Goal: Task Accomplishment & Management: Use online tool/utility

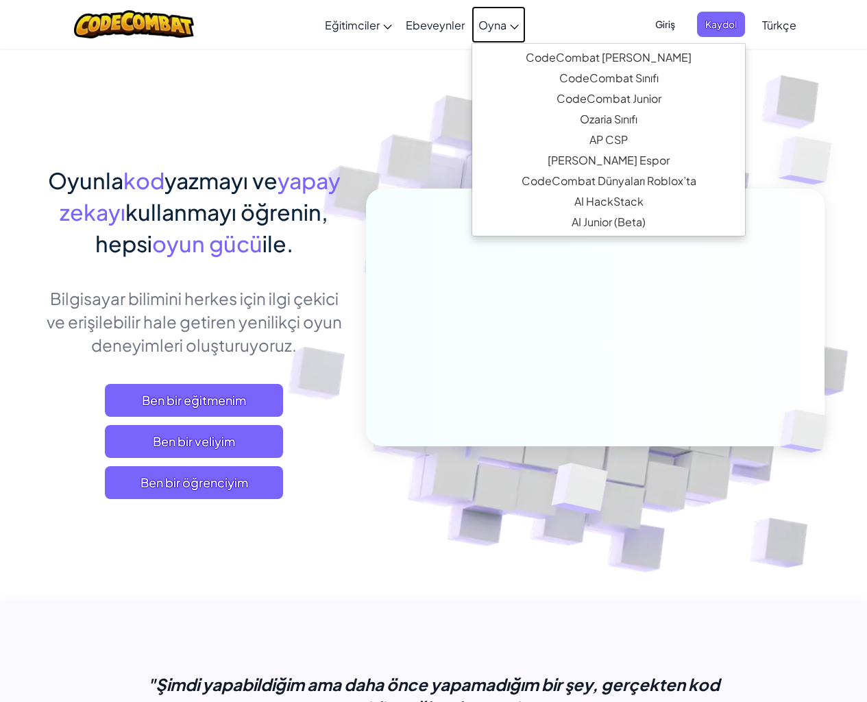
click at [495, 23] on span "Oyna" at bounding box center [492, 25] width 28 height 14
click at [484, 23] on span "Oyna" at bounding box center [492, 25] width 28 height 14
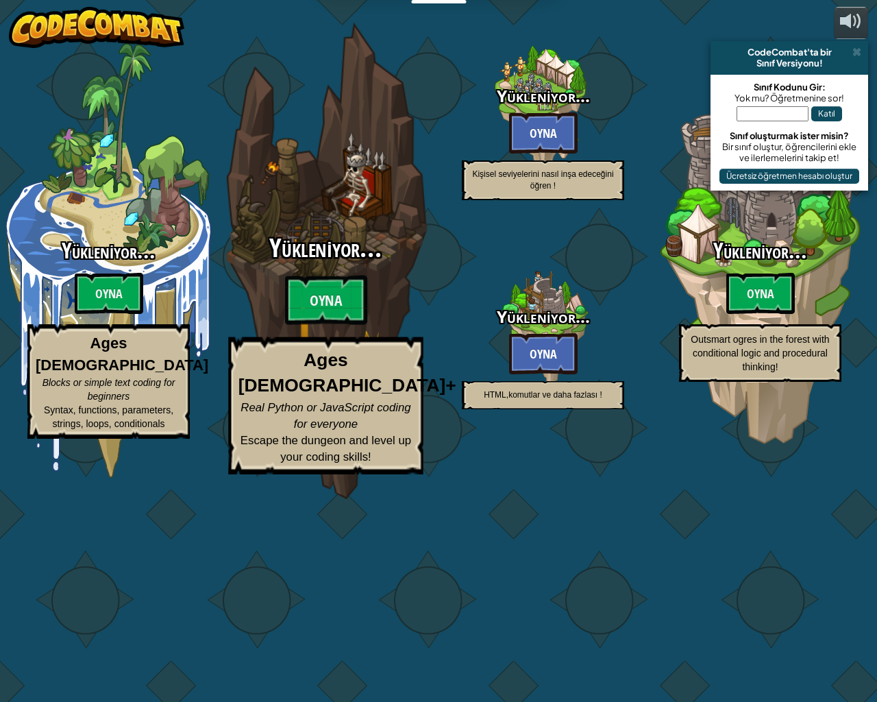
select select "tr"
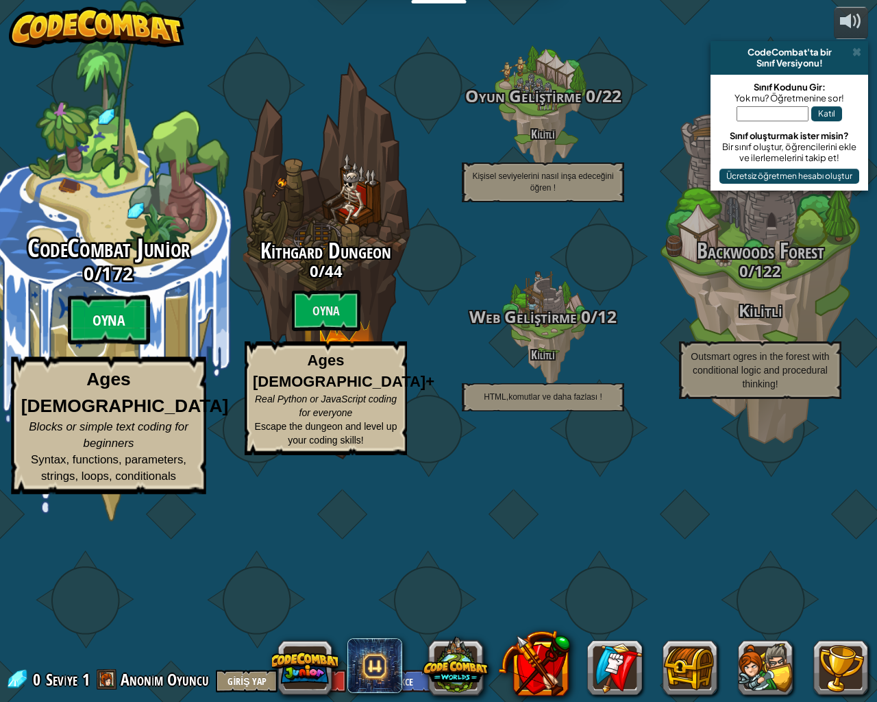
click at [101, 345] on btn "Oyna" at bounding box center [109, 319] width 82 height 49
select select "tr"
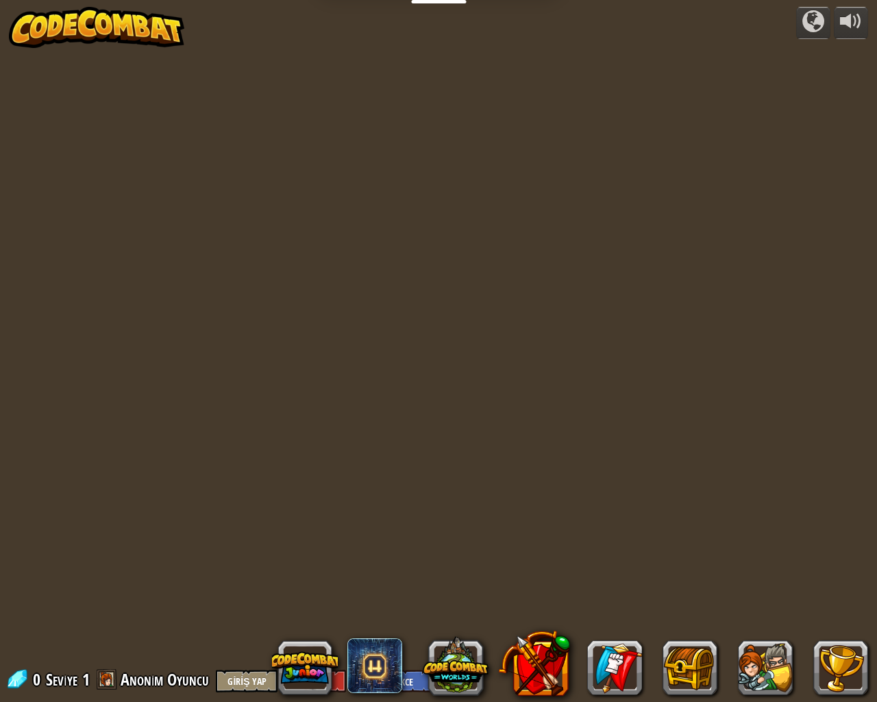
select select "tr"
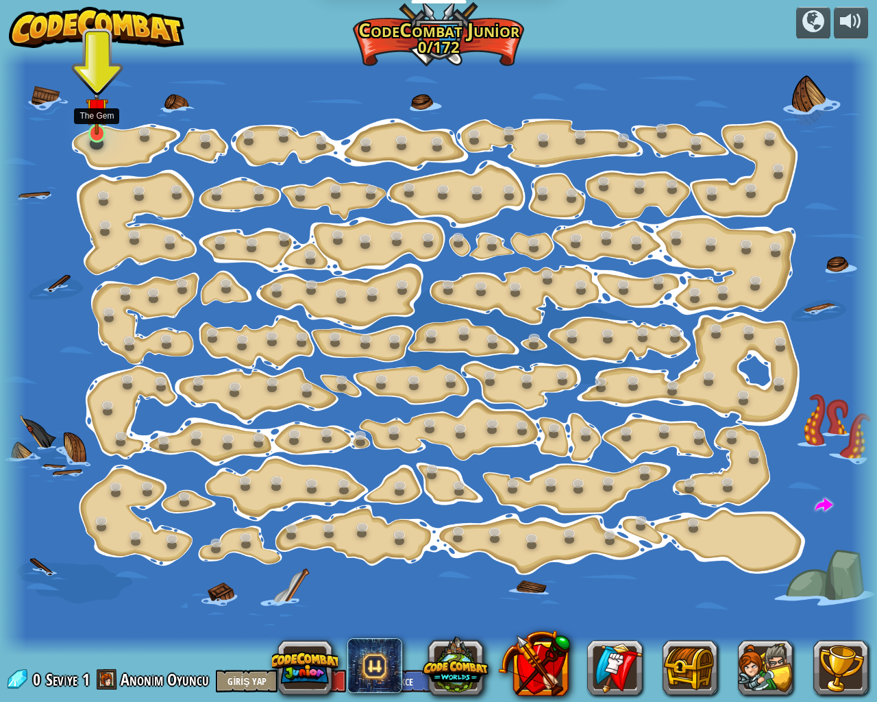
click at [101, 130] on img at bounding box center [97, 109] width 23 height 52
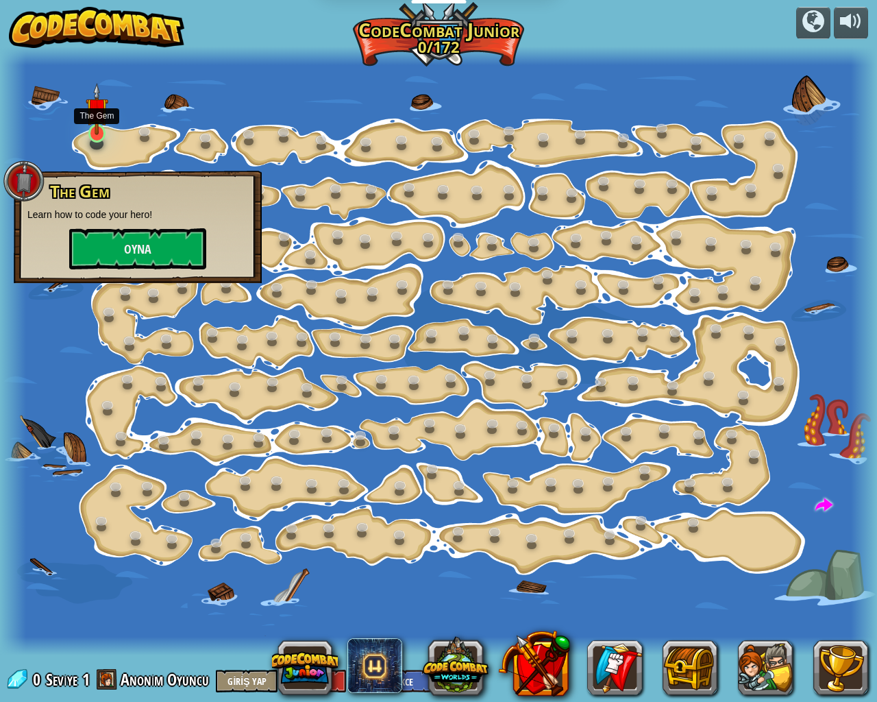
click at [97, 132] on img at bounding box center [97, 109] width 23 height 52
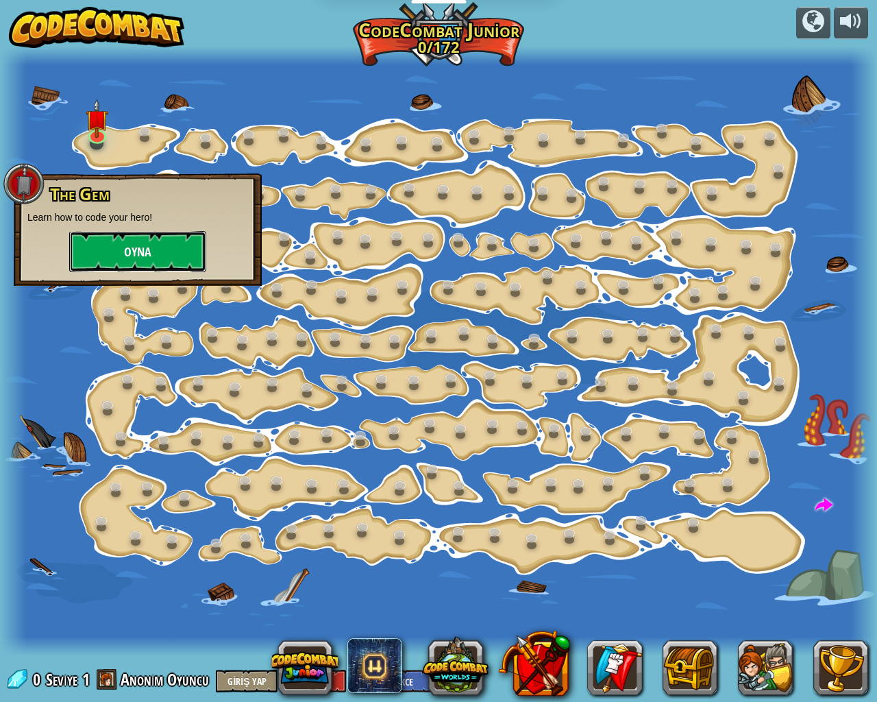
click at [106, 246] on button "Oyna" at bounding box center [137, 251] width 137 height 41
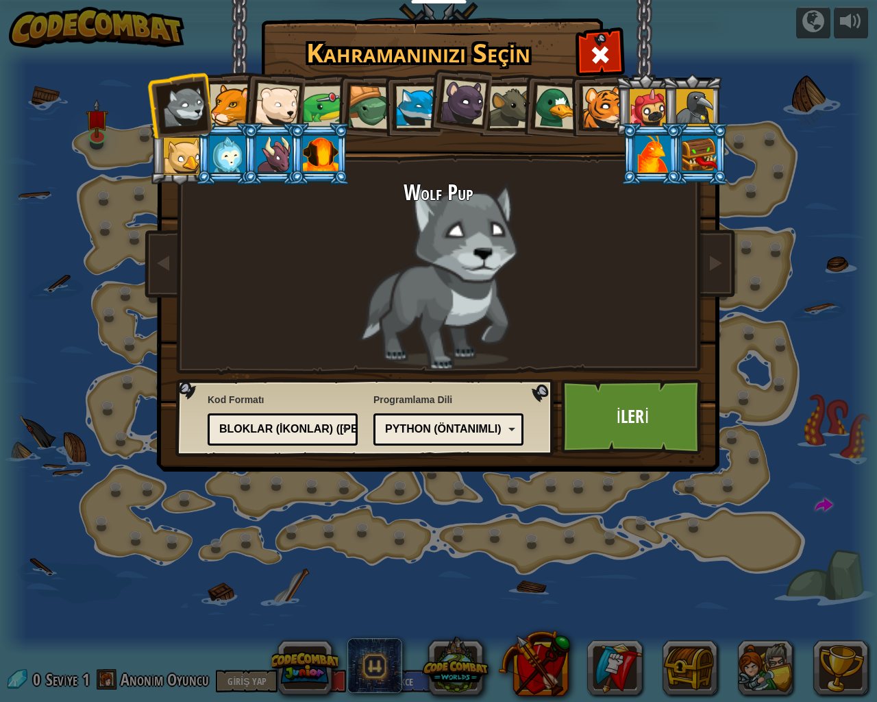
drag, startPoint x: 265, startPoint y: 133, endPoint x: 205, endPoint y: 168, distance: 69.7
click at [205, 74] on ol at bounding box center [438, 74] width 565 height 0
click at [282, 85] on div at bounding box center [276, 105] width 45 height 45
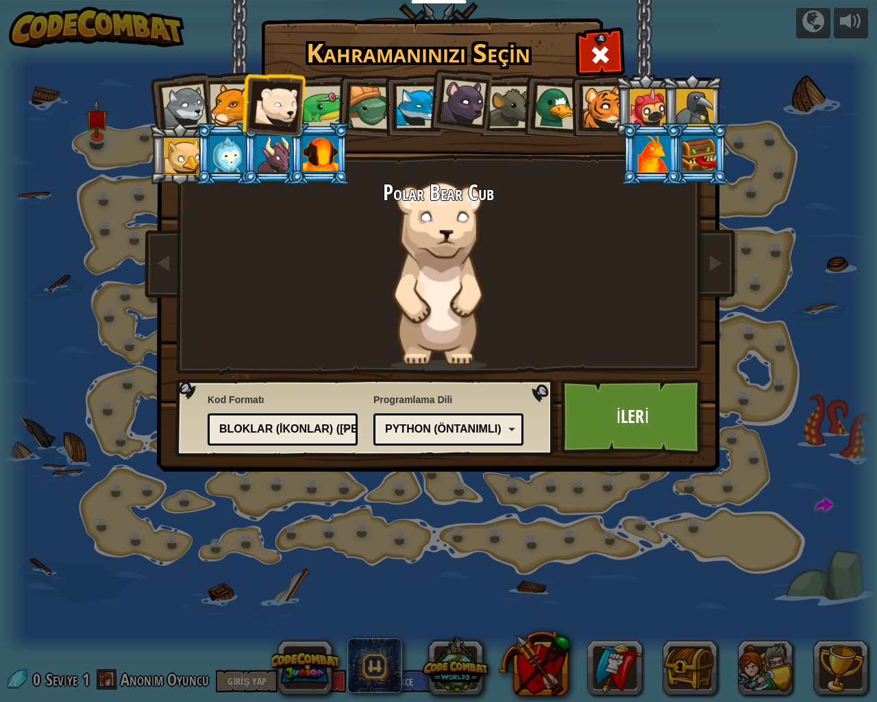
click at [686, 104] on div at bounding box center [694, 107] width 37 height 37
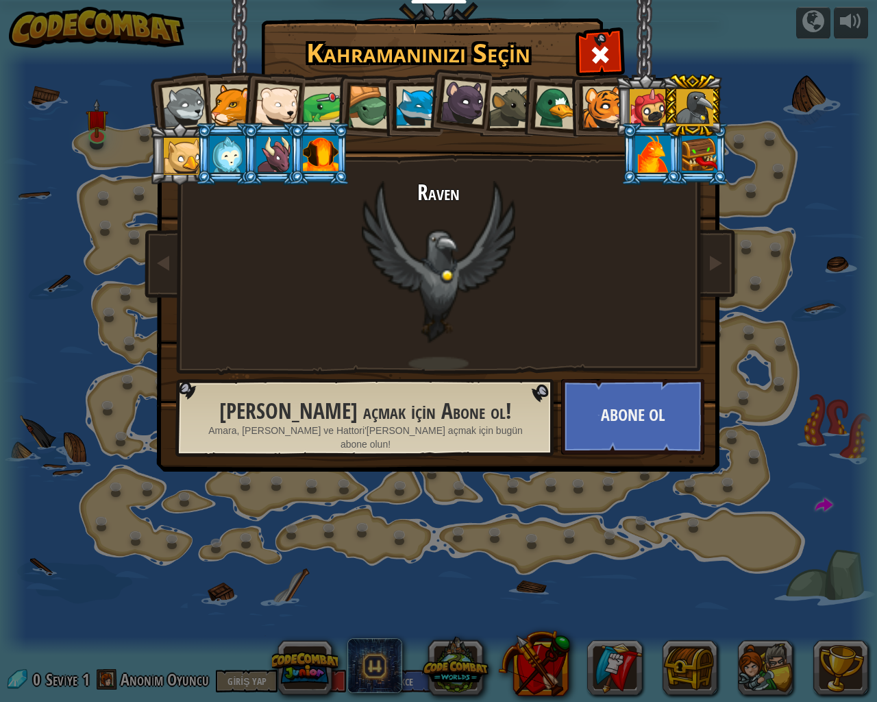
click at [173, 104] on div at bounding box center [184, 106] width 45 height 45
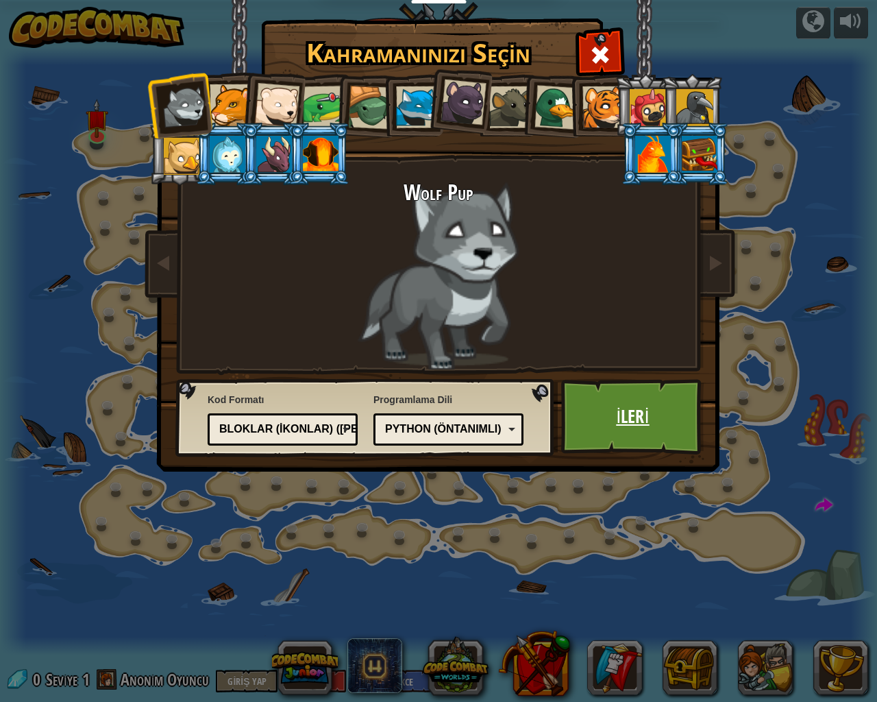
click at [676, 424] on link "İleri" at bounding box center [632, 416] width 143 height 75
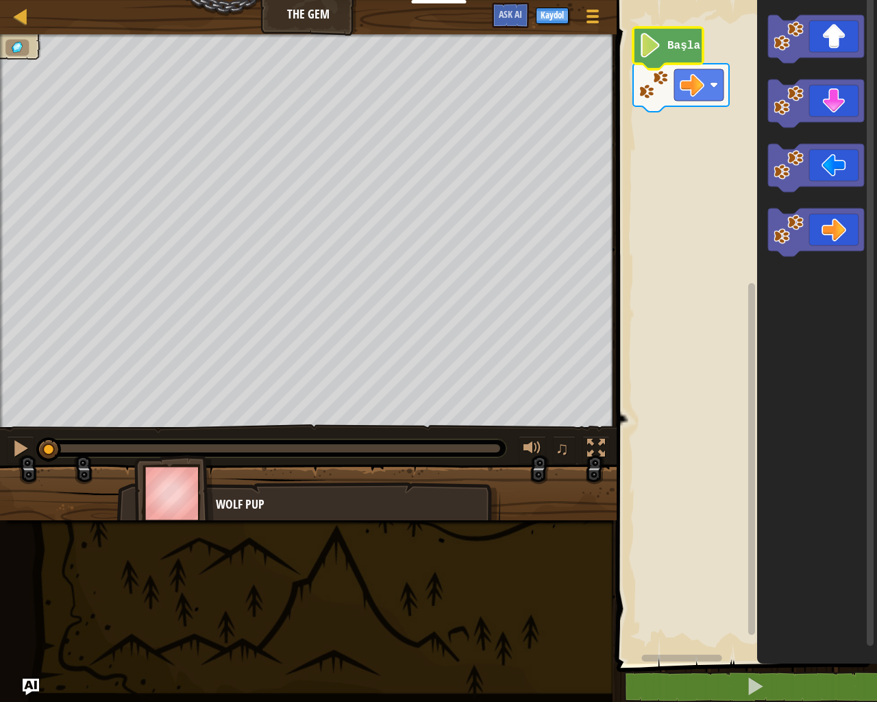
click at [659, 51] on image "Blockly Çalışma Alanı" at bounding box center [650, 45] width 23 height 25
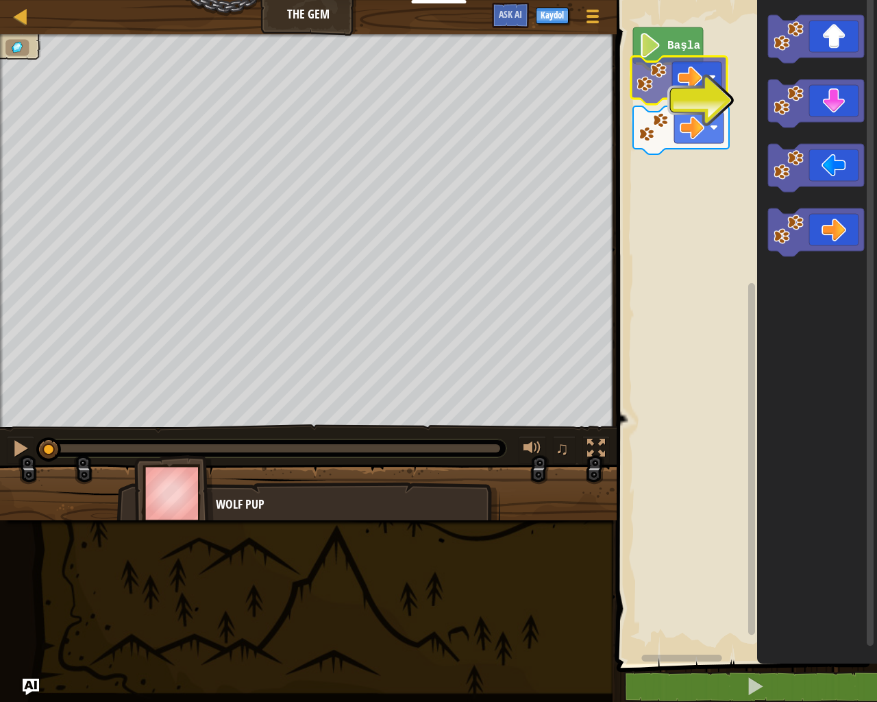
click at [696, 77] on div "Başla" at bounding box center [745, 328] width 264 height 670
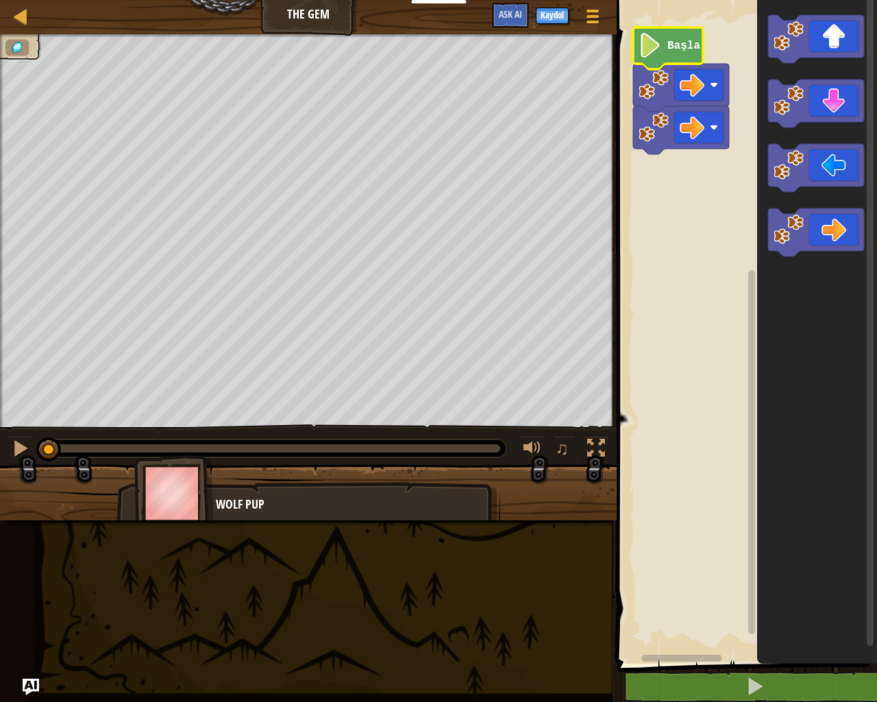
click at [658, 60] on icon "Blockly Çalışma Alanı" at bounding box center [668, 48] width 70 height 42
click at [665, 47] on icon "Blockly Çalışma Alanı" at bounding box center [668, 48] width 70 height 42
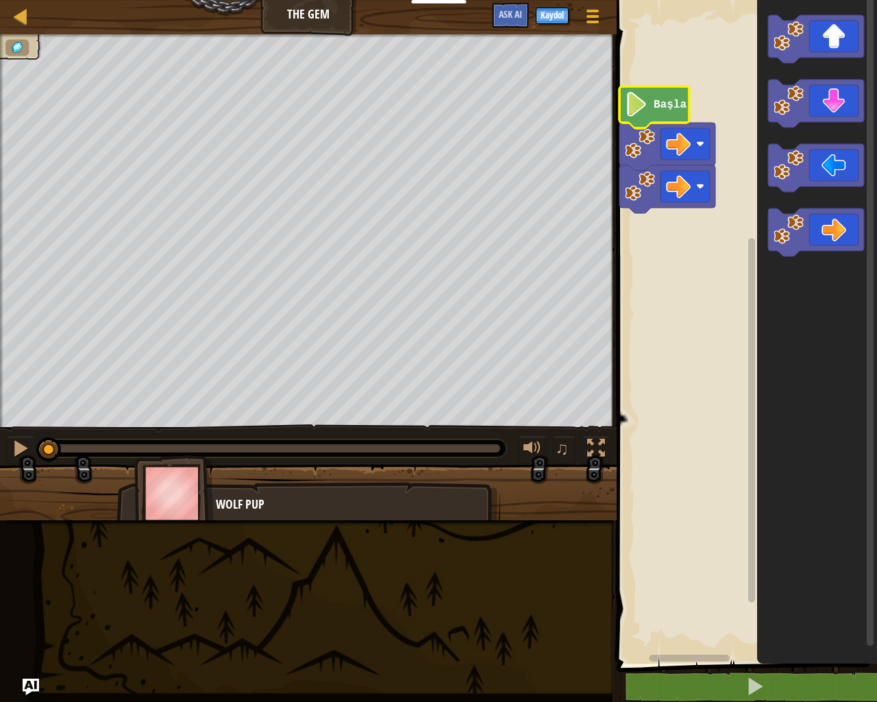
click at [657, 118] on icon "Blockly Çalışma Alanı" at bounding box center [654, 107] width 70 height 42
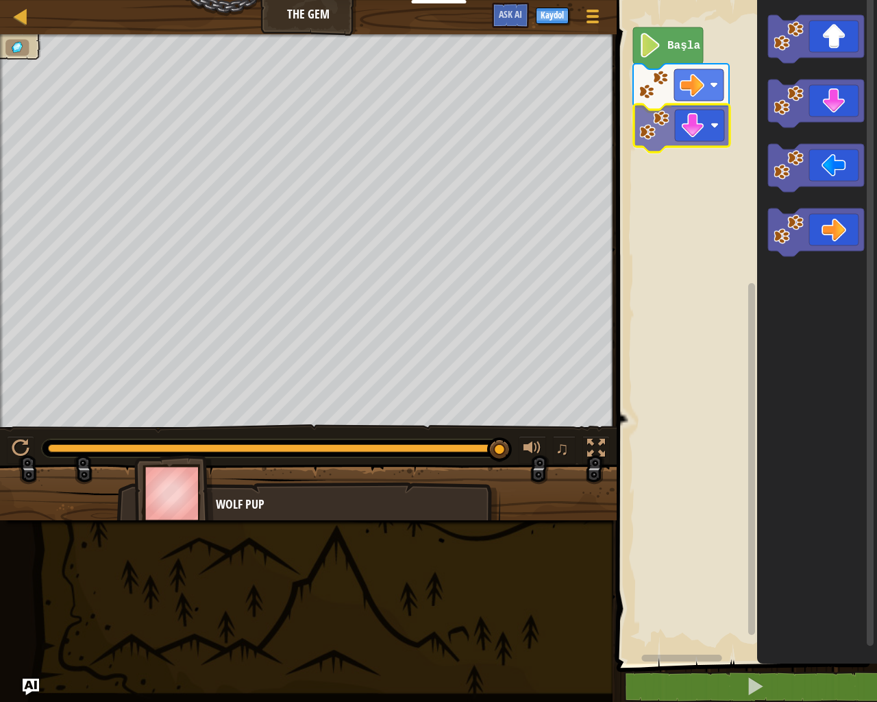
click at [702, 128] on div "Başla" at bounding box center [745, 328] width 264 height 670
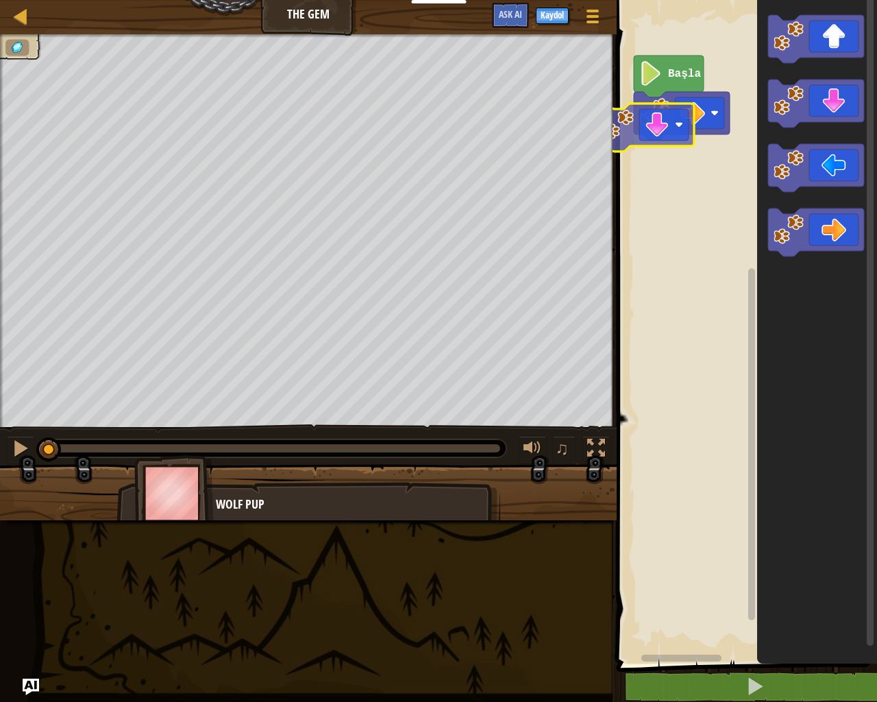
click at [658, 140] on div "Başla" at bounding box center [745, 328] width 264 height 670
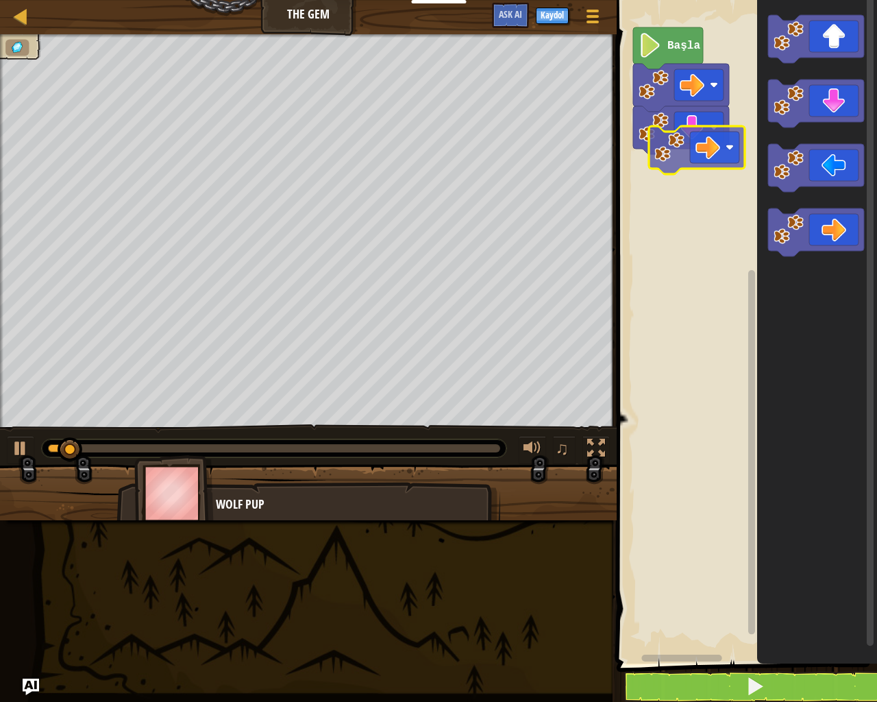
click at [667, 153] on div "Başla" at bounding box center [745, 328] width 264 height 670
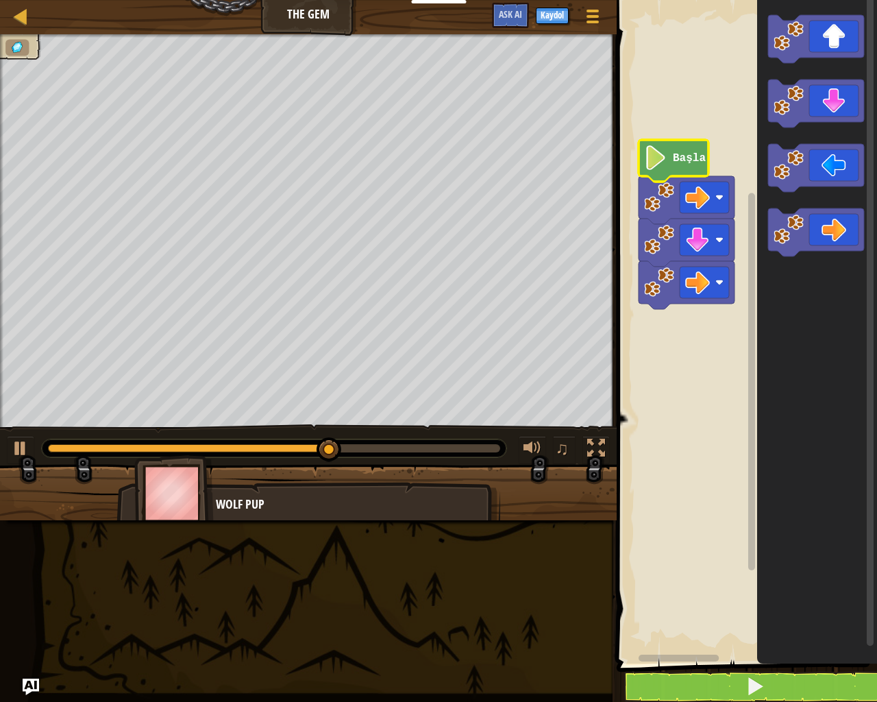
click at [677, 161] on text "Başla" at bounding box center [689, 158] width 33 height 12
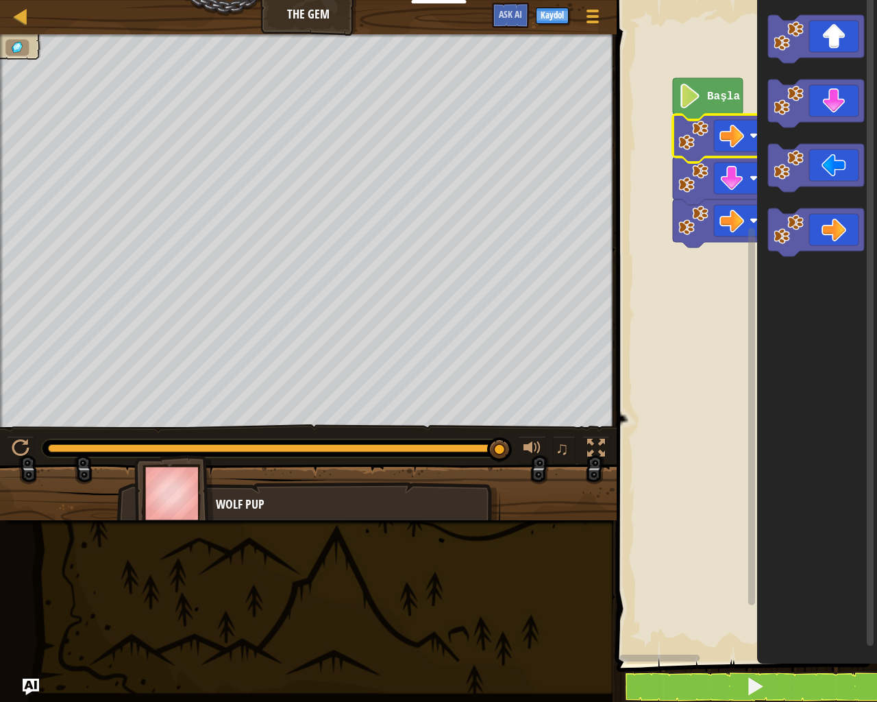
click at [710, 115] on icon "Blockly Çalışma Alanı" at bounding box center [721, 138] width 96 height 48
click at [689, 102] on image "Blockly Çalışma Alanı" at bounding box center [689, 96] width 23 height 25
click at [689, 101] on image "Blockly Çalışma Alanı" at bounding box center [689, 96] width 23 height 25
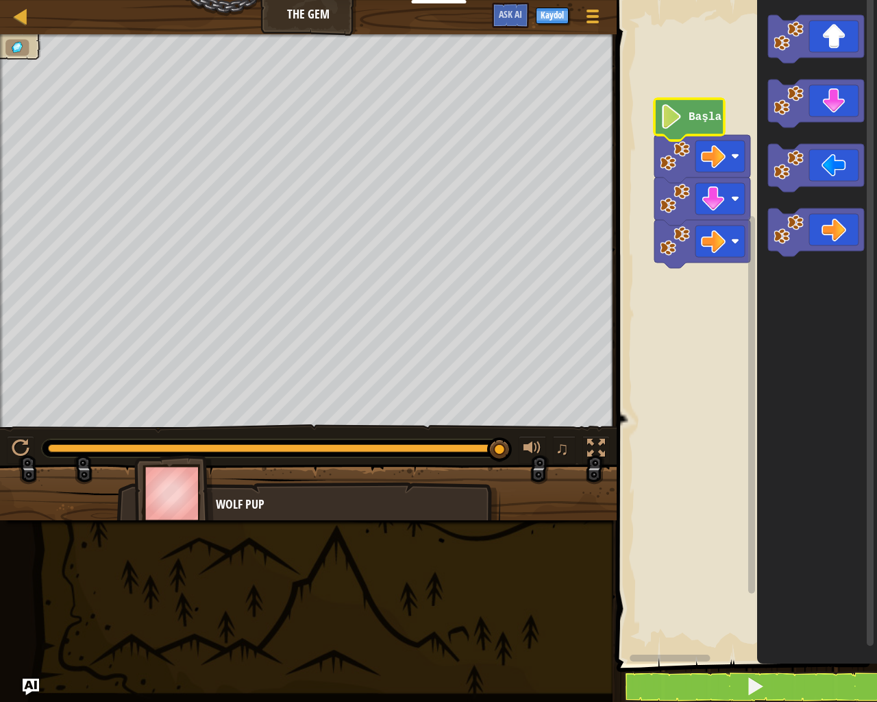
click at [670, 122] on image "Blockly Çalışma Alanı" at bounding box center [671, 116] width 23 height 25
click at [682, 121] on image "Blockly Çalışma Alanı" at bounding box center [671, 116] width 23 height 25
drag, startPoint x: 495, startPoint y: 441, endPoint x: 3, endPoint y: 405, distance: 493.3
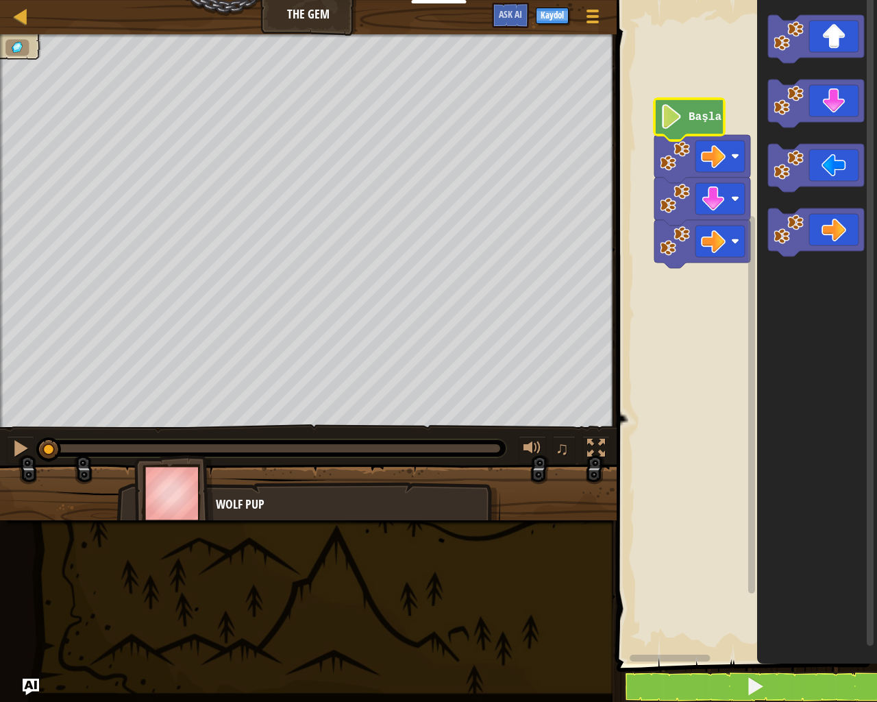
click at [3, 405] on div "♫ Wolf Pup" at bounding box center [438, 277] width 877 height 486
click at [676, 129] on image "Blockly Çalışma Alanı" at bounding box center [671, 116] width 23 height 25
click at [653, 118] on div "Harita The Gem Oyun Menüsü Kaydol Ask AI 1 הההההההההההההההההההההההההההההההההההה…" at bounding box center [438, 351] width 877 height 702
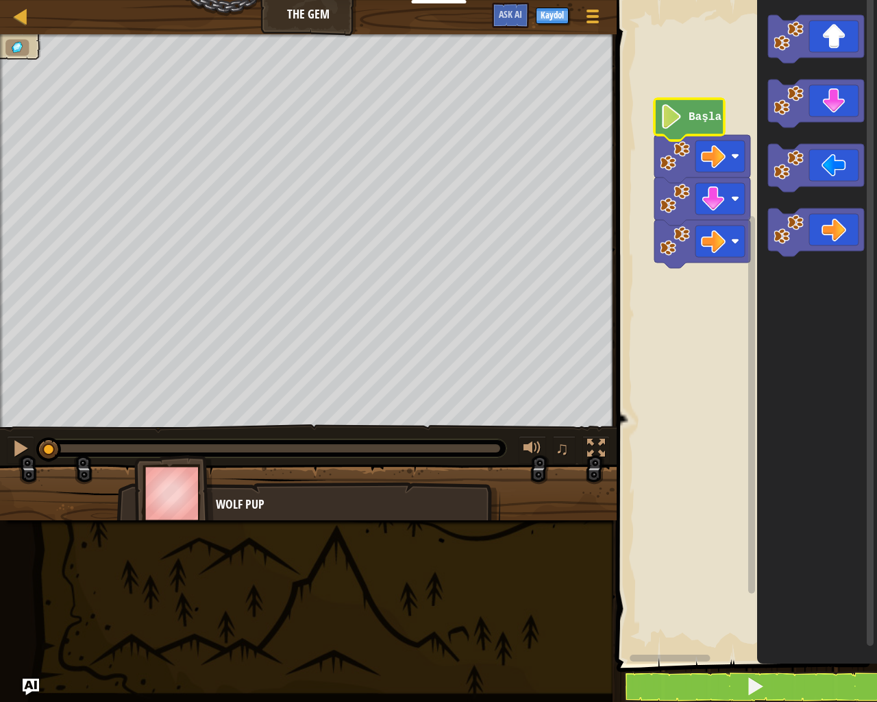
click at [663, 110] on image "Blockly Çalışma Alanı" at bounding box center [671, 116] width 23 height 25
click at [679, 132] on icon "Blockly Çalışma Alanı" at bounding box center [689, 120] width 70 height 42
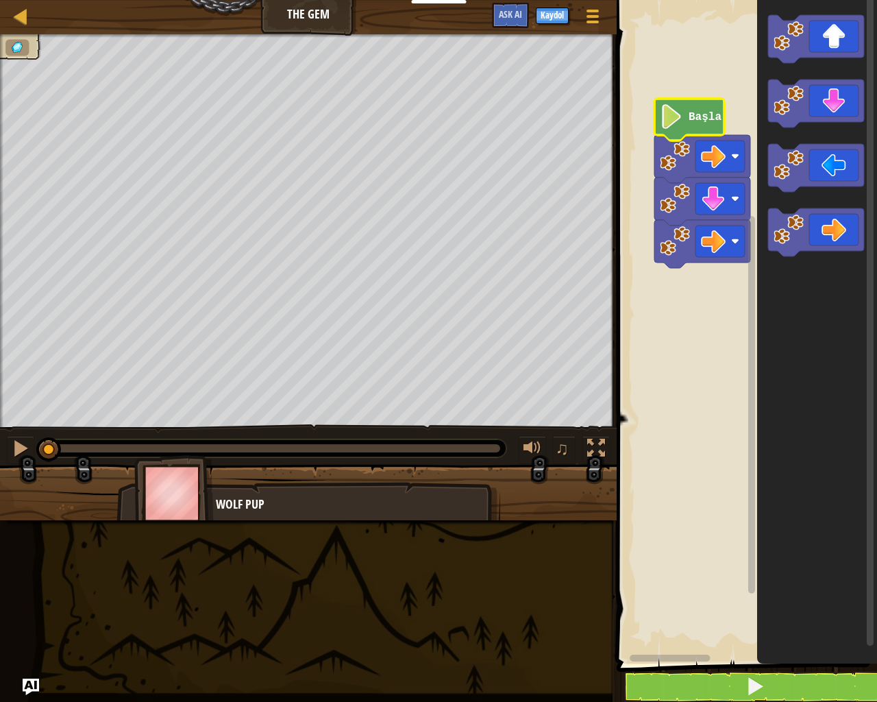
click at [683, 122] on image "Blockly Çalışma Alanı" at bounding box center [671, 116] width 23 height 25
click at [695, 130] on icon "Blockly Çalışma Alanı" at bounding box center [689, 120] width 70 height 42
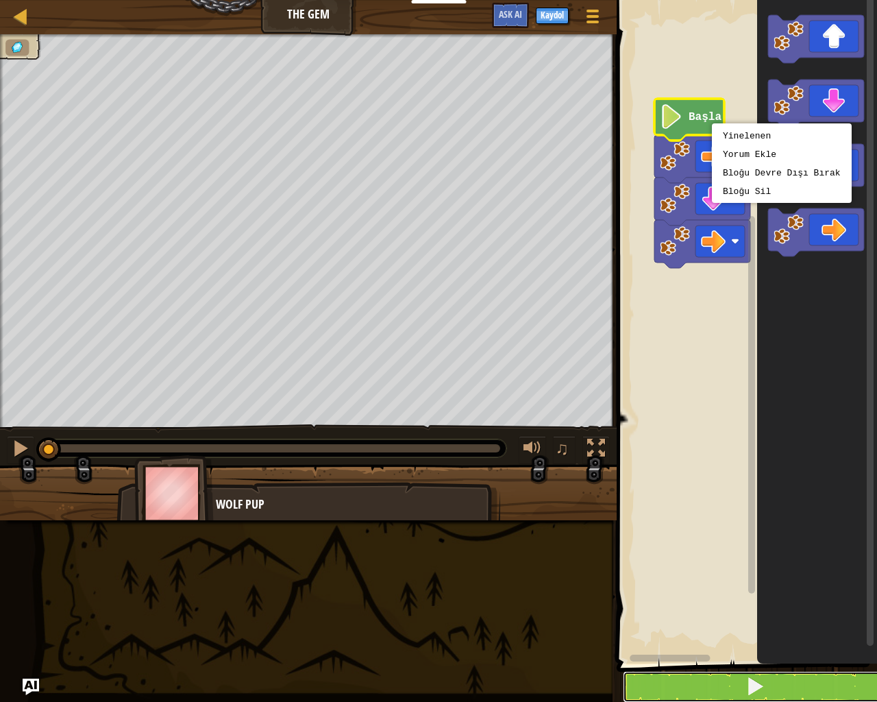
click at [659, 555] on button at bounding box center [755, 687] width 264 height 32
click at [692, 555] on button at bounding box center [755, 687] width 264 height 32
click at [687, 555] on button at bounding box center [755, 687] width 264 height 32
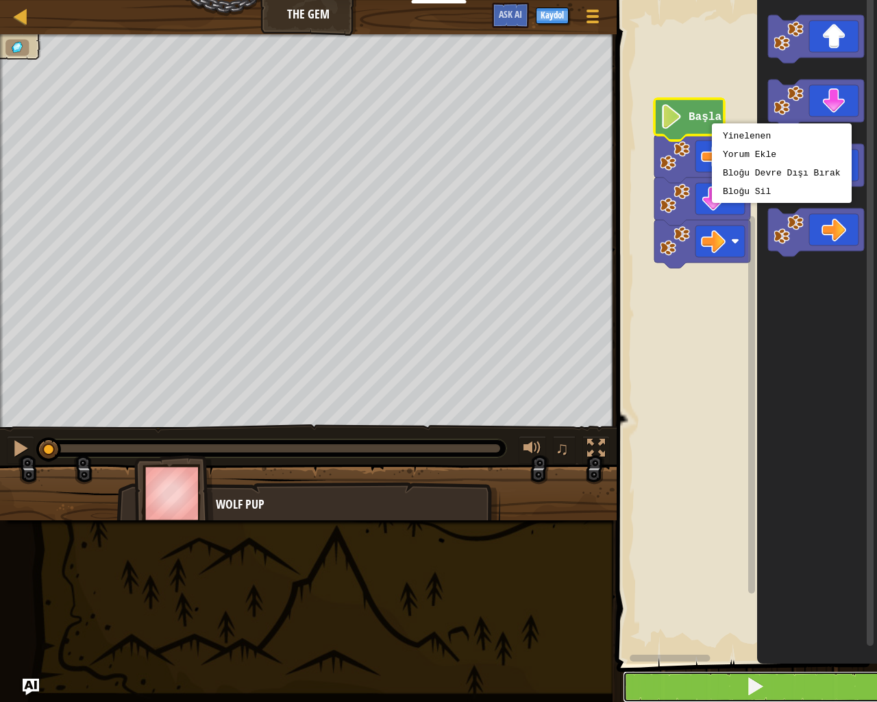
click at [687, 555] on button at bounding box center [755, 687] width 264 height 32
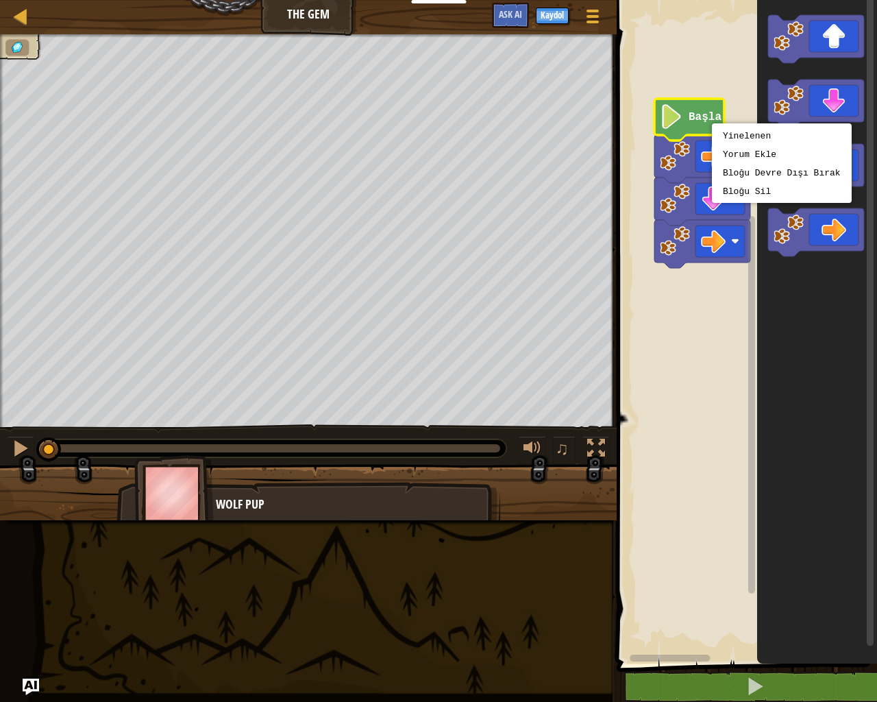
click at [602, 555] on div "Harita The Gem Oyun Menüsü Kaydol Ask AI 1 הההההההההההההההההההההההההההההההההההה…" at bounding box center [438, 351] width 877 height 702
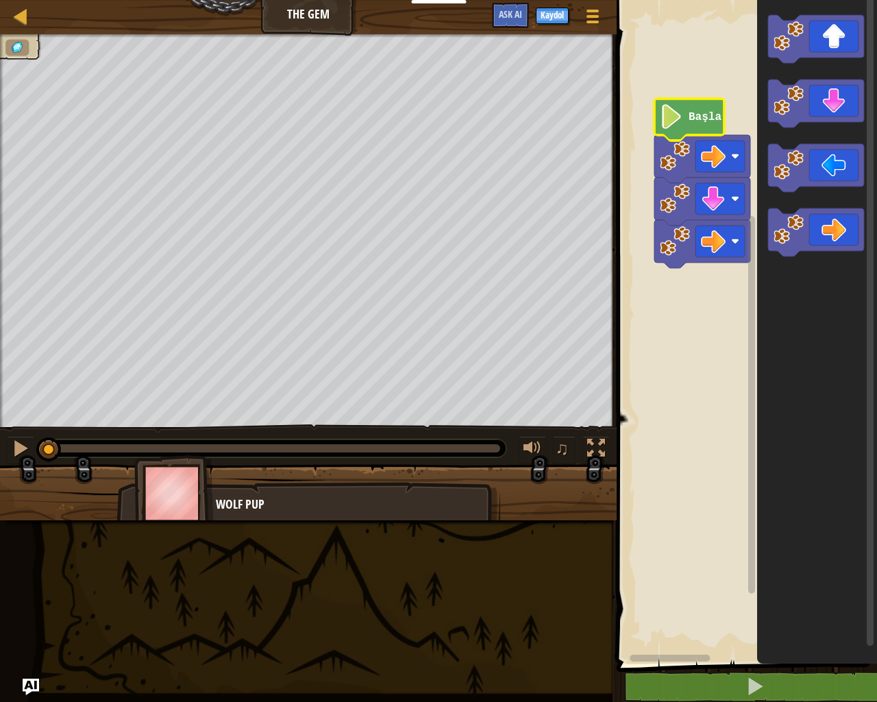
click at [866, 358] on icon "Blockly Çalışma Alanı" at bounding box center [817, 328] width 120 height 670
click at [744, 269] on rect "Blockly Çalışma Alanı" at bounding box center [745, 328] width 264 height 670
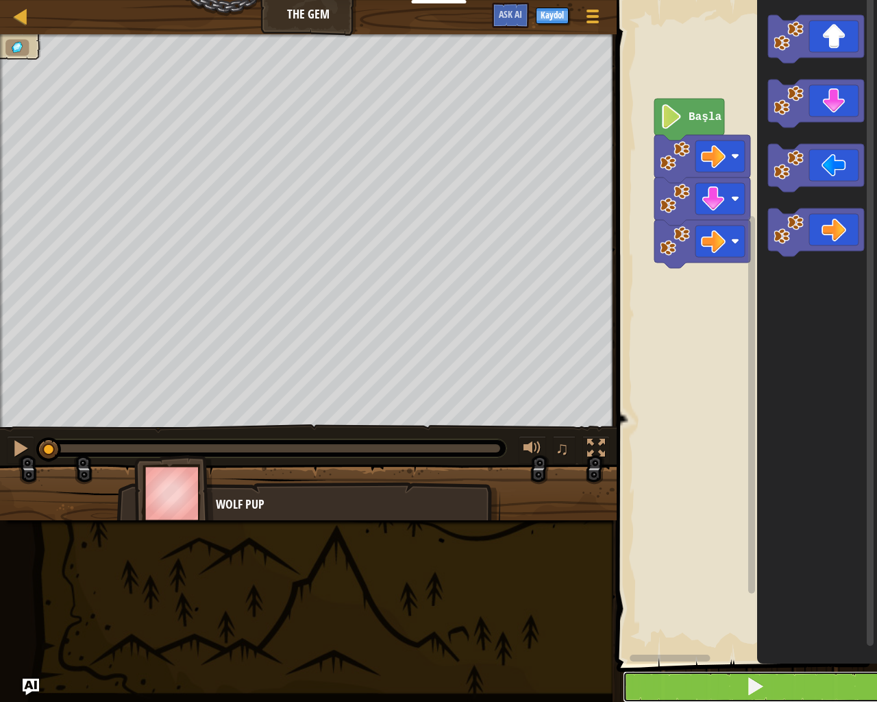
click at [658, 555] on button at bounding box center [755, 687] width 264 height 32
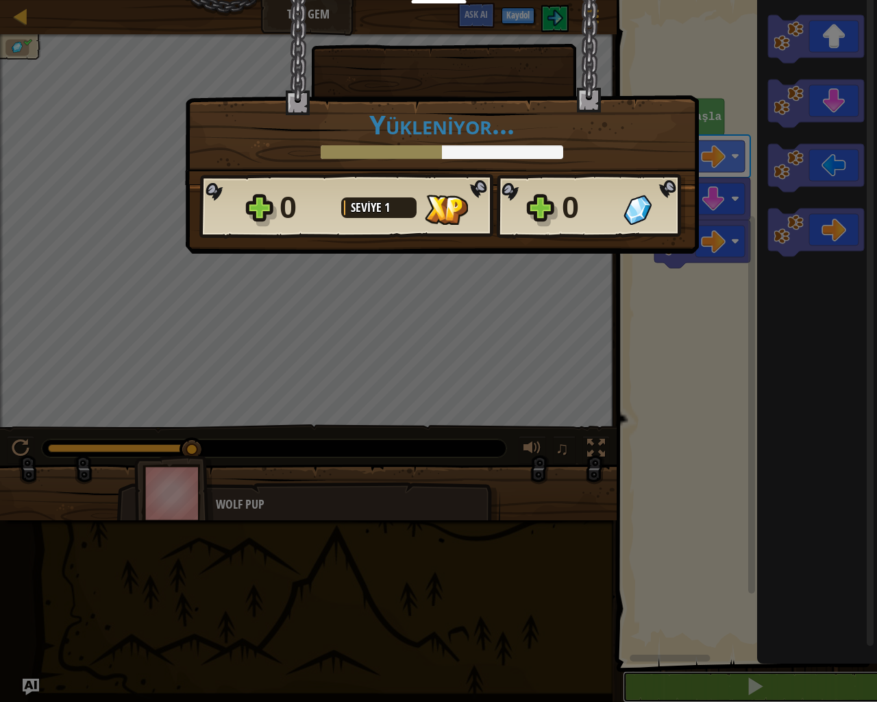
scroll to position [1, 0]
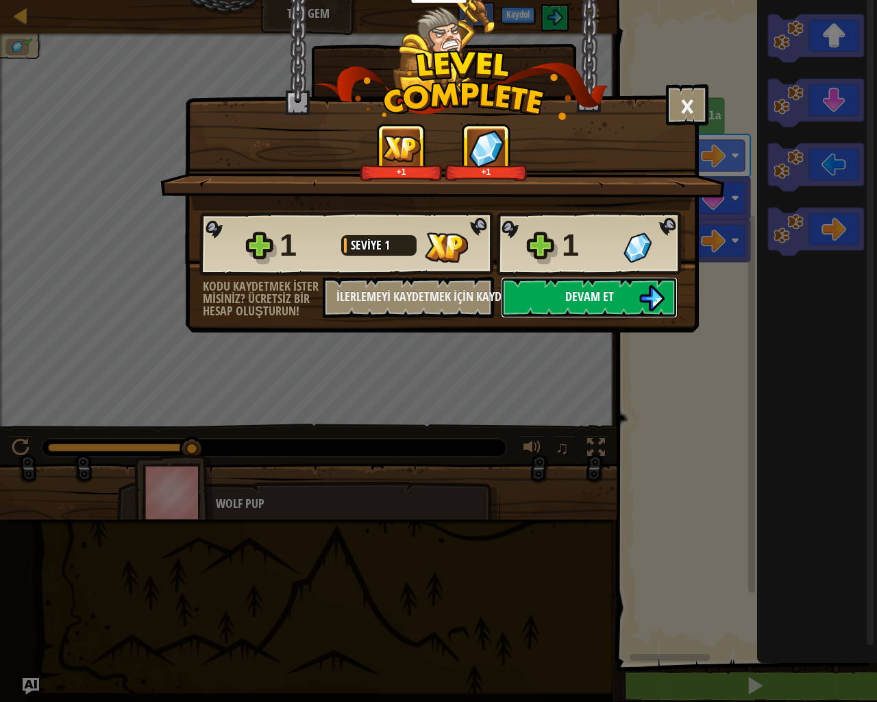
click at [569, 293] on span "Devam et" at bounding box center [589, 296] width 49 height 17
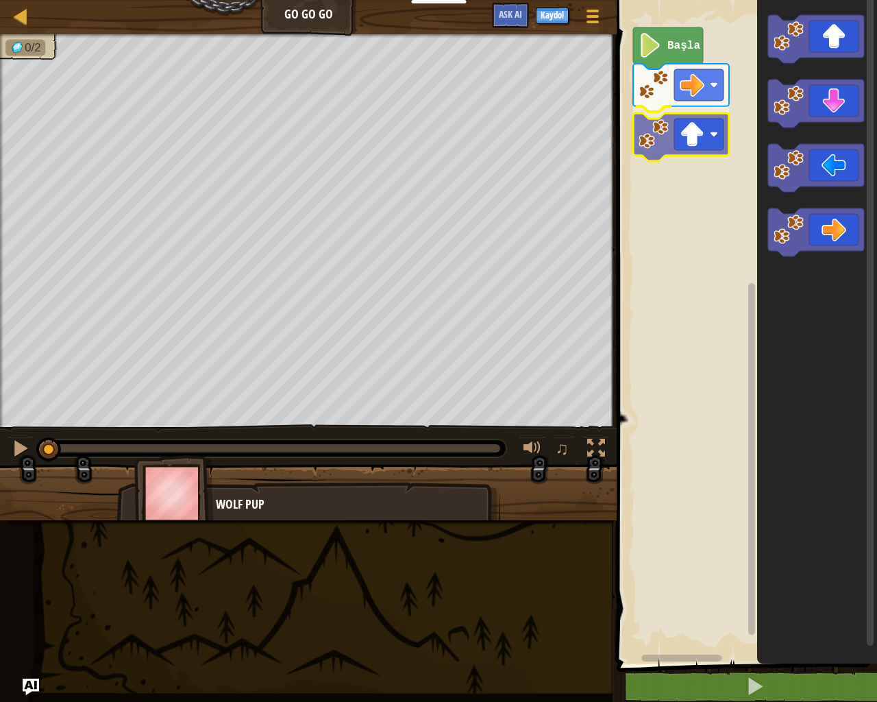
click at [668, 138] on div "Başla" at bounding box center [745, 328] width 264 height 670
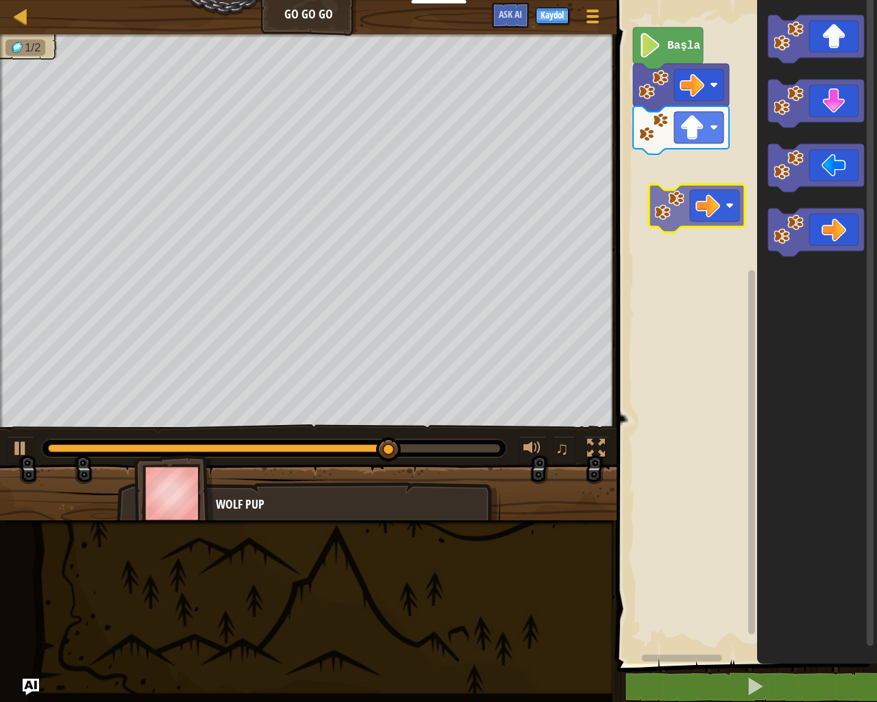
click at [678, 219] on div "Başla" at bounding box center [745, 328] width 264 height 670
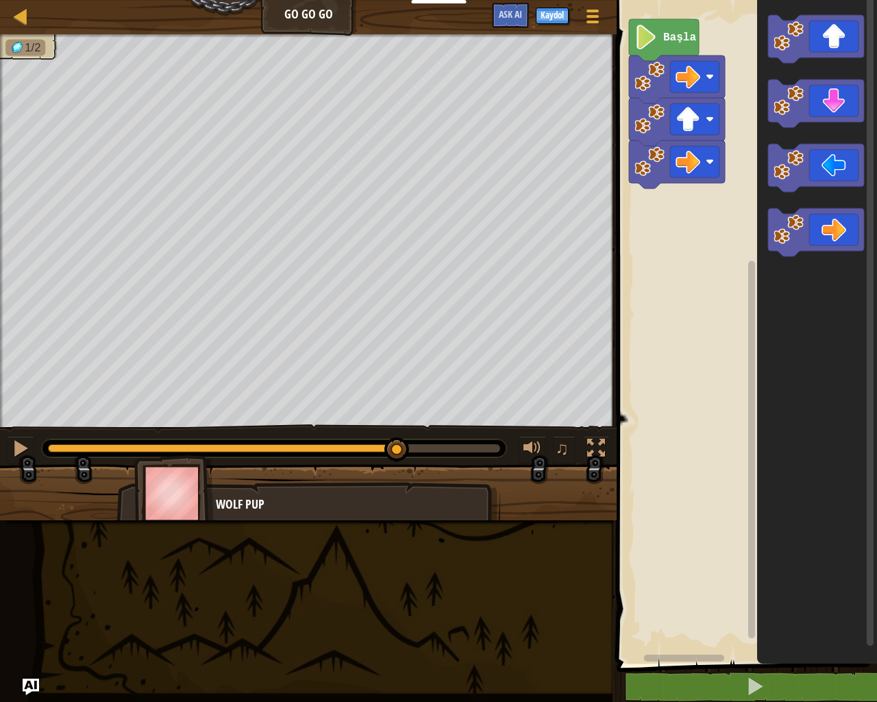
click at [670, 208] on rect "Blockly Çalışma Alanı" at bounding box center [745, 328] width 264 height 670
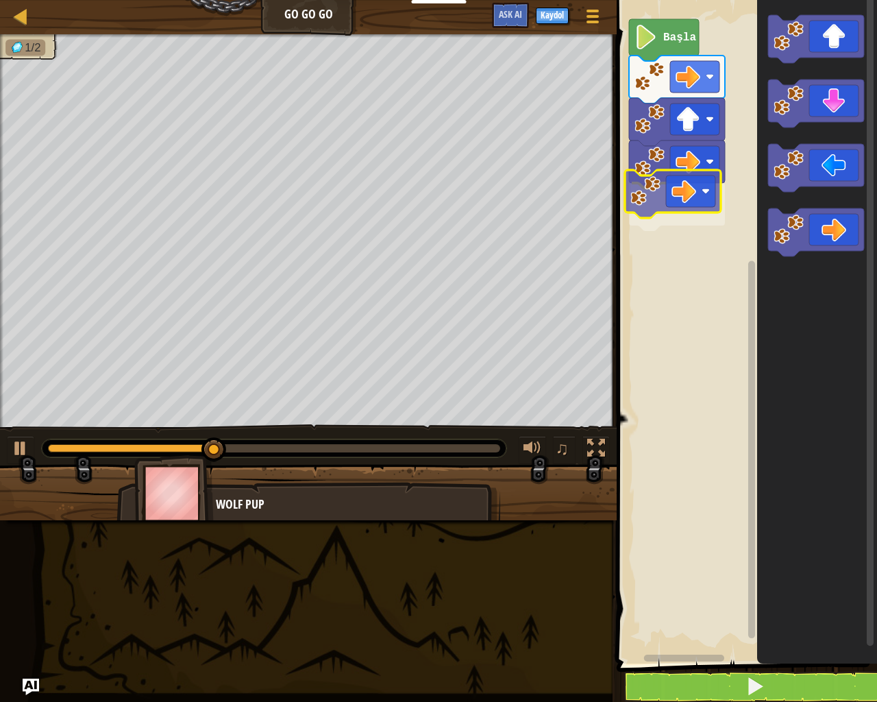
click at [665, 204] on div "Başla" at bounding box center [745, 328] width 264 height 670
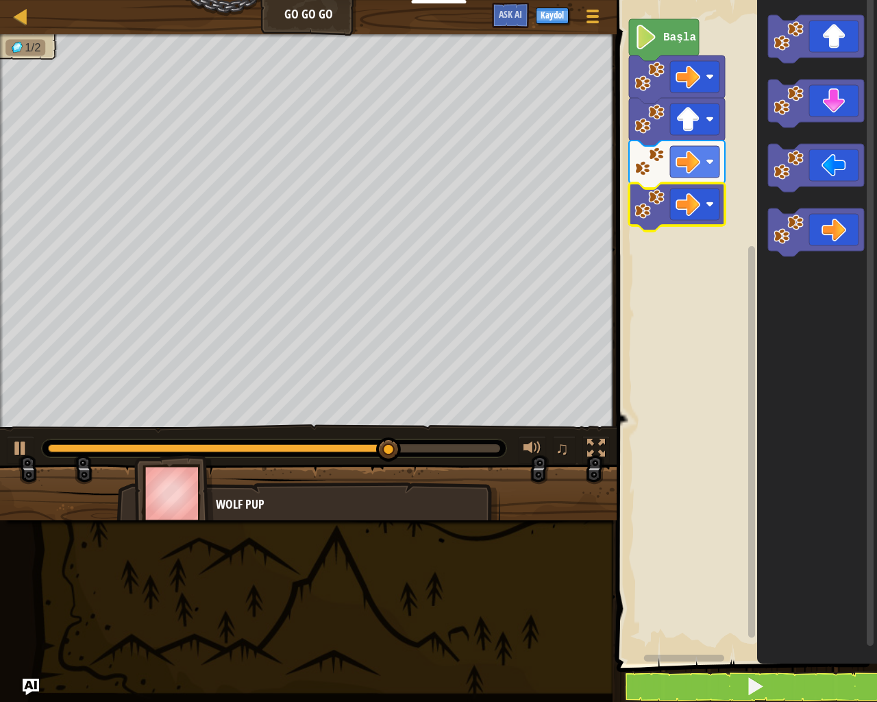
click at [656, 20] on icon "Blockly Çalışma Alanı" at bounding box center [664, 40] width 70 height 42
click at [658, 51] on icon "Blockly Çalışma Alanı" at bounding box center [664, 40] width 70 height 42
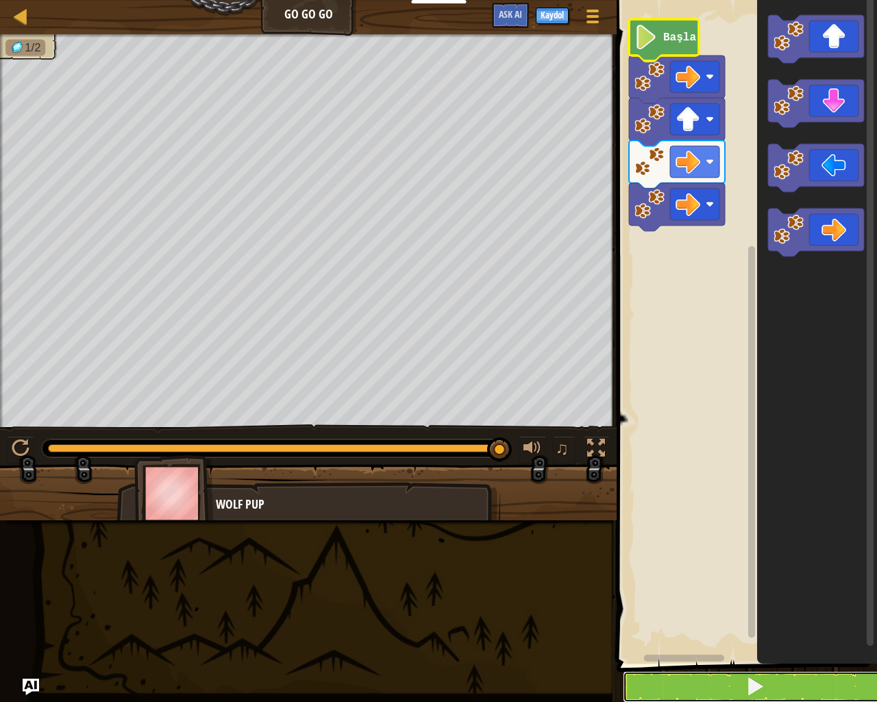
click at [691, 555] on button at bounding box center [755, 687] width 264 height 32
click at [685, 555] on button at bounding box center [755, 687] width 264 height 32
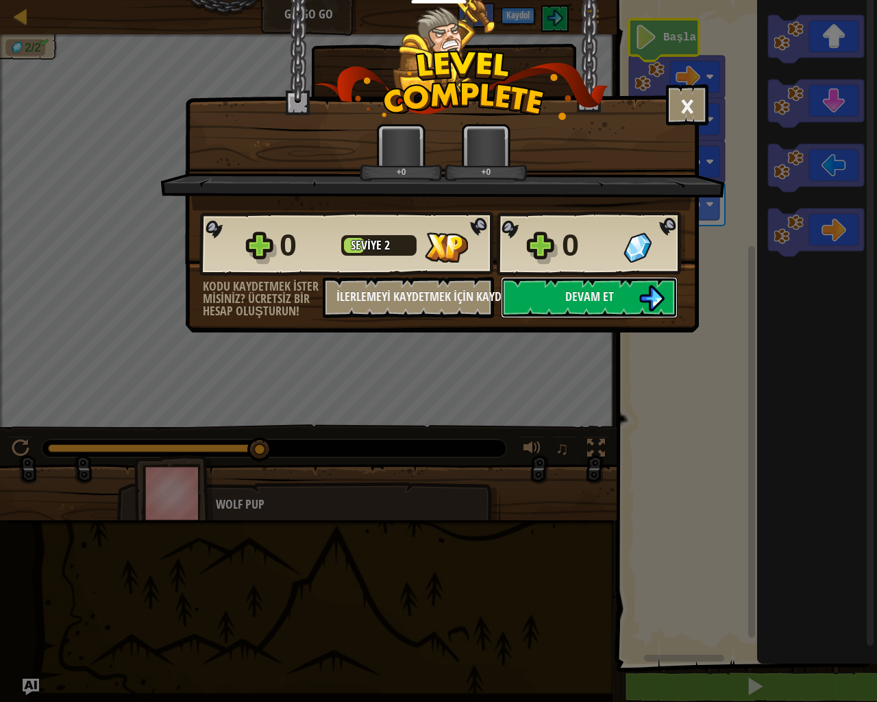
scroll to position [1, 0]
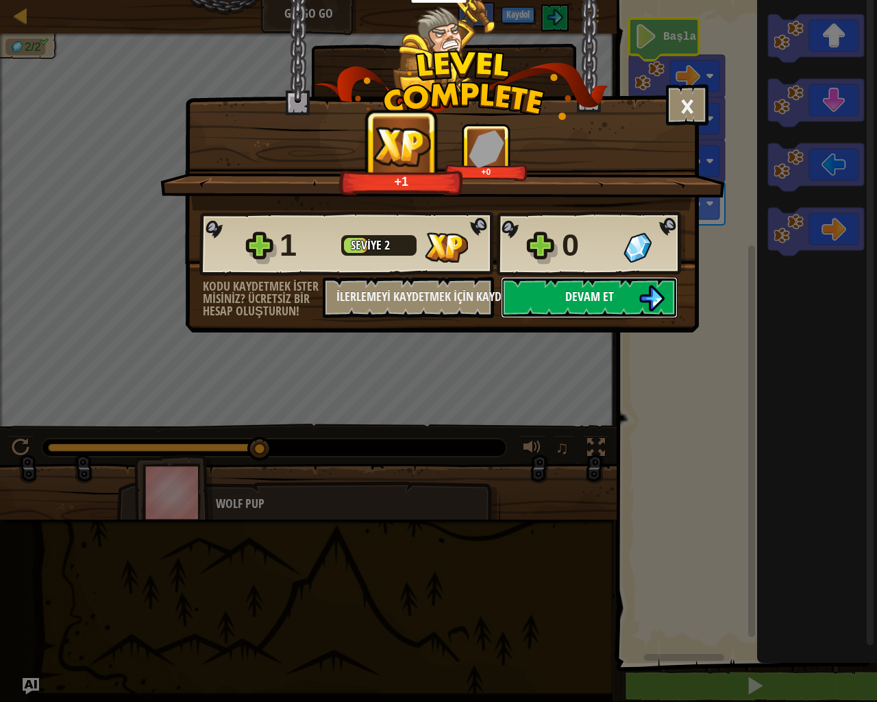
click at [582, 298] on span "Devam et" at bounding box center [589, 296] width 49 height 17
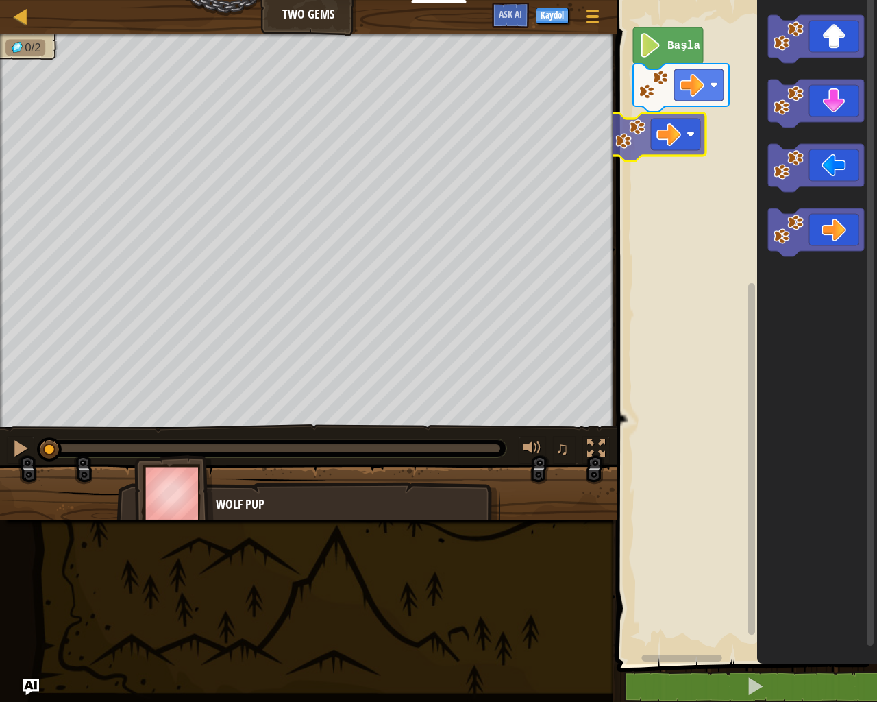
click at [653, 156] on div "Başla" at bounding box center [745, 328] width 264 height 670
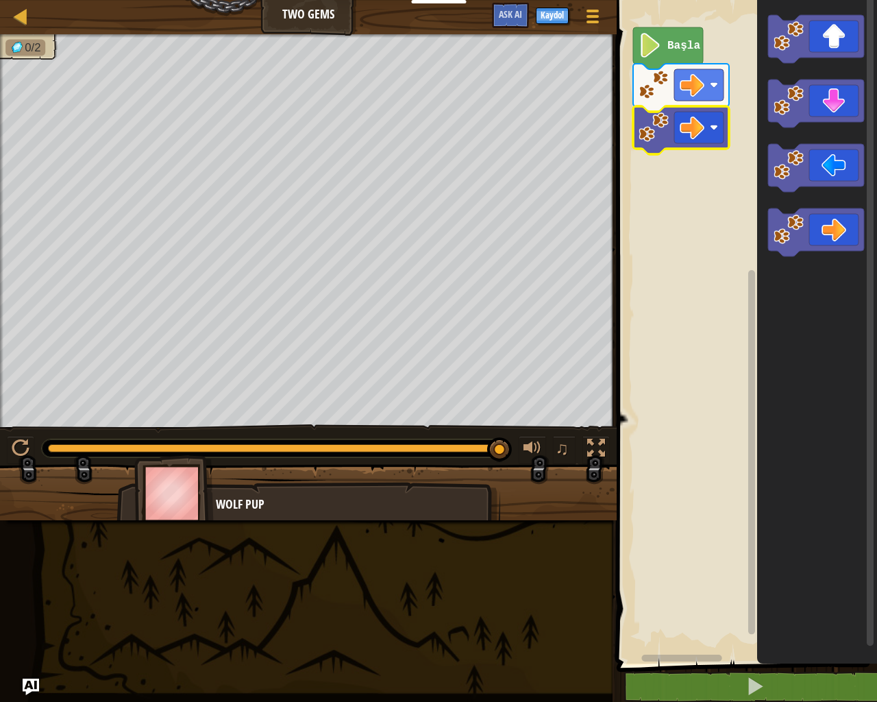
click at [746, 238] on div "Başla" at bounding box center [745, 328] width 264 height 670
click at [641, 188] on div "Başla" at bounding box center [745, 328] width 264 height 670
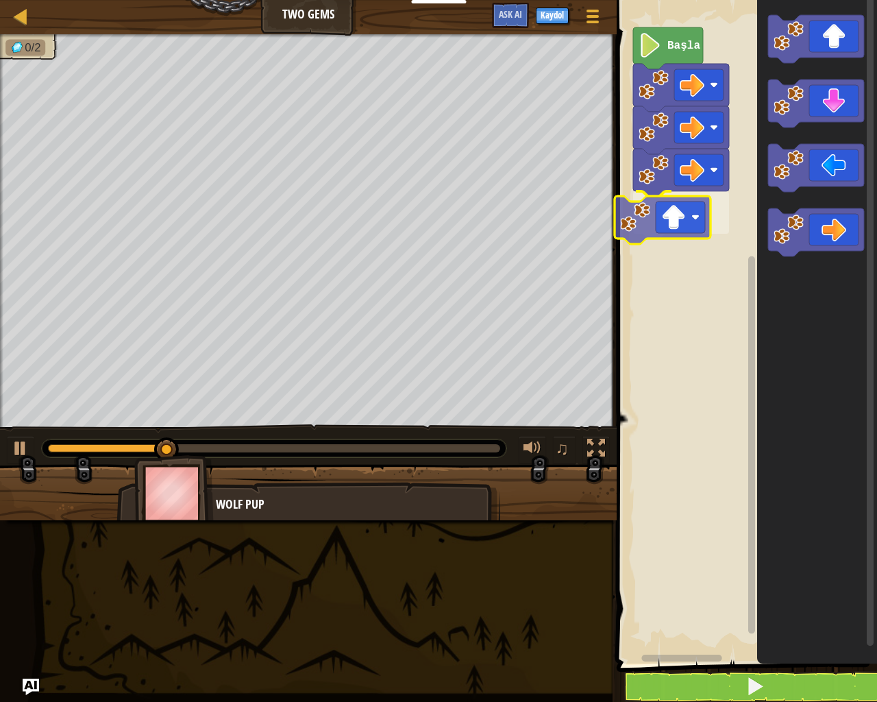
click at [652, 217] on div "Başla" at bounding box center [745, 328] width 264 height 670
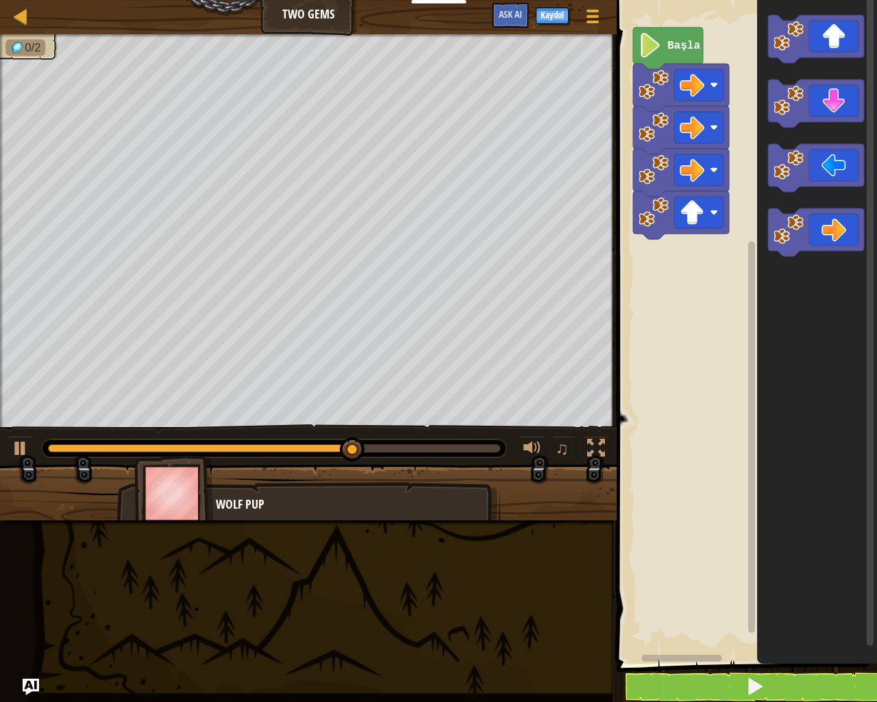
click at [703, 267] on div "Başla" at bounding box center [745, 328] width 264 height 670
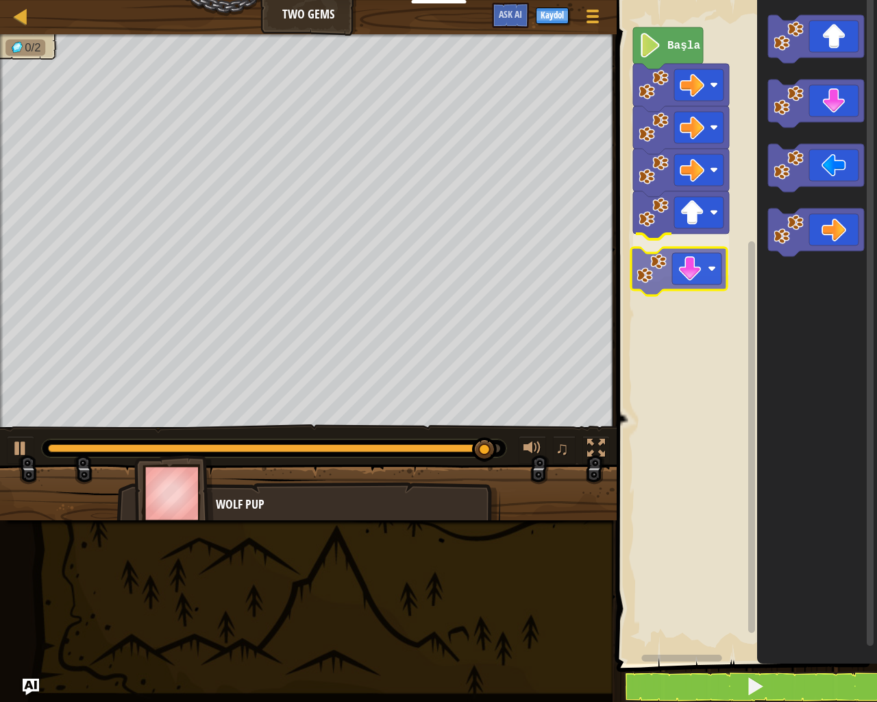
click at [668, 266] on div "Başla" at bounding box center [745, 328] width 264 height 670
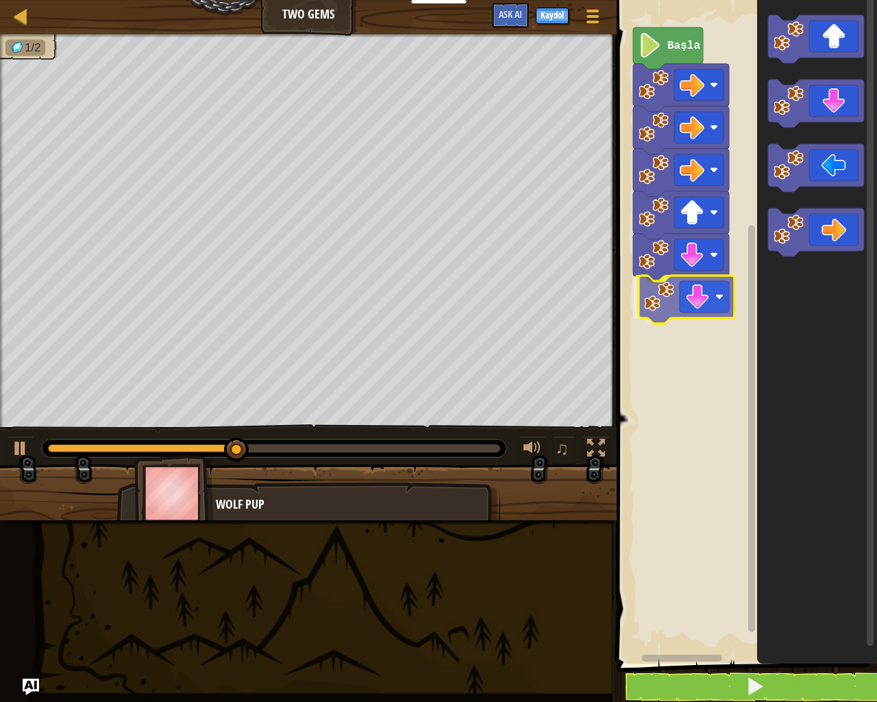
click at [695, 308] on div "Başla" at bounding box center [745, 328] width 264 height 670
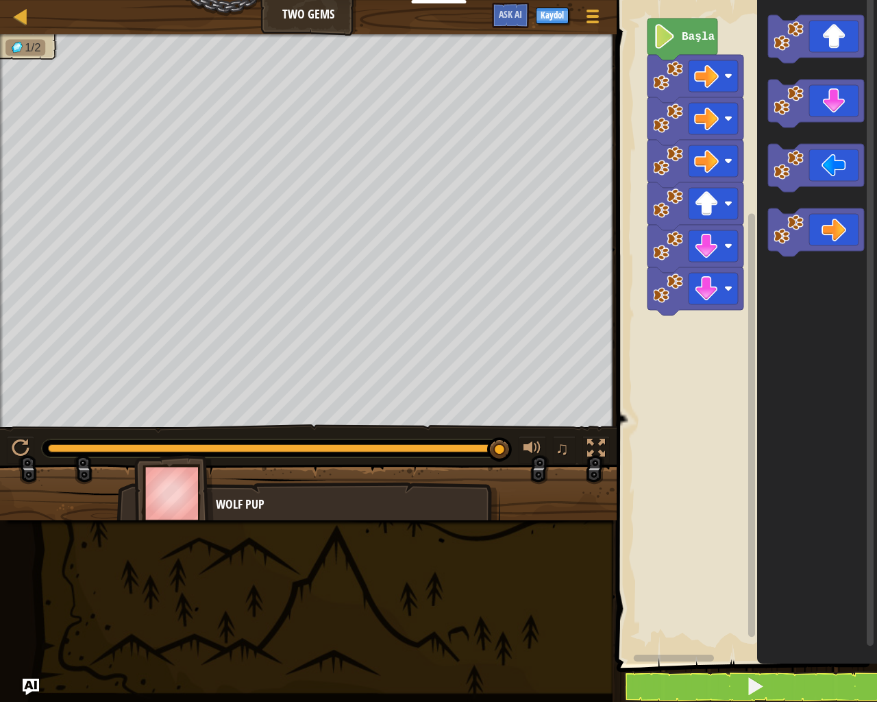
click at [667, 385] on rect "Blockly Çalışma Alanı" at bounding box center [745, 328] width 264 height 670
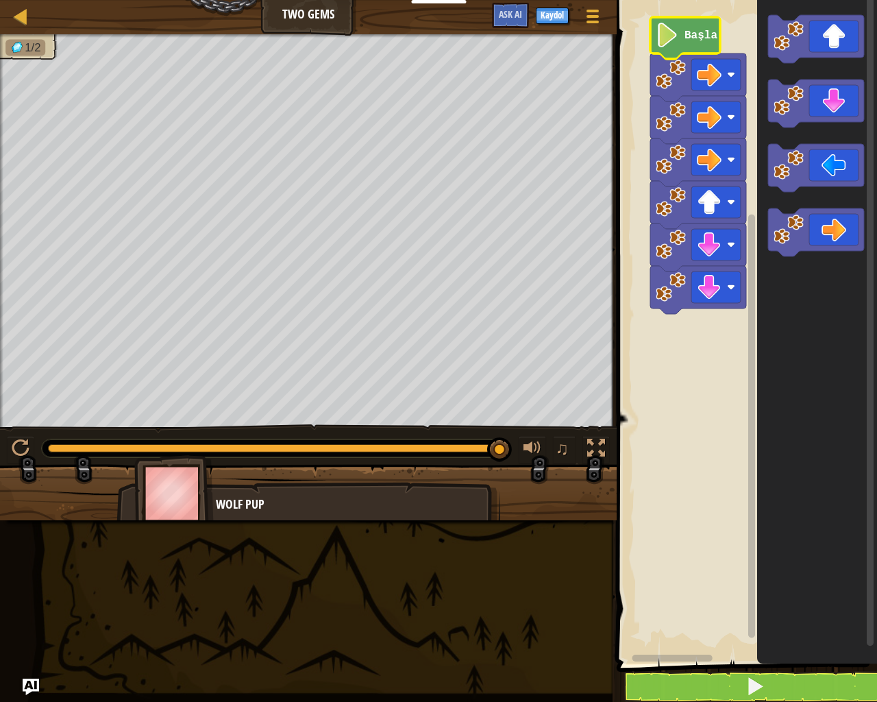
click at [692, 47] on icon "Blockly Çalışma Alanı" at bounding box center [685, 38] width 70 height 42
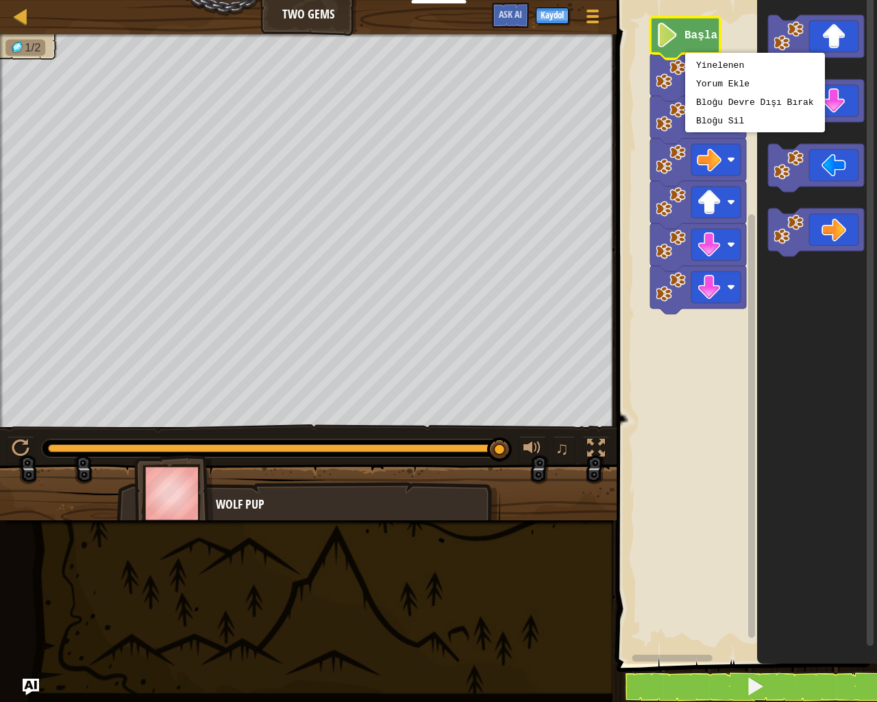
click at [765, 349] on div "Harita Two Gems Oyun Menüsü Kaydol Ask AI 1 ההההההההההההההההההההההההההההההההההה…" at bounding box center [438, 351] width 877 height 702
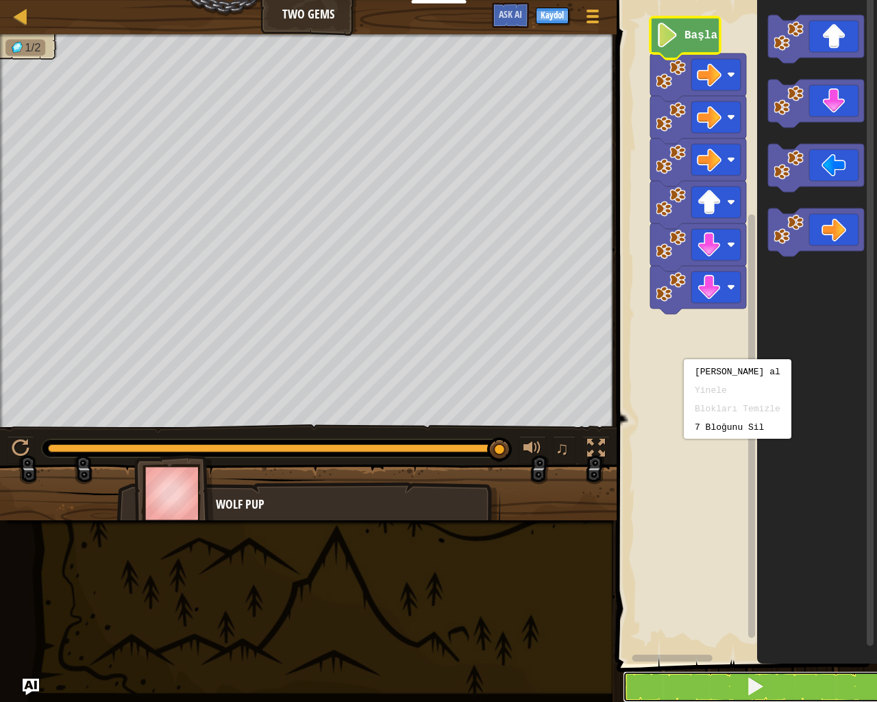
click at [691, 555] on button at bounding box center [755, 687] width 264 height 32
drag, startPoint x: 691, startPoint y: 685, endPoint x: 708, endPoint y: 683, distance: 16.6
click at [708, 555] on button at bounding box center [755, 687] width 264 height 32
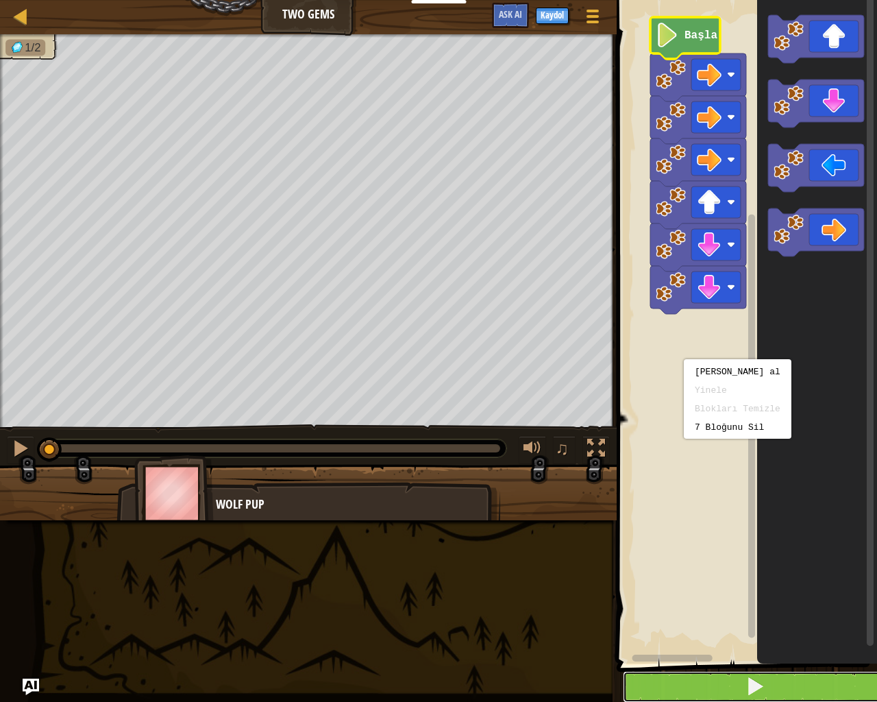
click at [708, 555] on button at bounding box center [755, 687] width 264 height 32
drag, startPoint x: 697, startPoint y: 666, endPoint x: 708, endPoint y: 682, distance: 19.2
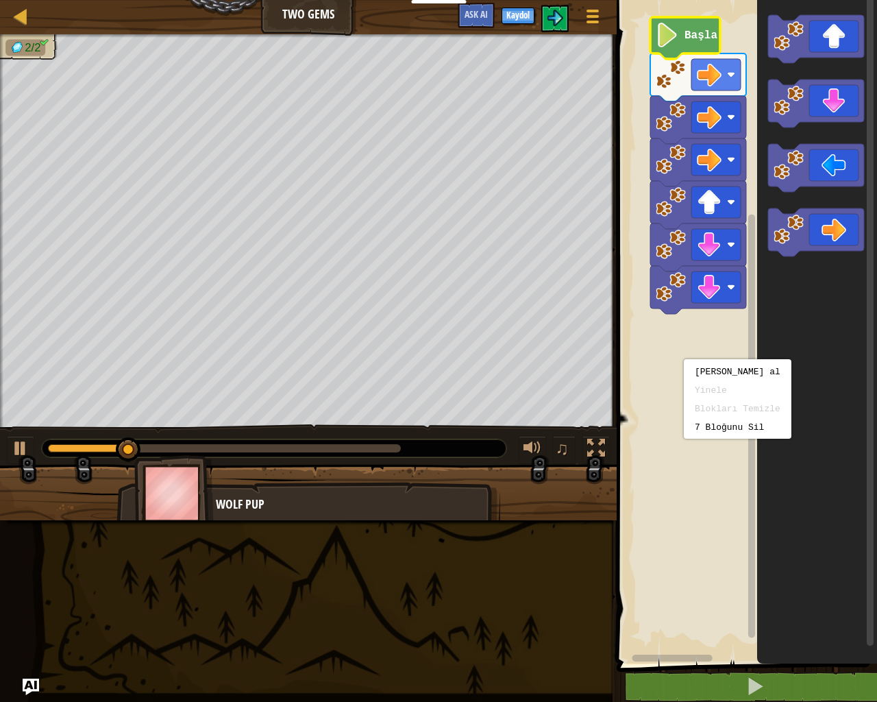
drag, startPoint x: 708, startPoint y: 682, endPoint x: 297, endPoint y: 555, distance: 429.6
click at [297, 555] on div "Harita Two Gems Oyun Menüsü Kaydol Ask AI 1 ההההההההההההההההההההההההההההההההההה…" at bounding box center [438, 351] width 877 height 702
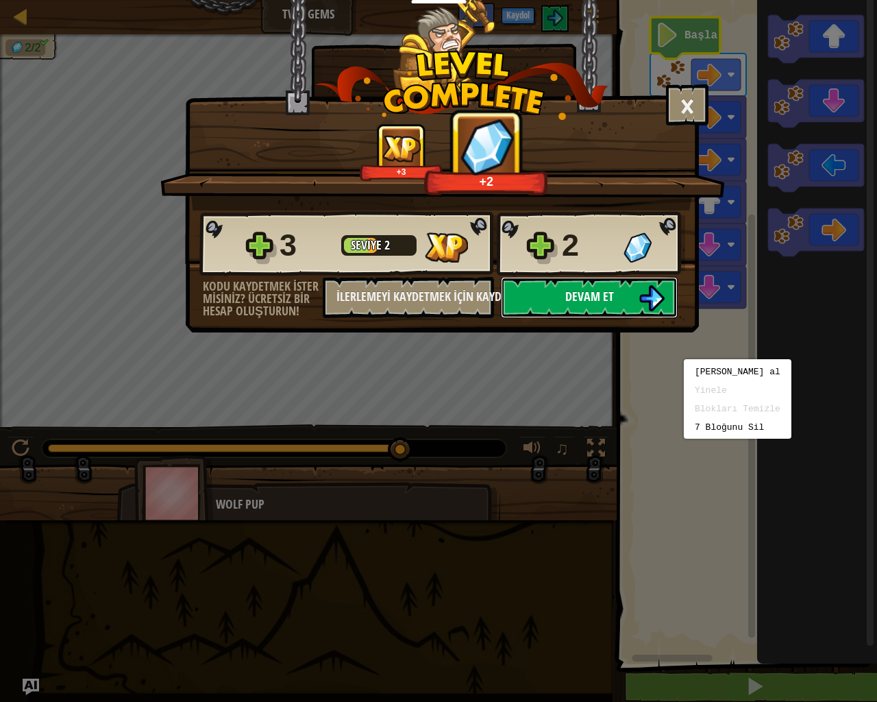
click at [581, 295] on span "Devam et" at bounding box center [589, 296] width 49 height 17
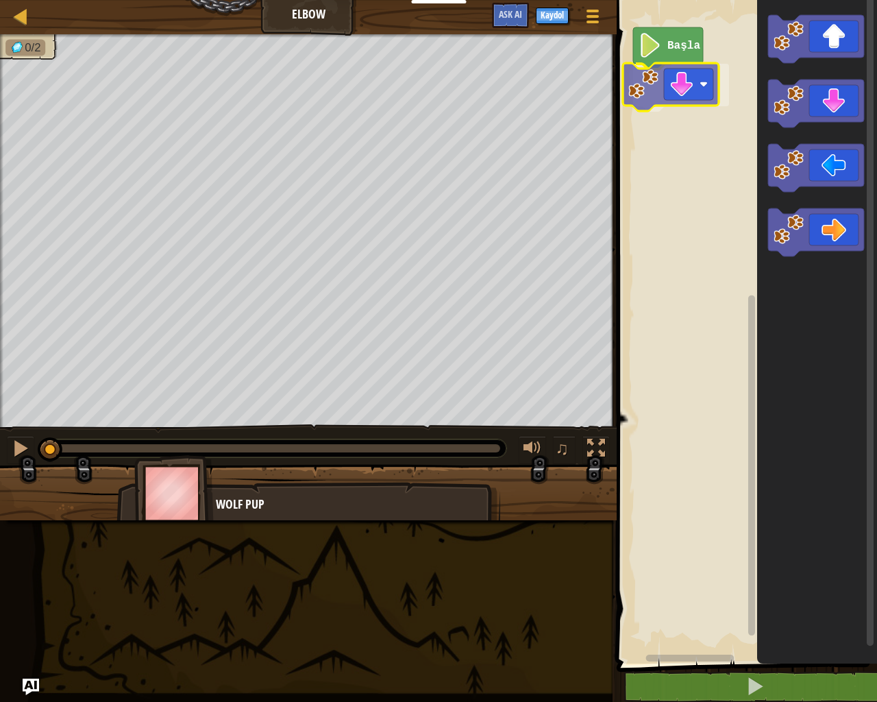
click at [687, 95] on div "Başla" at bounding box center [745, 328] width 264 height 670
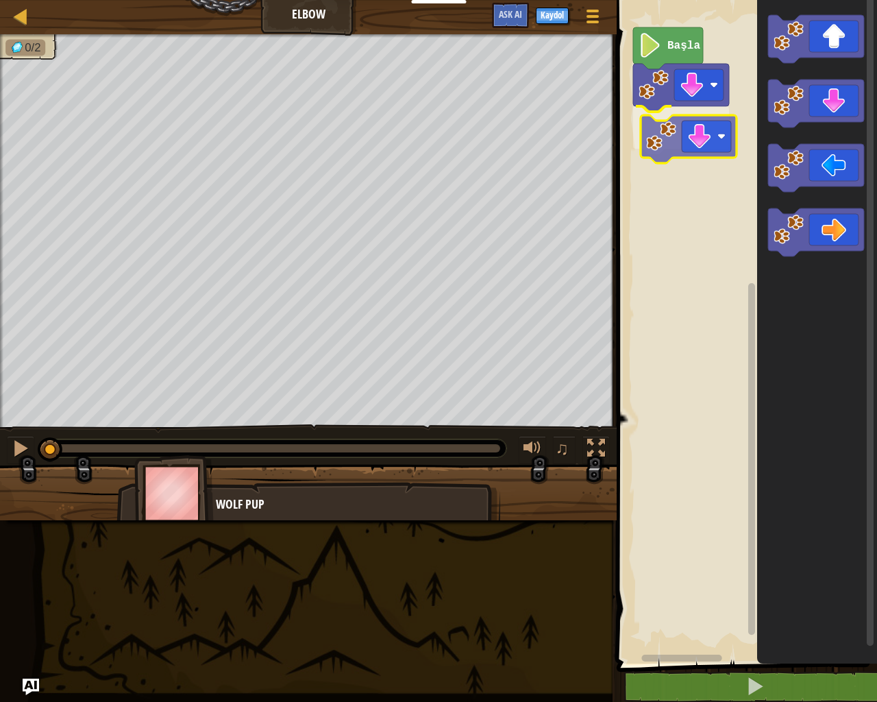
click at [714, 151] on div "Başla" at bounding box center [745, 328] width 264 height 670
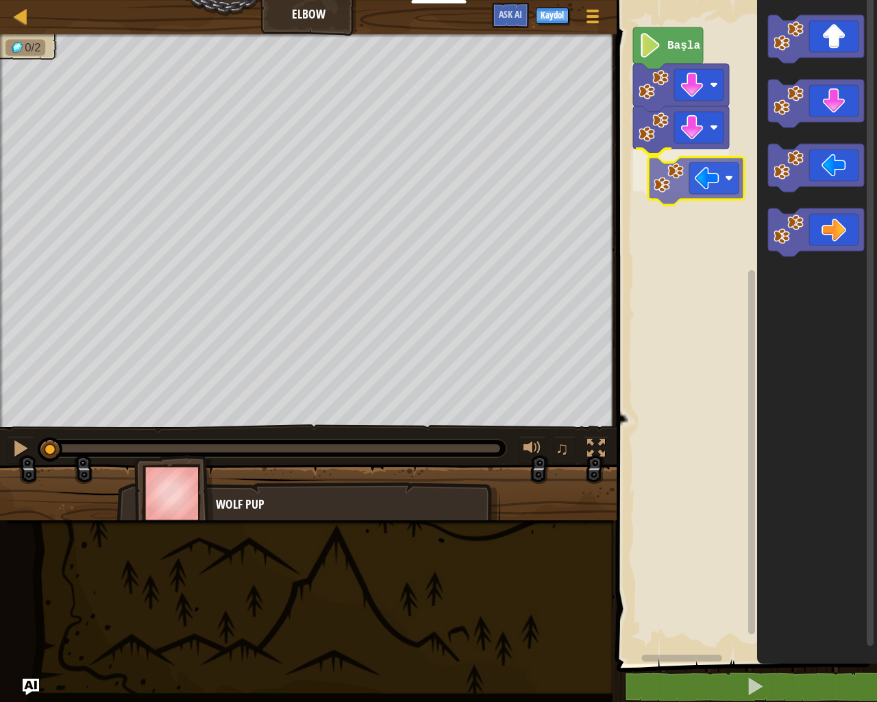
click at [676, 172] on div "Başla" at bounding box center [745, 328] width 264 height 670
click at [675, 47] on text "Başla" at bounding box center [683, 46] width 33 height 12
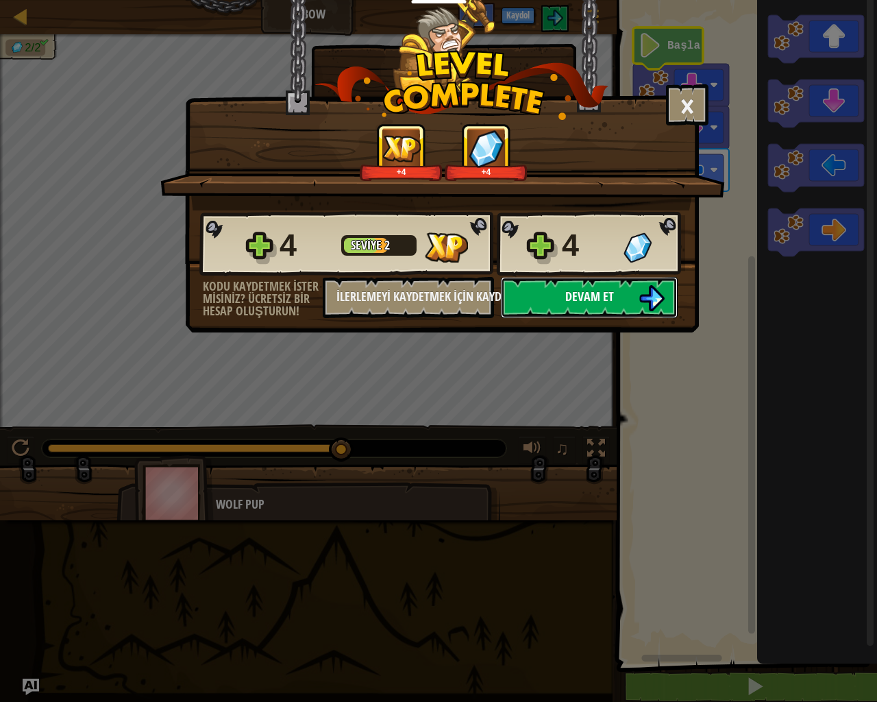
click at [593, 289] on span "Devam et" at bounding box center [589, 296] width 49 height 17
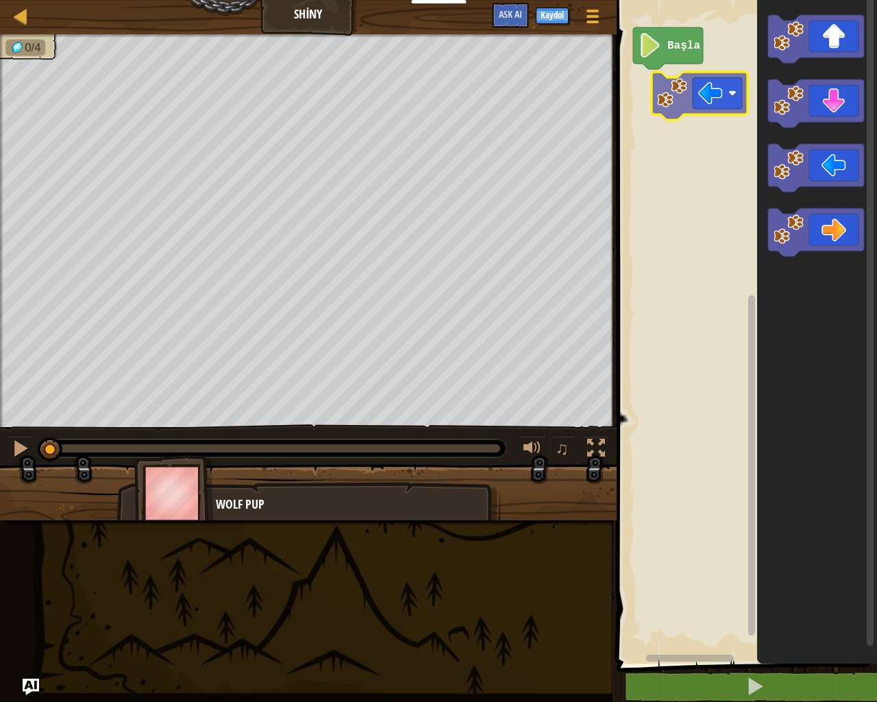
click at [654, 95] on div "Başla" at bounding box center [745, 328] width 264 height 670
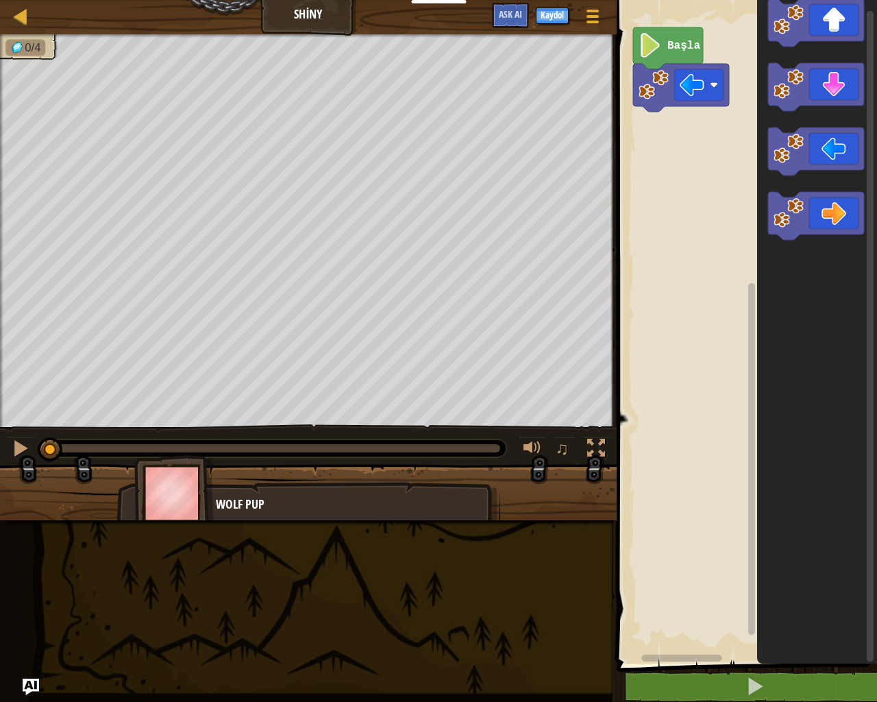
click at [758, 156] on icon "Blockly Çalışma Alanı" at bounding box center [817, 328] width 120 height 670
click at [691, 119] on div "Başla" at bounding box center [745, 328] width 264 height 670
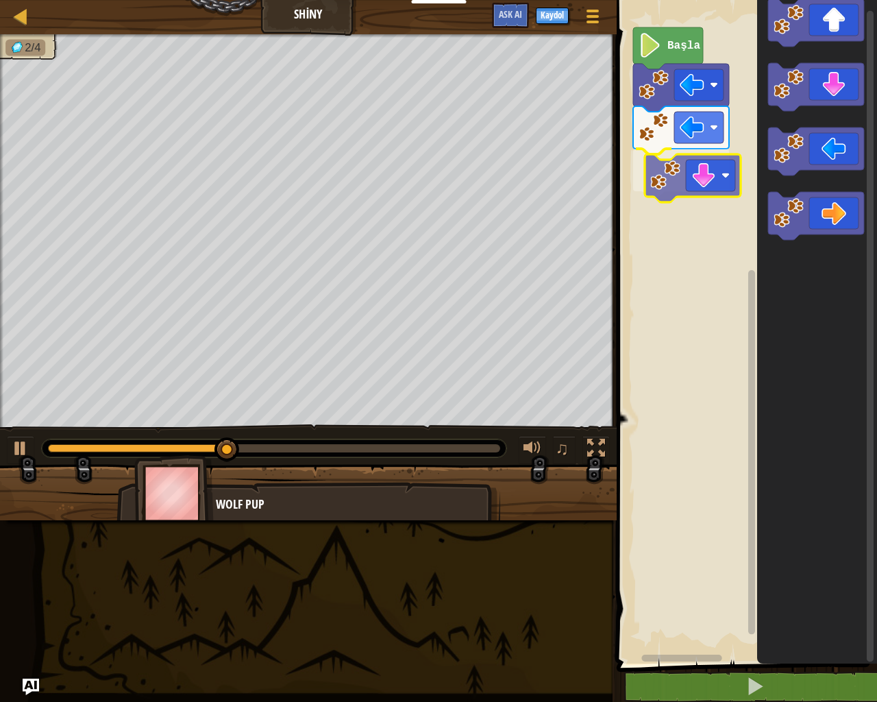
click at [671, 178] on div "Başla" at bounding box center [745, 328] width 264 height 670
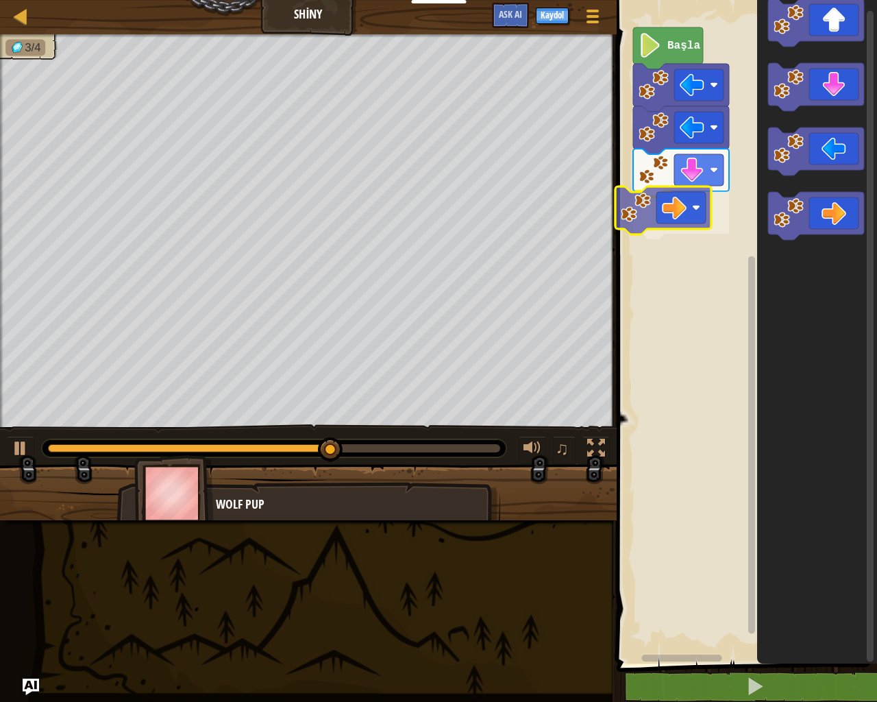
click at [669, 201] on div "Başla" at bounding box center [745, 328] width 264 height 670
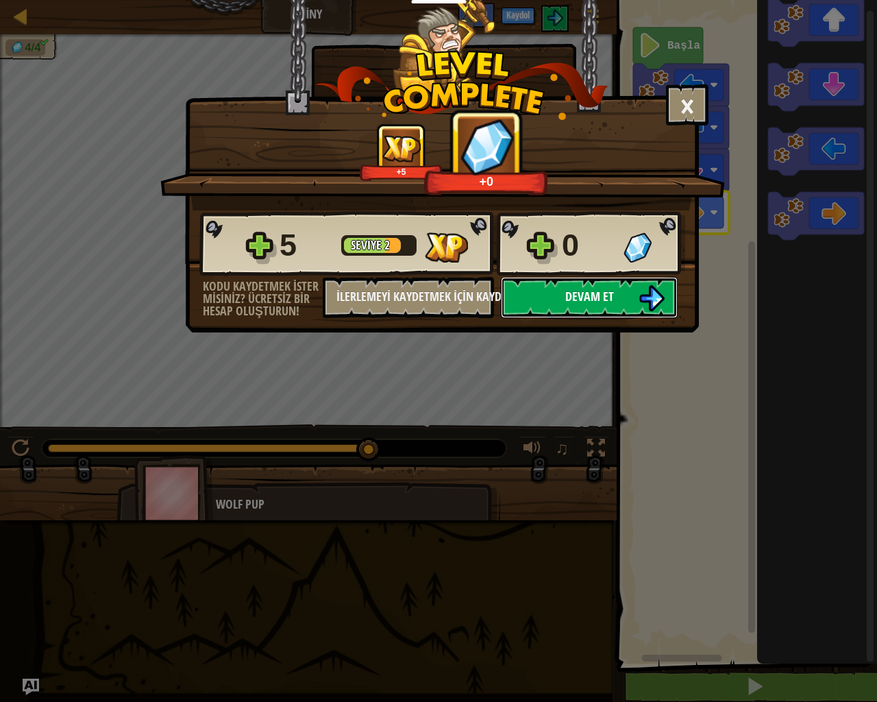
click at [580, 297] on span "Devam et" at bounding box center [589, 296] width 49 height 17
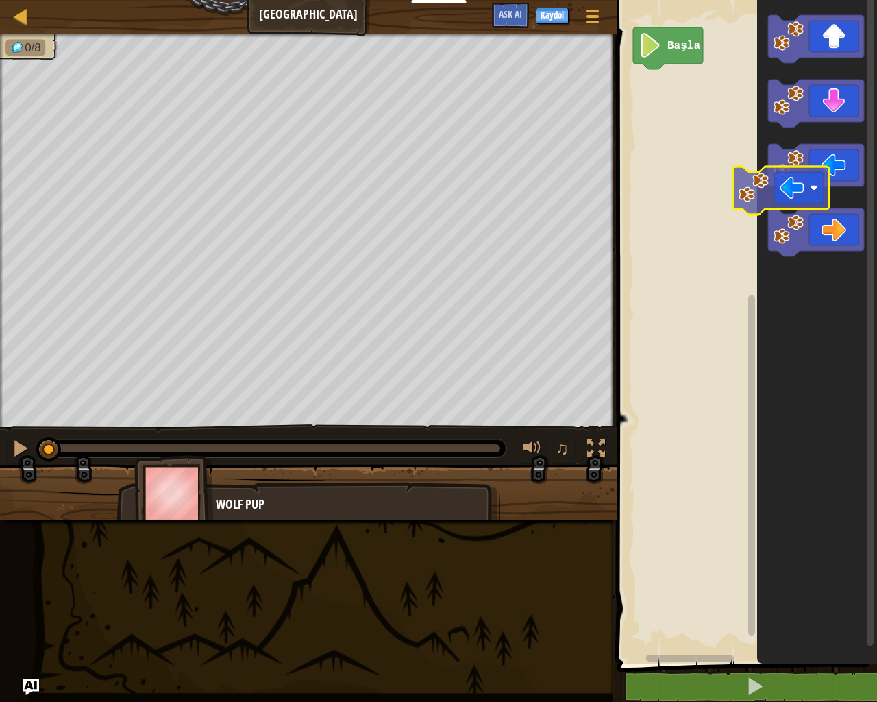
click at [789, 193] on icon "Blockly Çalışma Alanı" at bounding box center [817, 328] width 120 height 670
click at [798, 157] on image "Blockly Çalışma Alanı" at bounding box center [789, 165] width 30 height 30
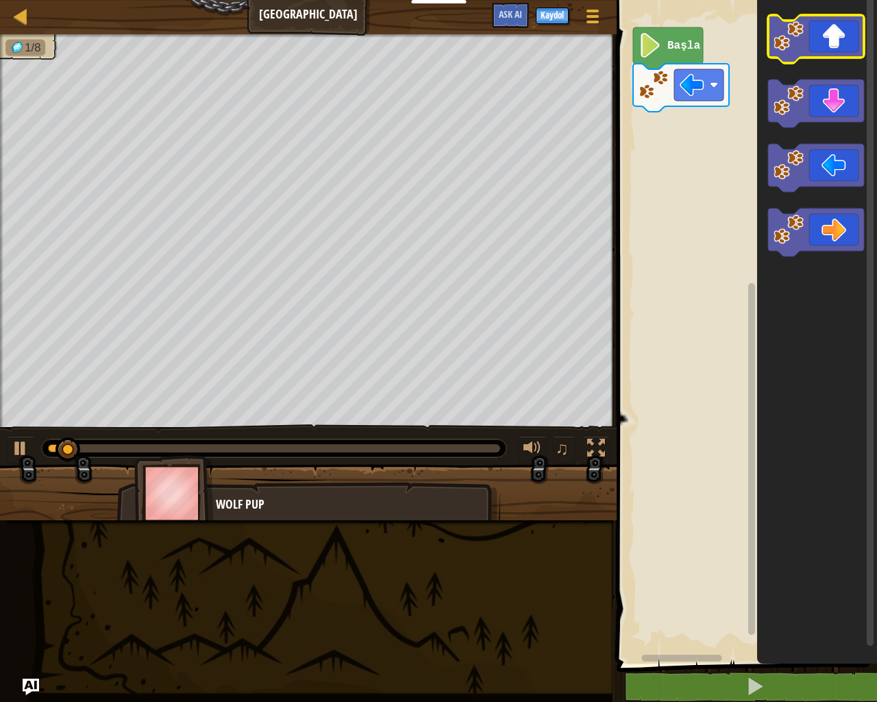
click at [821, 46] on icon "Blockly Çalışma Alanı" at bounding box center [816, 39] width 96 height 48
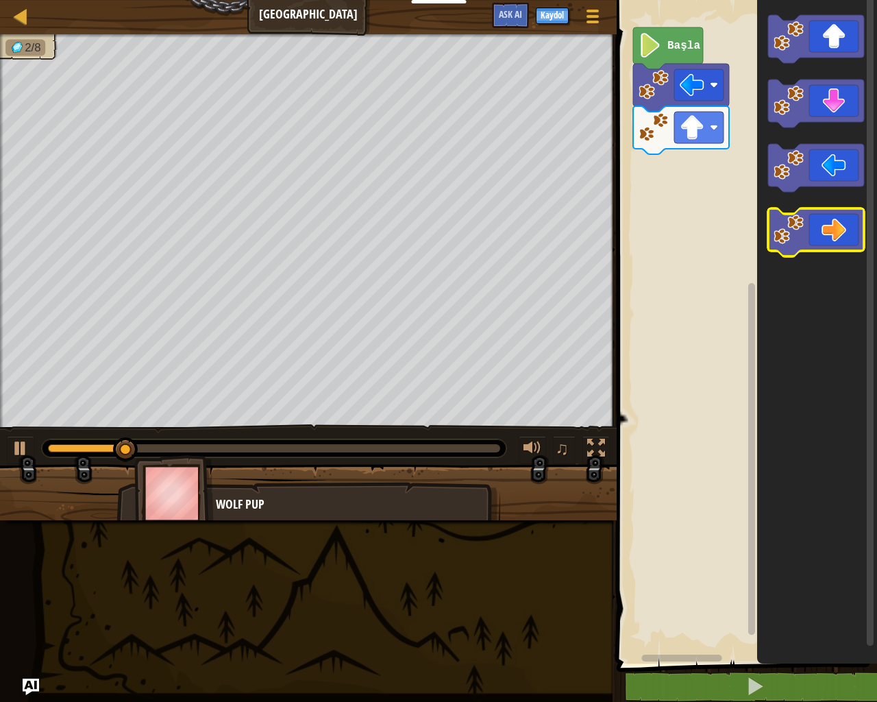
click at [778, 221] on image "Blockly Çalışma Alanı" at bounding box center [789, 229] width 30 height 30
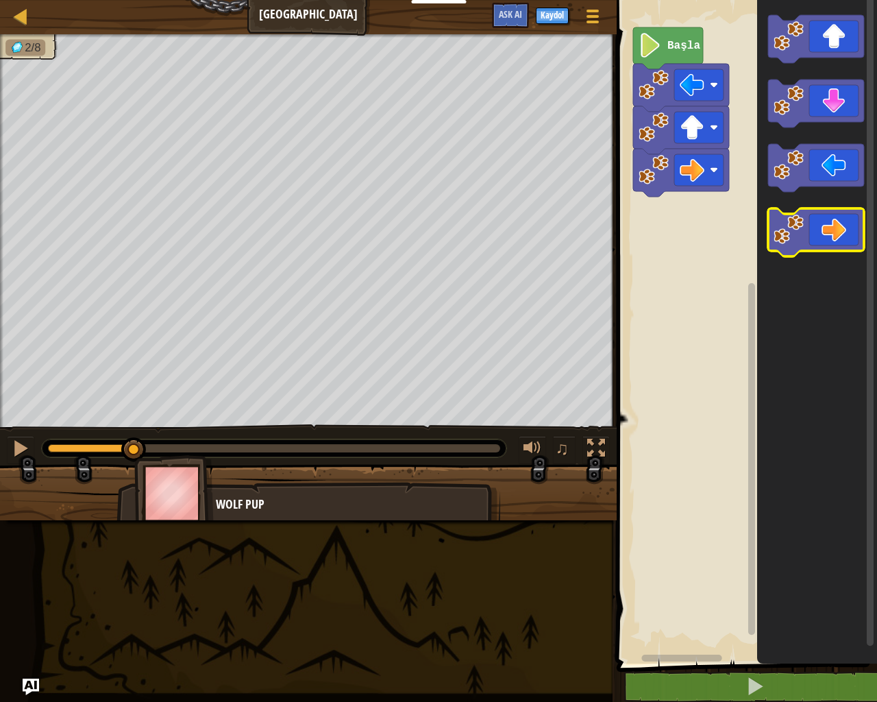
click at [778, 221] on image "Blockly Çalışma Alanı" at bounding box center [789, 229] width 30 height 30
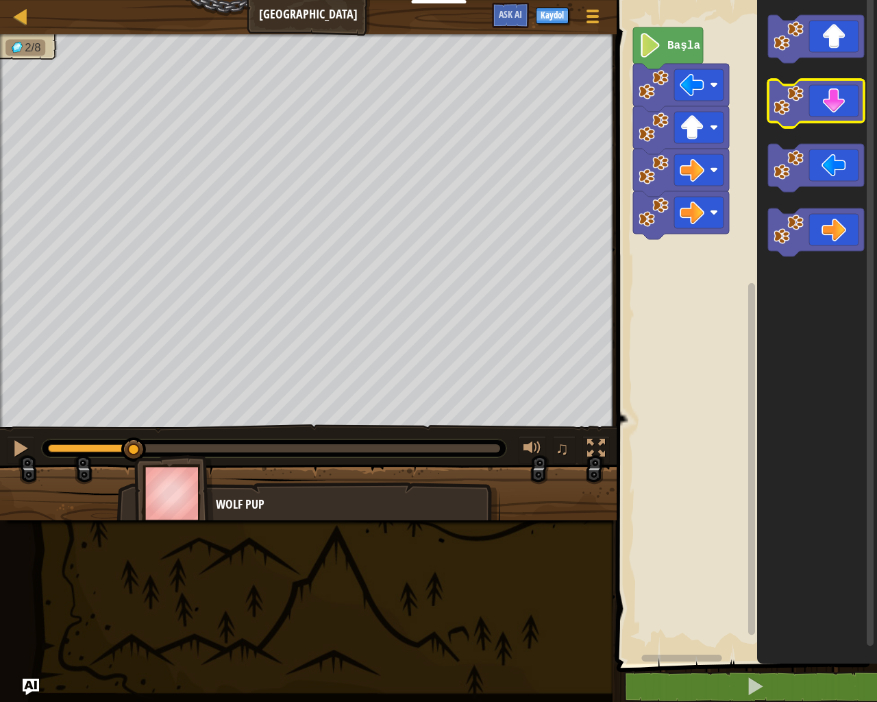
click at [817, 99] on icon "Blockly Çalışma Alanı" at bounding box center [816, 103] width 96 height 48
click at [799, 107] on image "Blockly Çalışma Alanı" at bounding box center [789, 101] width 30 height 30
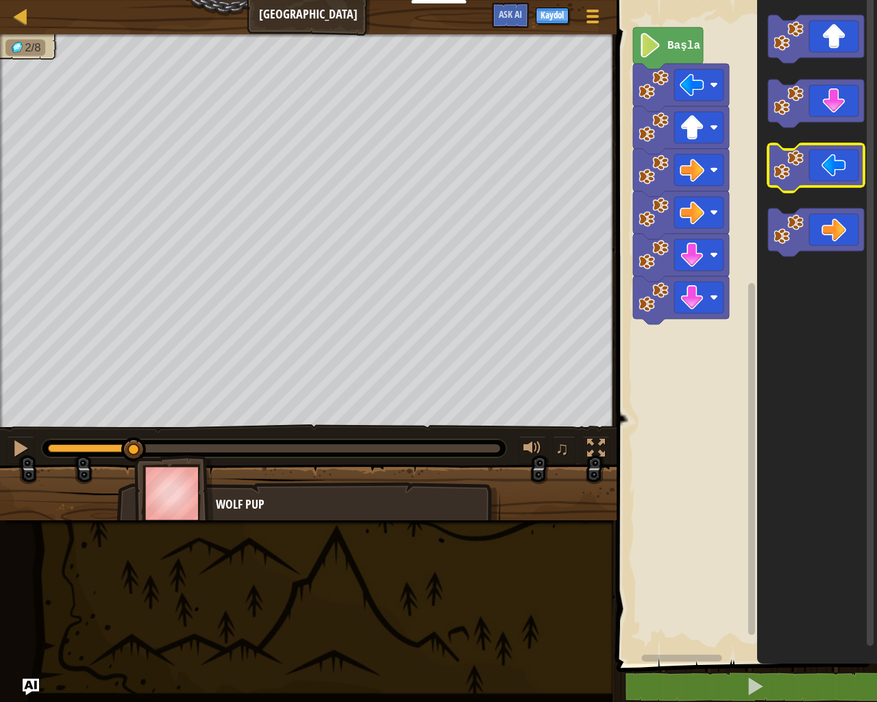
click at [793, 169] on image "Blockly Çalışma Alanı" at bounding box center [789, 165] width 30 height 30
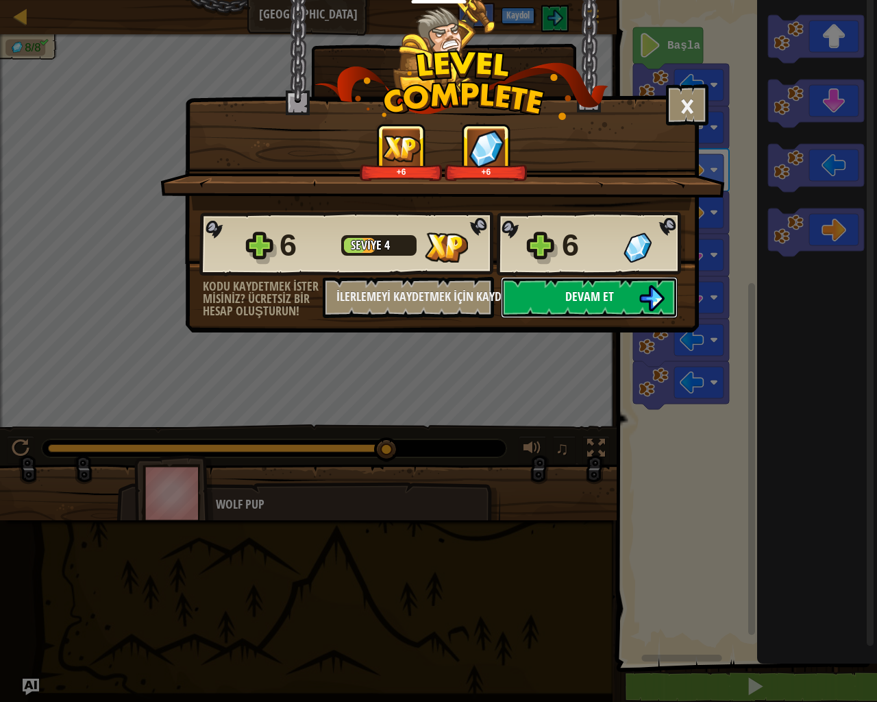
click at [539, 303] on button "Devam et" at bounding box center [589, 297] width 177 height 41
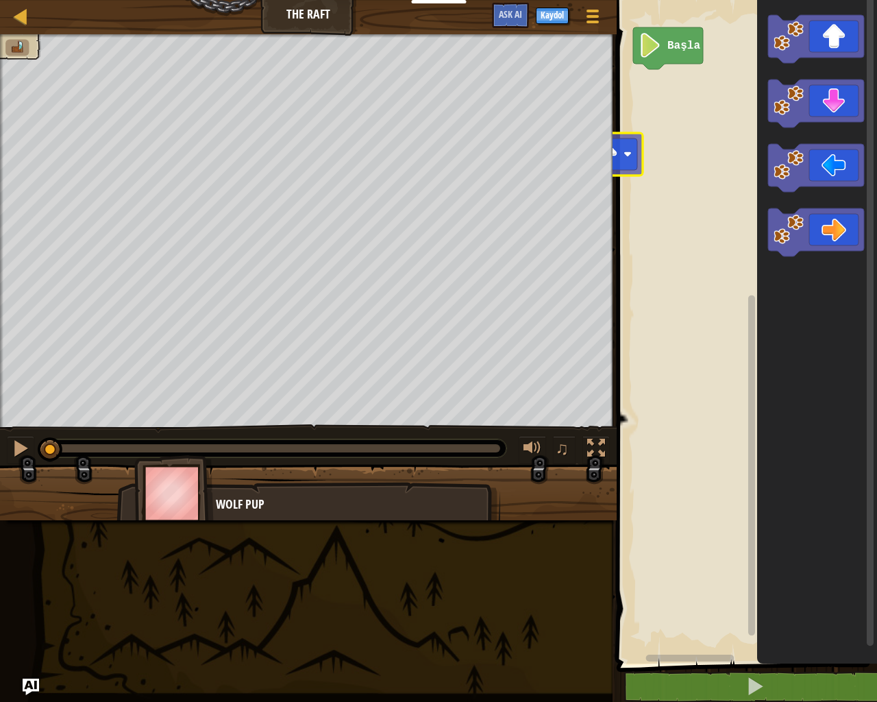
click at [625, 134] on div "Başla" at bounding box center [745, 328] width 264 height 670
click at [796, 42] on image "Blockly Çalışma Alanı" at bounding box center [789, 36] width 30 height 30
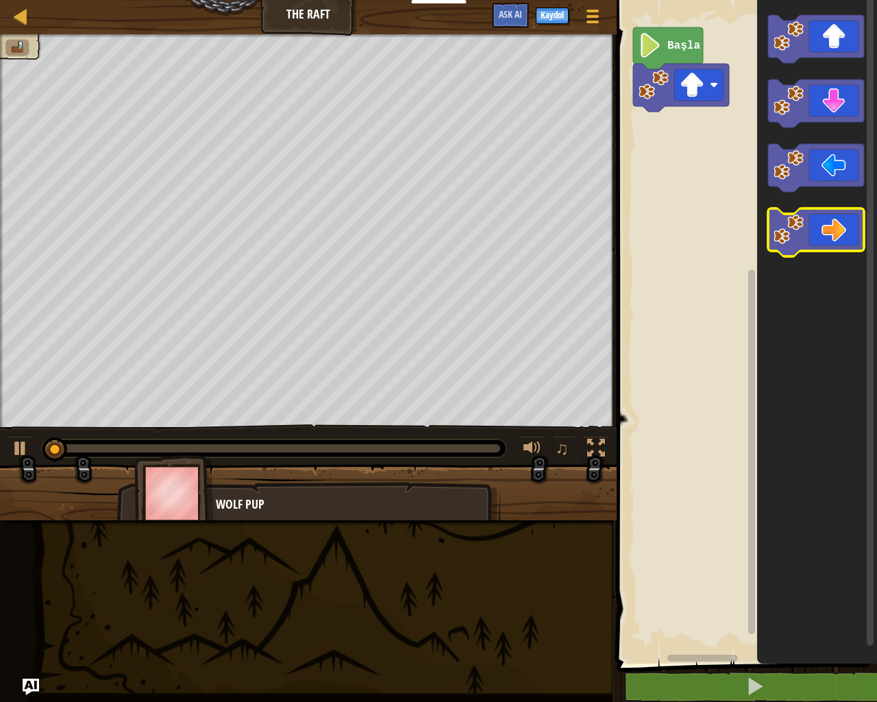
click at [817, 227] on icon "Blockly Çalışma Alanı" at bounding box center [816, 232] width 96 height 48
click at [806, 223] on icon "Blockly Çalışma Alanı" at bounding box center [816, 232] width 96 height 48
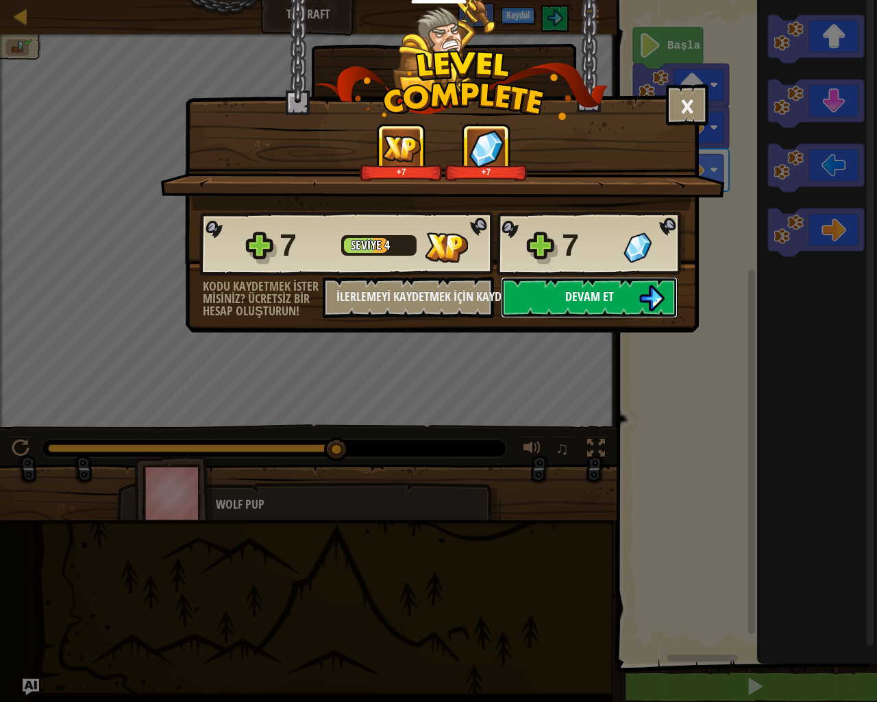
click at [560, 299] on button "Devam et" at bounding box center [589, 297] width 177 height 41
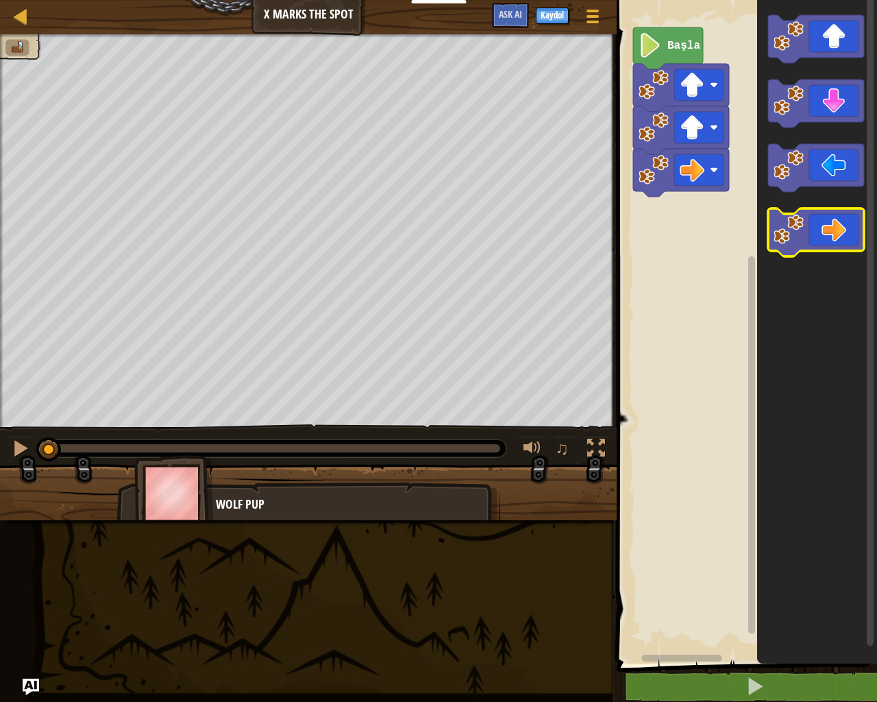
click at [798, 234] on image "Blockly Çalışma Alanı" at bounding box center [789, 229] width 30 height 30
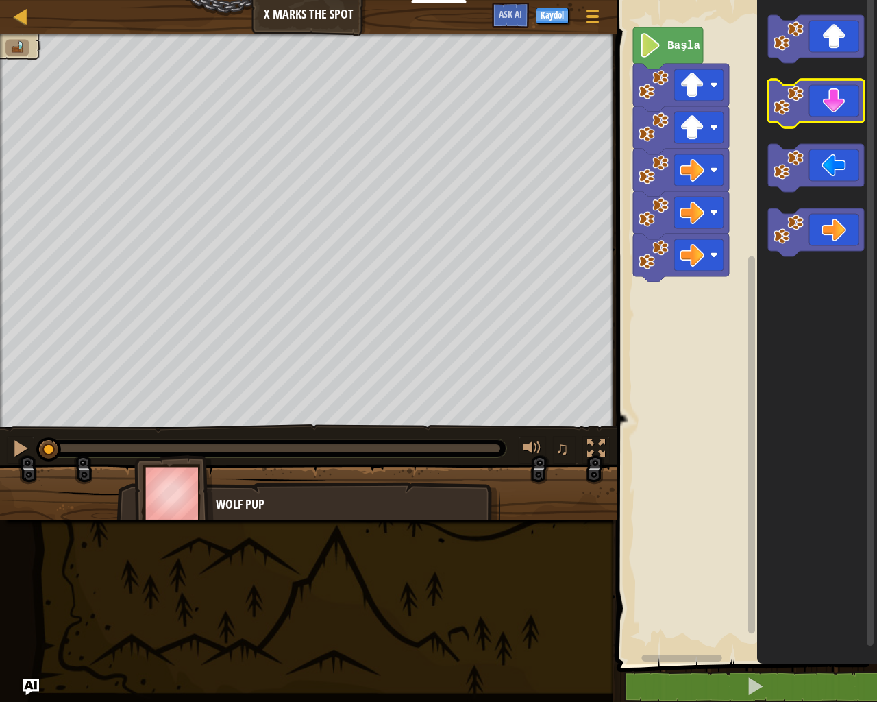
click at [810, 114] on icon "Blockly Çalışma Alanı" at bounding box center [816, 103] width 96 height 48
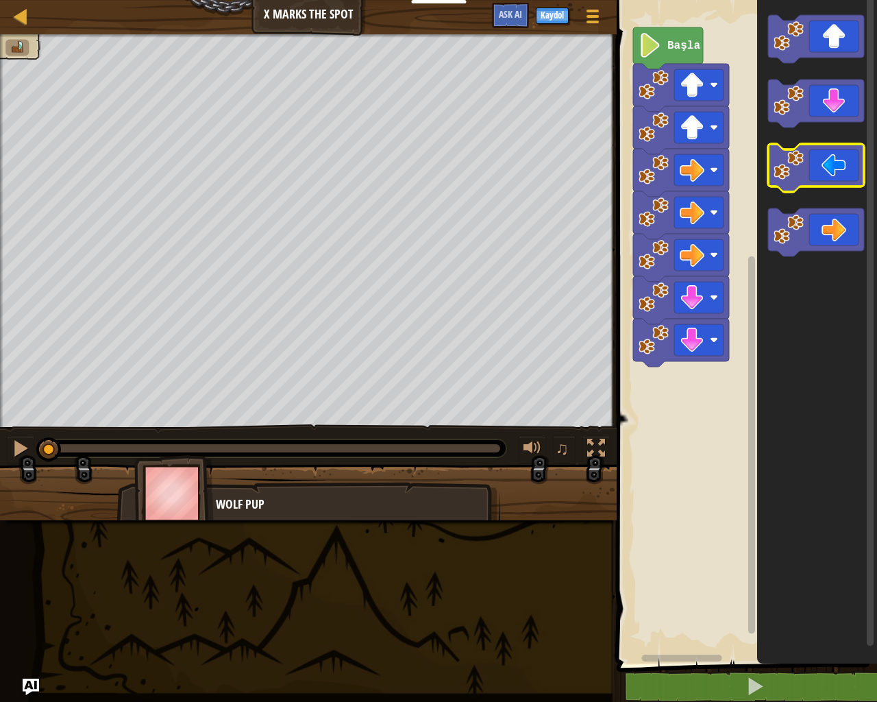
click at [796, 160] on image "Blockly Çalışma Alanı" at bounding box center [789, 165] width 30 height 30
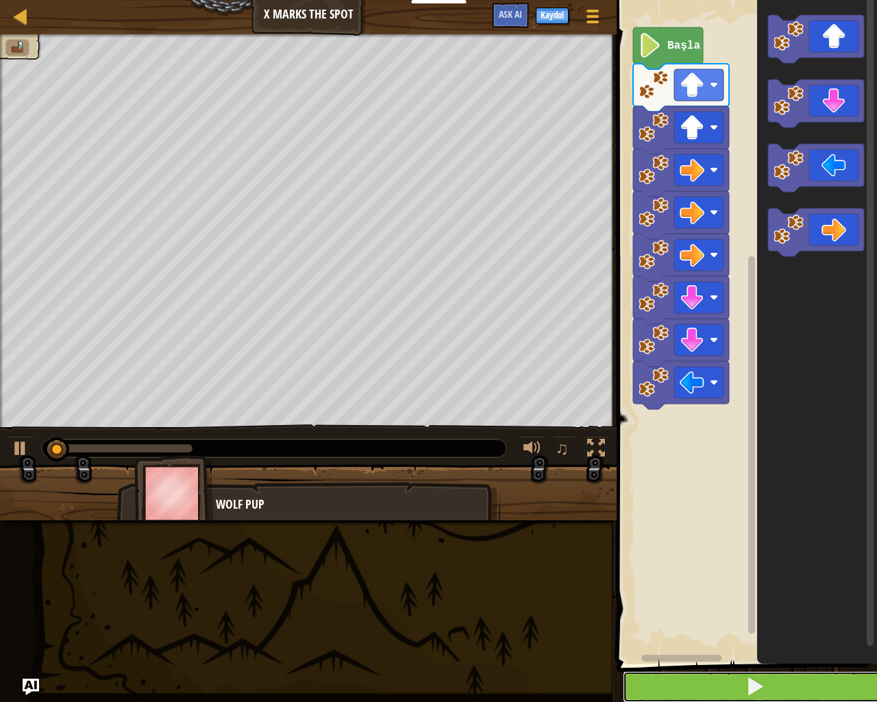
click at [692, 555] on button at bounding box center [755, 687] width 264 height 32
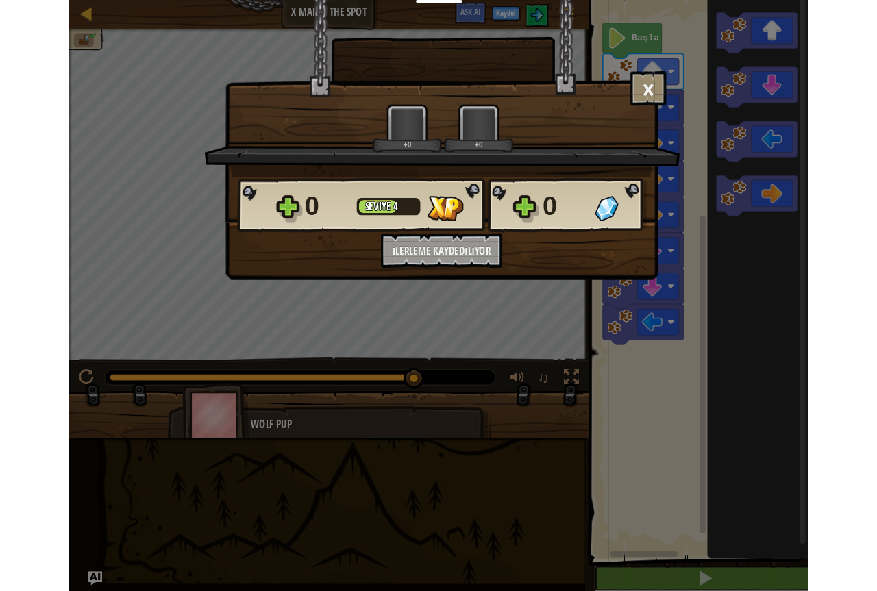
scroll to position [1, 0]
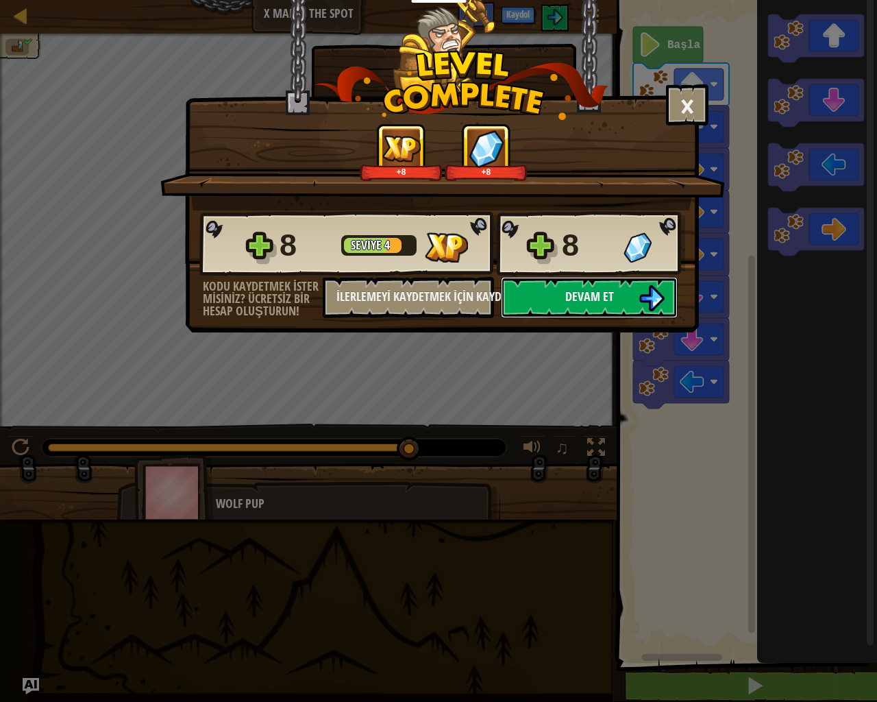
click at [564, 287] on button "Devam et" at bounding box center [589, 297] width 177 height 41
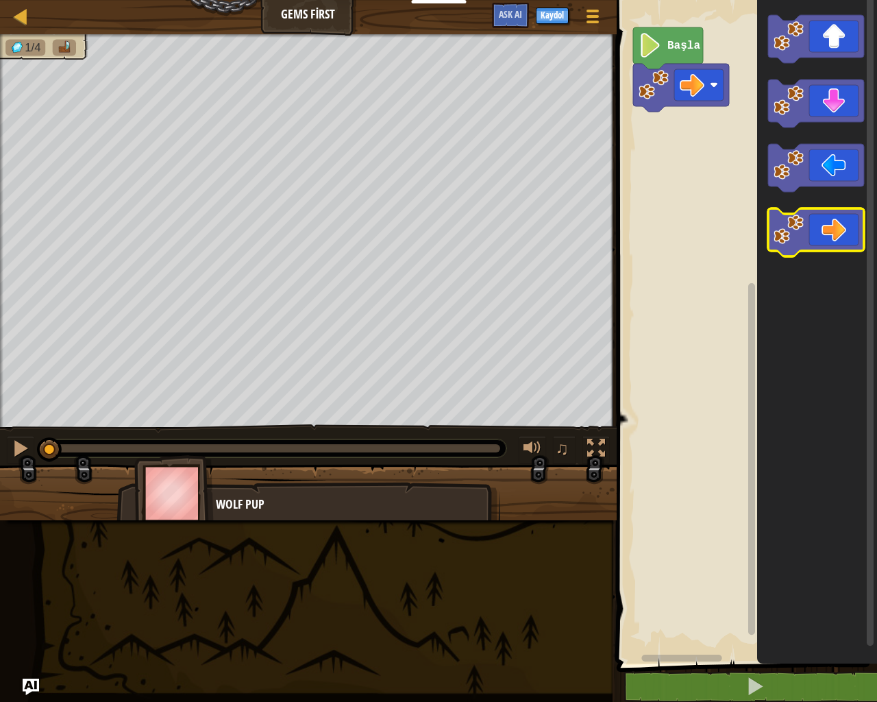
click at [801, 221] on image "Blockly Çalışma Alanı" at bounding box center [789, 229] width 30 height 30
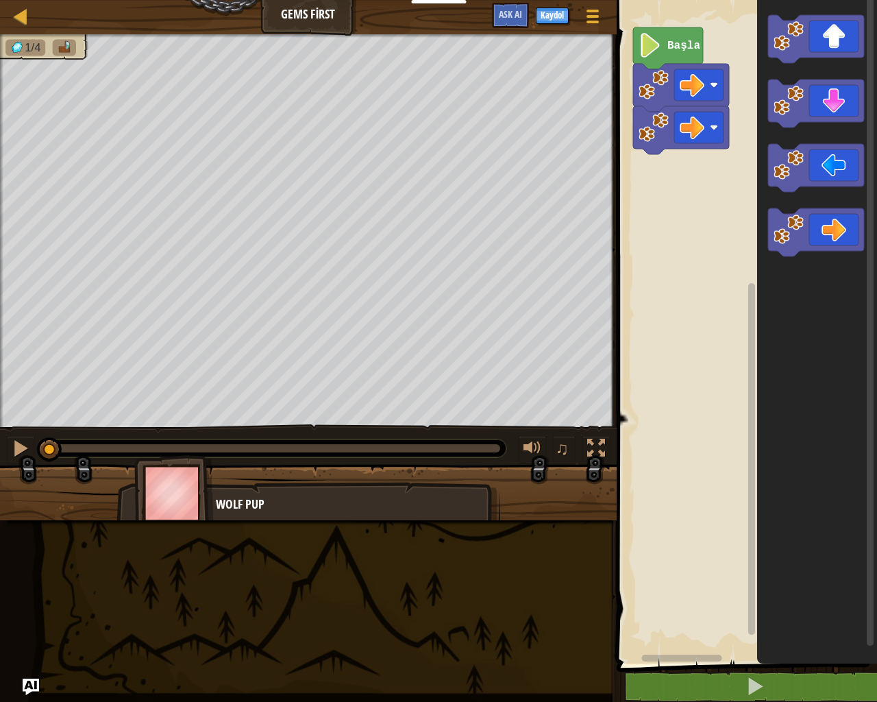
click at [796, 47] on image "Blockly Çalışma Alanı" at bounding box center [789, 36] width 30 height 30
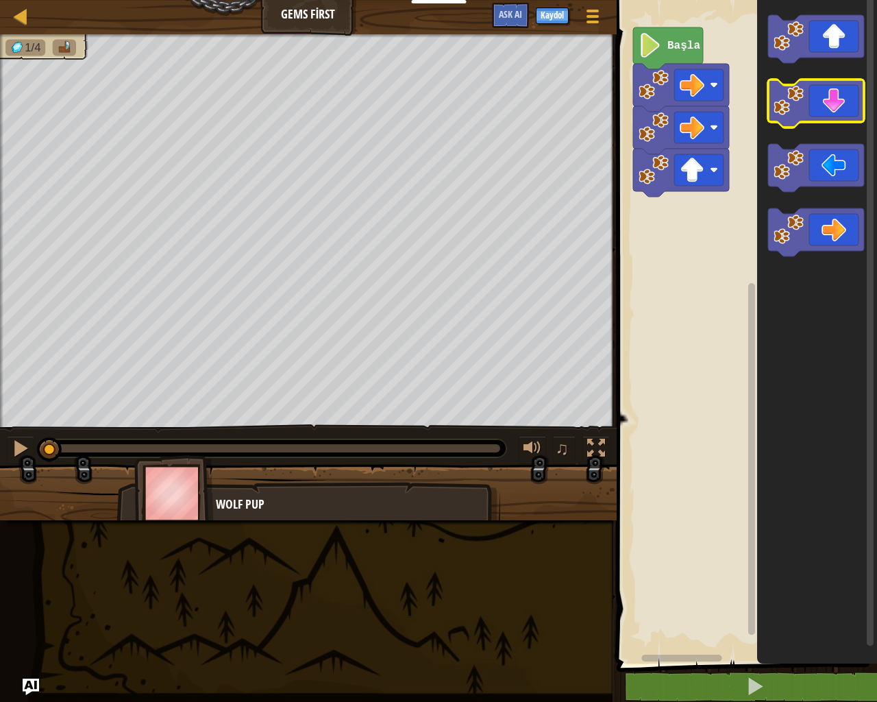
click at [796, 107] on image "Blockly Çalışma Alanı" at bounding box center [789, 101] width 30 height 30
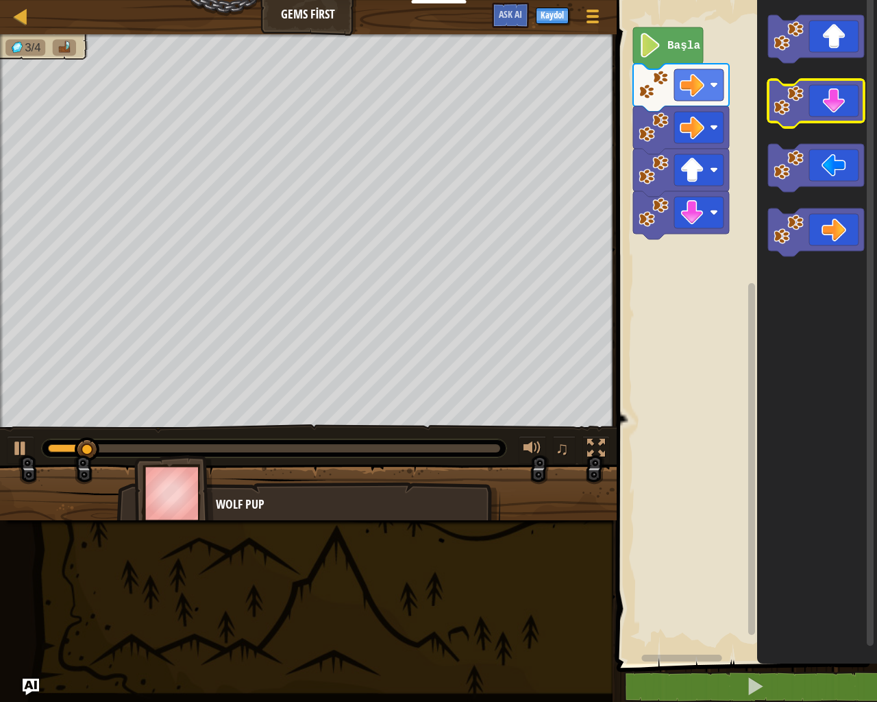
click at [798, 118] on icon "Blockly Çalışma Alanı" at bounding box center [816, 103] width 96 height 48
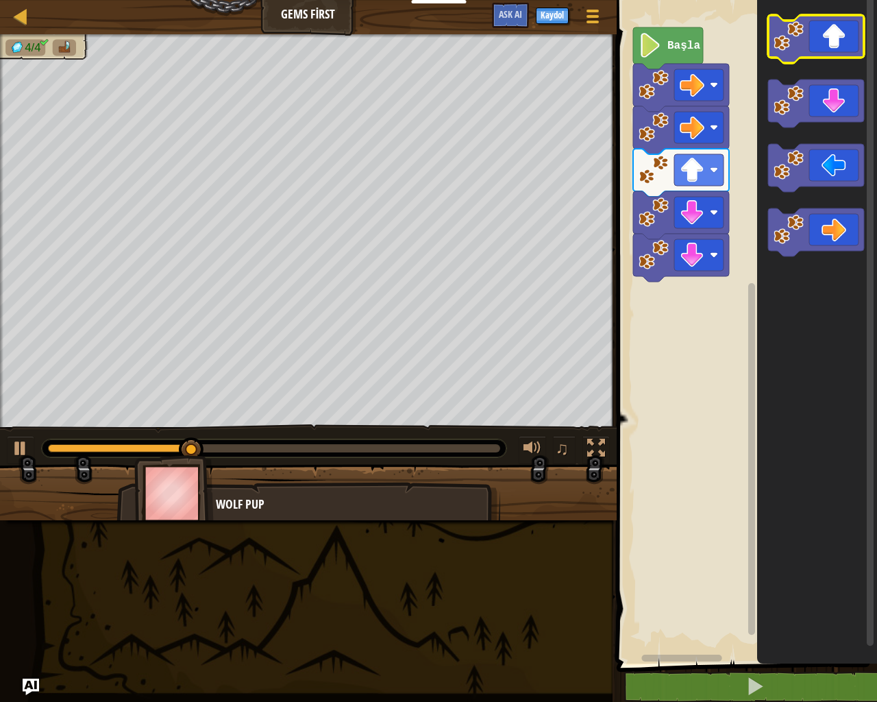
click at [821, 37] on icon "Blockly Çalışma Alanı" at bounding box center [816, 39] width 96 height 48
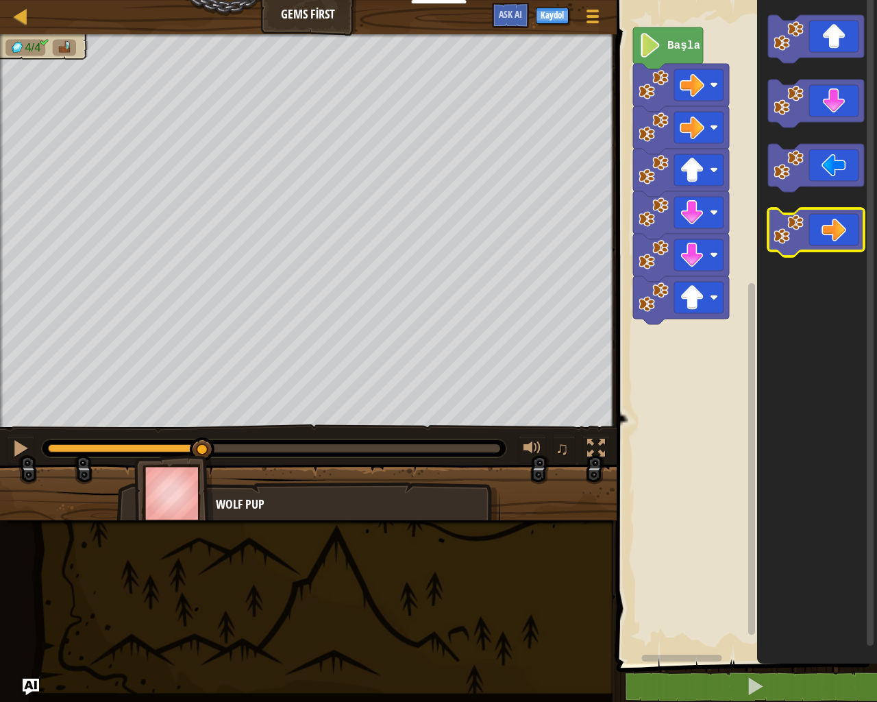
click at [836, 228] on icon "Blockly Çalışma Alanı" at bounding box center [816, 232] width 96 height 48
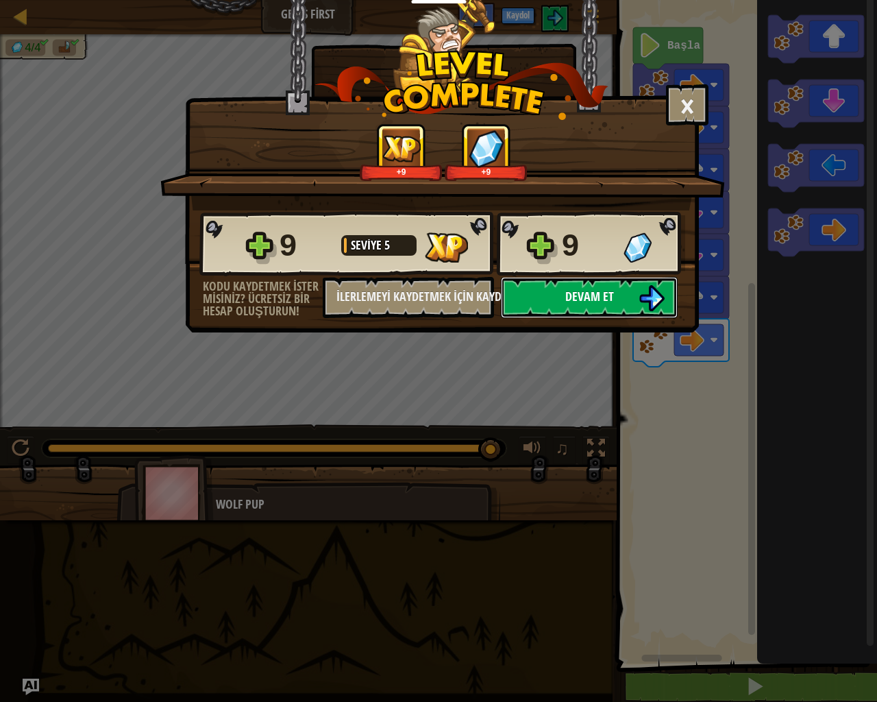
click at [603, 299] on span "Devam et" at bounding box center [589, 296] width 49 height 17
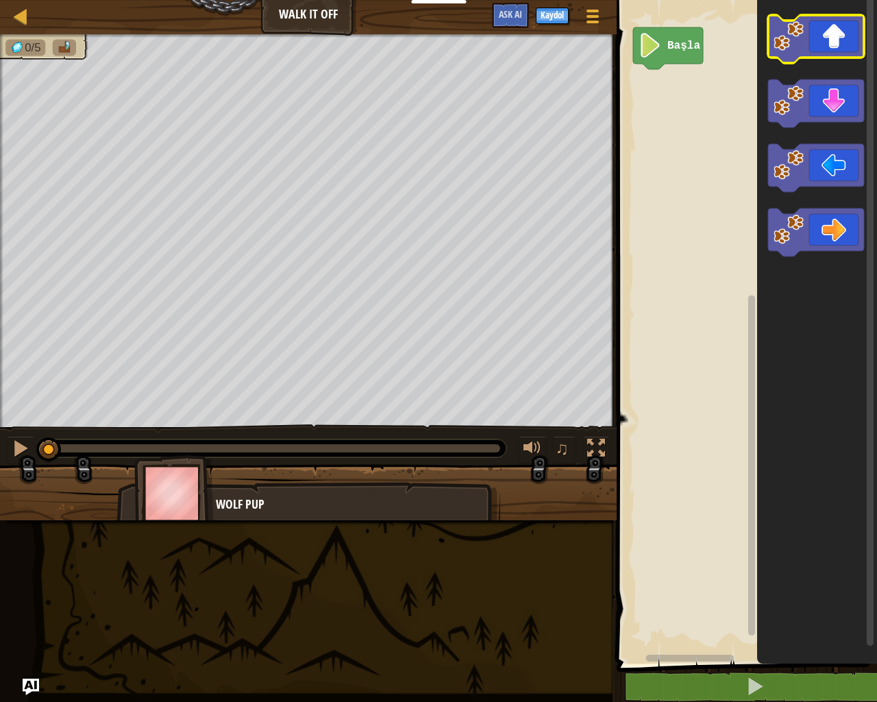
click at [796, 49] on image "Blockly Çalışma Alanı" at bounding box center [789, 36] width 30 height 30
click at [799, 49] on image "Blockly Çalışma Alanı" at bounding box center [789, 36] width 30 height 30
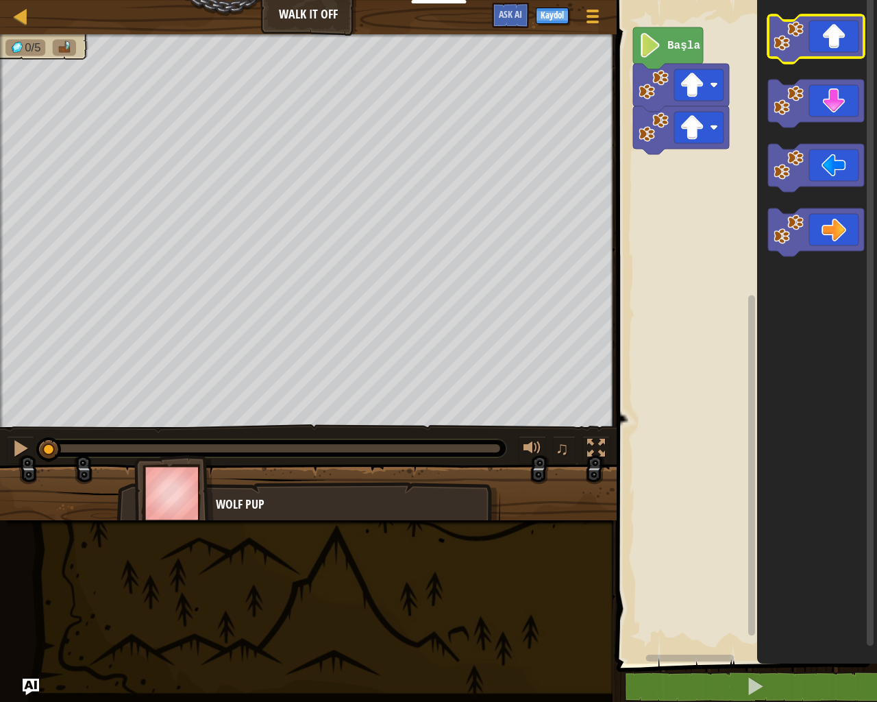
click at [799, 49] on image "Blockly Çalışma Alanı" at bounding box center [789, 36] width 30 height 30
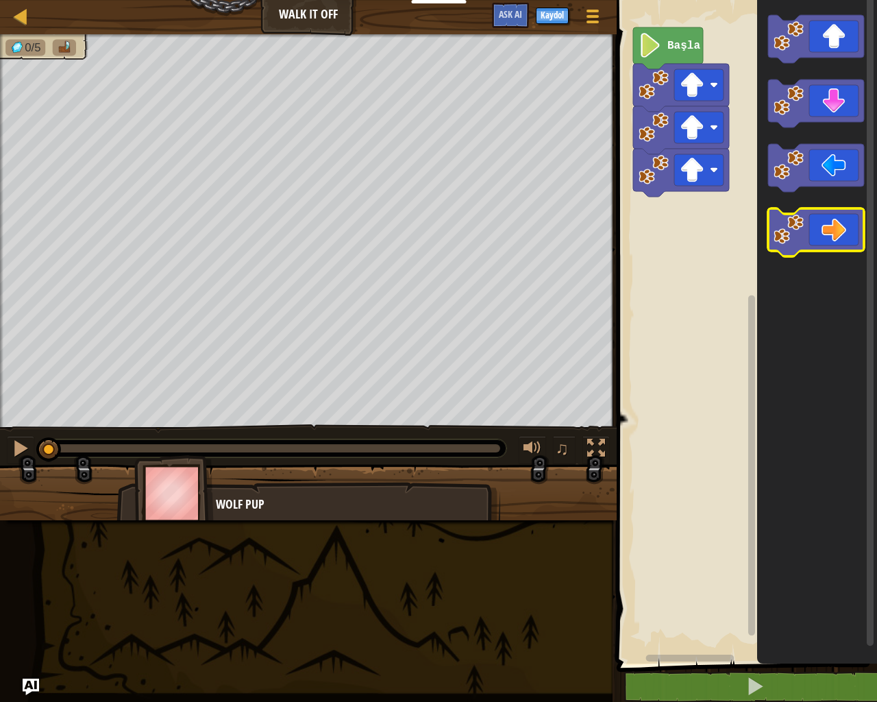
click at [831, 233] on icon "Blockly Çalışma Alanı" at bounding box center [816, 232] width 96 height 48
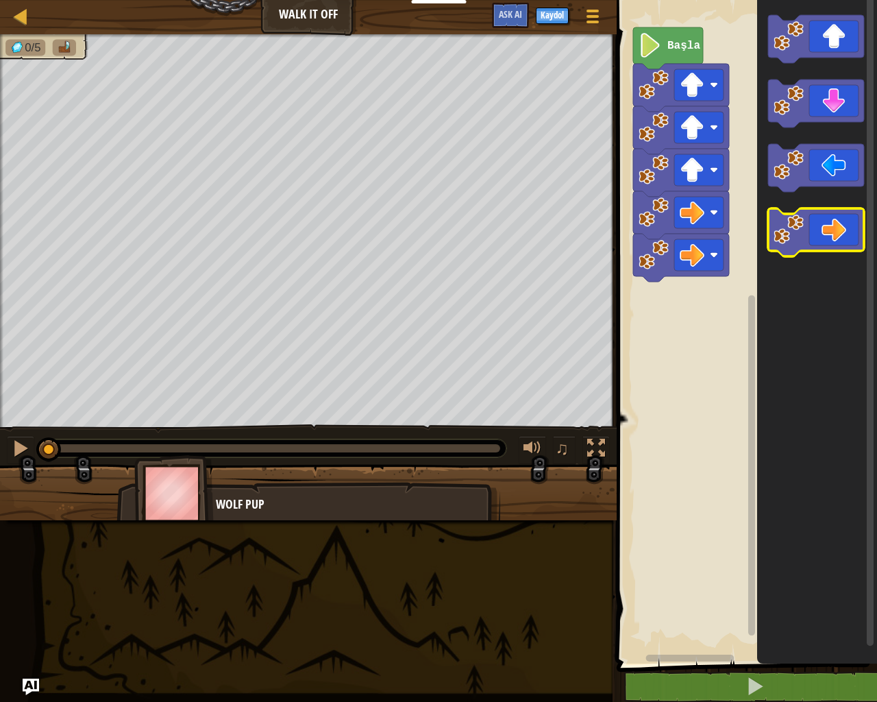
click at [831, 233] on icon "Blockly Çalışma Alanı" at bounding box center [816, 232] width 96 height 48
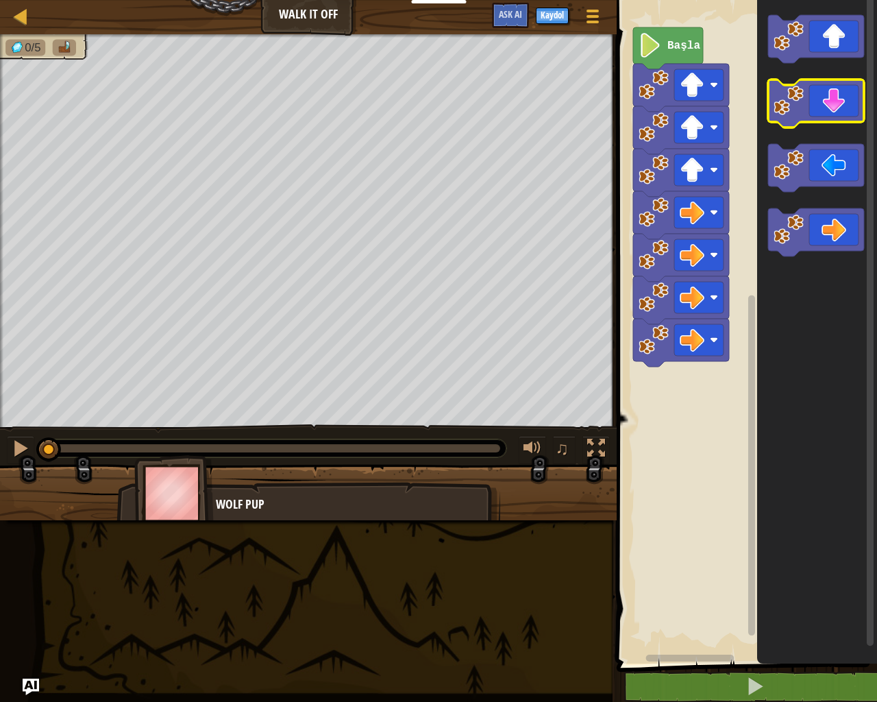
click at [782, 111] on image "Blockly Çalışma Alanı" at bounding box center [789, 101] width 30 height 30
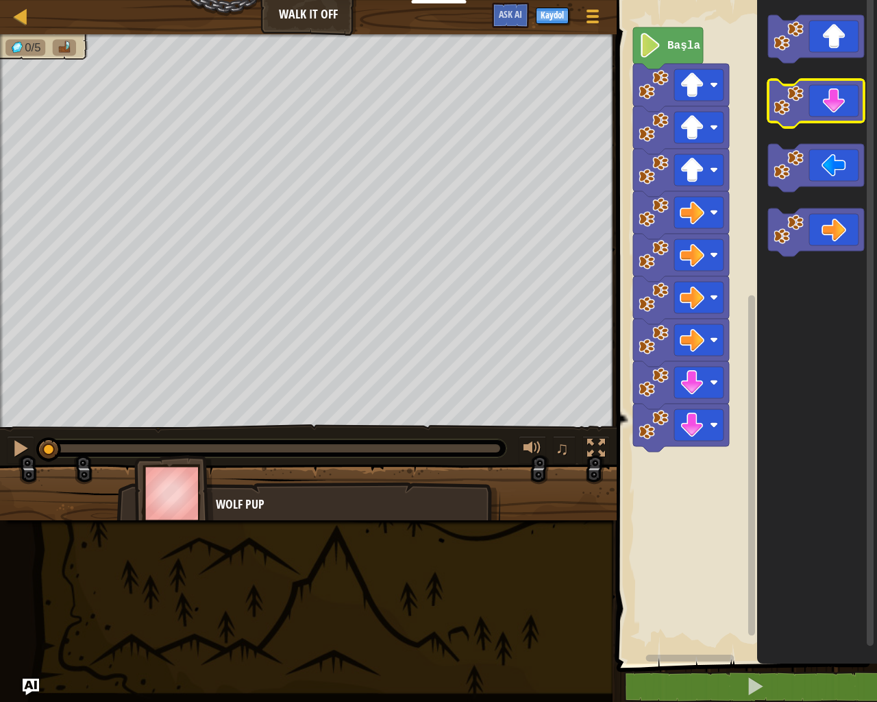
click at [782, 111] on image "Blockly Çalışma Alanı" at bounding box center [789, 101] width 30 height 30
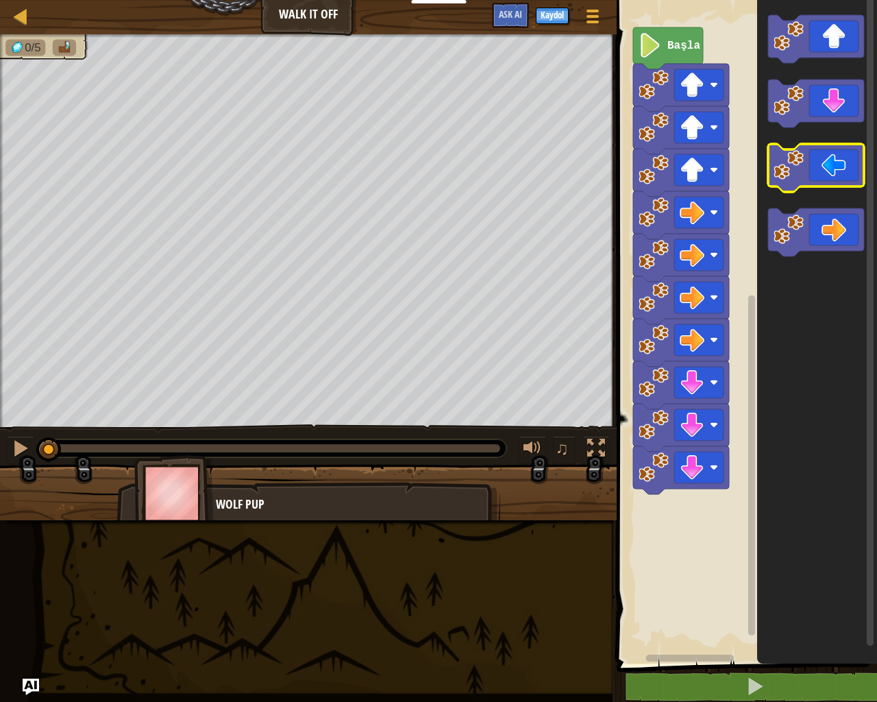
click at [820, 174] on icon "Blockly Çalışma Alanı" at bounding box center [816, 168] width 96 height 48
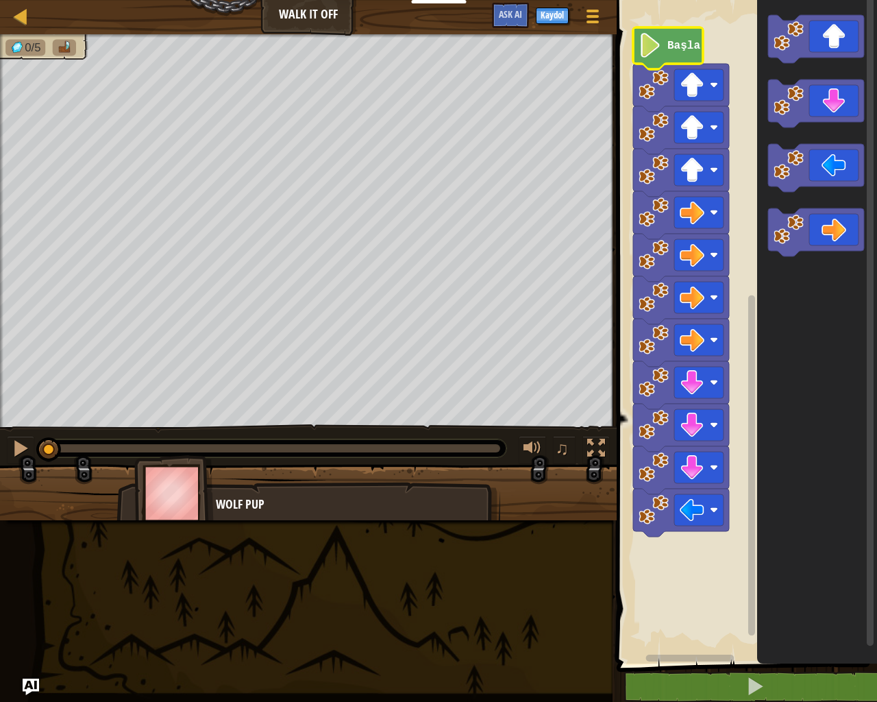
click at [658, 40] on image "Blockly Çalışma Alanı" at bounding box center [650, 45] width 23 height 25
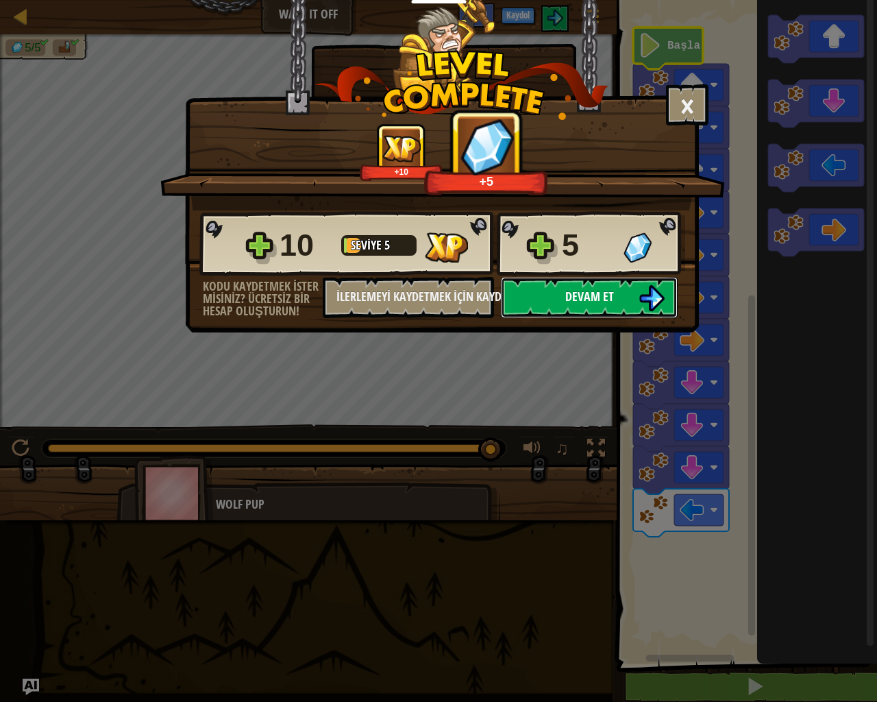
click at [534, 295] on button "Devam et" at bounding box center [589, 297] width 177 height 41
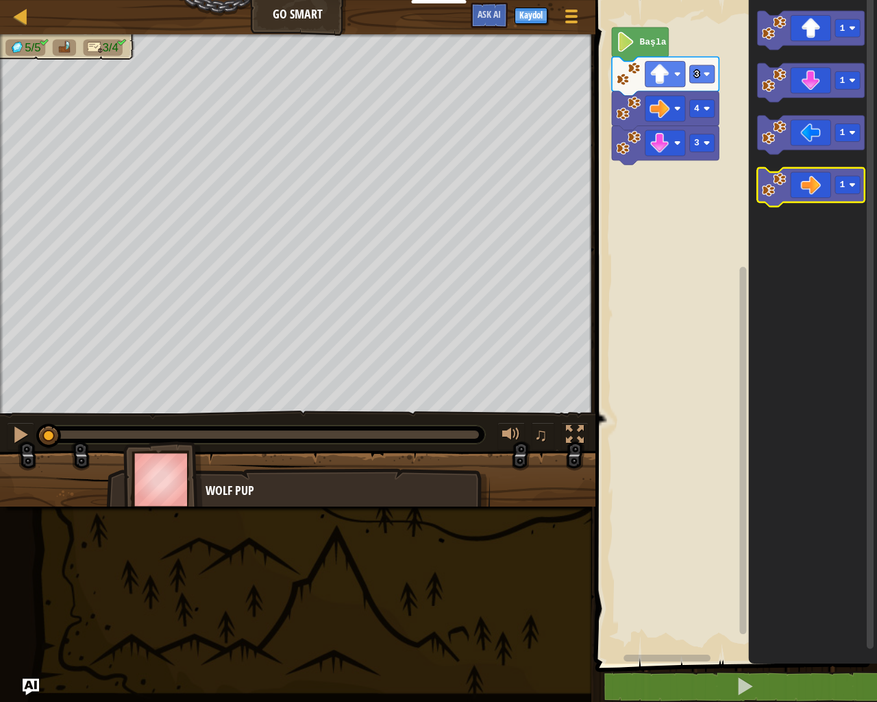
click at [744, 199] on div "3 4 3 Başla 1 1 1 1" at bounding box center [734, 328] width 286 height 670
click at [705, 166] on div "3 4 3 Başla 1 1 1 1" at bounding box center [734, 328] width 286 height 670
click at [771, 181] on g "1 1 1 1" at bounding box center [810, 108] width 107 height 195
click at [764, 184] on g "1 1 1 1" at bounding box center [810, 108] width 107 height 195
click at [782, 144] on image "Blockly Çalışma Alanı" at bounding box center [774, 132] width 25 height 25
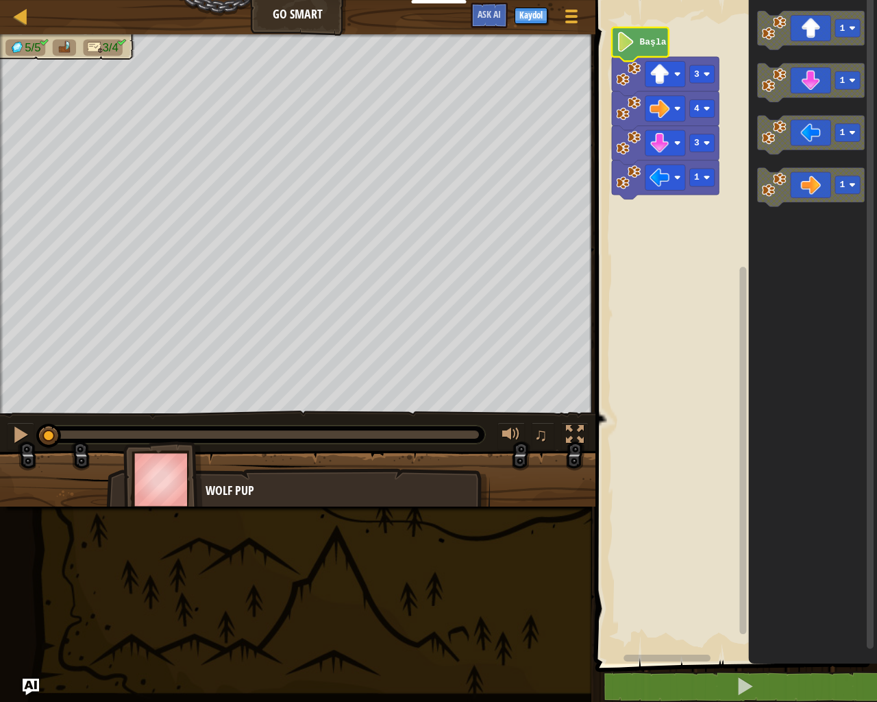
click at [634, 50] on image "Blockly Çalışma Alanı" at bounding box center [626, 42] width 19 height 20
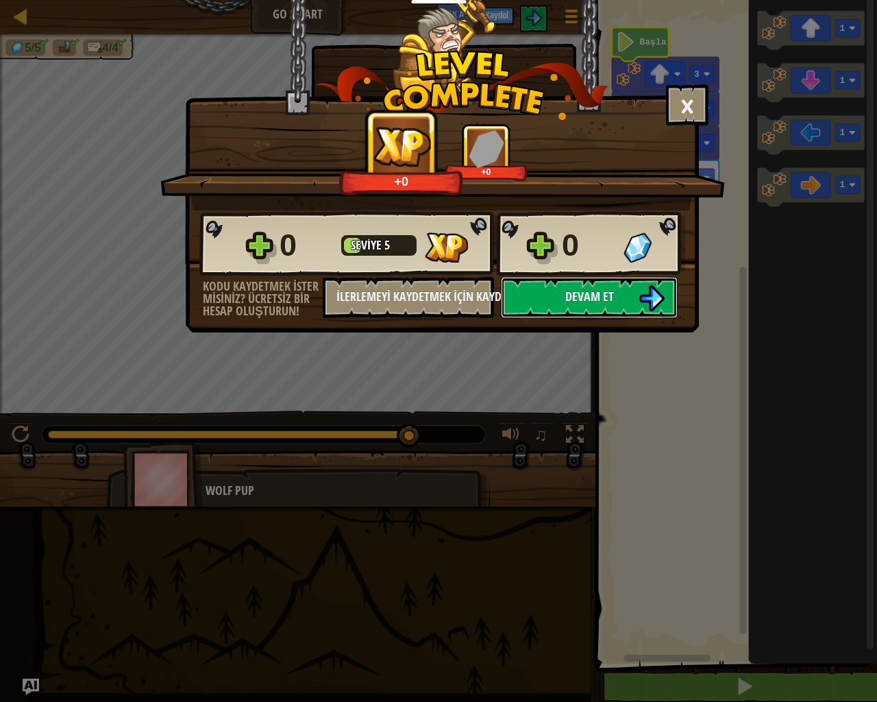
click at [556, 287] on button "Devam et" at bounding box center [589, 297] width 177 height 41
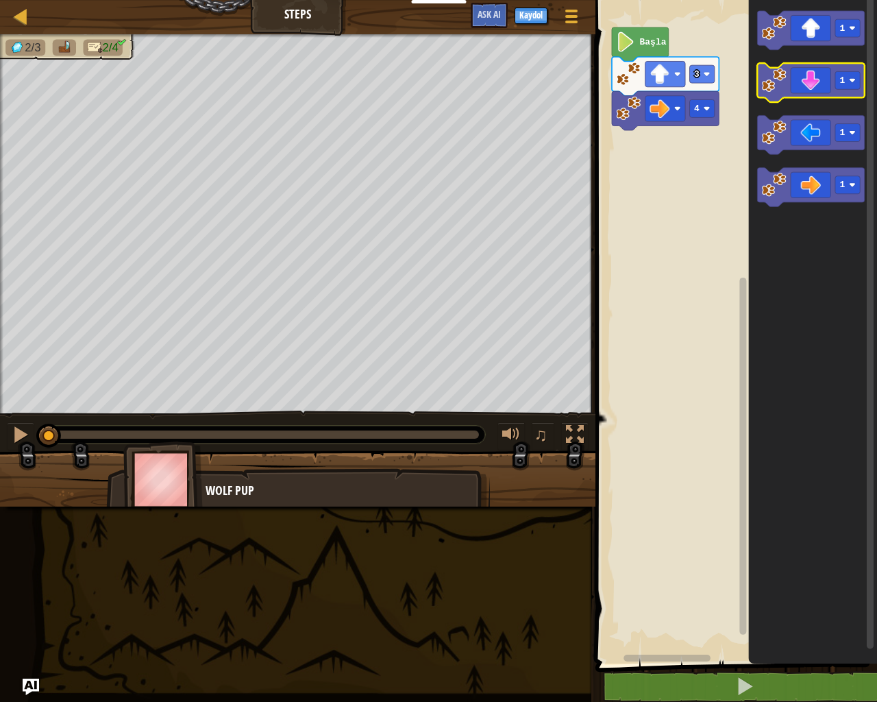
click at [796, 86] on icon "Blockly Çalışma Alanı" at bounding box center [810, 82] width 107 height 39
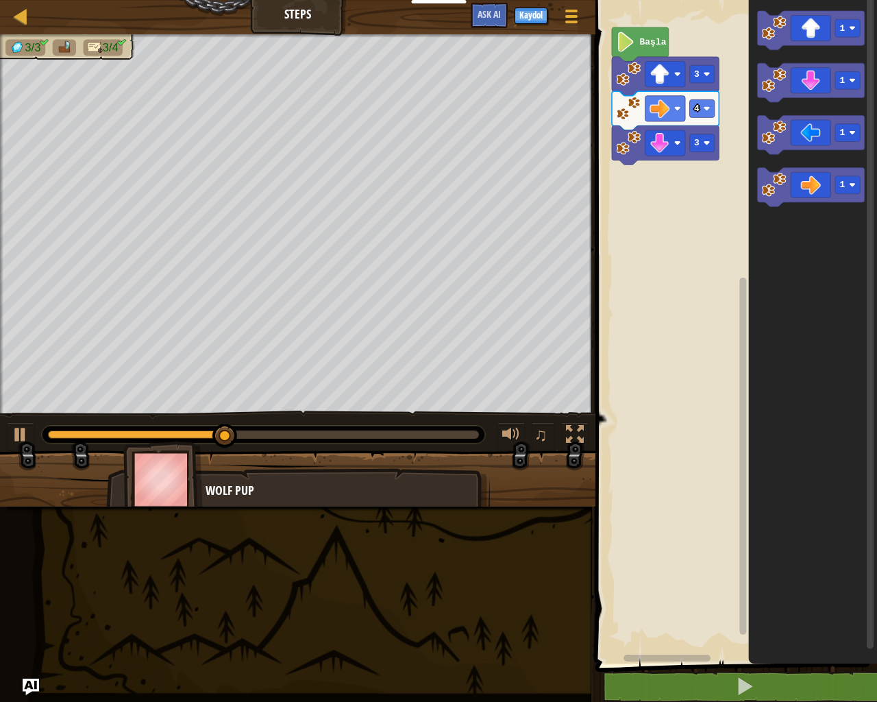
click at [692, 205] on div "Başla 3 4 3 1 1 1 1" at bounding box center [734, 328] width 286 height 670
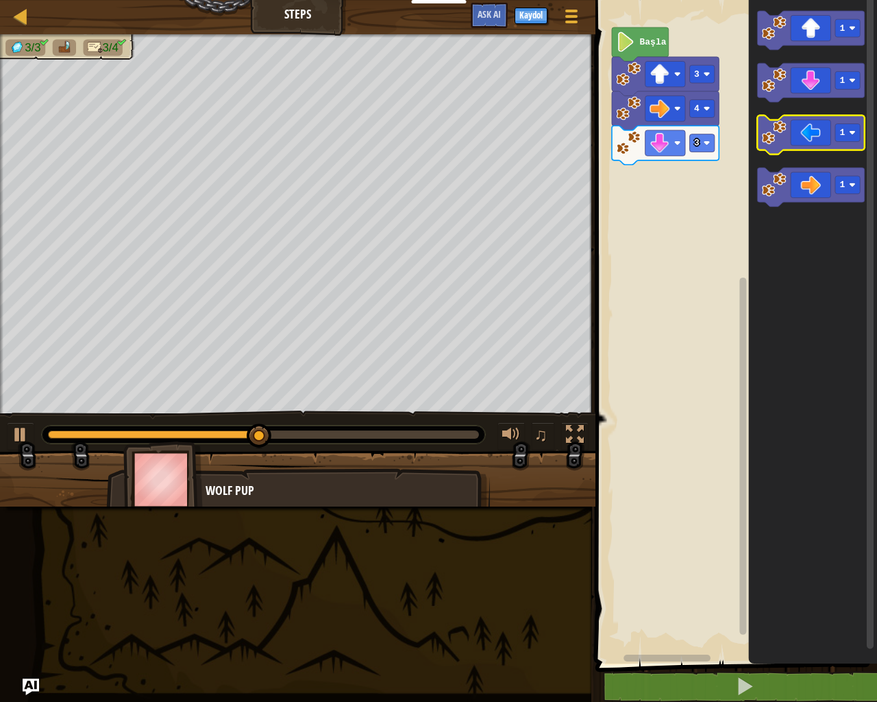
click at [776, 141] on image "Blockly Çalışma Alanı" at bounding box center [774, 132] width 25 height 25
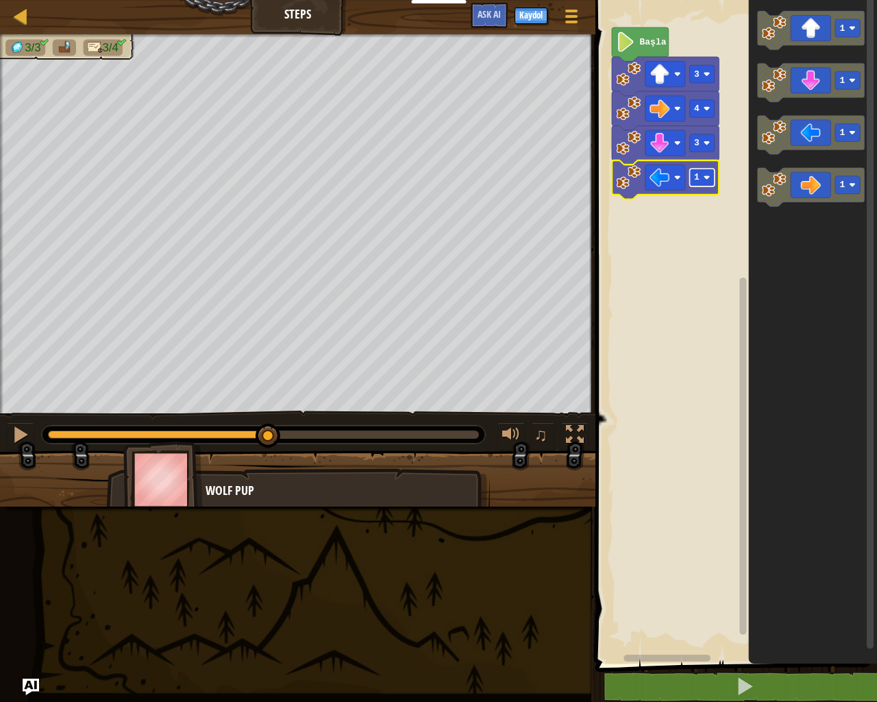
click at [709, 180] on image "Blockly Çalışma Alanı" at bounding box center [707, 177] width 7 height 7
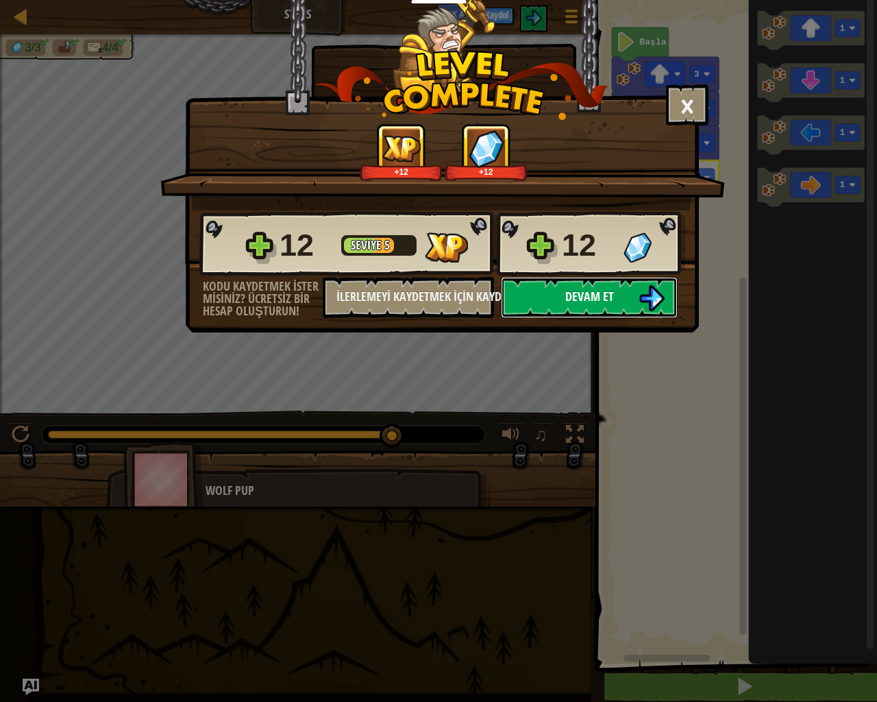
click at [590, 299] on span "Devam et" at bounding box center [589, 296] width 49 height 17
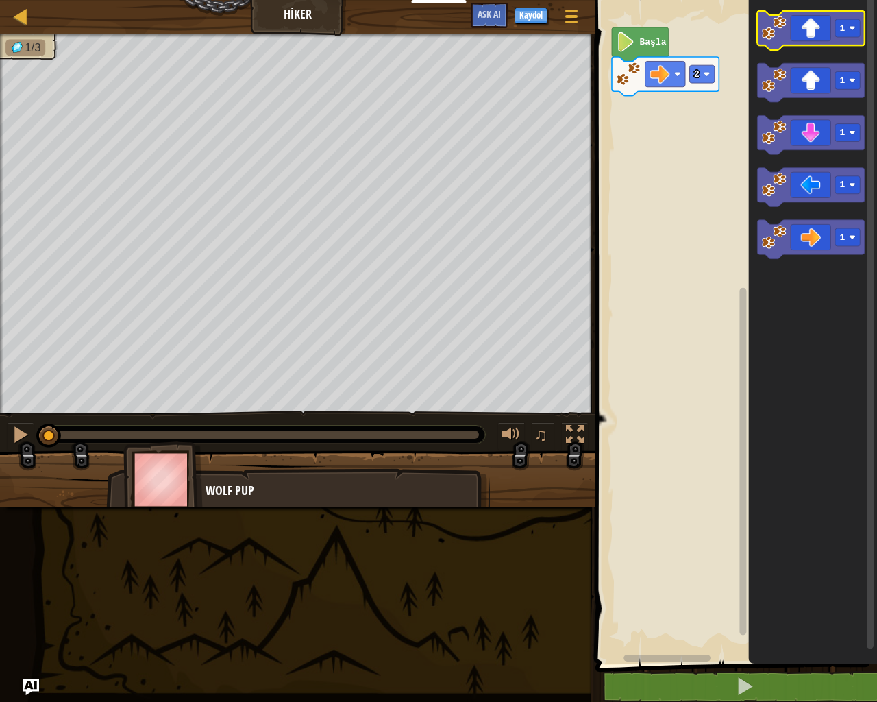
click at [809, 25] on icon "Blockly Çalışma Alanı" at bounding box center [810, 30] width 107 height 39
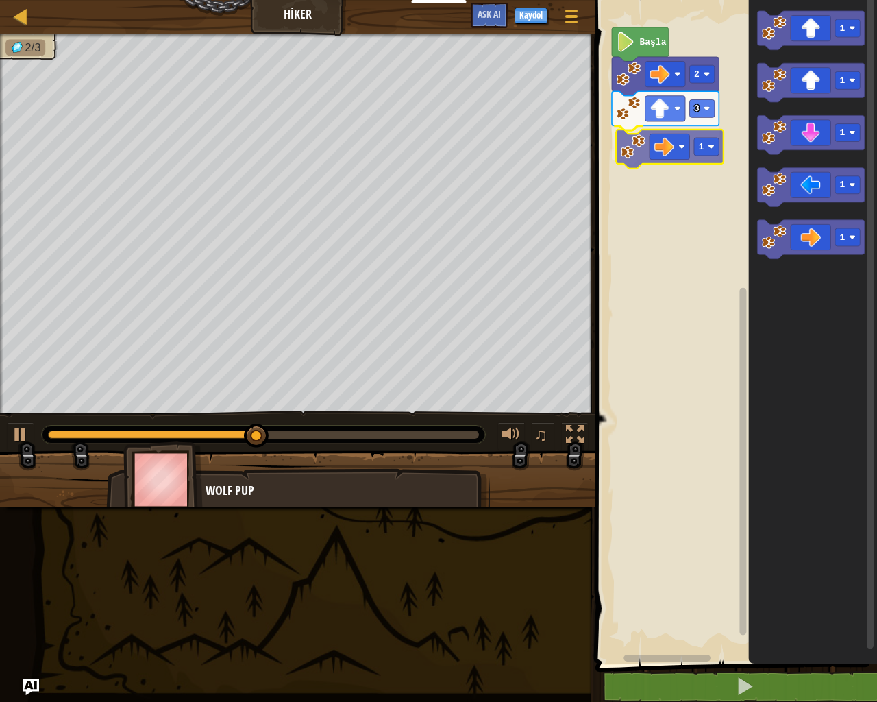
click at [647, 138] on div "Başla 2 3 1 1 1 1 1 1 1" at bounding box center [734, 328] width 286 height 670
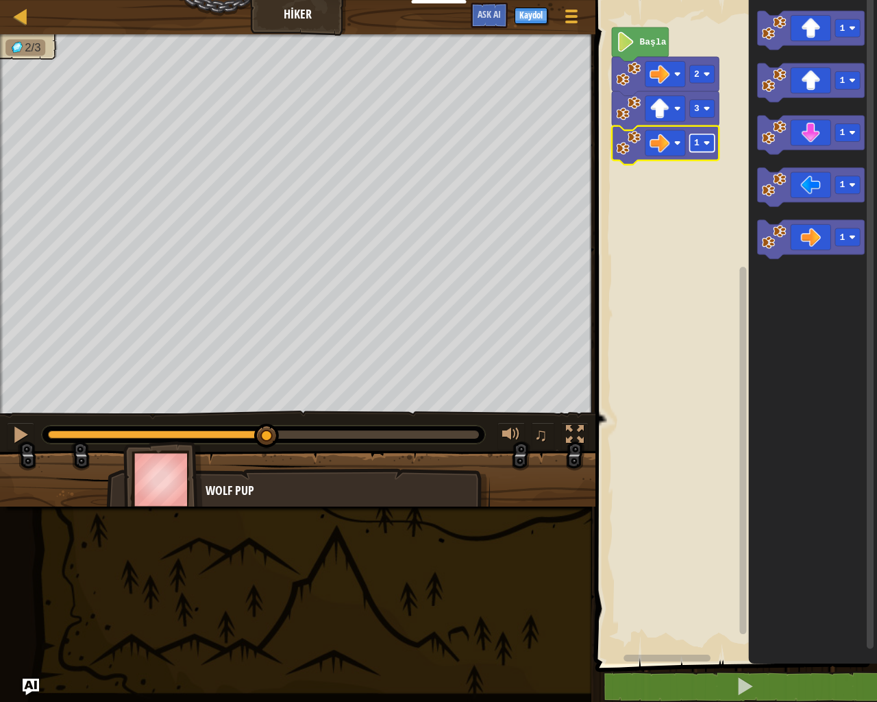
click at [698, 140] on text "1" at bounding box center [696, 143] width 5 height 10
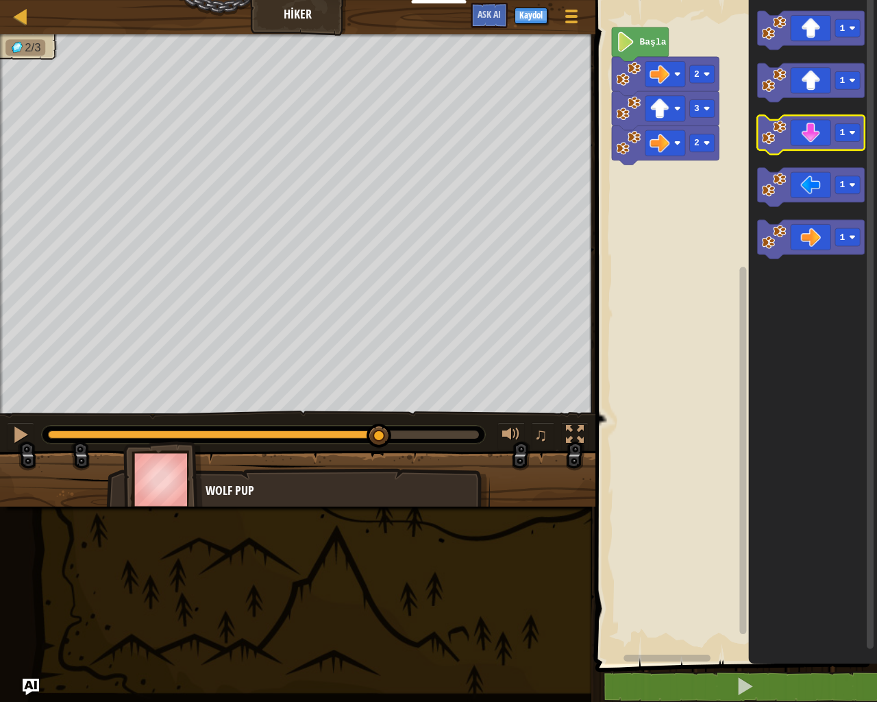
click at [766, 132] on image "Blockly Çalışma Alanı" at bounding box center [774, 132] width 25 height 25
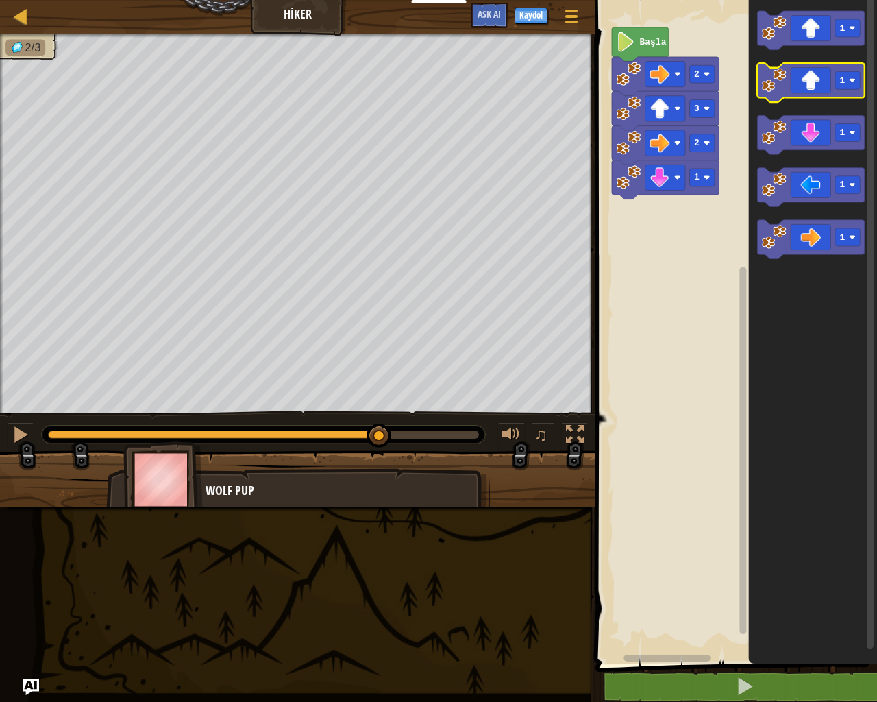
click at [790, 84] on icon "Blockly Çalışma Alanı" at bounding box center [810, 82] width 107 height 39
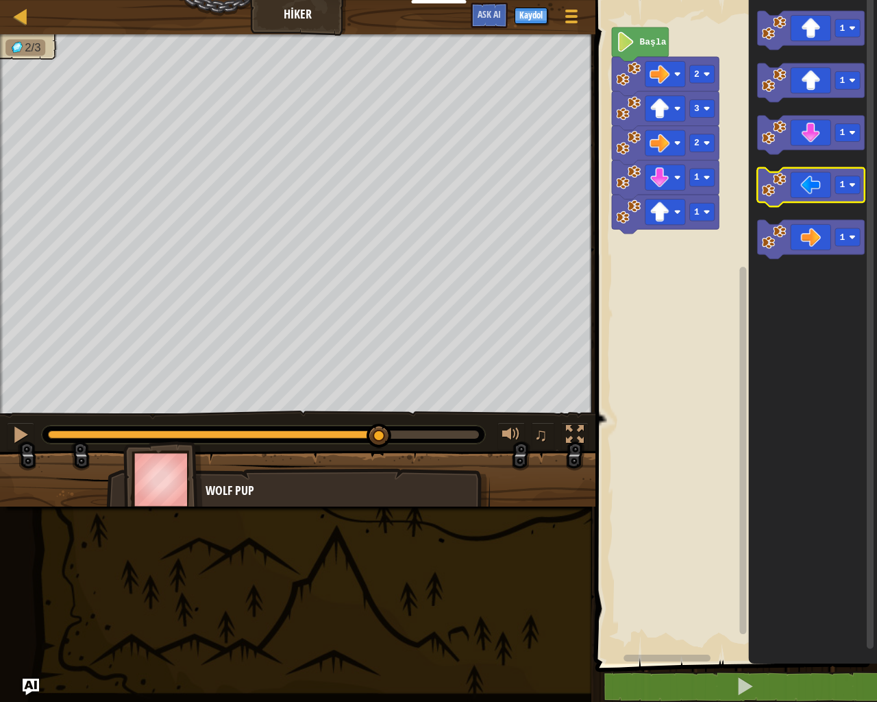
click at [811, 180] on icon "Blockly Çalışma Alanı" at bounding box center [810, 187] width 107 height 39
click at [702, 249] on rect "Blockly Çalışma Alanı" at bounding box center [702, 247] width 25 height 18
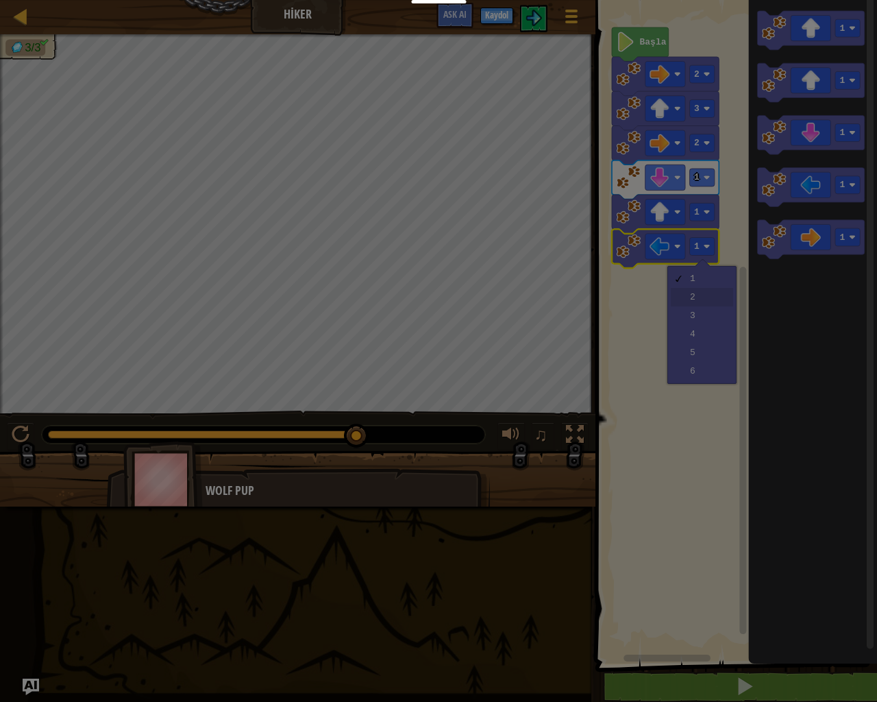
click at [694, 299] on div at bounding box center [438, 351] width 877 height 702
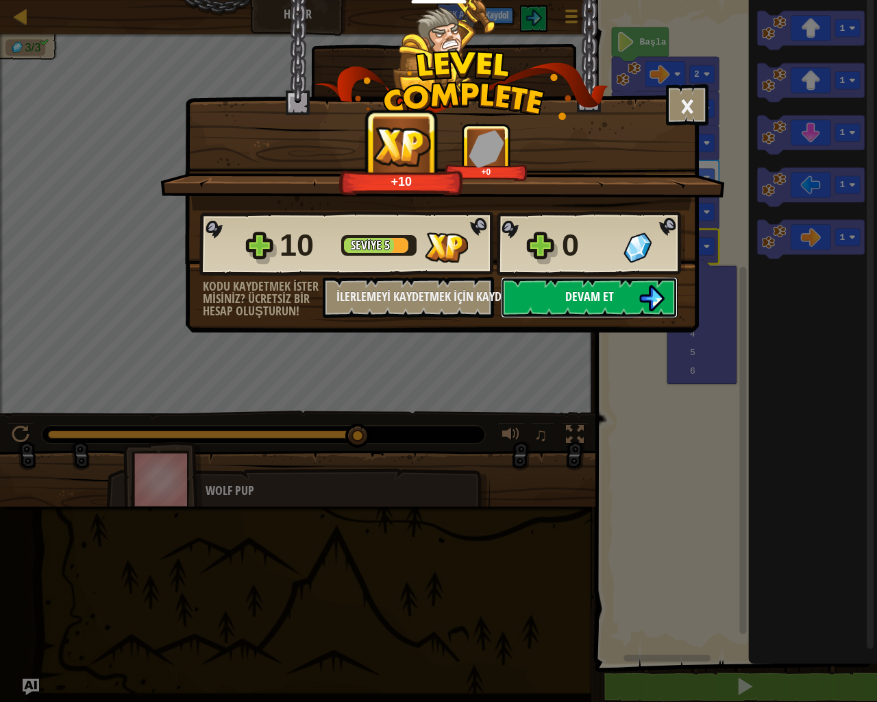
click at [556, 292] on button "Devam et" at bounding box center [589, 297] width 177 height 41
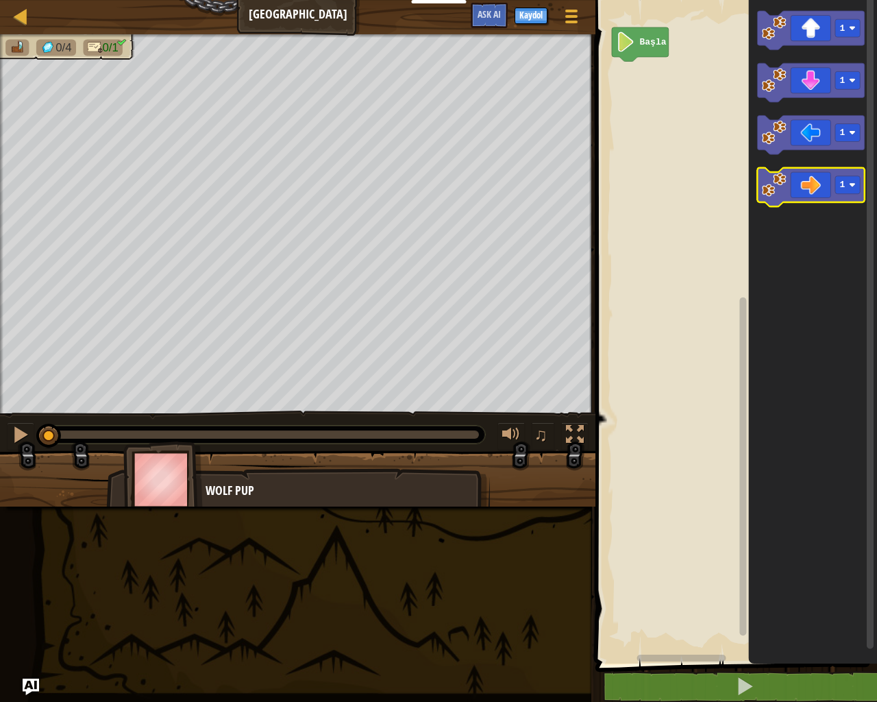
click at [819, 186] on icon "Blockly Çalışma Alanı" at bounding box center [810, 187] width 107 height 39
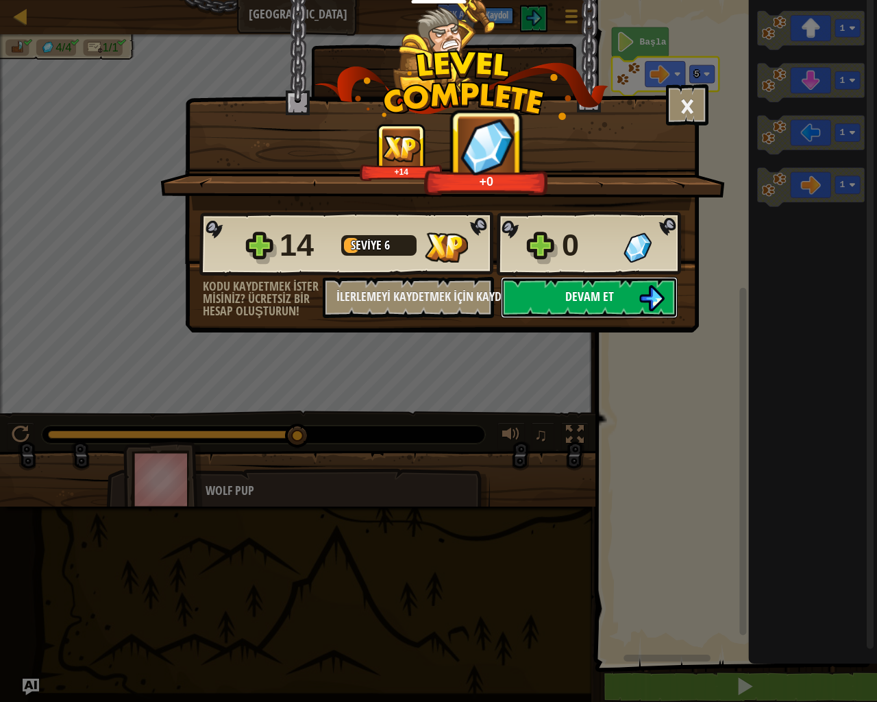
click at [537, 297] on button "Devam et" at bounding box center [589, 297] width 177 height 41
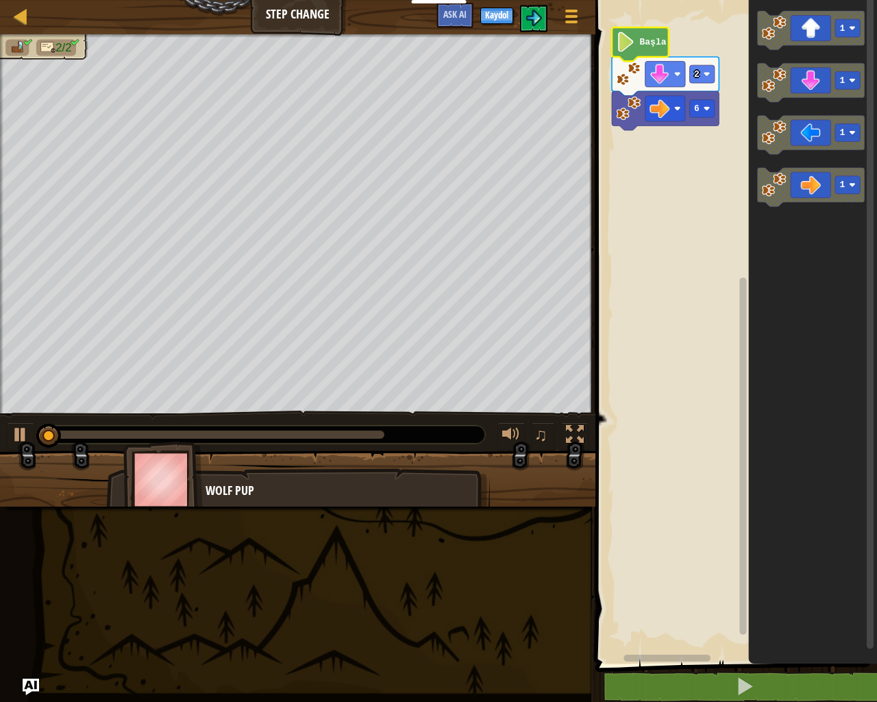
click at [630, 49] on image "Blockly Çalışma Alanı" at bounding box center [626, 42] width 19 height 20
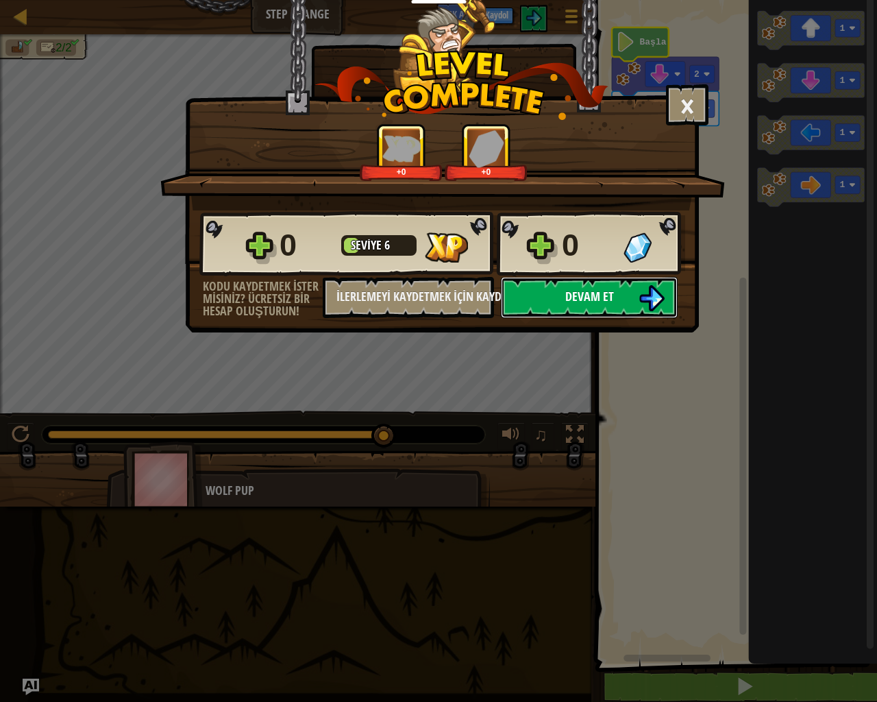
click at [616, 301] on button "Devam et" at bounding box center [589, 297] width 177 height 41
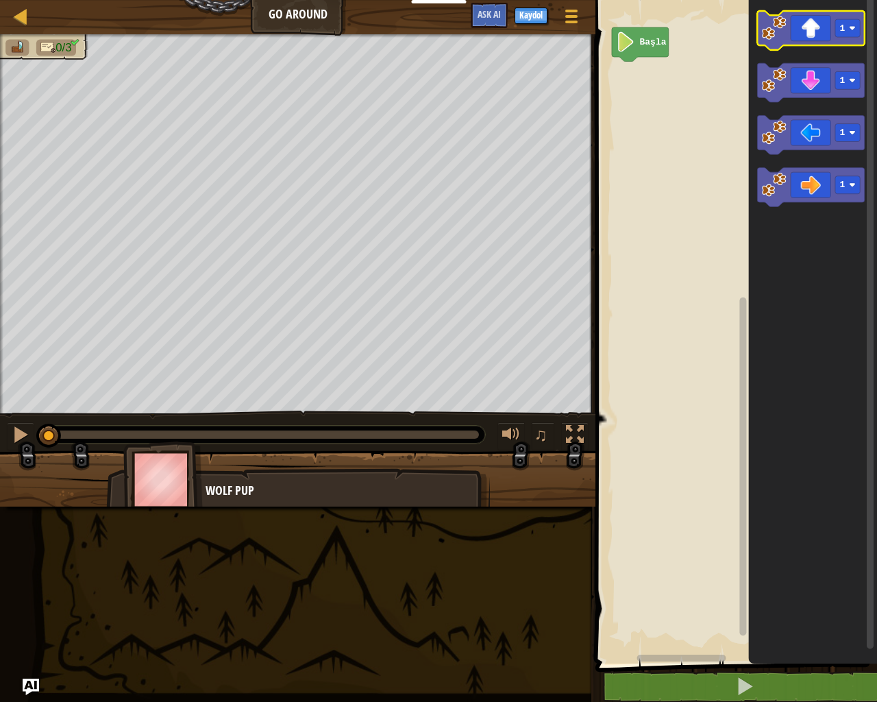
click at [789, 24] on icon "Blockly Çalışma Alanı" at bounding box center [810, 30] width 107 height 39
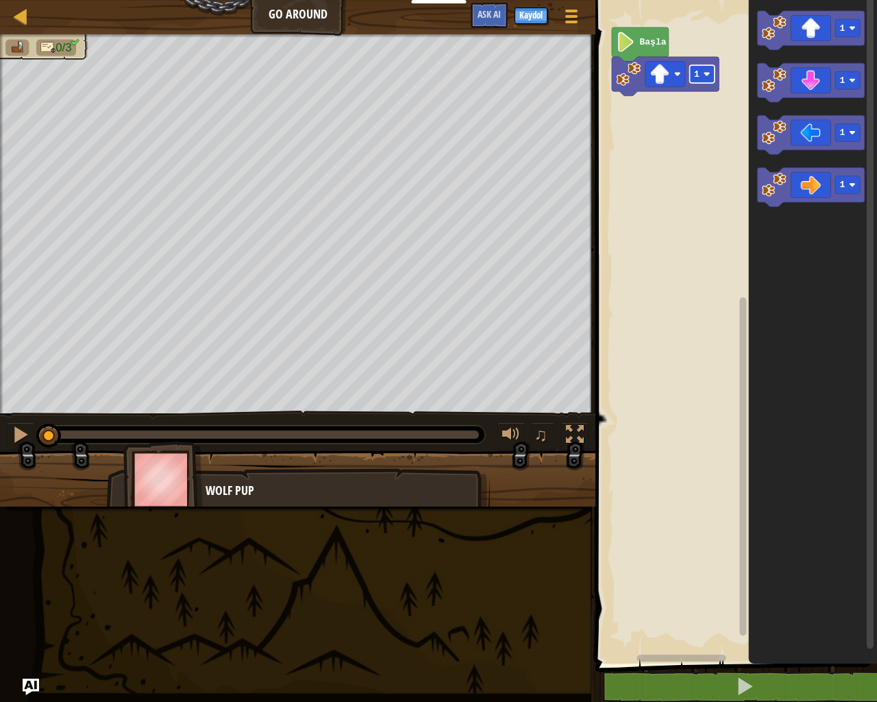
click at [708, 77] on rect "Blockly Çalışma Alanı" at bounding box center [702, 74] width 25 height 18
click at [785, 180] on image "Blockly Çalışma Alanı" at bounding box center [774, 185] width 25 height 25
click at [698, 106] on text "1" at bounding box center [696, 108] width 5 height 10
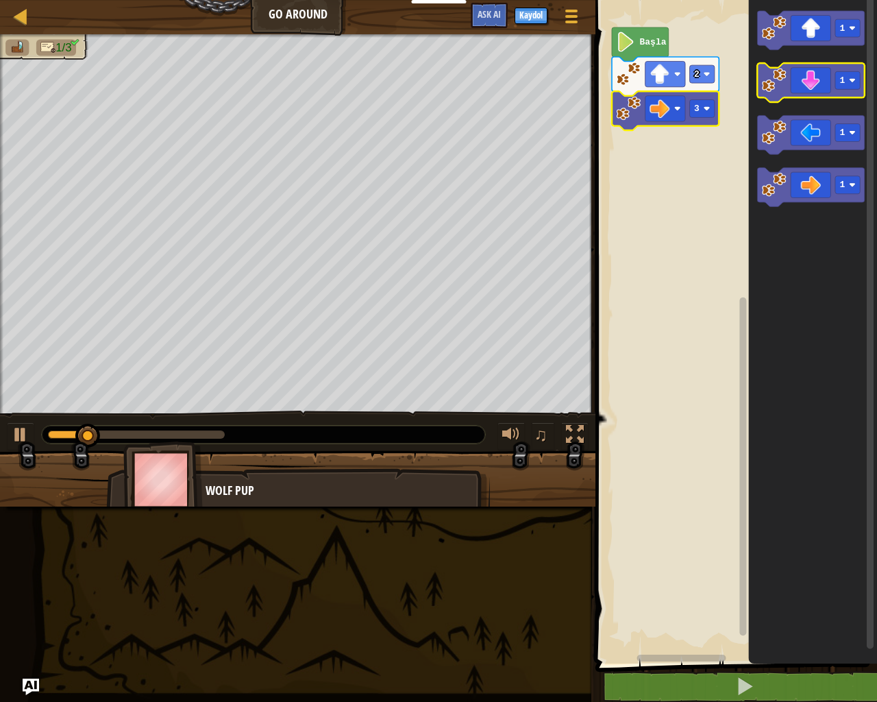
click at [803, 92] on icon "Blockly Çalışma Alanı" at bounding box center [810, 82] width 107 height 39
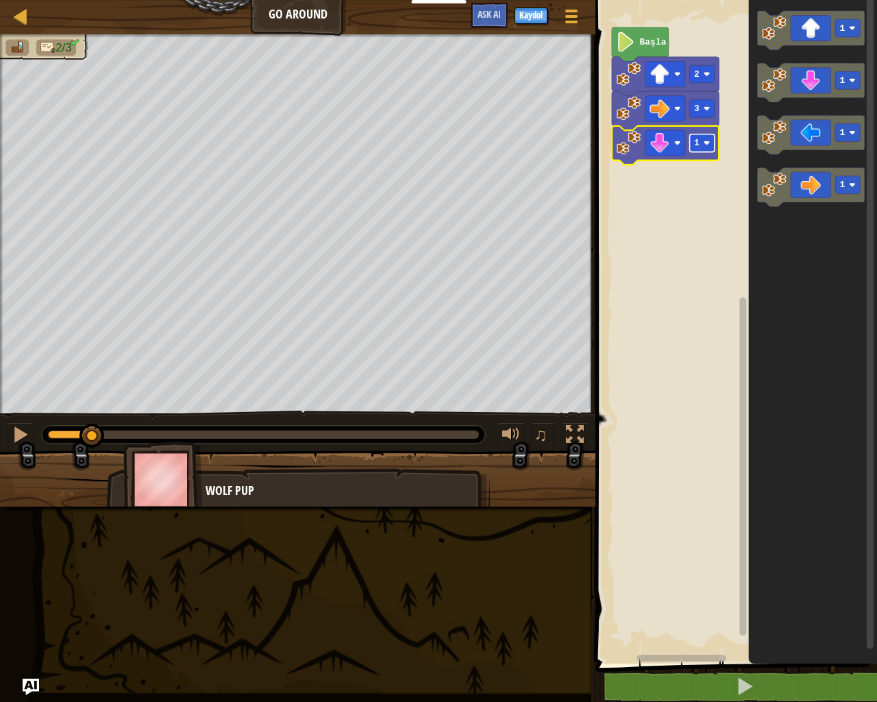
click at [704, 151] on rect "Blockly Çalışma Alanı" at bounding box center [702, 143] width 25 height 18
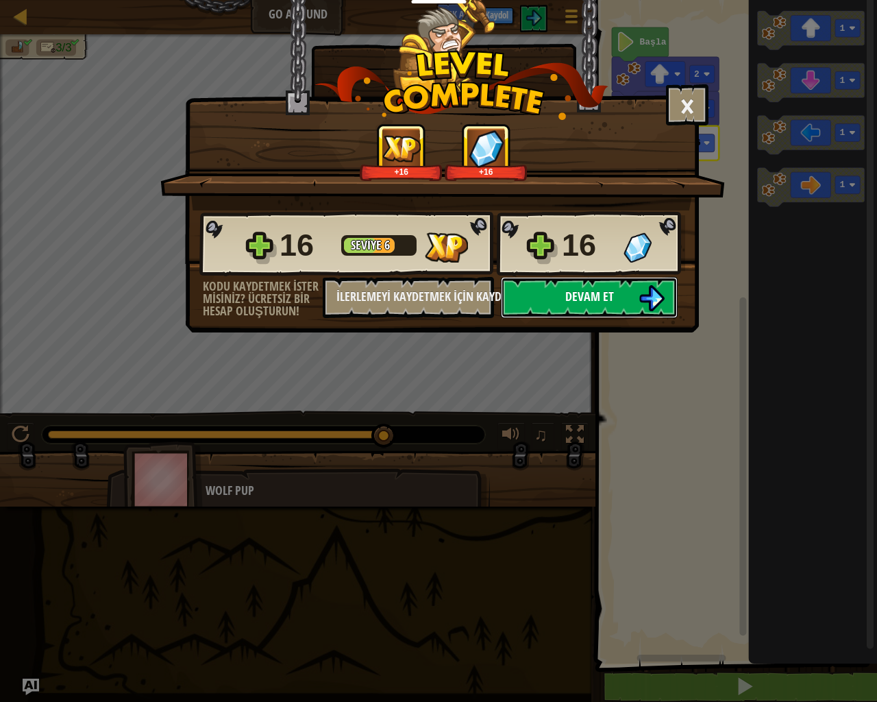
click at [641, 290] on img at bounding box center [652, 298] width 26 height 26
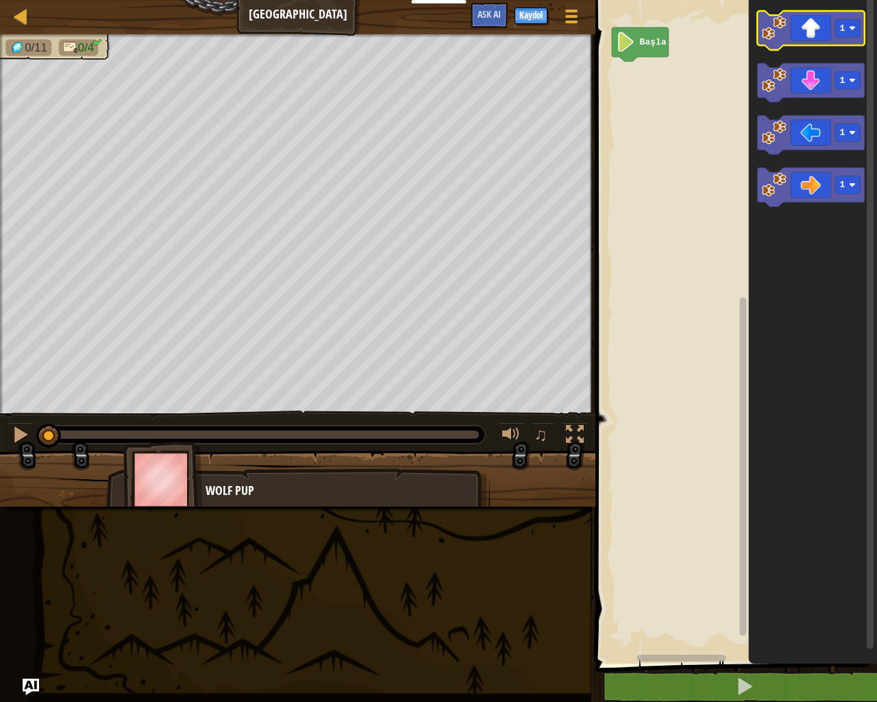
click at [813, 32] on icon "Blockly Çalışma Alanı" at bounding box center [810, 30] width 107 height 39
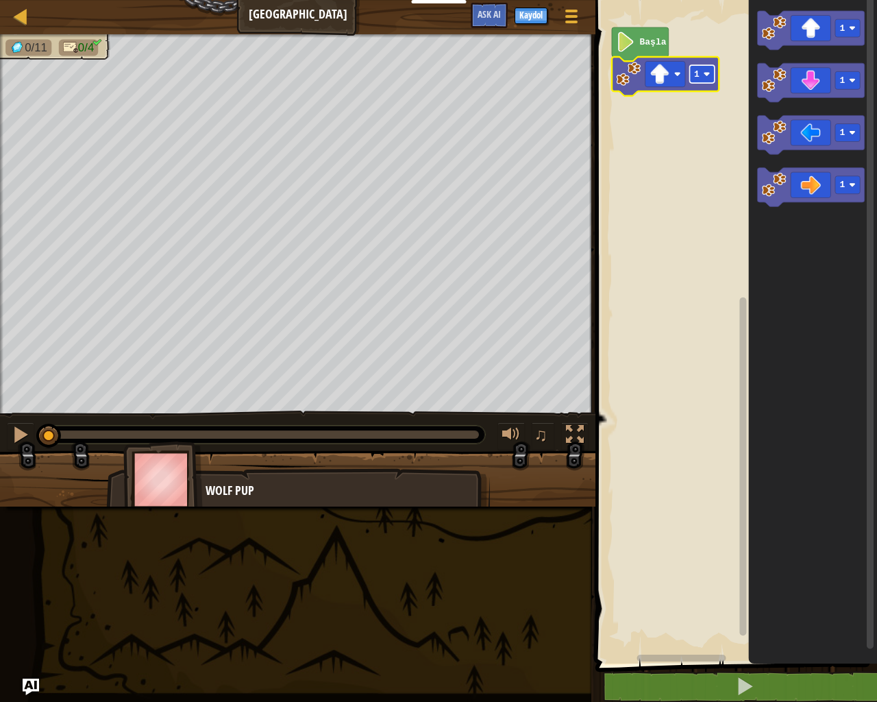
click at [705, 73] on image "Blockly Çalışma Alanı" at bounding box center [707, 74] width 7 height 7
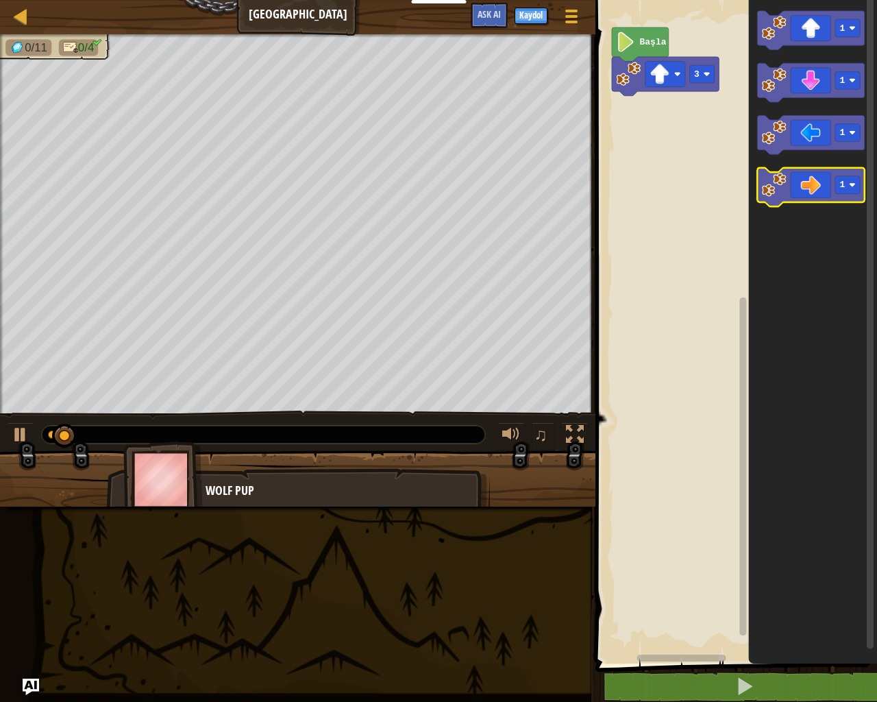
click at [780, 177] on image "Blockly Çalışma Alanı" at bounding box center [774, 185] width 25 height 25
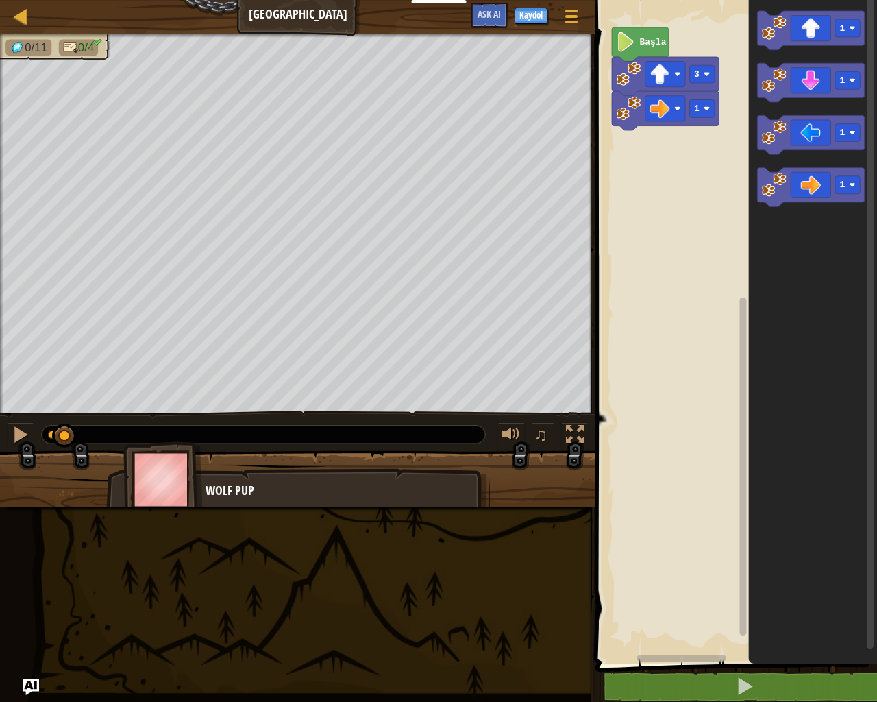
click at [702, 118] on icon "Blockly Çalışma Alanı" at bounding box center [665, 110] width 107 height 39
click at [695, 105] on text "1" at bounding box center [696, 108] width 5 height 10
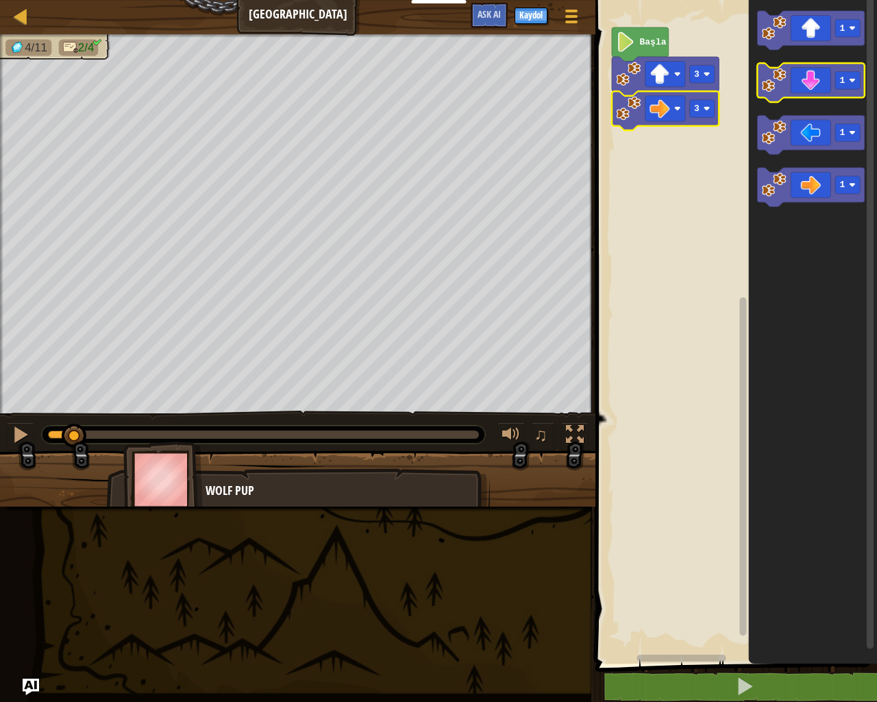
click at [808, 84] on icon "Blockly Çalışma Alanı" at bounding box center [810, 82] width 107 height 39
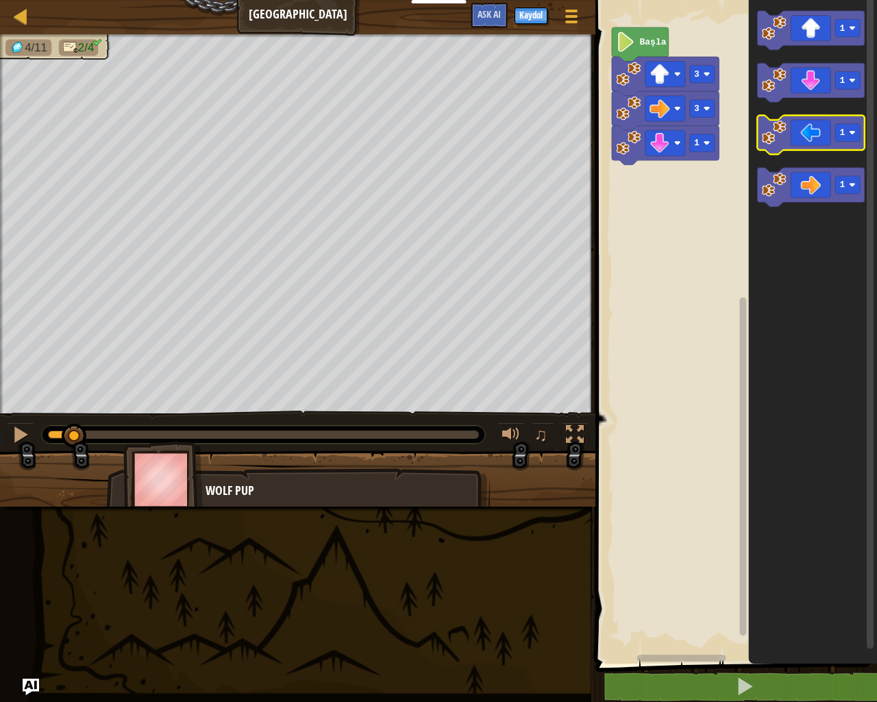
click at [805, 140] on icon "Blockly Çalışma Alanı" at bounding box center [810, 134] width 107 height 39
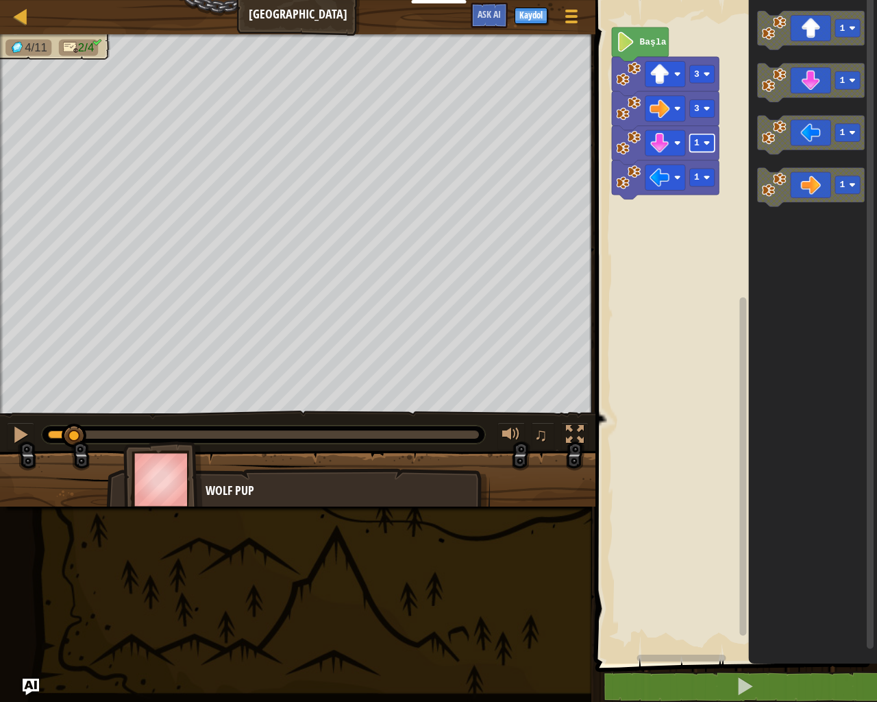
click at [702, 145] on rect "Blockly Çalışma Alanı" at bounding box center [702, 143] width 25 height 18
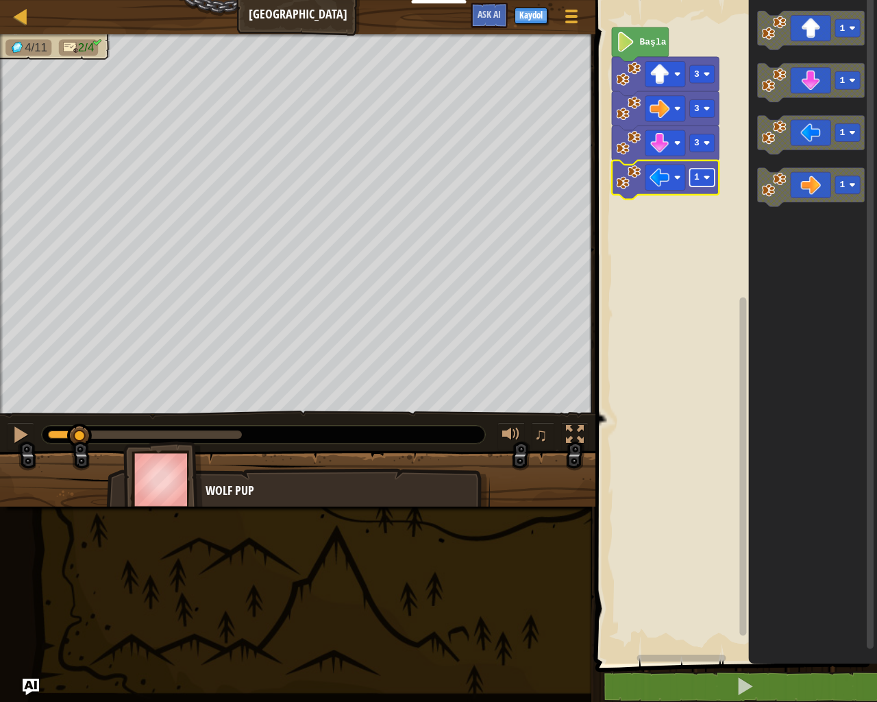
click at [704, 179] on image "Blockly Çalışma Alanı" at bounding box center [707, 177] width 7 height 7
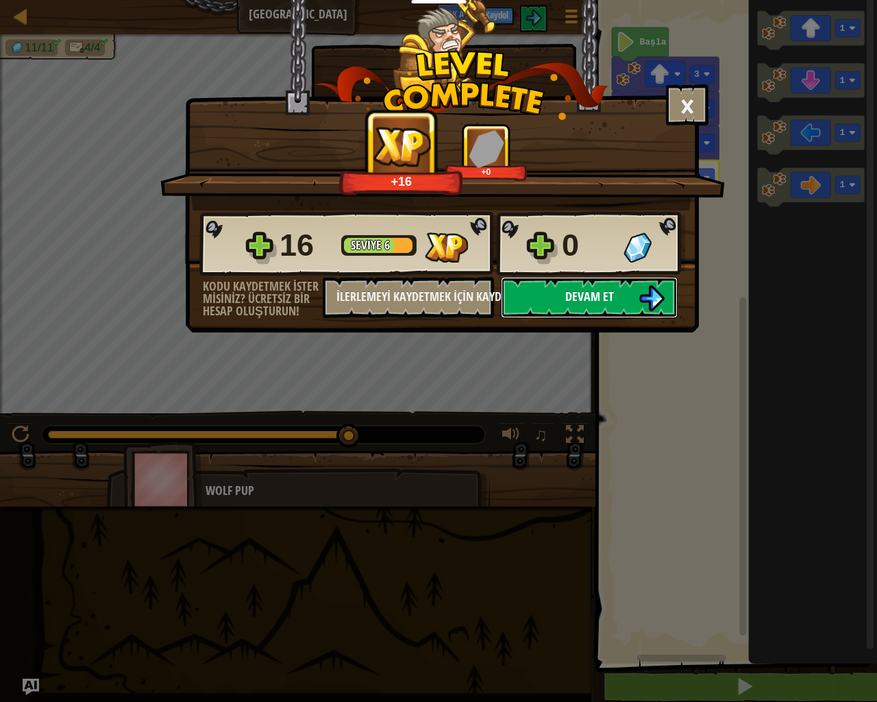
click at [523, 295] on button "Devam et" at bounding box center [589, 297] width 177 height 41
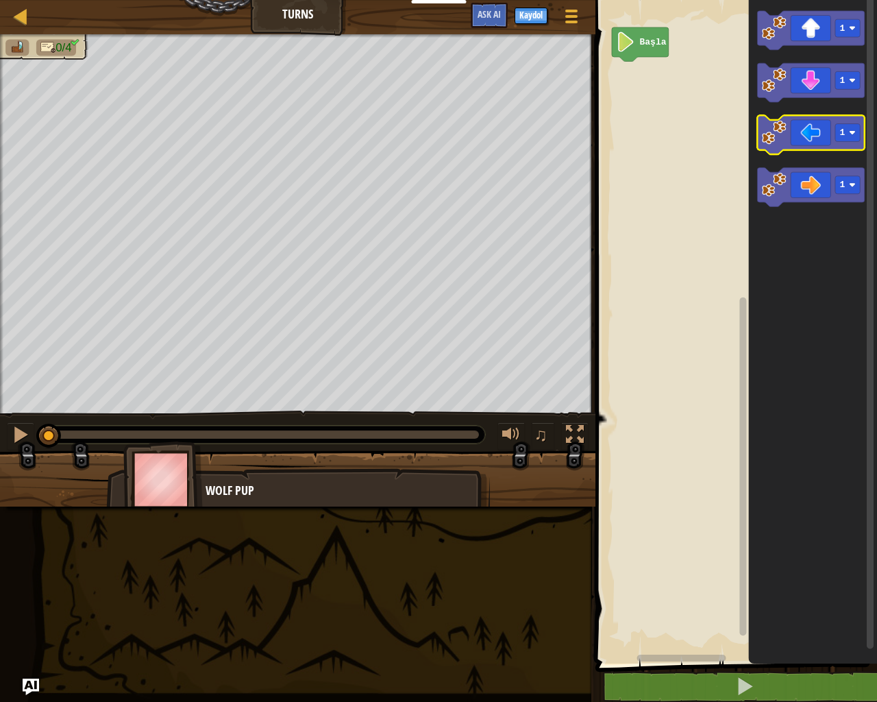
click at [794, 142] on icon "Blockly Çalışma Alanı" at bounding box center [810, 134] width 107 height 39
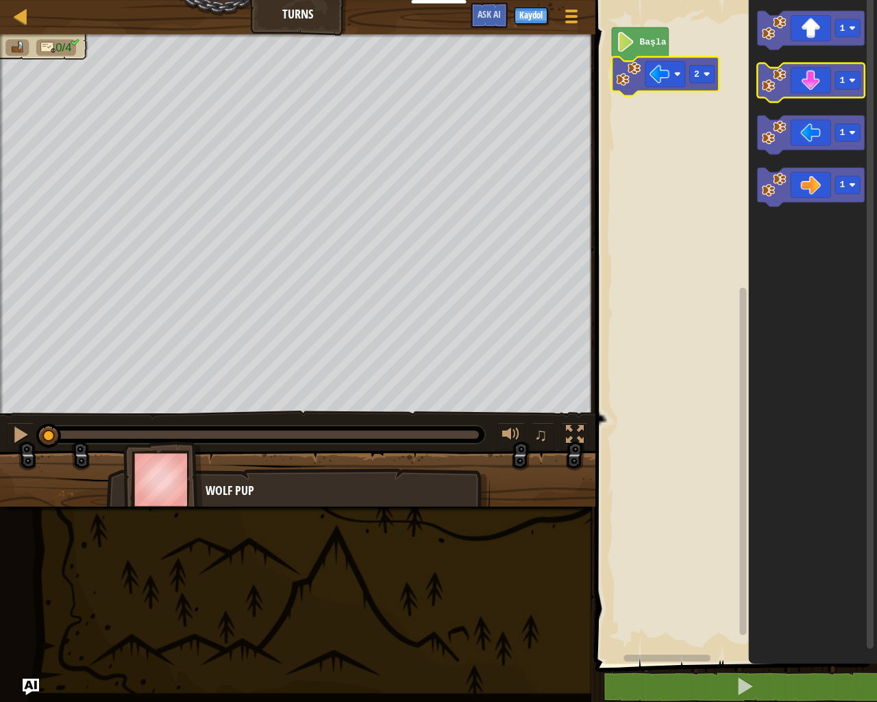
click at [811, 73] on icon "Blockly Çalışma Alanı" at bounding box center [810, 82] width 107 height 39
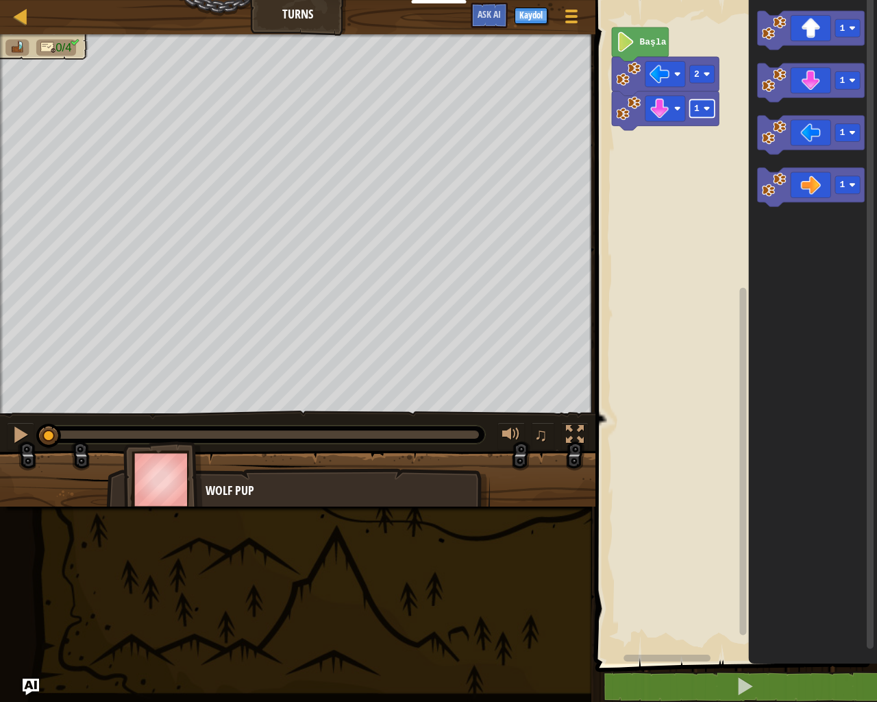
click at [707, 114] on rect "Blockly Çalışma Alanı" at bounding box center [702, 108] width 25 height 18
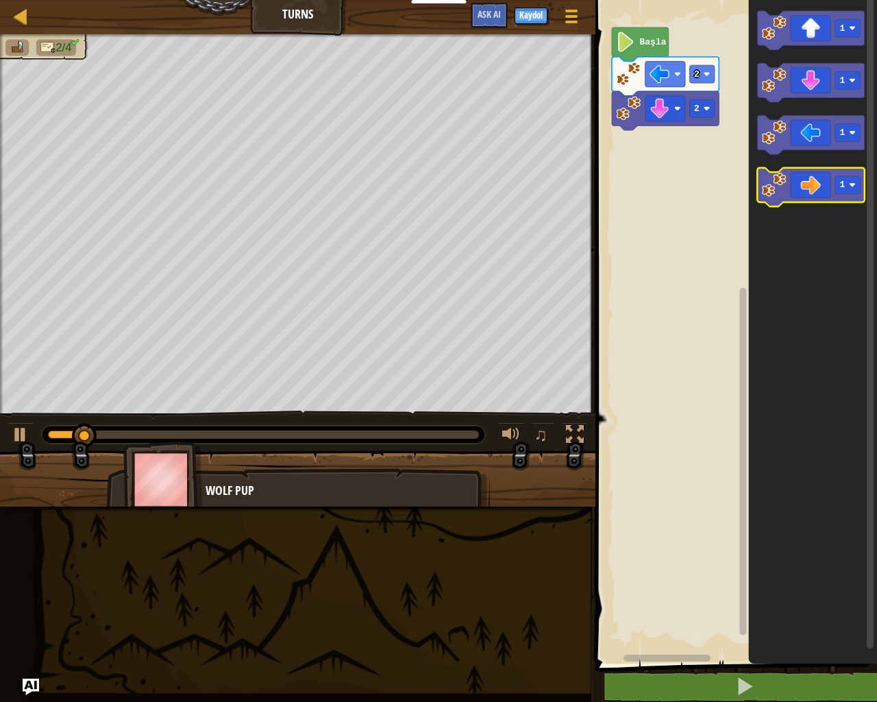
click at [807, 187] on icon "Blockly Çalışma Alanı" at bounding box center [810, 187] width 107 height 39
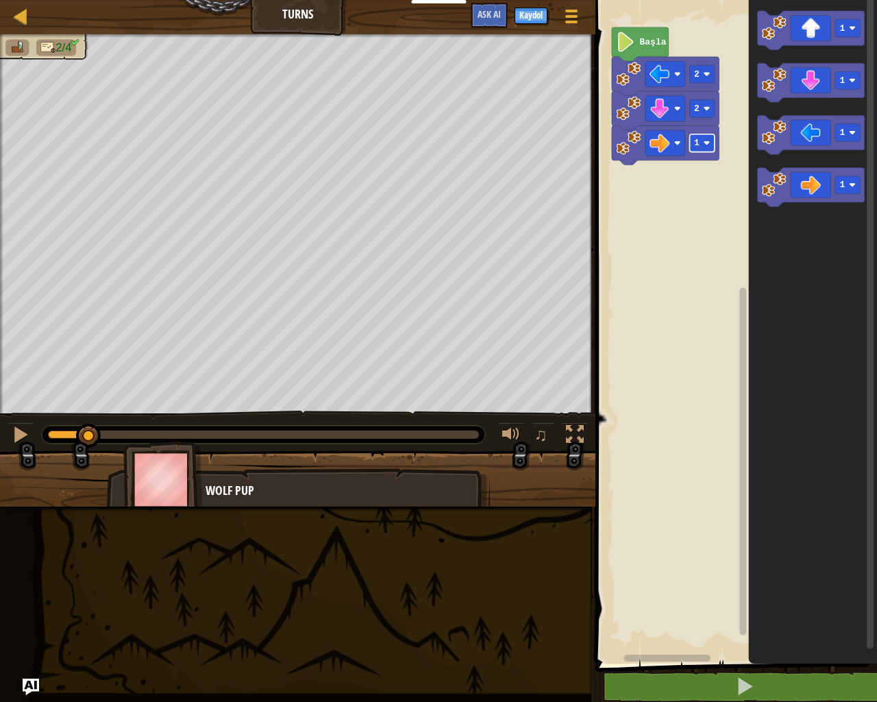
click at [693, 134] on rect "Blockly Çalışma Alanı" at bounding box center [702, 143] width 25 height 18
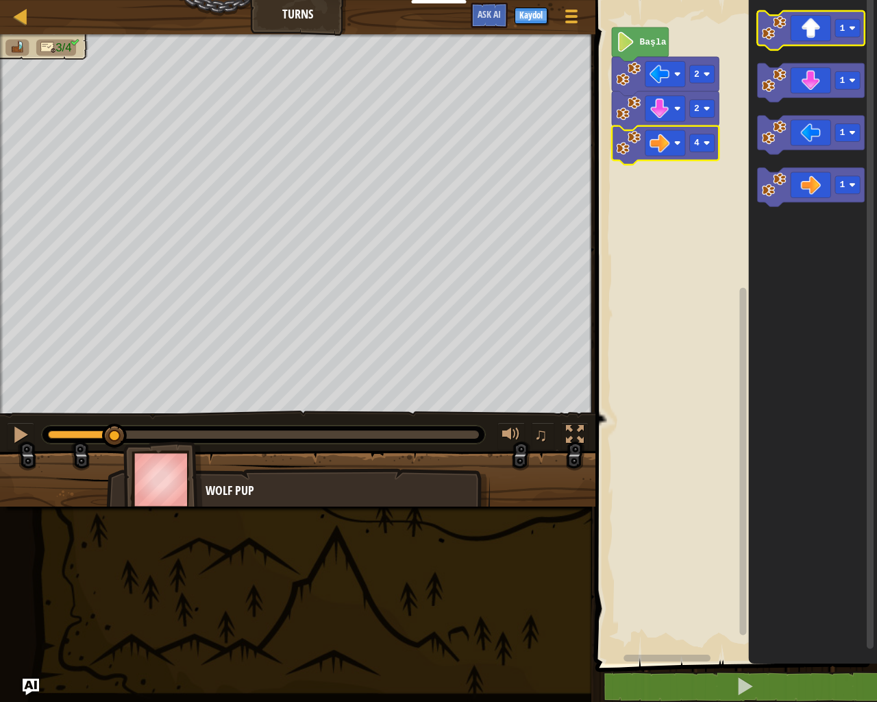
click at [792, 39] on icon "Blockly Çalışma Alanı" at bounding box center [810, 30] width 107 height 39
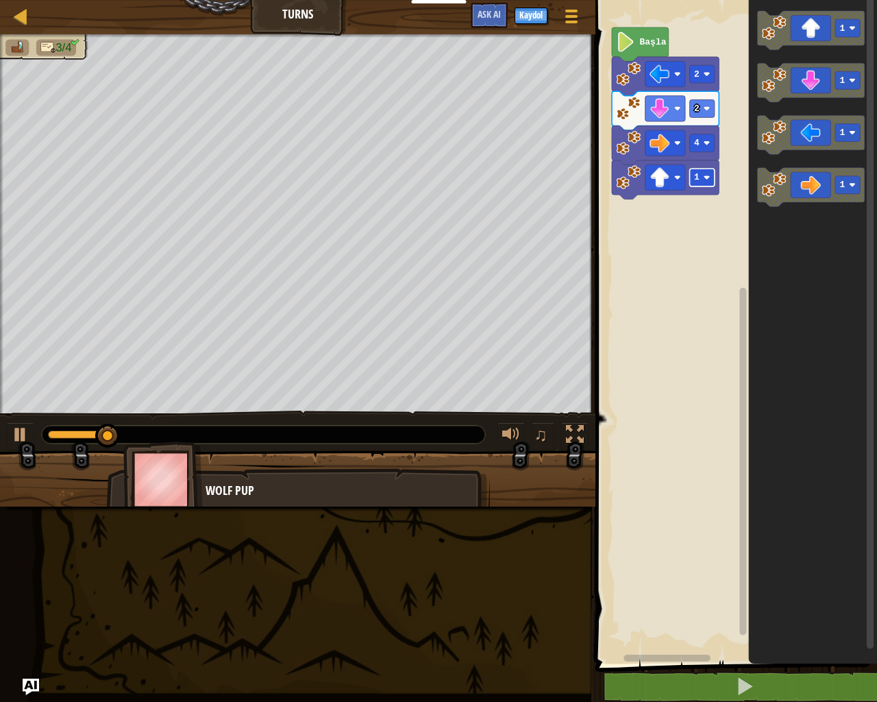
click at [706, 175] on image "Blockly Çalışma Alanı" at bounding box center [707, 177] width 7 height 7
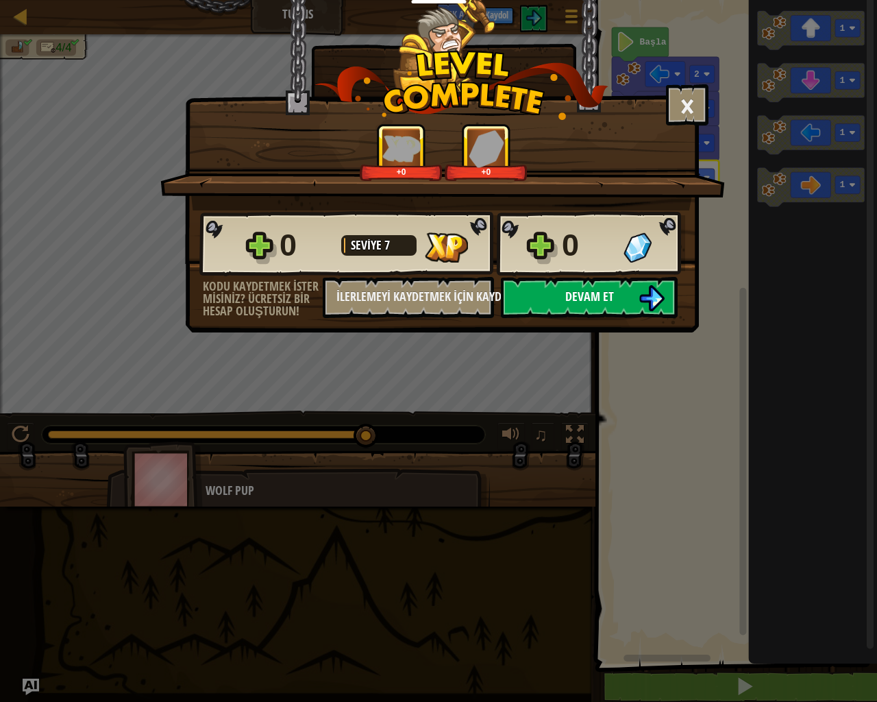
drag, startPoint x: 585, startPoint y: 291, endPoint x: 594, endPoint y: 286, distance: 10.1
click at [594, 286] on button "Devam et" at bounding box center [589, 297] width 177 height 41
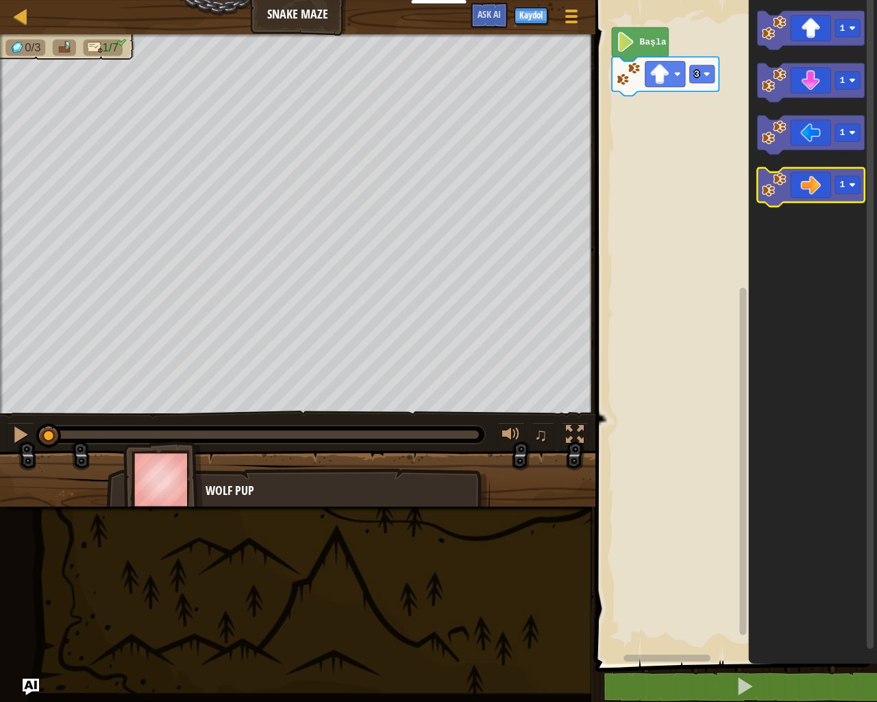
click at [802, 197] on icon "Blockly Çalışma Alanı" at bounding box center [810, 187] width 107 height 39
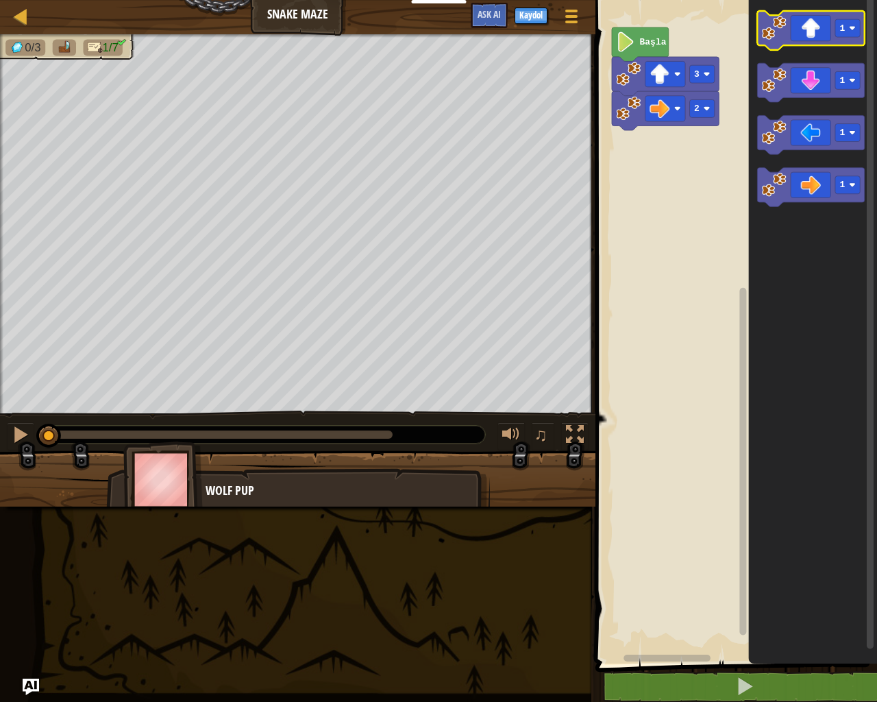
click at [778, 34] on image "Blockly Çalışma Alanı" at bounding box center [774, 28] width 25 height 25
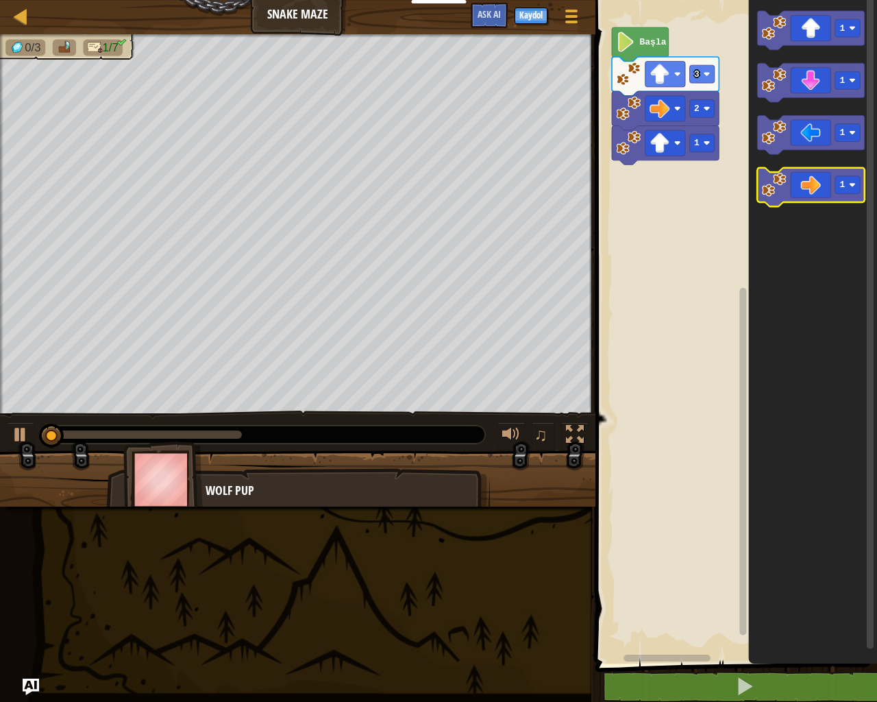
click at [826, 190] on icon "Blockly Çalışma Alanı" at bounding box center [810, 187] width 107 height 39
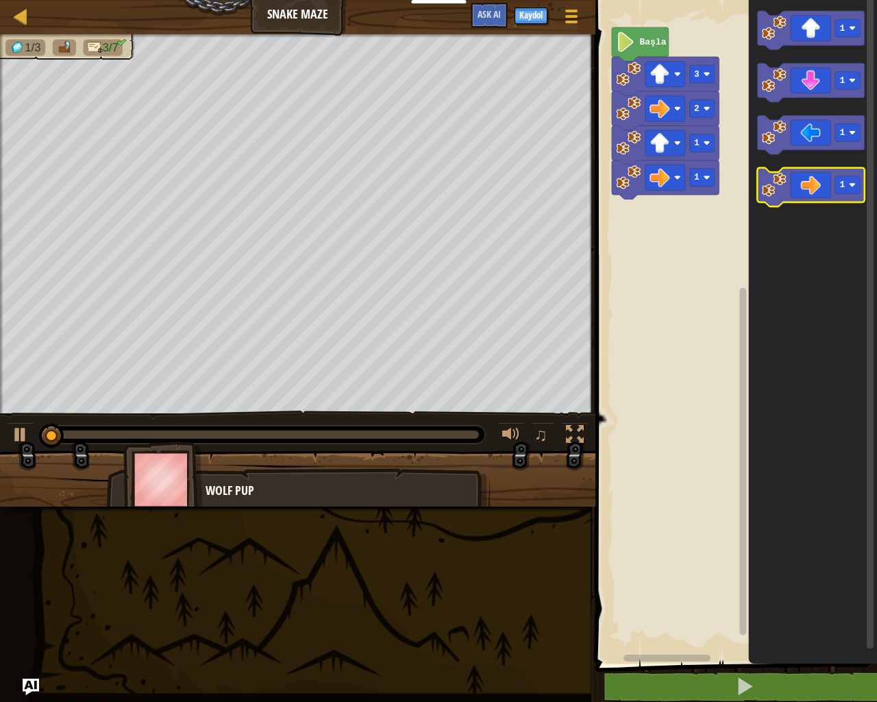
click at [826, 190] on icon "Blockly Çalışma Alanı" at bounding box center [810, 187] width 107 height 39
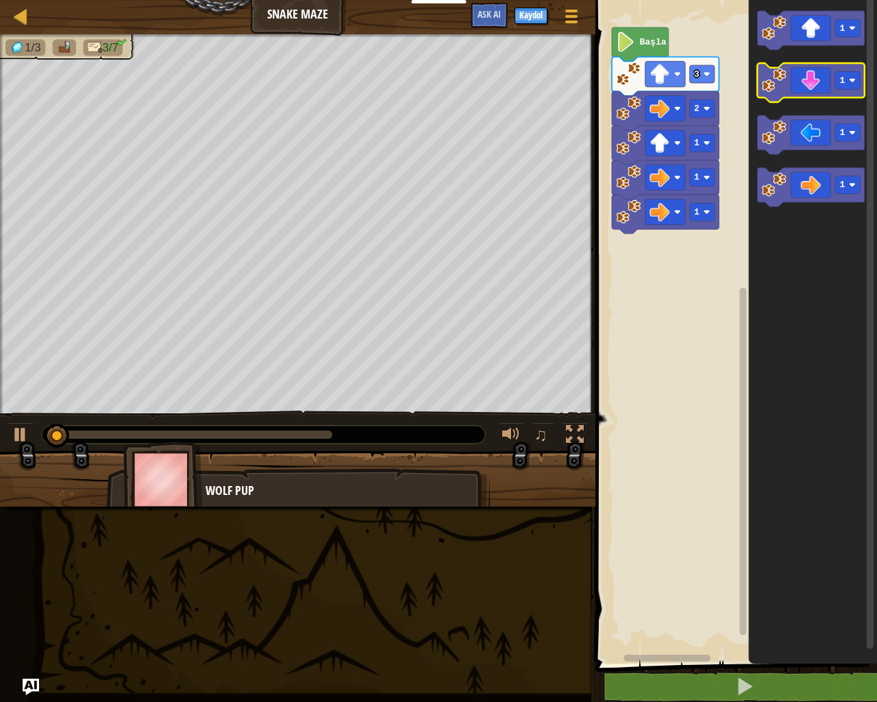
click at [804, 92] on icon "Blockly Çalışma Alanı" at bounding box center [810, 82] width 107 height 39
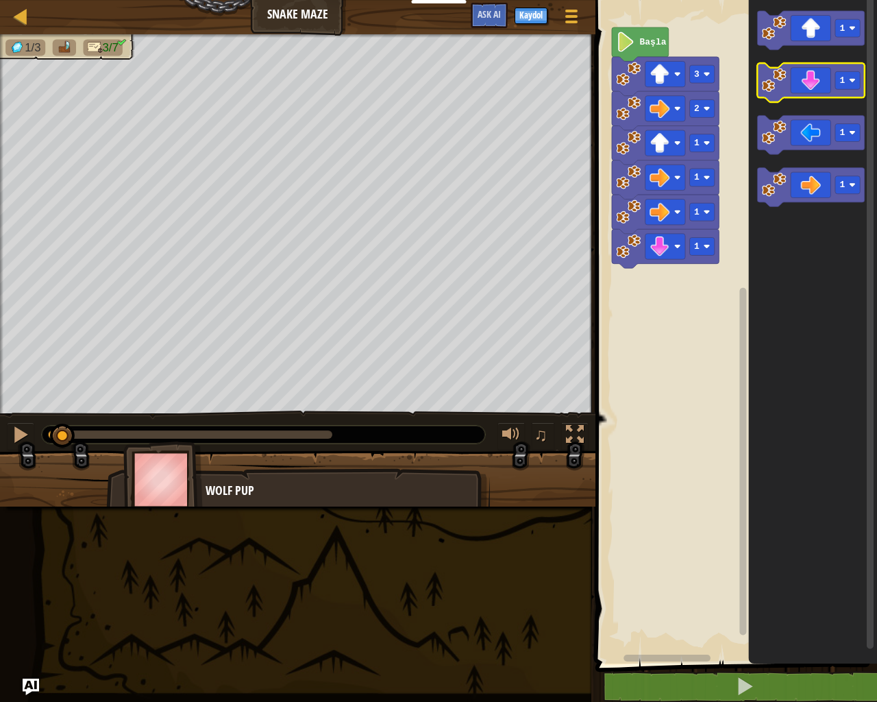
click at [804, 92] on icon "Blockly Çalışma Alanı" at bounding box center [810, 82] width 107 height 39
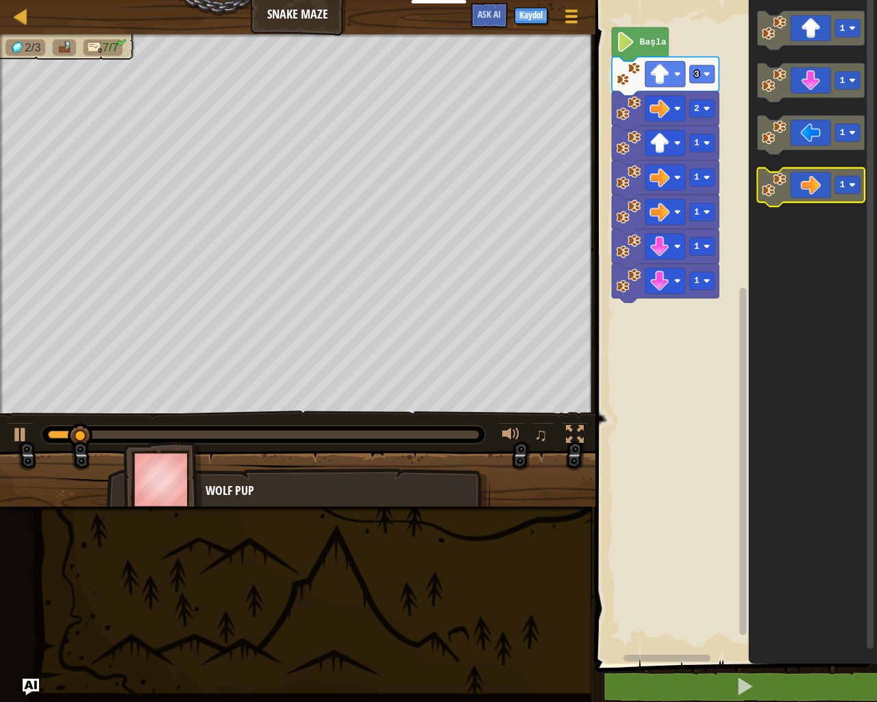
click at [812, 195] on icon "Blockly Çalışma Alanı" at bounding box center [810, 187] width 107 height 39
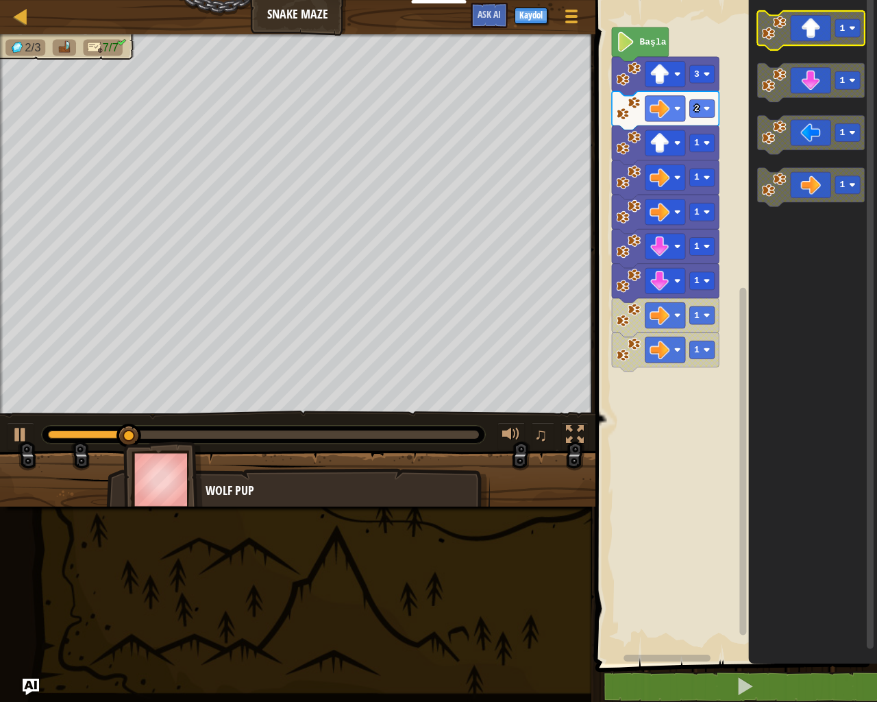
click at [800, 32] on icon "Blockly Çalışma Alanı" at bounding box center [810, 30] width 107 height 39
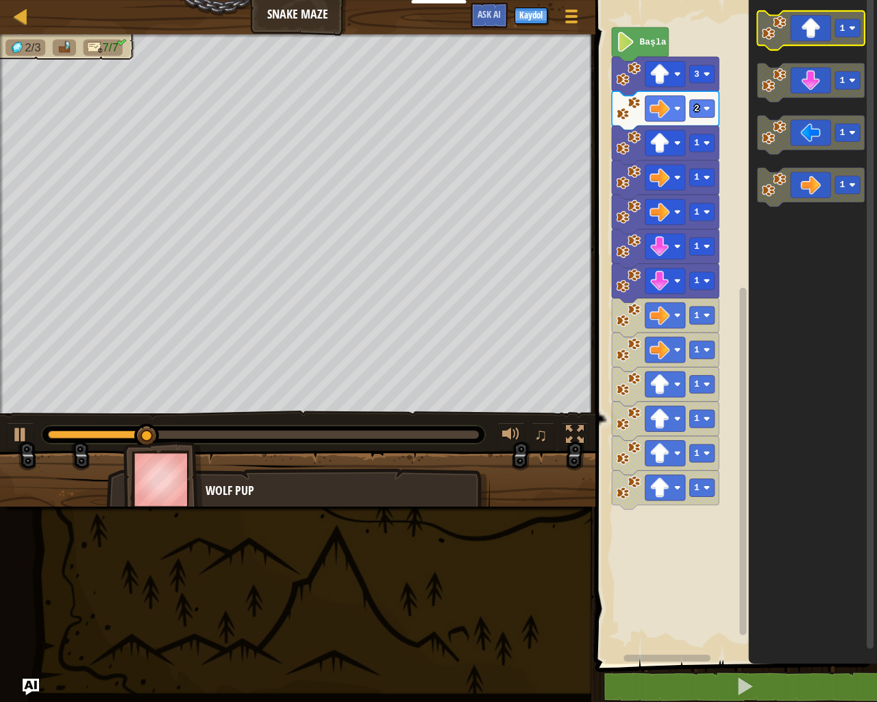
click at [800, 32] on icon "Blockly Çalışma Alanı" at bounding box center [810, 30] width 107 height 39
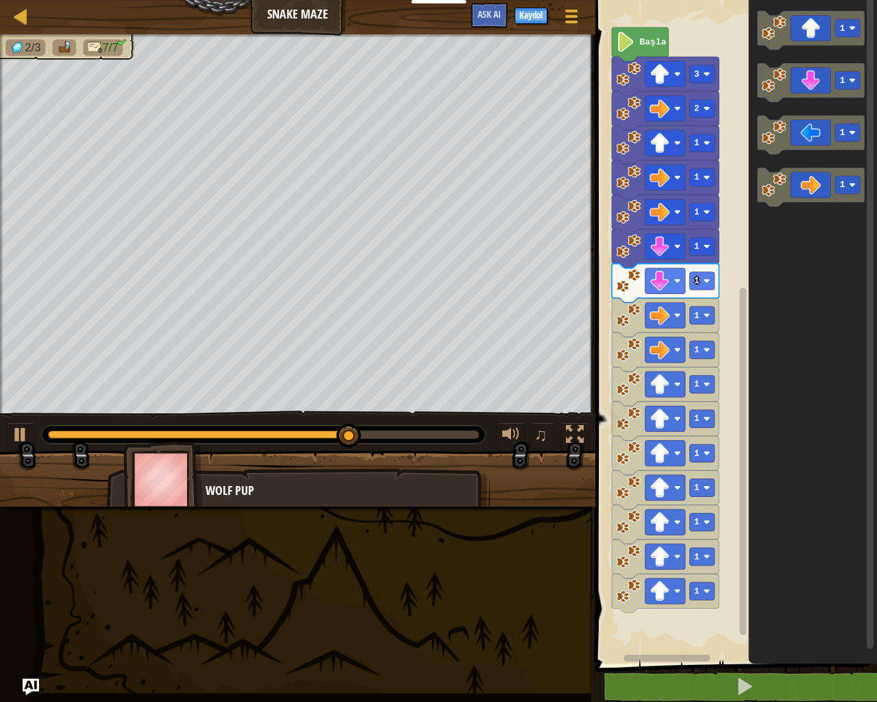
click at [641, 334] on icon "Blockly Çalışma Alanı" at bounding box center [665, 351] width 107 height 39
click at [641, 320] on icon "Blockly Çalışma Alanı" at bounding box center [665, 317] width 107 height 39
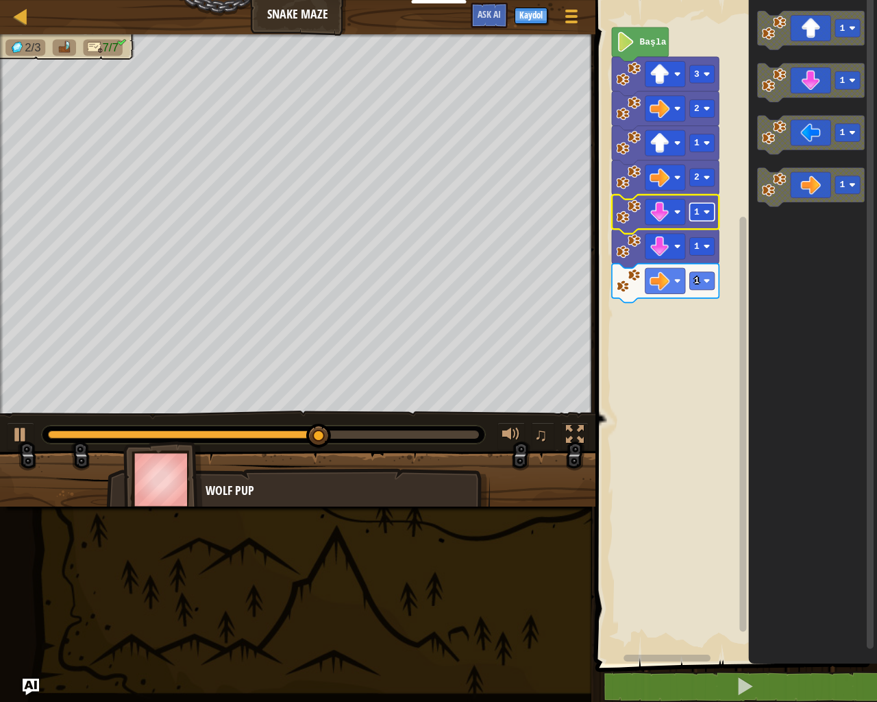
click at [702, 217] on rect "Blockly Çalışma Alanı" at bounding box center [702, 212] width 25 height 18
click at [698, 215] on text "2" at bounding box center [696, 212] width 5 height 10
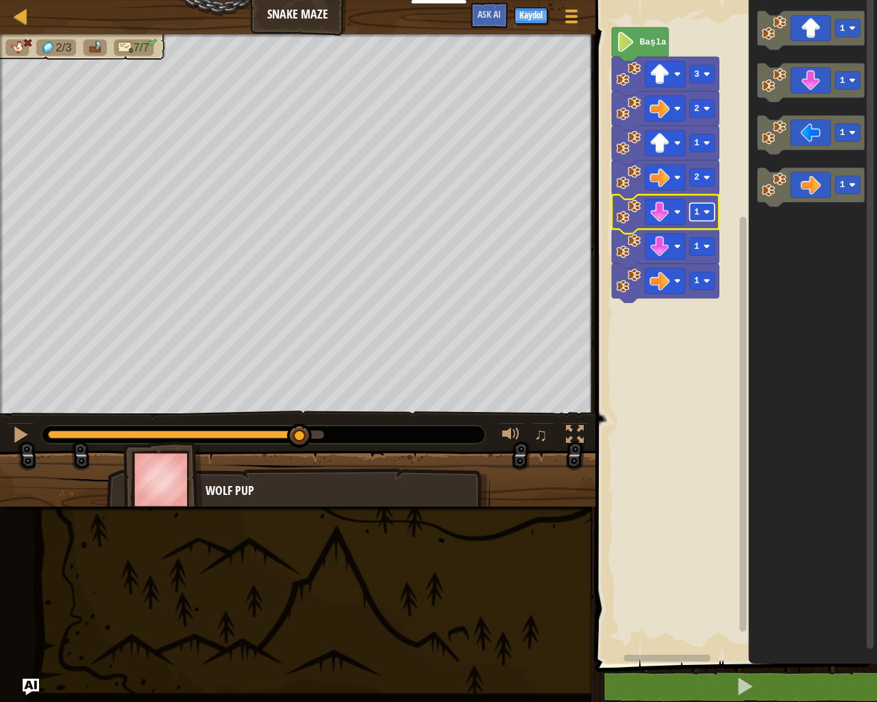
click at [704, 206] on rect "Blockly Çalışma Alanı" at bounding box center [702, 212] width 25 height 18
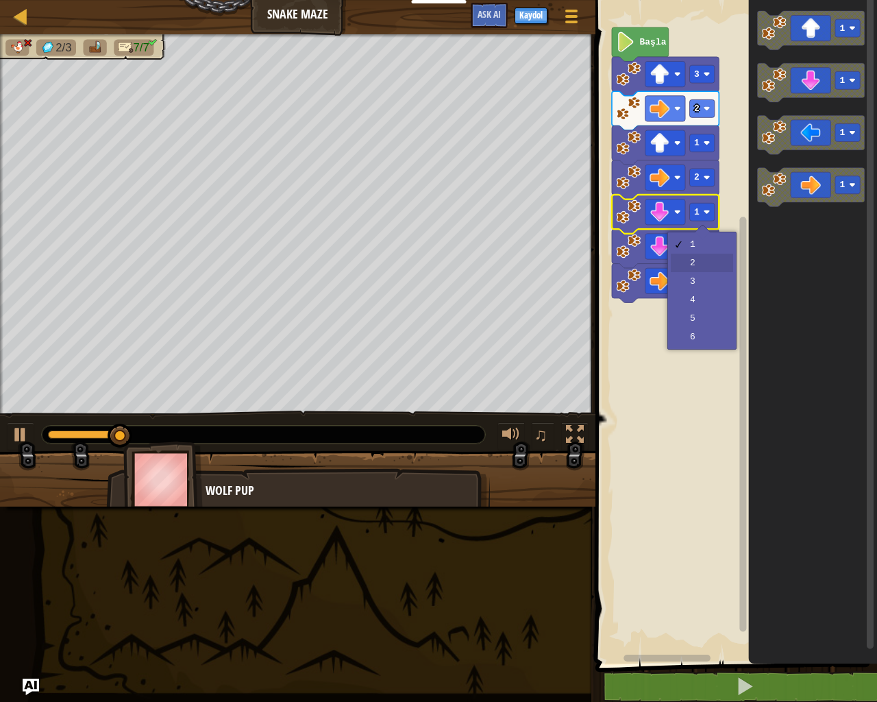
drag, startPoint x: 702, startPoint y: 263, endPoint x: 696, endPoint y: 271, distance: 9.9
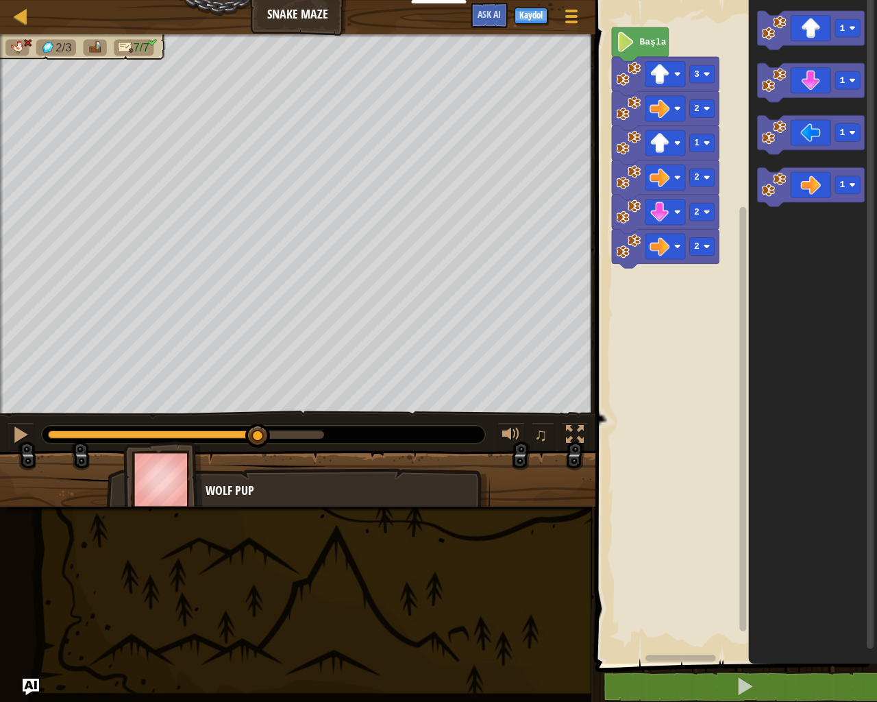
click at [650, 291] on div "Başla 3 2 1 2 2 2 1 1 1 1" at bounding box center [734, 328] width 286 height 670
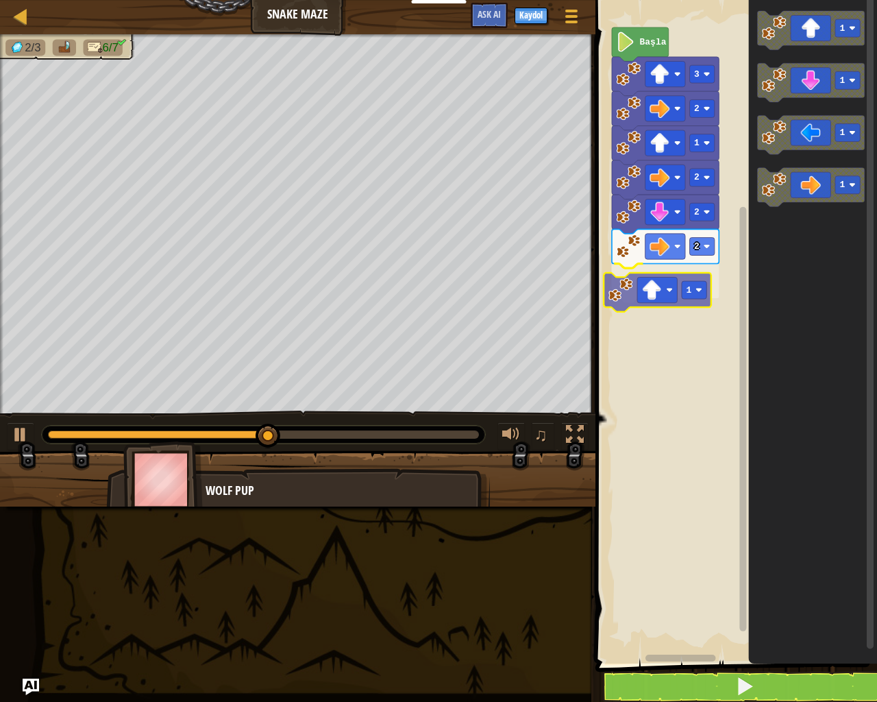
click at [632, 304] on div "Başla 3 2 1 2 2 2 1 1 1 1 1 1" at bounding box center [734, 328] width 286 height 670
click at [704, 278] on image "Blockly Çalışma Alanı" at bounding box center [707, 281] width 7 height 7
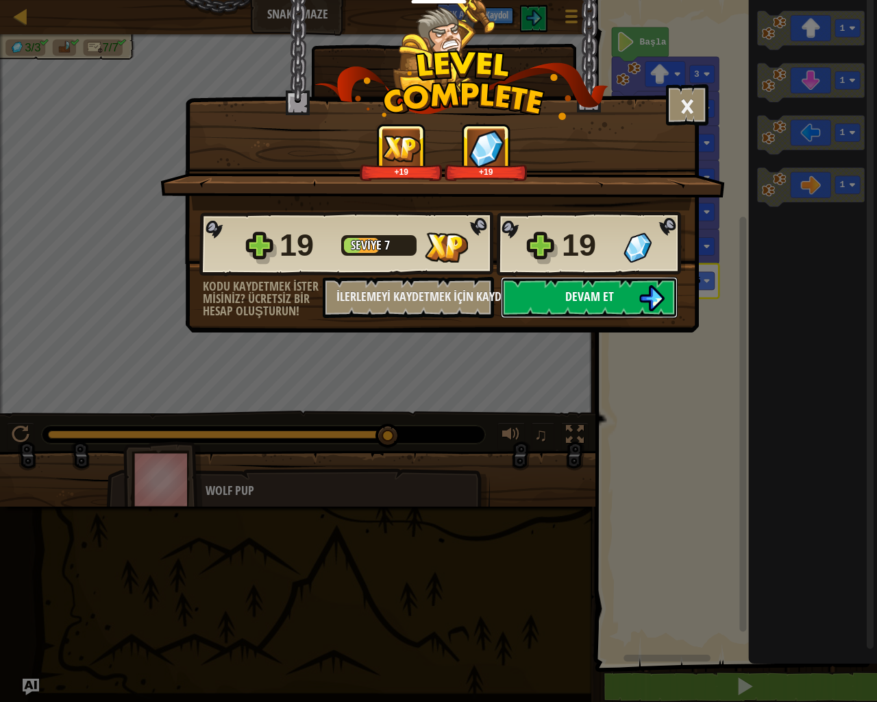
click at [532, 286] on button "Devam et" at bounding box center [589, 297] width 177 height 41
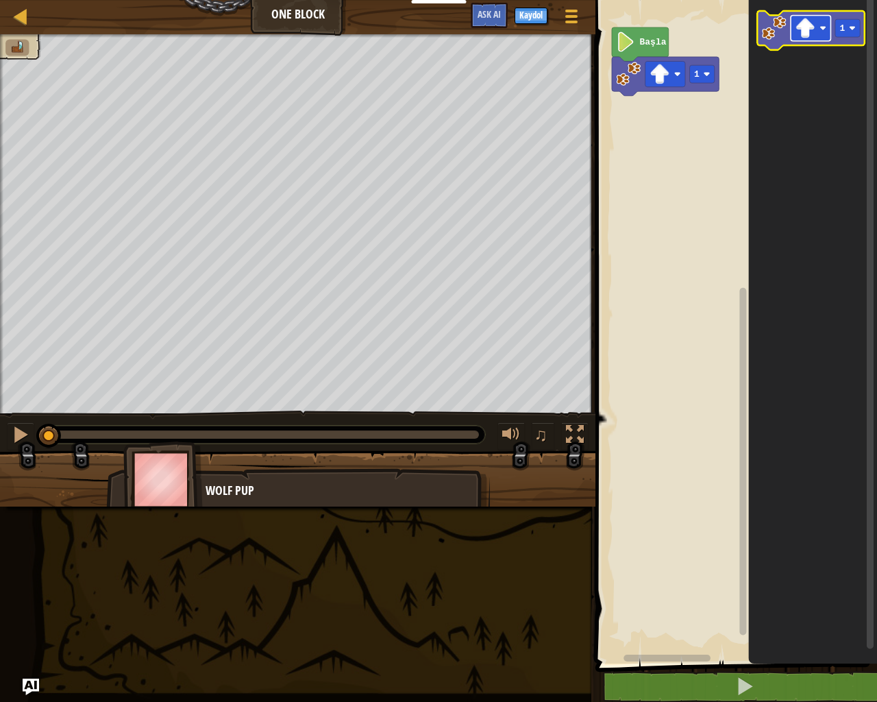
click at [800, 27] on image "Blockly Çalışma Alanı" at bounding box center [806, 28] width 20 height 20
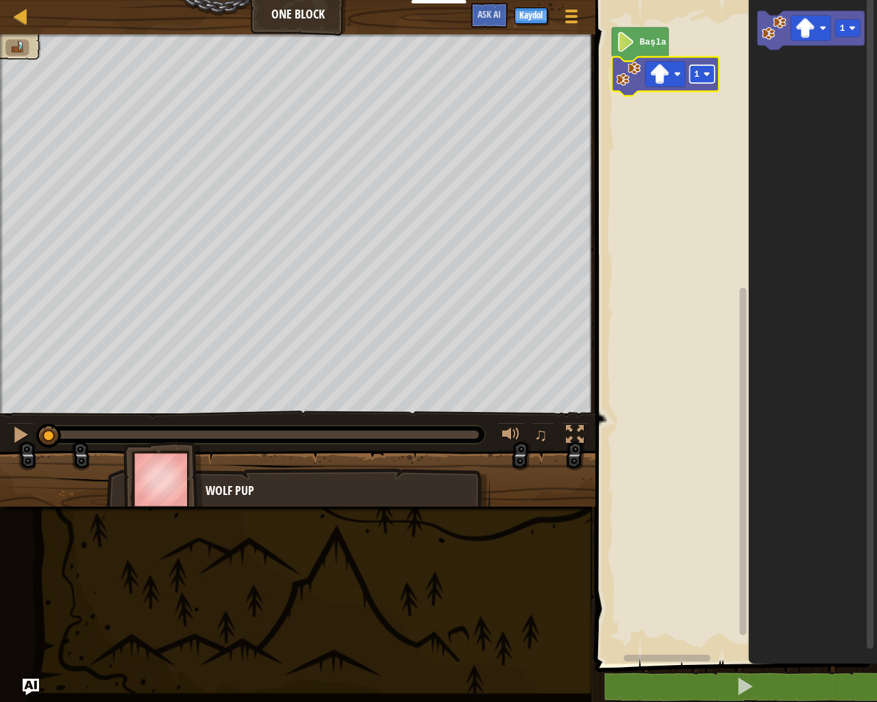
click at [699, 76] on text "1" at bounding box center [696, 74] width 5 height 10
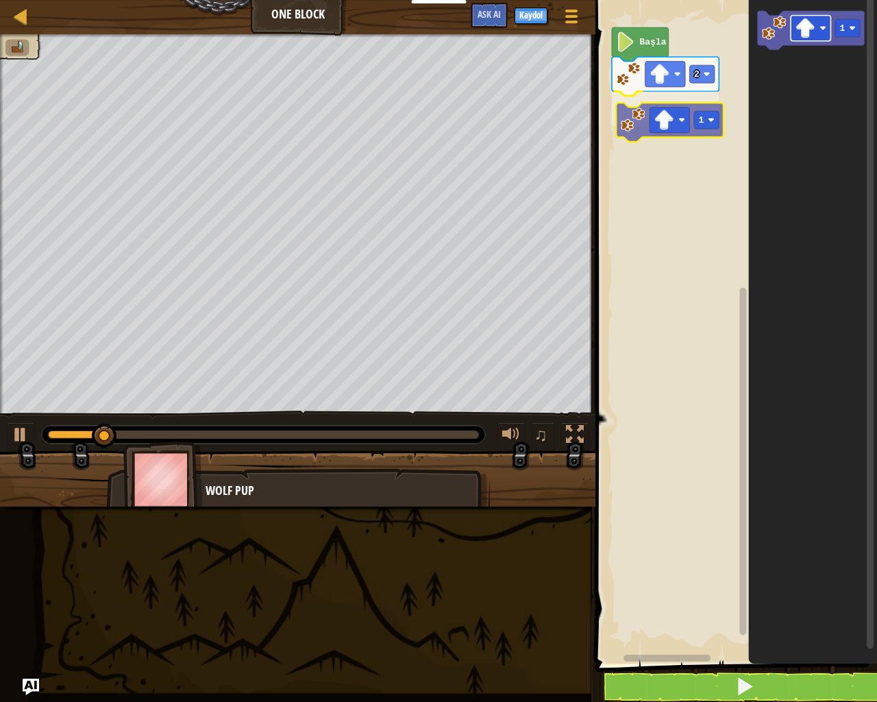
click at [664, 116] on div "Başla 2 1 1 1" at bounding box center [734, 328] width 286 height 670
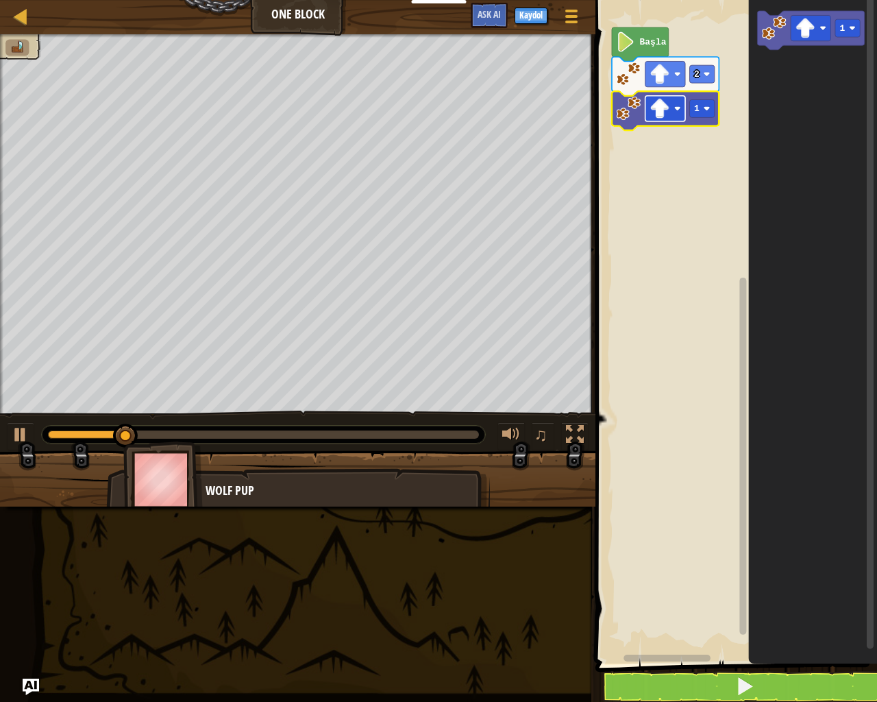
click at [669, 113] on image "Blockly Çalışma Alanı" at bounding box center [660, 109] width 20 height 20
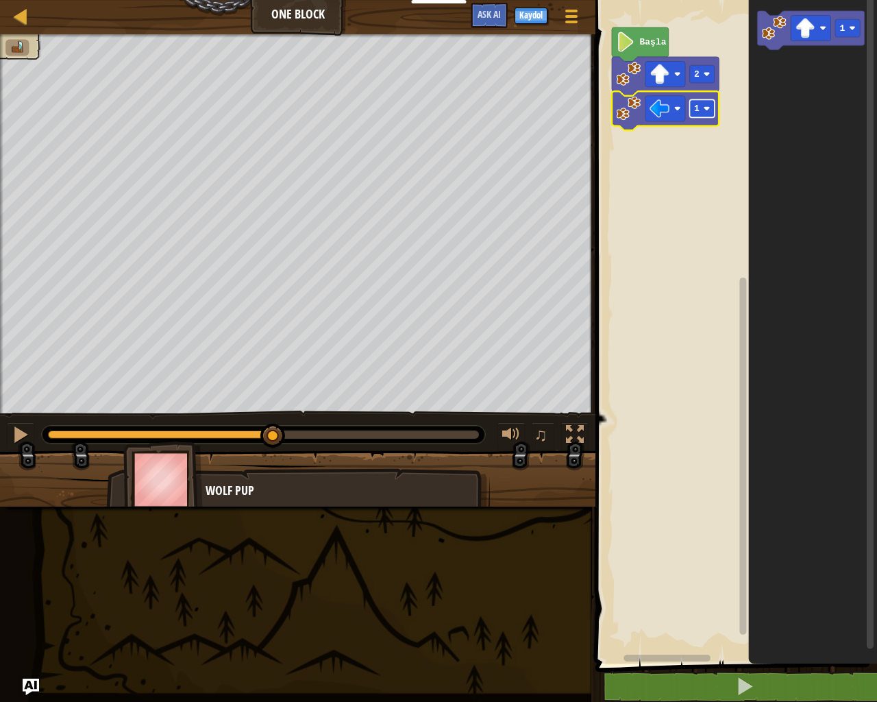
click at [691, 109] on rect "Blockly Çalışma Alanı" at bounding box center [702, 108] width 25 height 18
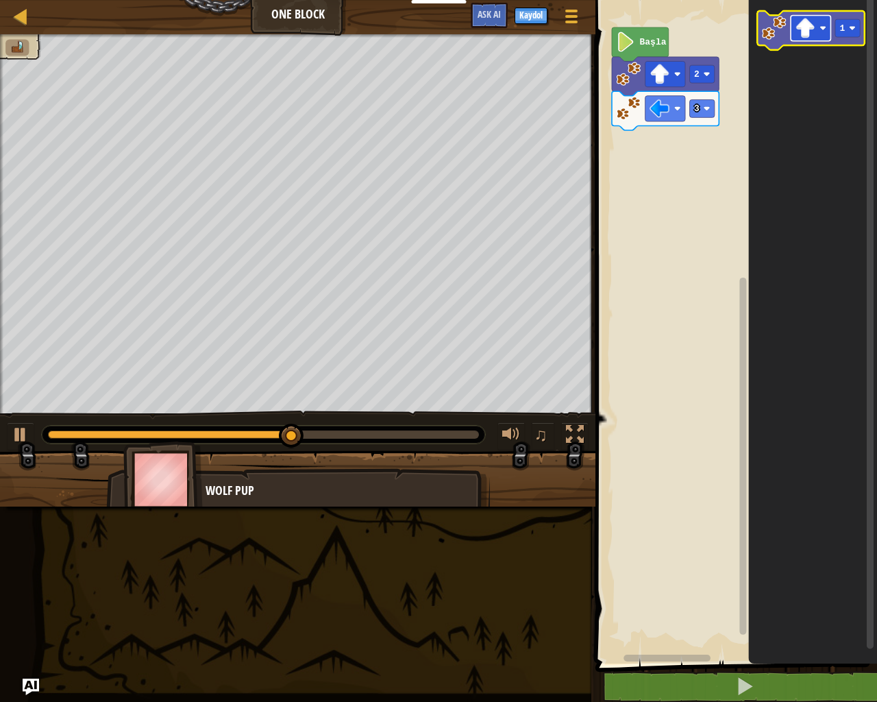
click at [813, 27] on image "Blockly Çalışma Alanı" at bounding box center [806, 28] width 20 height 20
click at [763, 39] on image "Blockly Çalışma Alanı" at bounding box center [774, 28] width 25 height 25
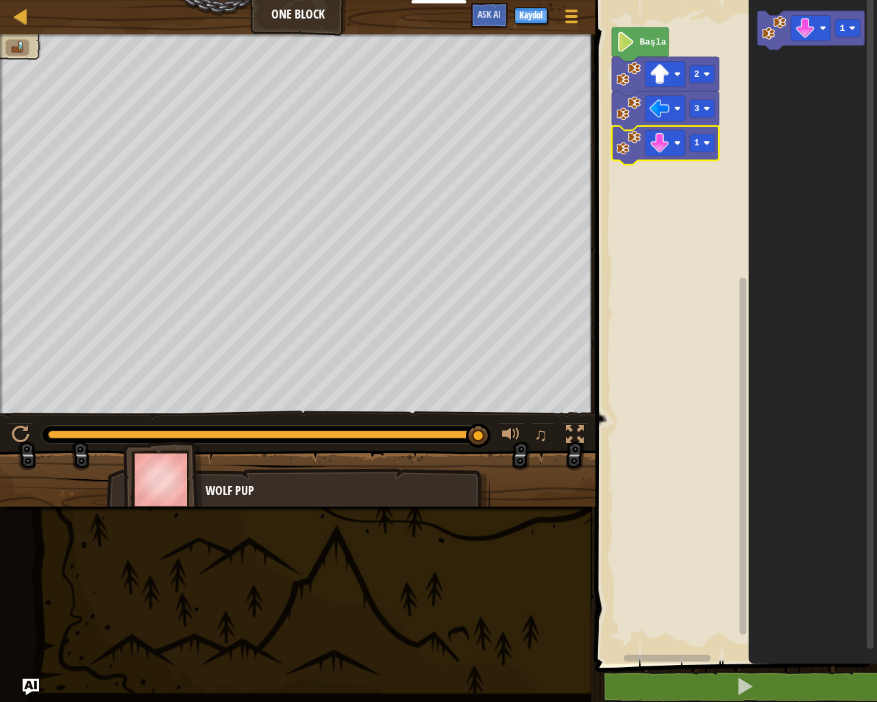
click at [699, 153] on icon "Blockly Çalışma Alanı" at bounding box center [665, 145] width 107 height 39
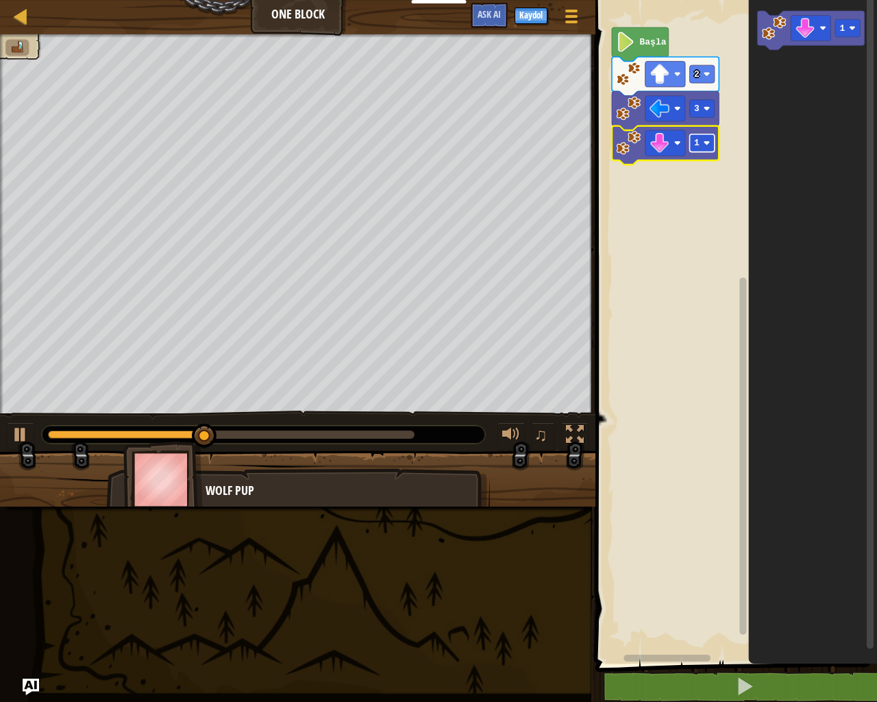
click at [703, 145] on rect "Blockly Çalışma Alanı" at bounding box center [702, 143] width 25 height 18
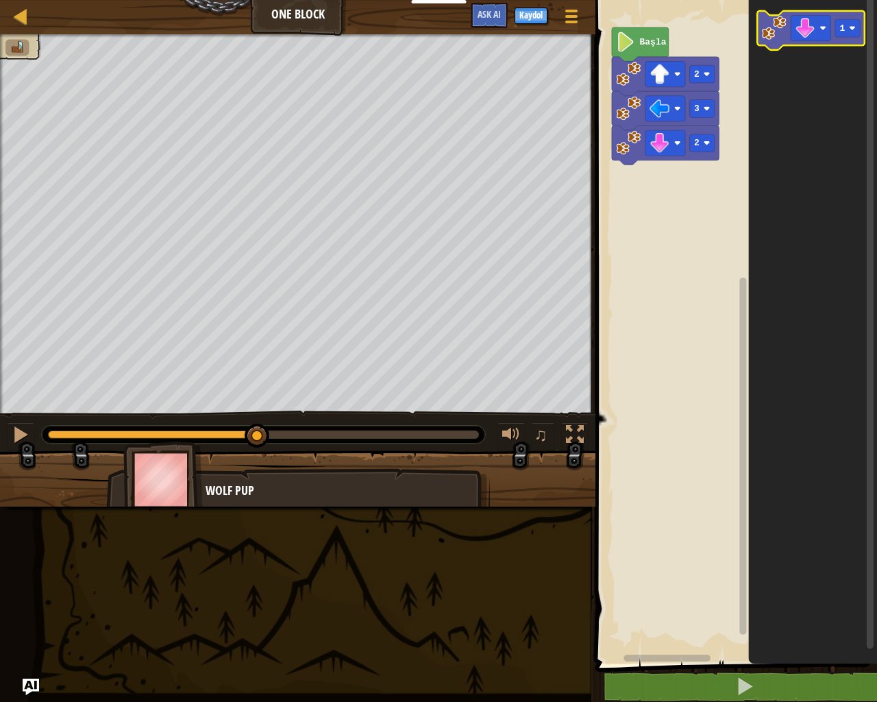
click at [783, 36] on image "Blockly Çalışma Alanı" at bounding box center [774, 28] width 25 height 25
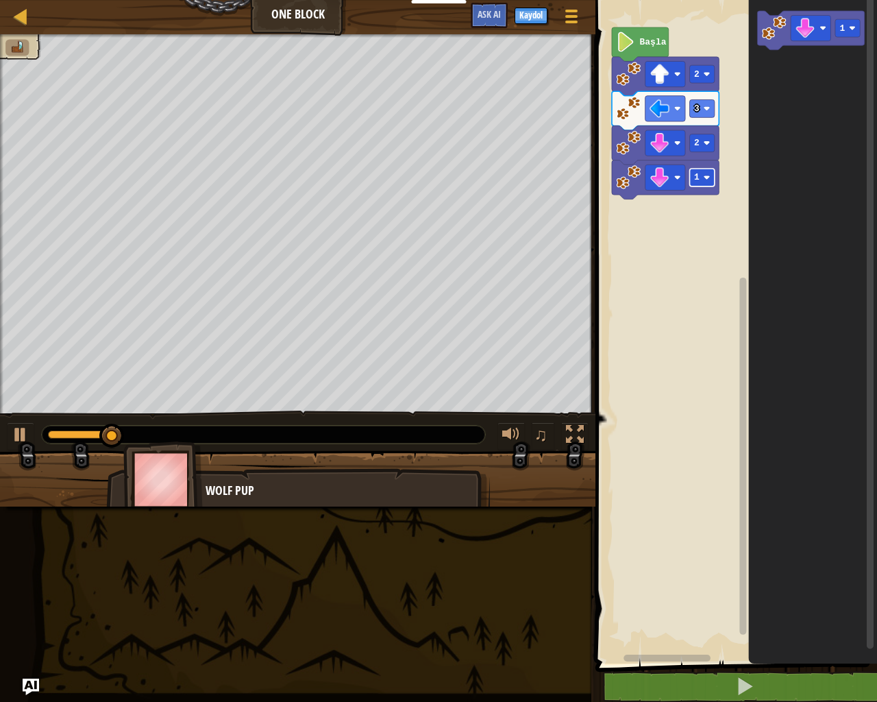
click at [696, 179] on text "1" at bounding box center [696, 177] width 5 height 10
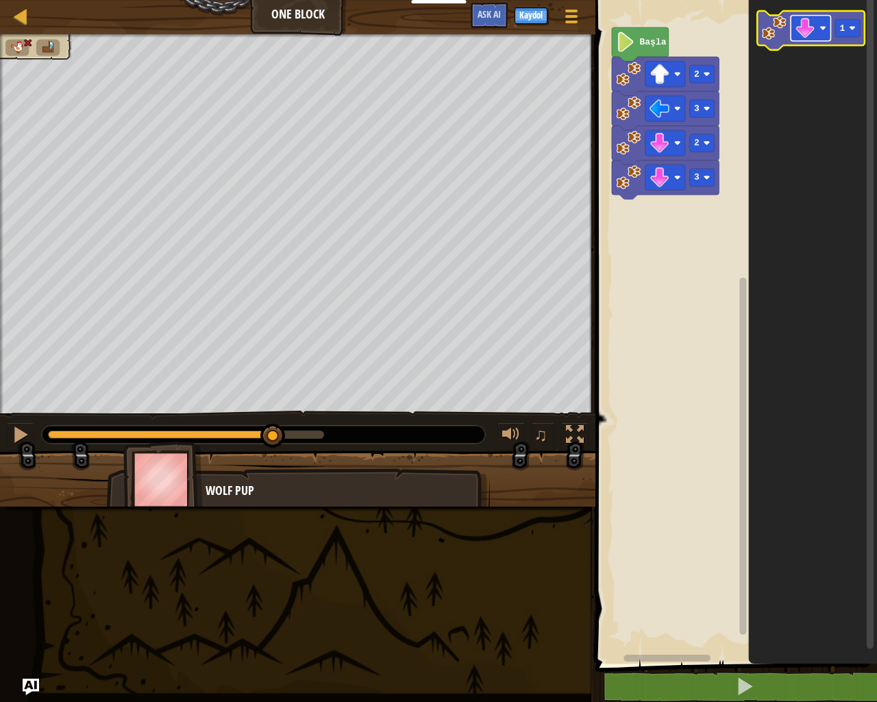
click at [830, 16] on rect "Blockly Çalışma Alanı" at bounding box center [811, 27] width 40 height 25
click at [806, 42] on icon "Blockly Çalışma Alanı" at bounding box center [810, 30] width 107 height 39
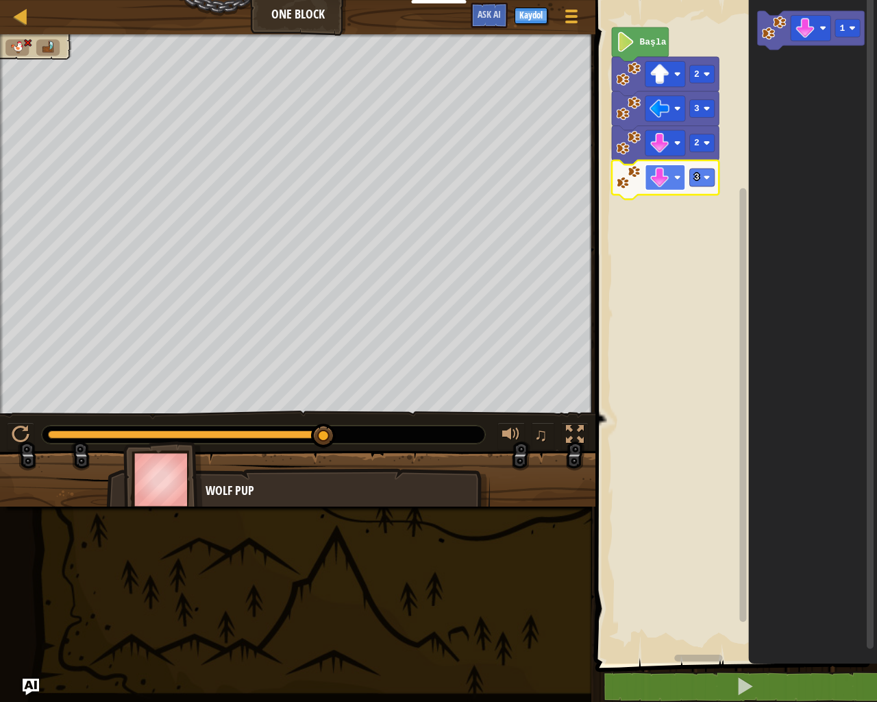
click at [662, 178] on image "Blockly Çalışma Alanı" at bounding box center [660, 177] width 20 height 20
click at [656, 169] on image "Blockly Çalışma Alanı" at bounding box center [660, 177] width 20 height 20
click at [656, 174] on image "Blockly Çalışma Alanı" at bounding box center [660, 177] width 20 height 20
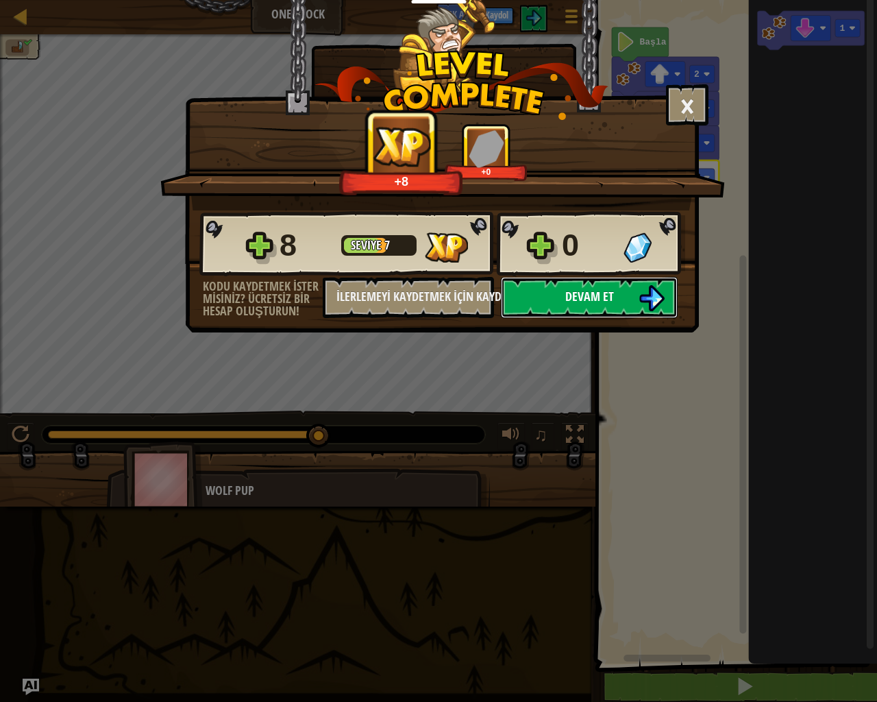
click at [558, 294] on button "Devam et" at bounding box center [589, 297] width 177 height 41
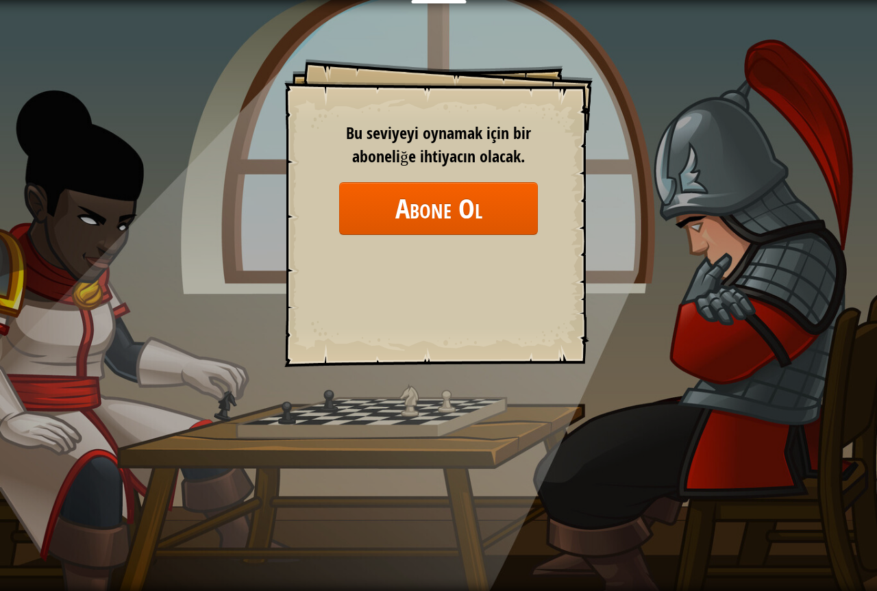
drag, startPoint x: 210, startPoint y: 106, endPoint x: 212, endPoint y: 173, distance: 67.9
click at [212, 173] on div "Goals Start Level Yüklenemiyor Bu seviyeyi oynamak için bir aboneliğe ihtiyacın…" at bounding box center [438, 295] width 877 height 591
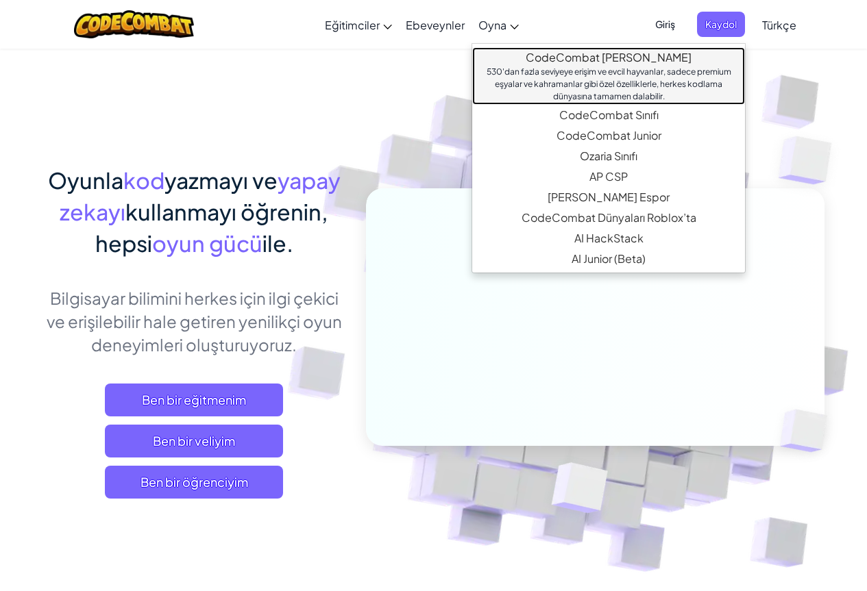
click at [580, 55] on link "CodeCombat Ana Sayfası 530'dan fazla seviyeye erişim ve evcil hayvanlar, sadece…" at bounding box center [608, 76] width 273 height 58
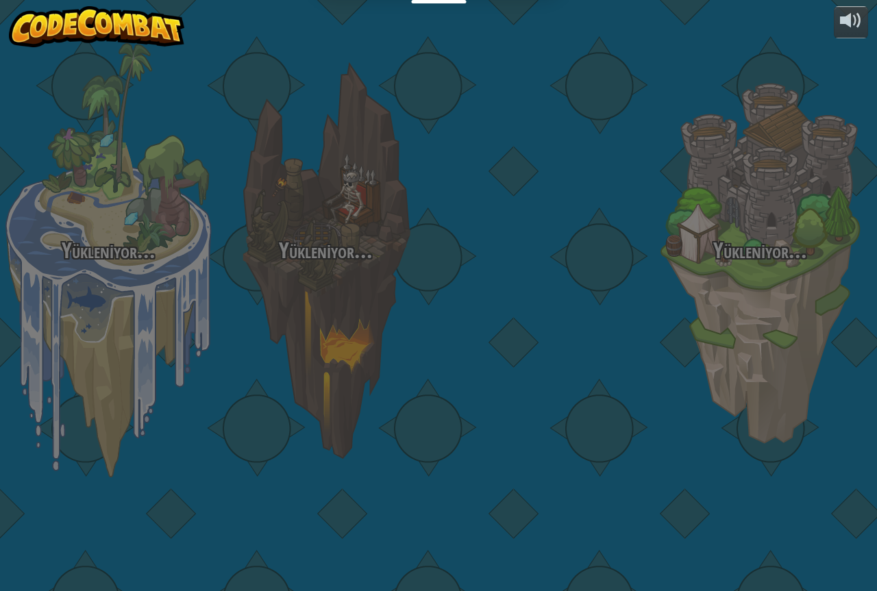
select select "tr"
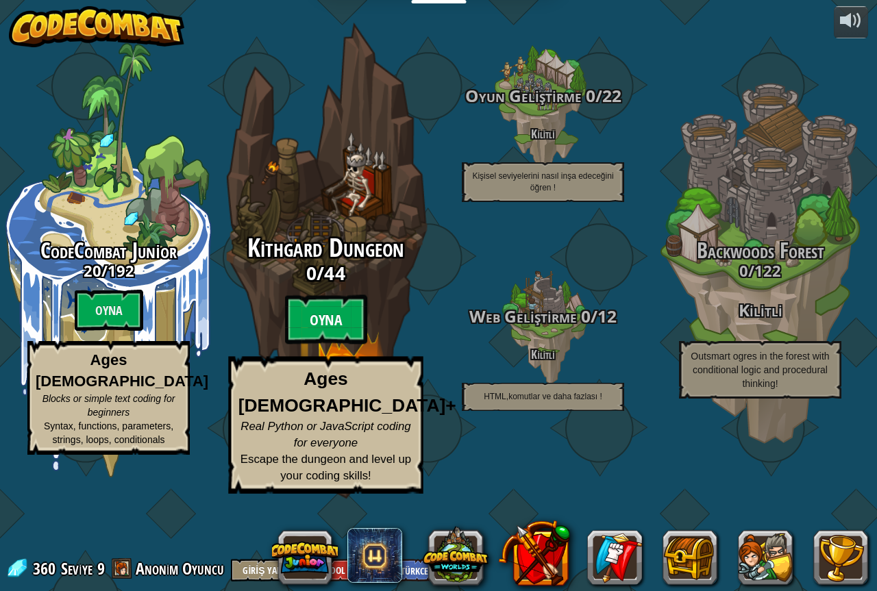
click at [345, 345] on btn "Oyna" at bounding box center [326, 319] width 82 height 49
select select "tr"
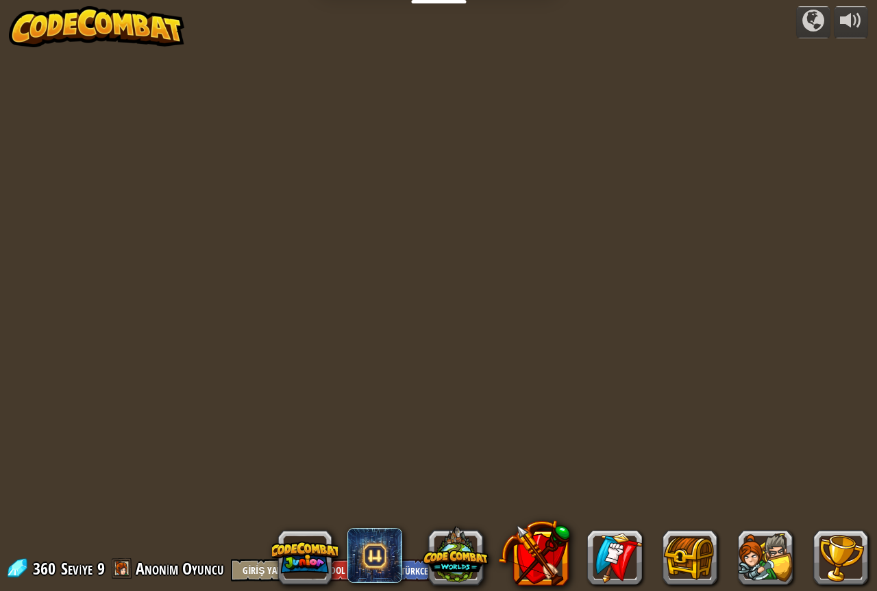
select select "tr"
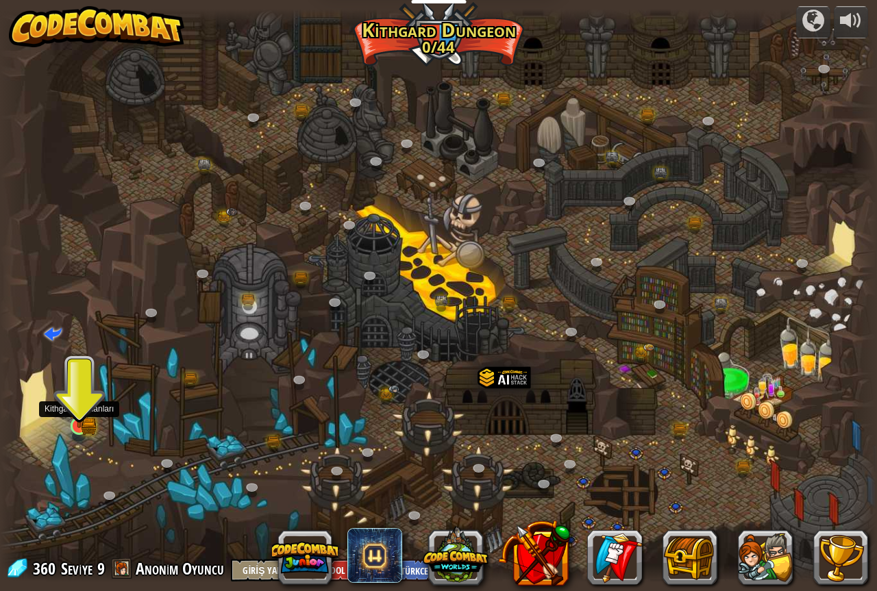
click at [82, 424] on img at bounding box center [79, 403] width 23 height 50
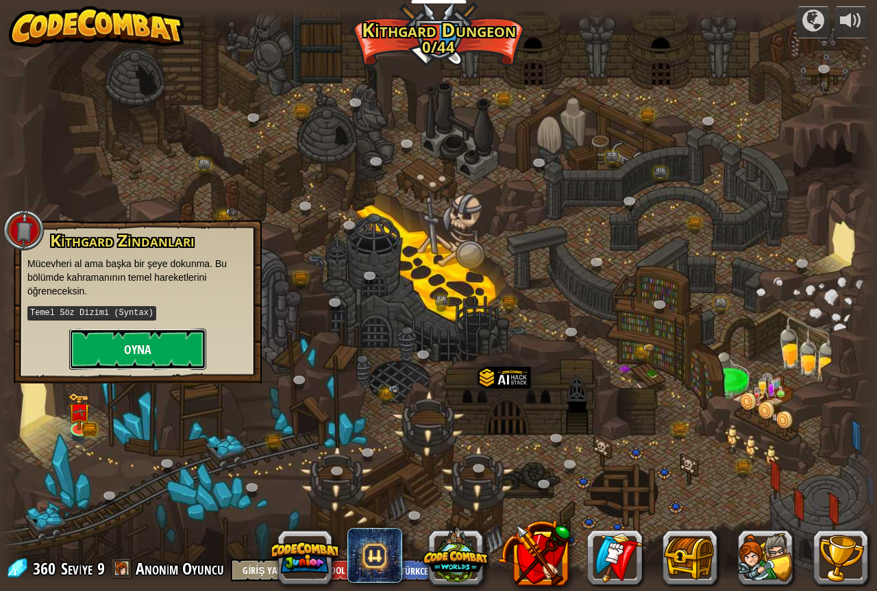
click at [153, 347] on button "Oyna" at bounding box center [137, 349] width 137 height 41
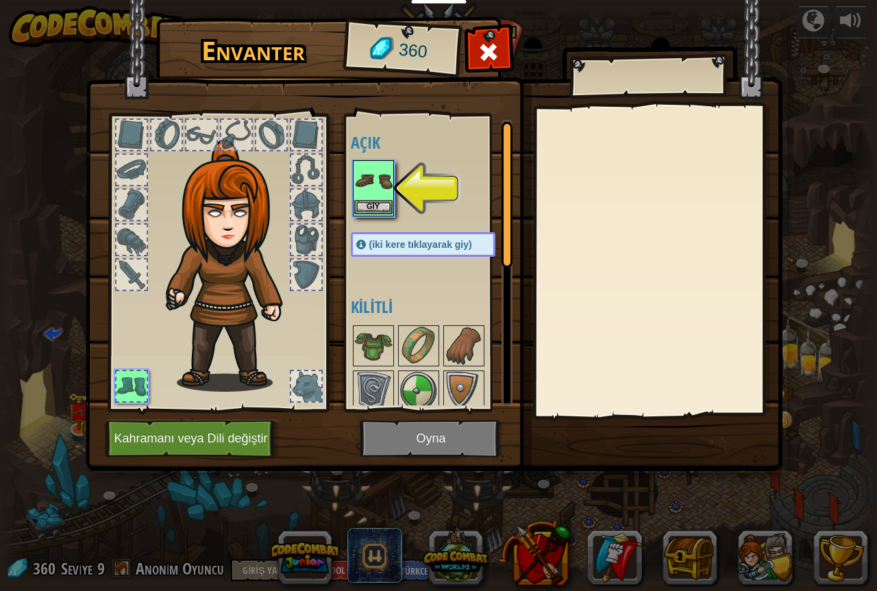
click at [382, 183] on img at bounding box center [373, 181] width 38 height 38
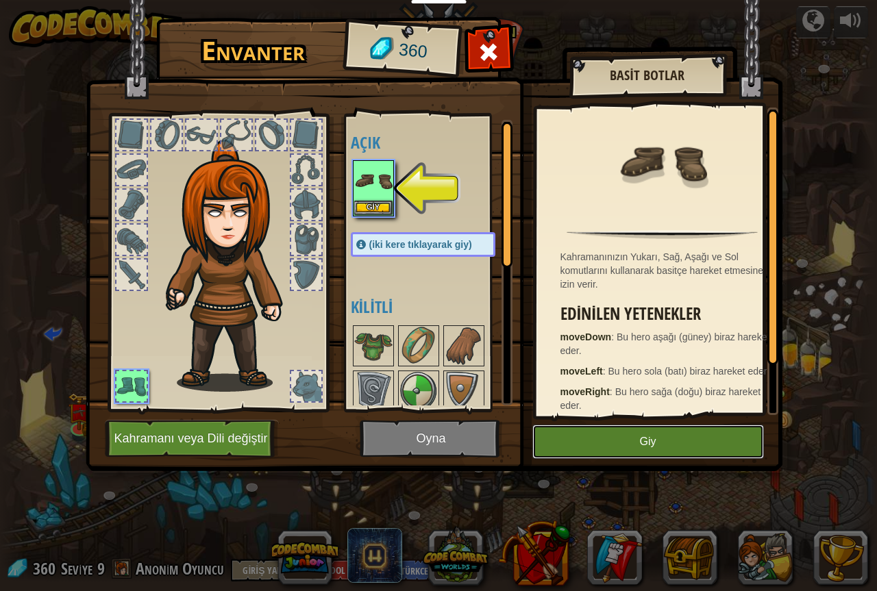
click at [648, 449] on button "Giy" at bounding box center [648, 442] width 232 height 34
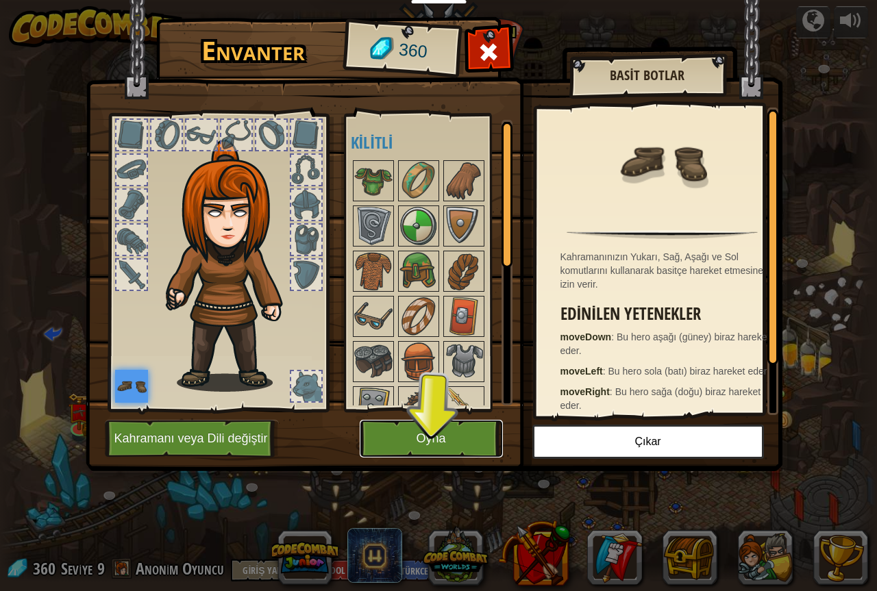
click at [443, 436] on button "Oyna" at bounding box center [431, 439] width 143 height 38
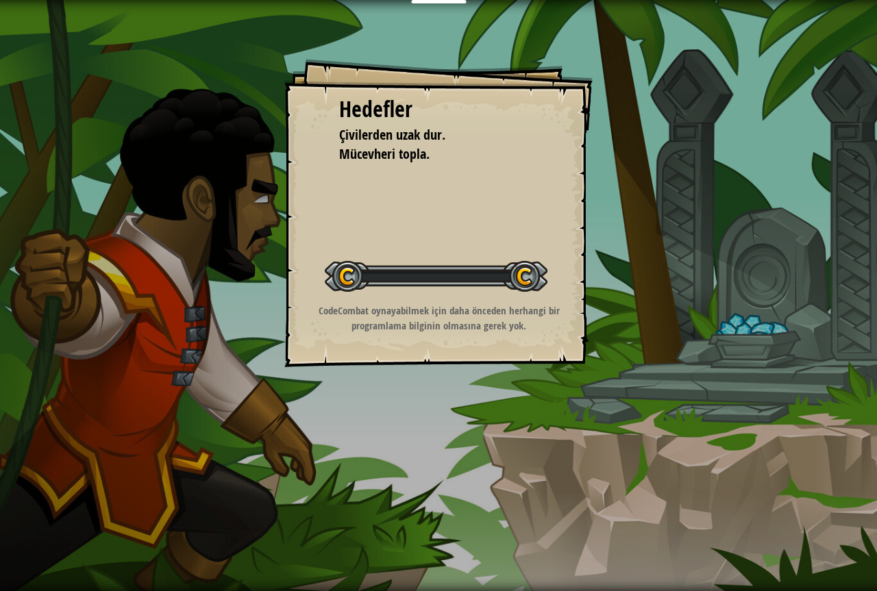
click at [443, 436] on div "Hedefler Çivilerden uzak dur. Mücevheri topla. Seviyeyi Başlat Yüklenemiyor Bu …" at bounding box center [438, 295] width 877 height 591
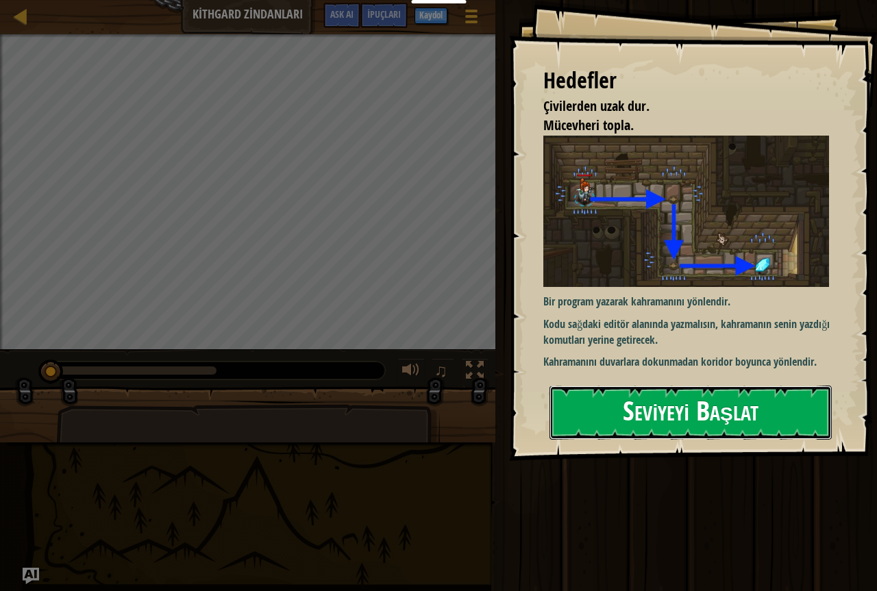
click at [711, 415] on button "Seviyeyi Başlat" at bounding box center [691, 413] width 282 height 54
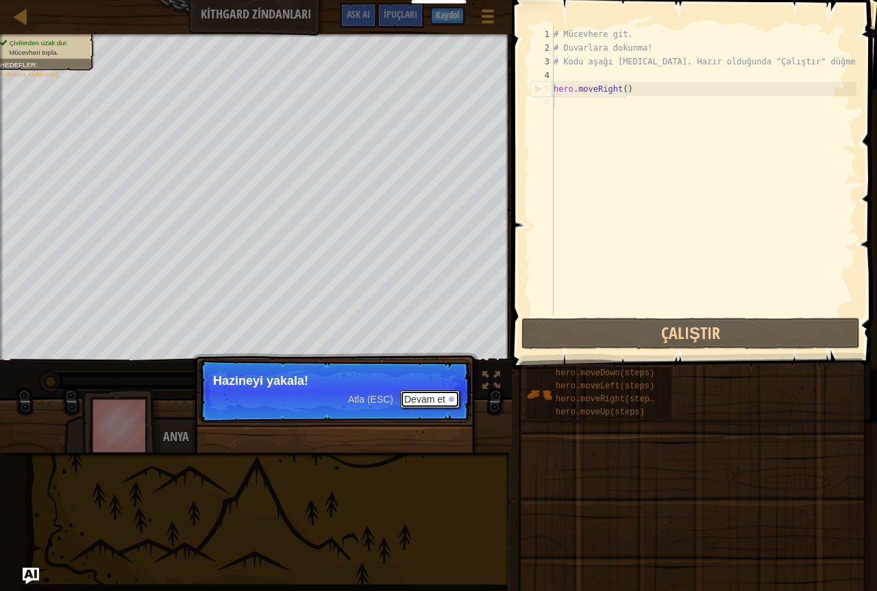
click at [434, 395] on button "Devam et" at bounding box center [430, 400] width 60 height 18
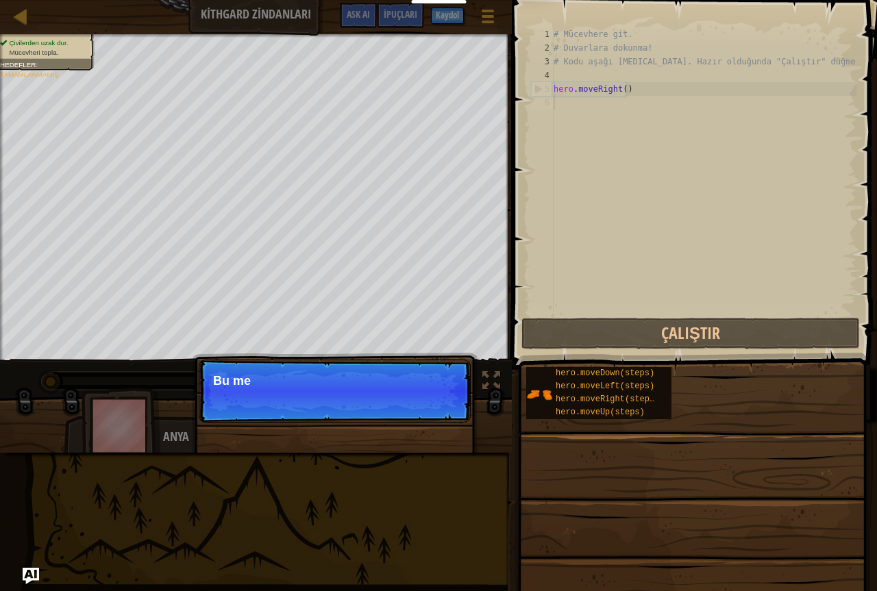
scroll to position [6, 0]
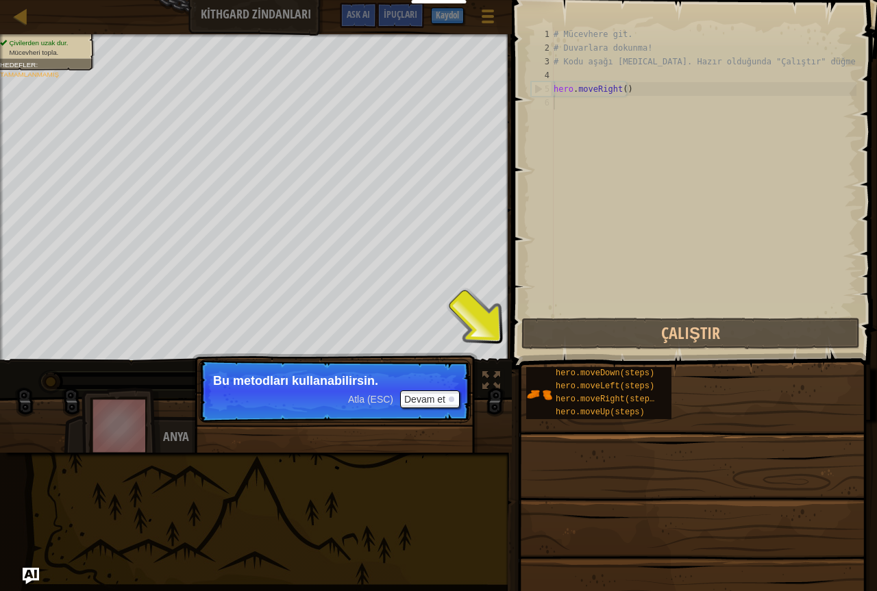
click at [477, 508] on div "Harita Kithgard Zindanları Oyun Menüsü Bitti Kaydol İpuçları Ask AI 1 ההההההההה…" at bounding box center [438, 295] width 877 height 591
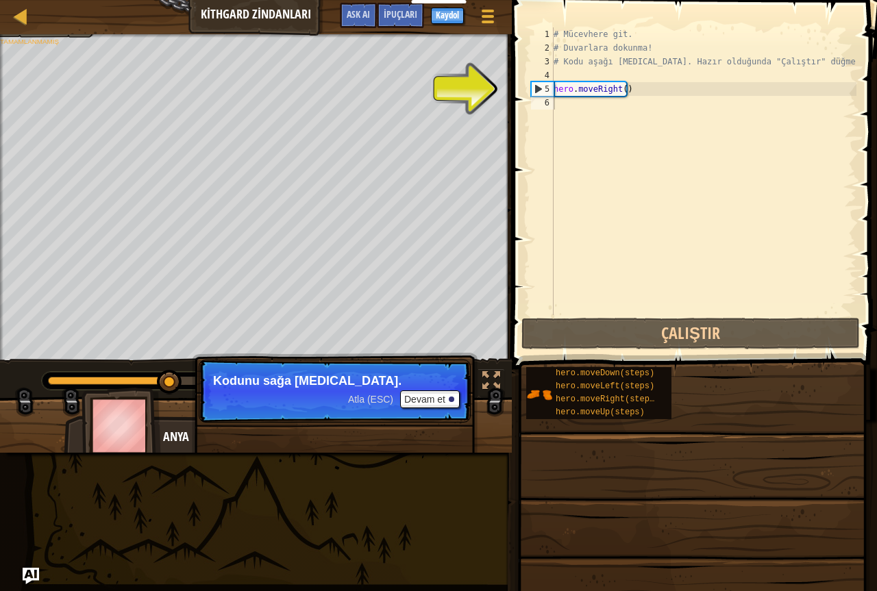
click at [164, 443] on div "Anya" at bounding box center [298, 437] width 271 height 18
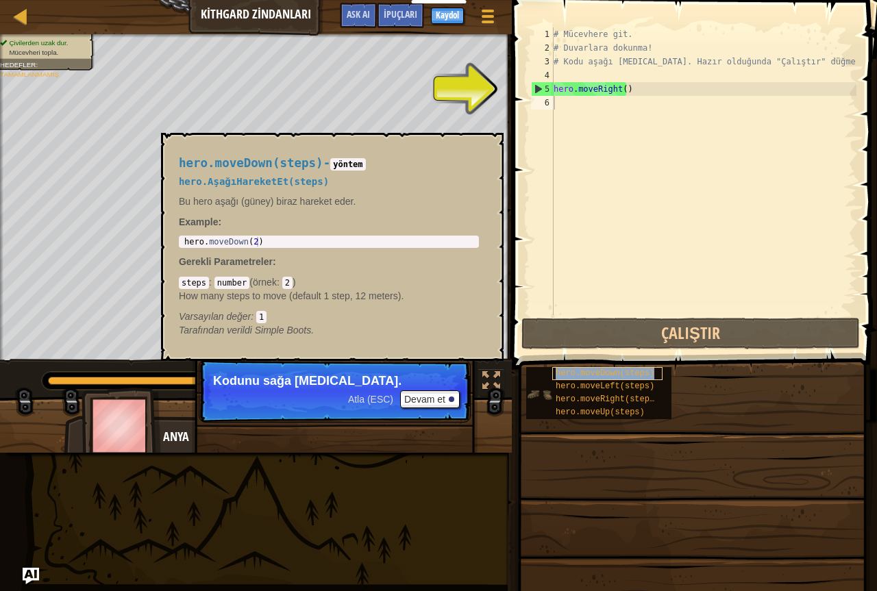
click at [574, 369] on span "hero.moveDown(steps)" at bounding box center [605, 374] width 99 height 10
click at [567, 375] on span "hero.moveDown(steps)" at bounding box center [605, 374] width 99 height 10
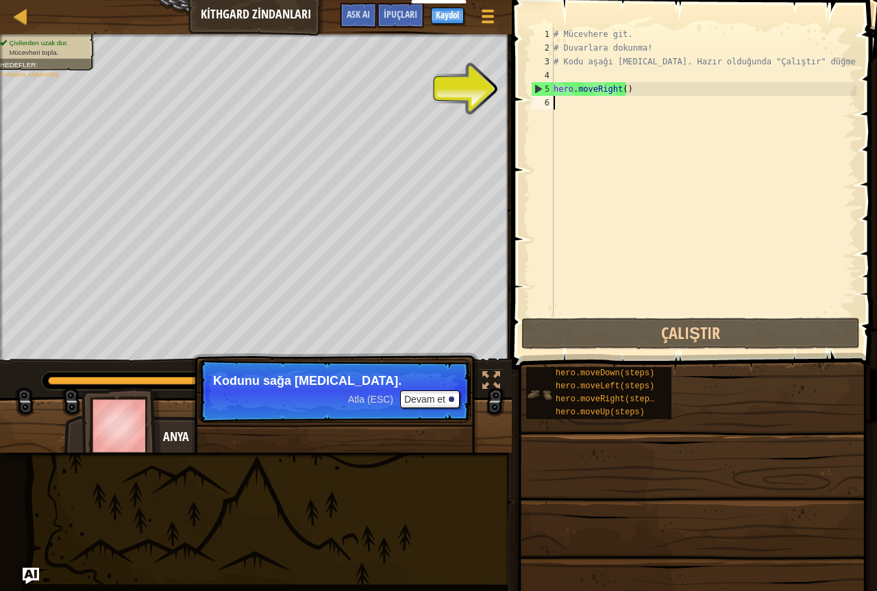
click at [543, 378] on div "hero.moveDown(steps) hero.moveLeft(steps) hero.moveRight(steps) hero.moveUp(ste…" at bounding box center [598, 393] width 145 height 52
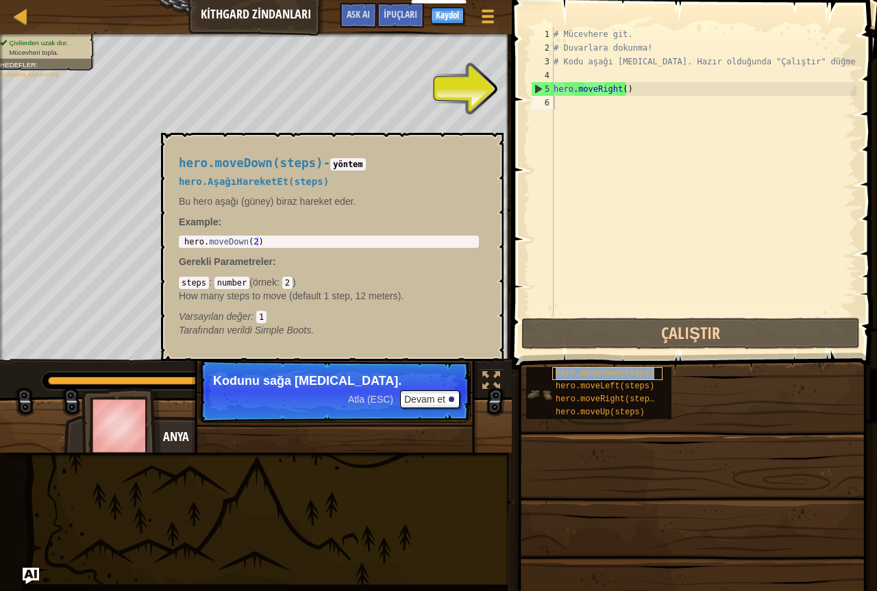
click at [657, 371] on div "hero.moveDown(steps)" at bounding box center [607, 373] width 110 height 13
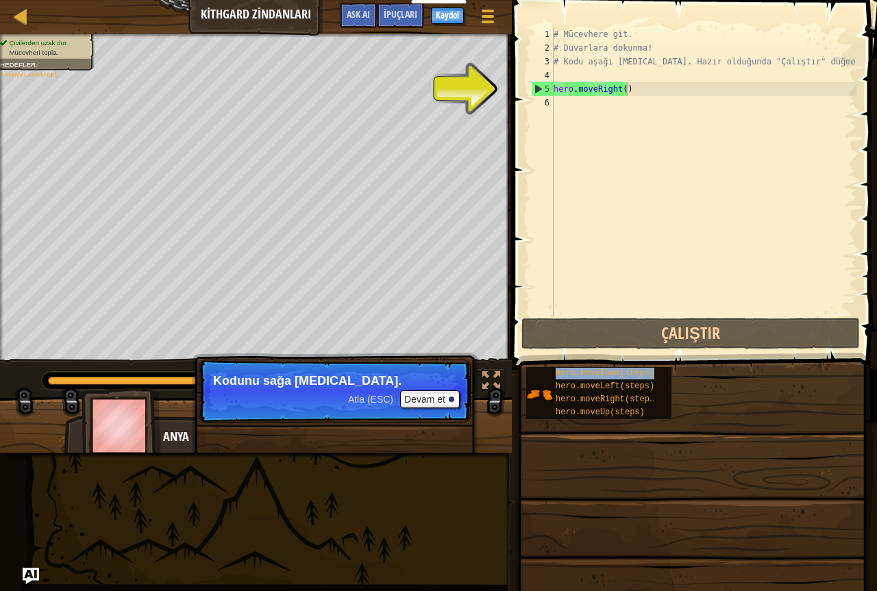
type textarea "hero.moveRight()hero.moveDown(steps)"
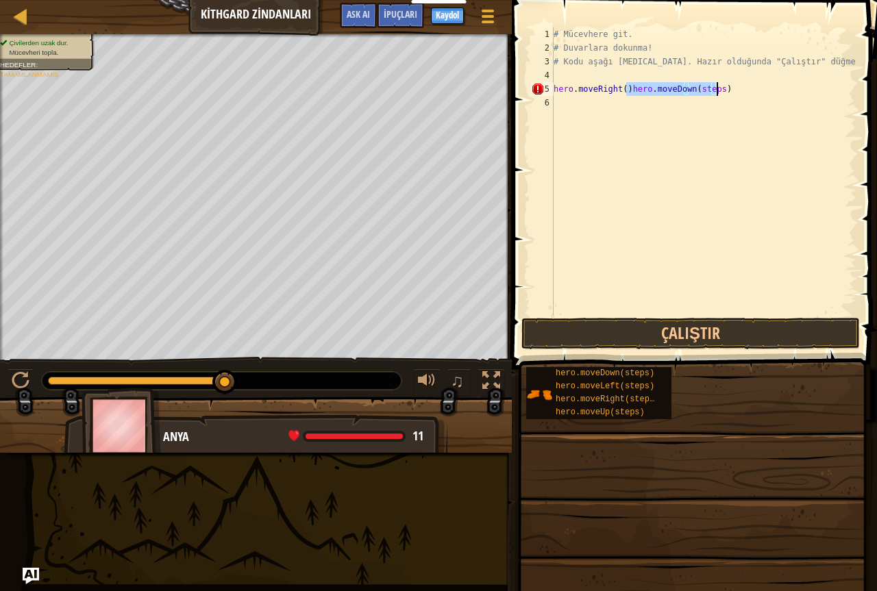
click at [626, 81] on div "# Mücevhere git. # Duvarlara dokunma! # Kodu aşağı yaz. Hazır olduğunda "Çalışt…" at bounding box center [704, 184] width 306 height 315
click at [624, 97] on div "# Mücevhere git. # Duvarlara dokunma! # Kodu aşağı yaz. Hazır olduğunda "Çalışt…" at bounding box center [704, 184] width 306 height 315
click at [628, 85] on div "# Mücevhere git. # Duvarlara dokunma! # Kodu aşağı yaz. Hazır olduğunda "Çalışt…" at bounding box center [704, 184] width 306 height 315
click at [622, 86] on div "# Mücevhere git. # Duvarlara dokunma! # Kodu aşağı yaz. Hazır olduğunda "Çalışt…" at bounding box center [704, 184] width 306 height 315
click at [625, 89] on div "# Mücevhere git. # Duvarlara dokunma! # Kodu aşağı yaz. Hazır olduğunda "Çalışt…" at bounding box center [704, 184] width 306 height 315
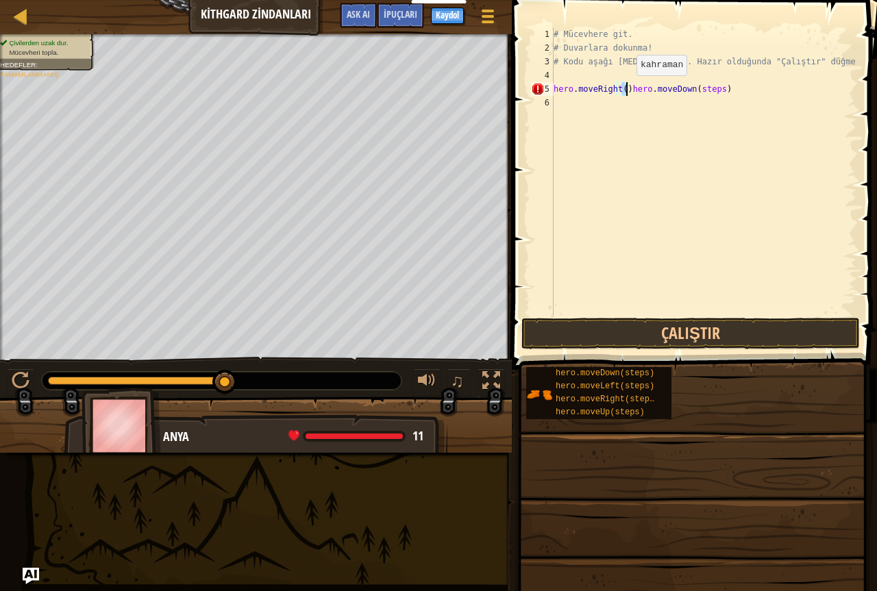
click at [625, 89] on div "# Mücevhere git. # Duvarlara dokunma! # Kodu aşağı yaz. Hazır olduğunda "Çalışt…" at bounding box center [704, 171] width 306 height 288
click at [640, 108] on div "# Mücevhere git. # Duvarlara dokunma! # Kodu aşağı yaz. Hazır olduğunda "Çalışt…" at bounding box center [704, 184] width 306 height 315
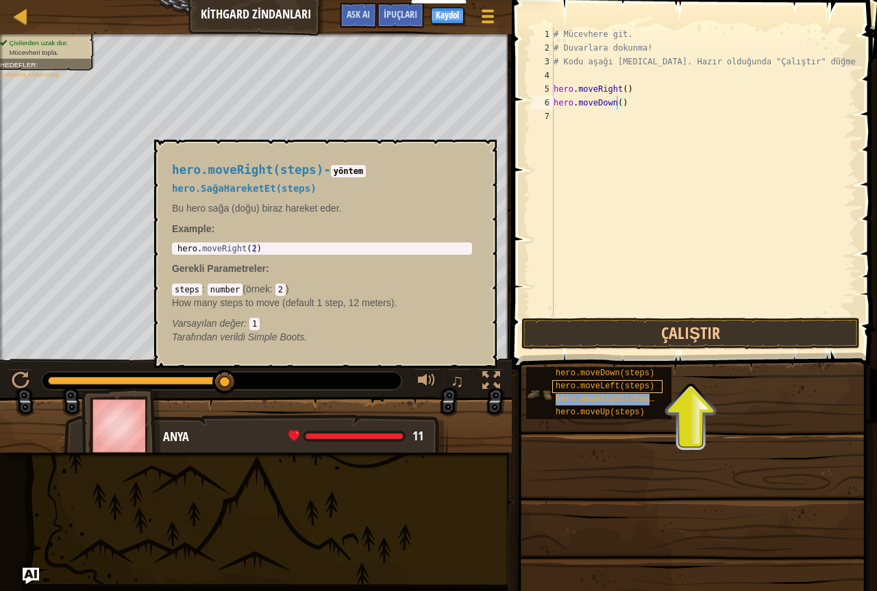
click at [606, 393] on div "hero.moveDown(steps) hero.moveLeft(steps) hero.moveRight(steps) hero.moveUp(ste…" at bounding box center [598, 393] width 145 height 52
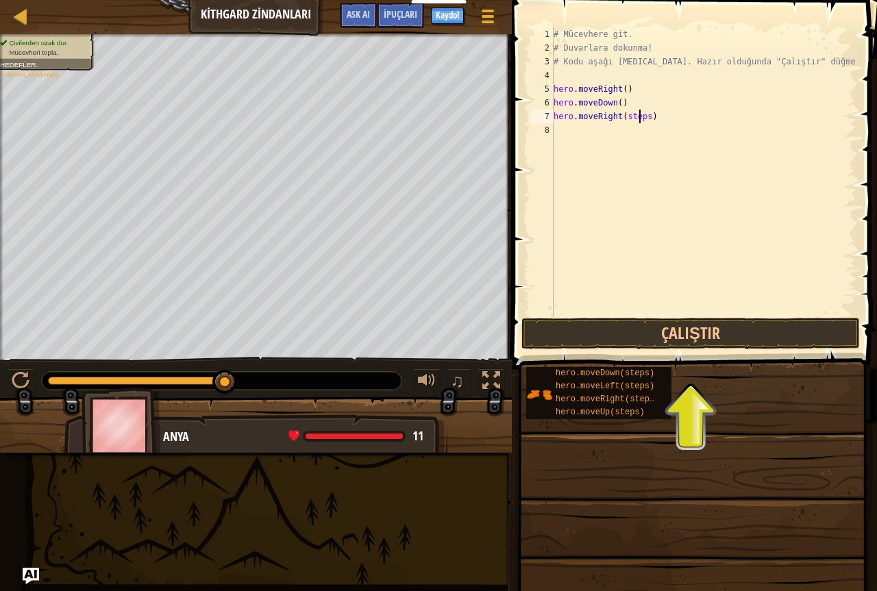
click at [641, 119] on div "# Mücevhere git. # Duvarlara dokunma! # Kodu aşağı yaz. Hazır olduğunda "Çalışt…" at bounding box center [704, 184] width 306 height 315
click at [648, 114] on div "# Mücevhere git. # Duvarlara dokunma! # Kodu aşağı yaz. Hazır olduğunda "Çalışt…" at bounding box center [704, 184] width 306 height 315
type textarea "hero.moveRight()"
click at [736, 337] on button "Çalıştır" at bounding box center [690, 334] width 338 height 32
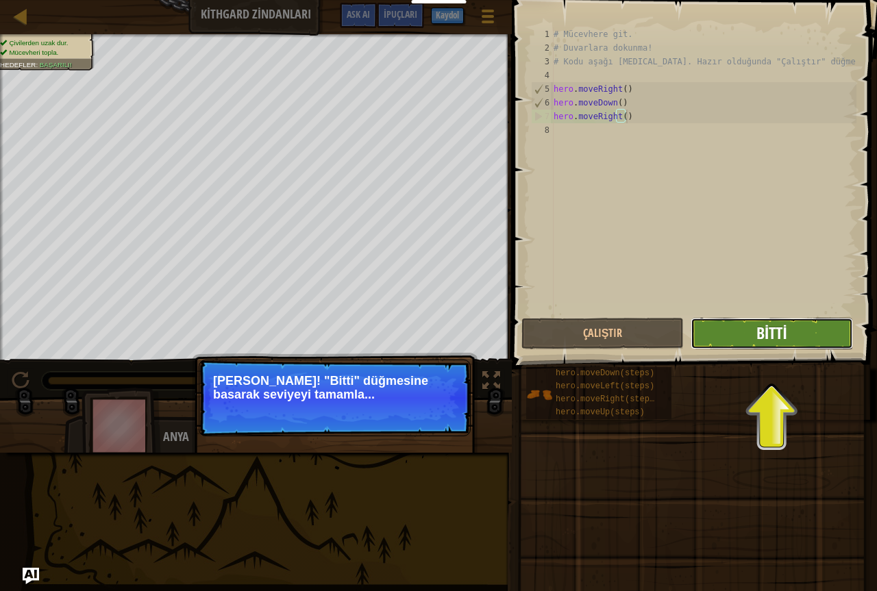
click at [766, 330] on span "Bitti" at bounding box center [771, 333] width 31 height 22
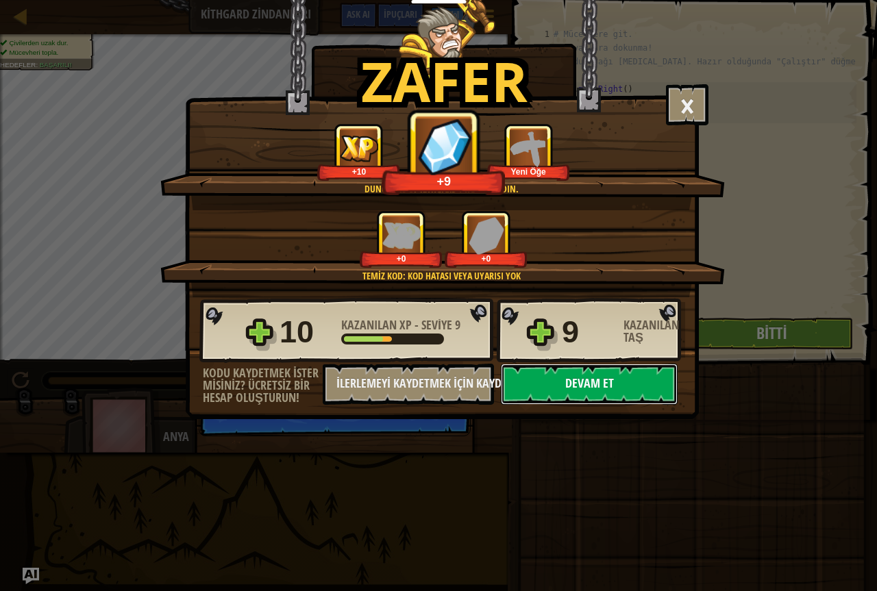
drag, startPoint x: 591, startPoint y: 366, endPoint x: 590, endPoint y: 378, distance: 11.7
click at [590, 378] on button "Devam et" at bounding box center [589, 384] width 177 height 41
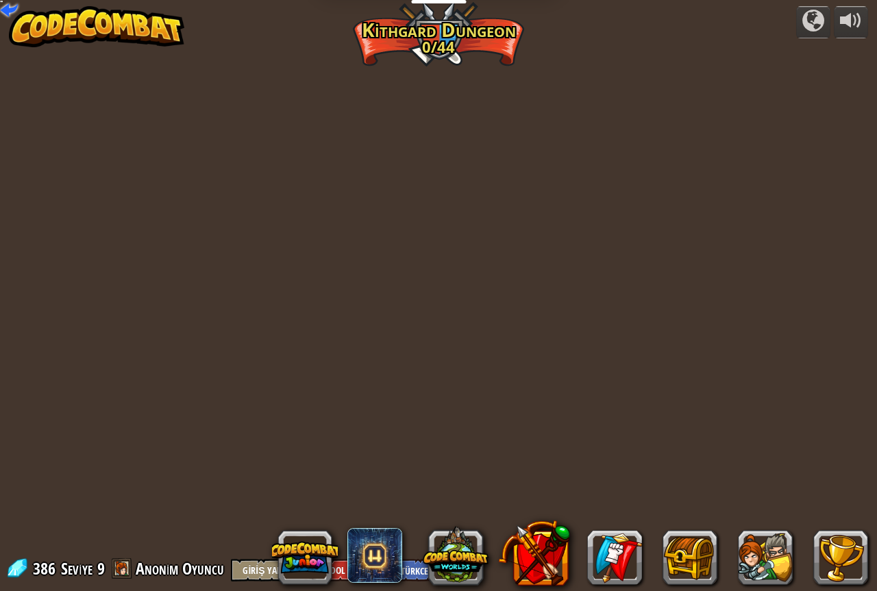
select select "tr"
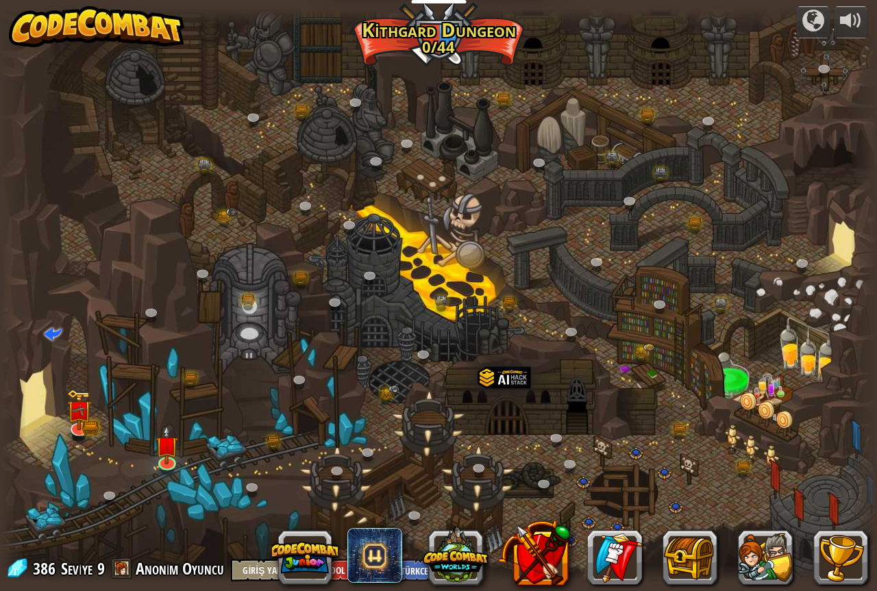
select select "tr"
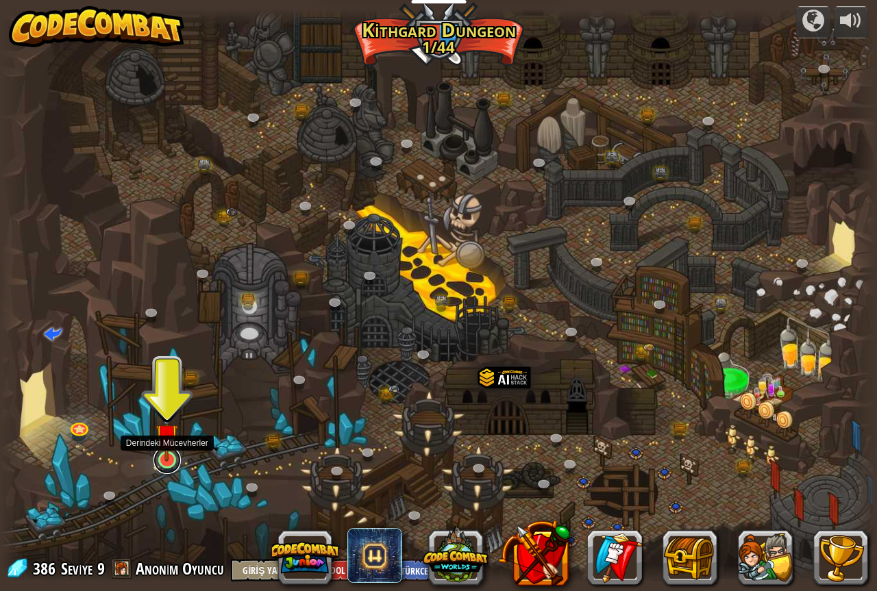
click at [164, 467] on link at bounding box center [166, 460] width 27 height 27
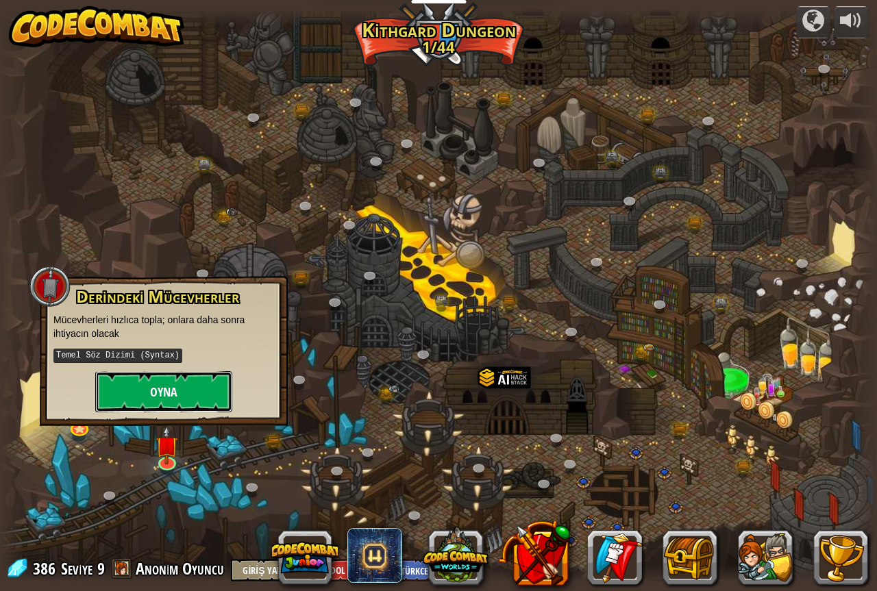
click at [157, 397] on button "Oyna" at bounding box center [163, 391] width 137 height 41
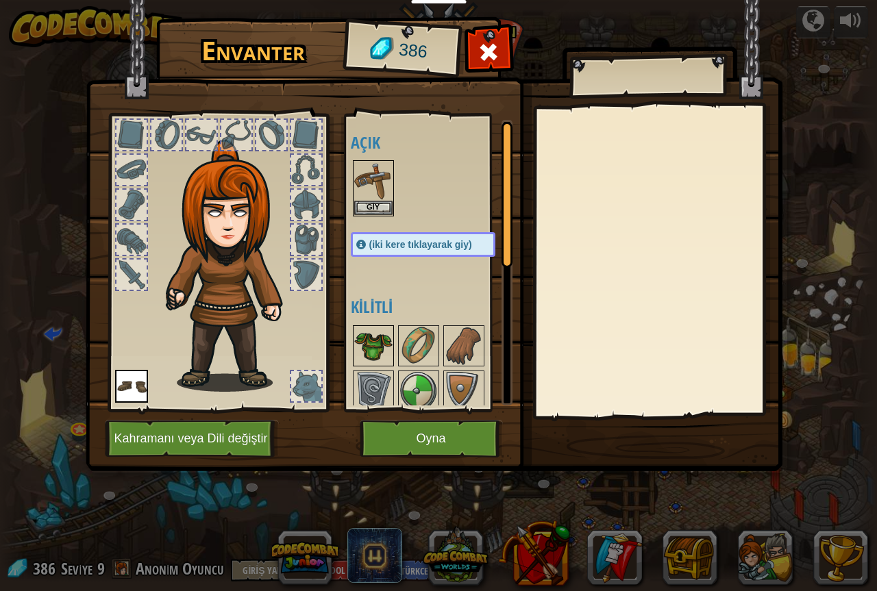
click at [364, 334] on img at bounding box center [373, 346] width 38 height 38
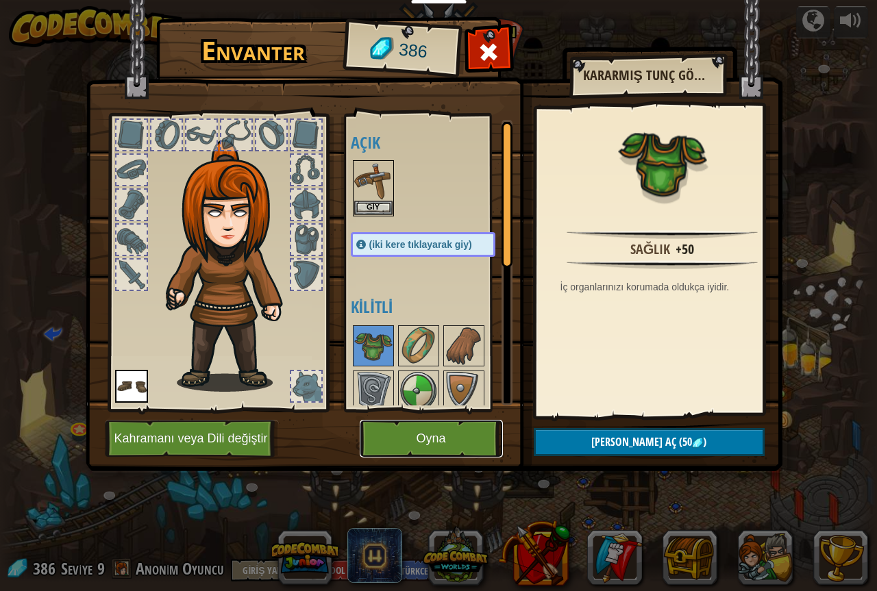
click at [432, 431] on button "Oyna" at bounding box center [431, 439] width 143 height 38
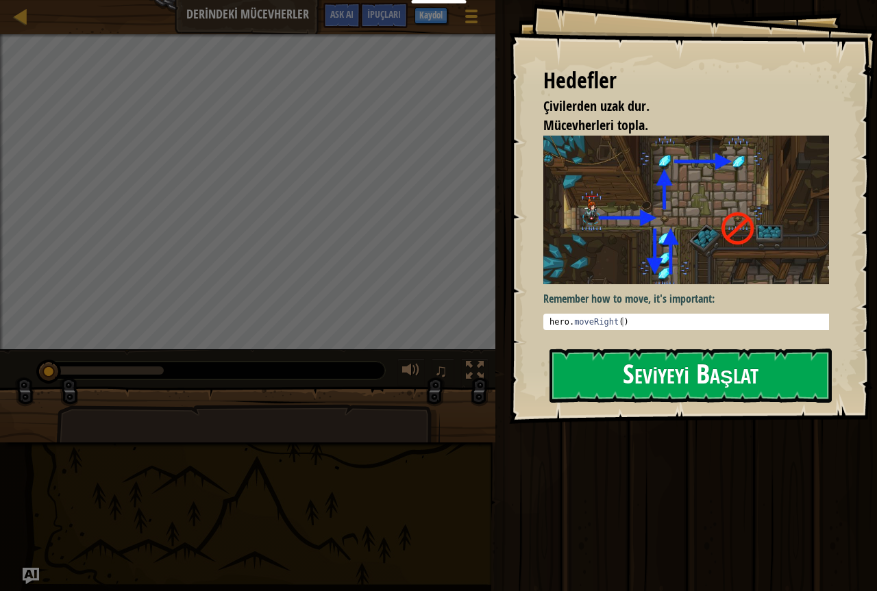
click at [639, 385] on button "Seviyeyi Başlat" at bounding box center [691, 376] width 282 height 54
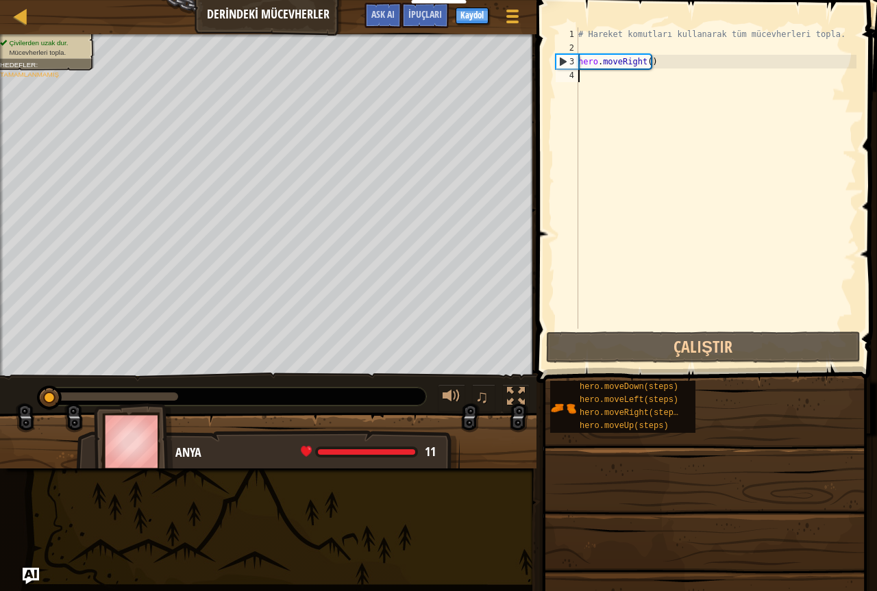
click at [704, 320] on div "# Hareket komutları kullanarak tüm mücevherleri topla. hero . moveRight ( )" at bounding box center [716, 191] width 281 height 329
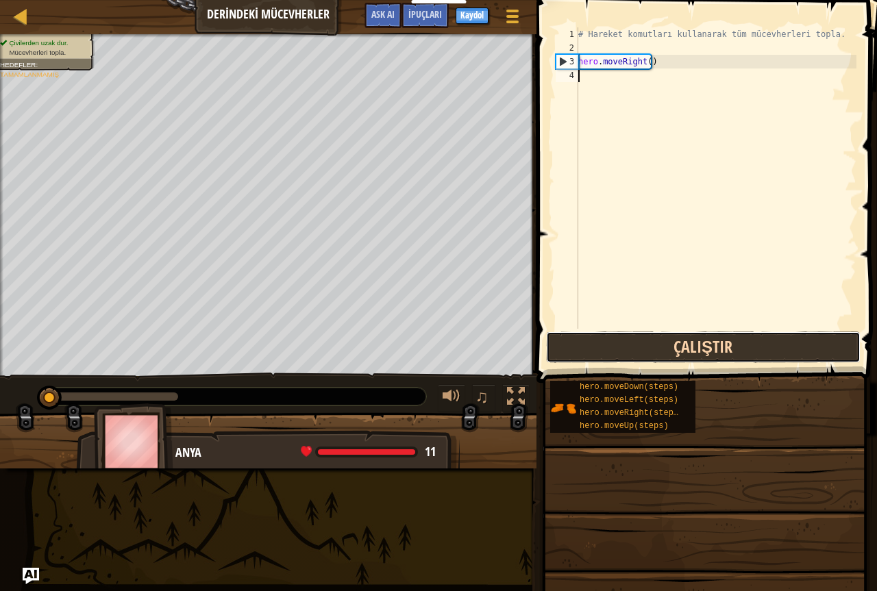
click at [691, 349] on button "Çalıştır" at bounding box center [703, 348] width 315 height 32
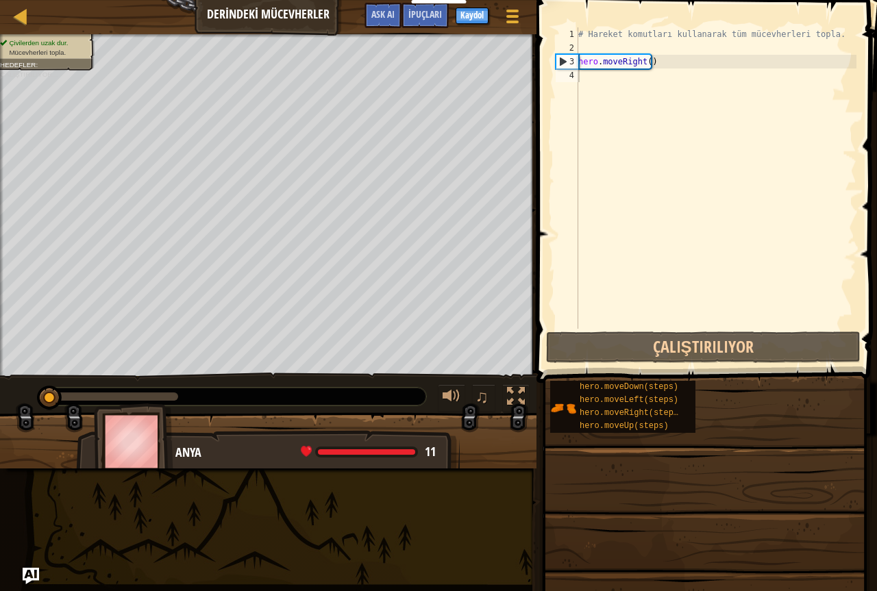
click at [695, 330] on span at bounding box center [708, 171] width 352 height 423
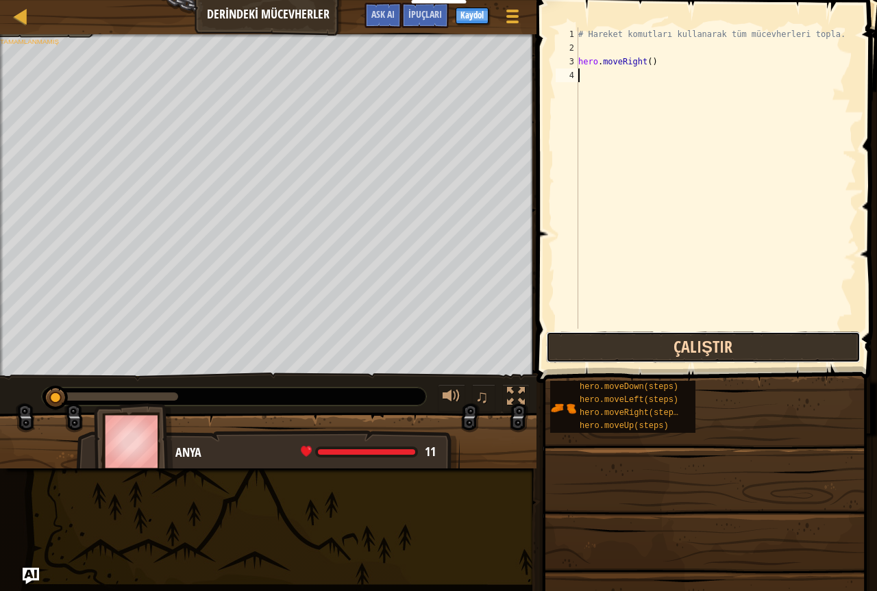
click at [692, 335] on button "Çalıştır" at bounding box center [703, 348] width 315 height 32
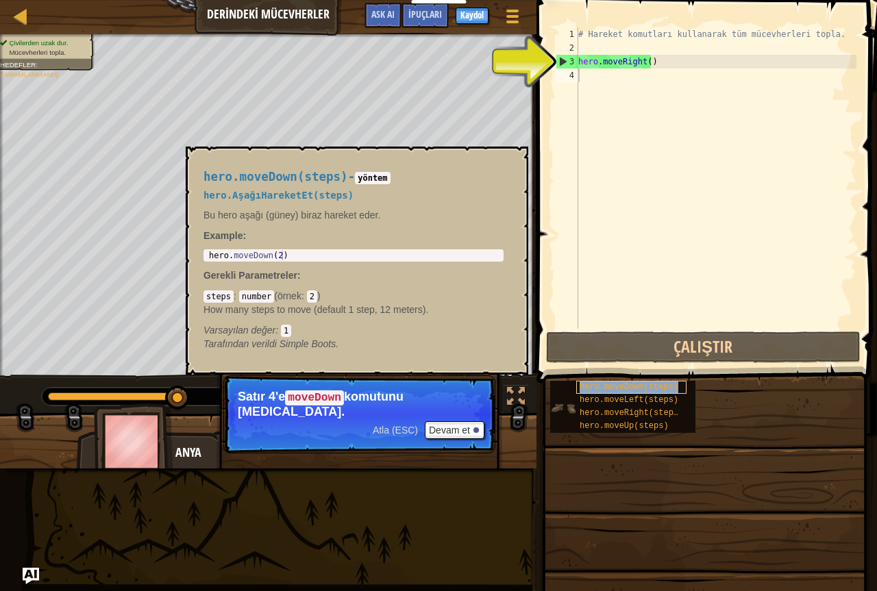
click at [589, 387] on span "hero.moveDown(steps)" at bounding box center [629, 387] width 99 height 10
click at [637, 391] on span "hero.moveDown(steps)" at bounding box center [629, 387] width 99 height 10
click at [637, 392] on div "hero.moveDown(steps)" at bounding box center [631, 387] width 110 height 13
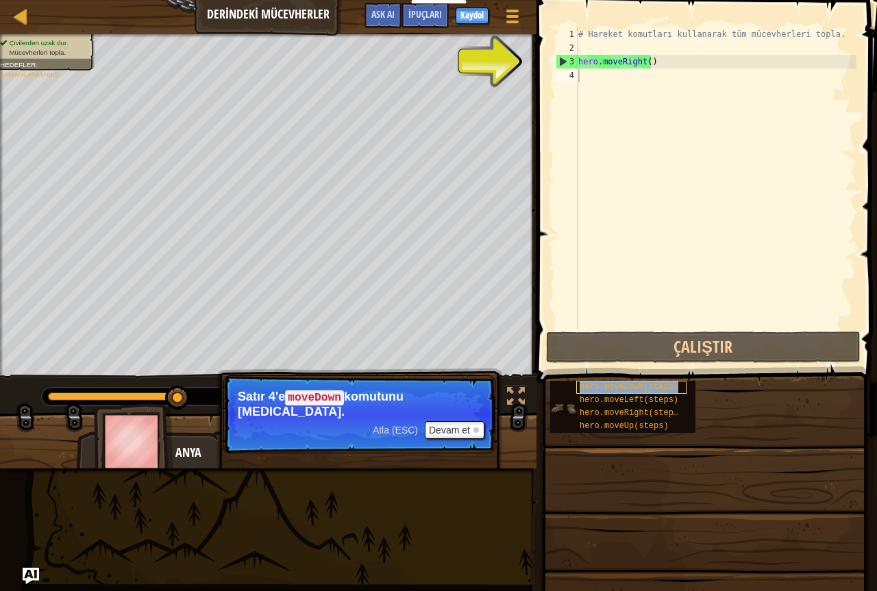
click at [640, 389] on span "hero.moveDown(steps)" at bounding box center [629, 387] width 99 height 10
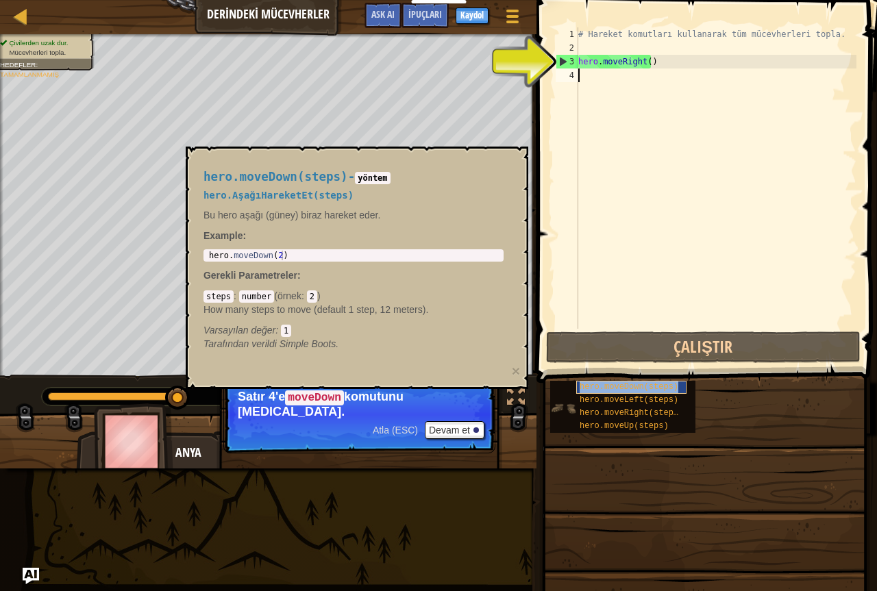
click at [640, 389] on span "hero.moveDown(steps)" at bounding box center [629, 387] width 99 height 10
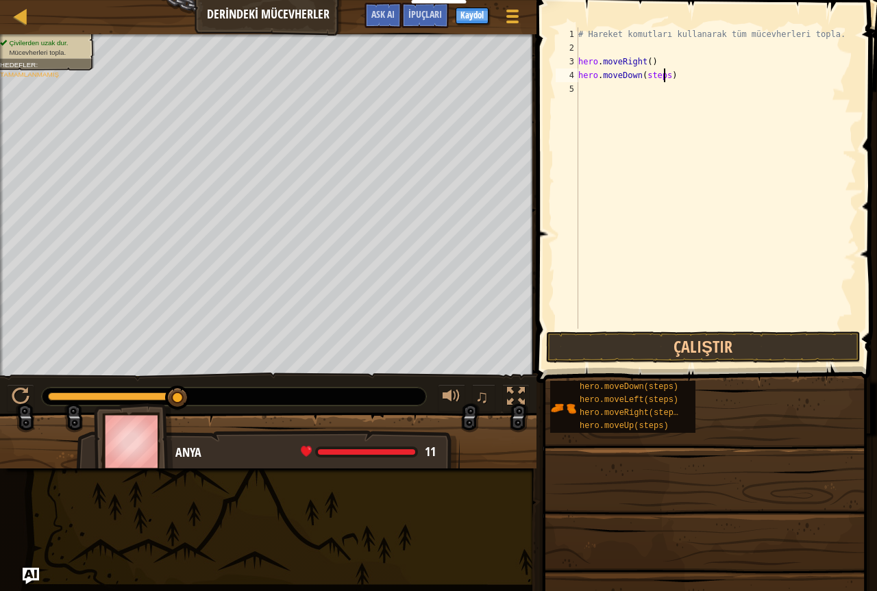
click at [663, 73] on div "# Hareket komutları kullanarak tüm mücevherleri topla. hero . moveRight ( ) her…" at bounding box center [716, 191] width 281 height 329
click at [690, 352] on button "Çalıştır" at bounding box center [703, 348] width 315 height 32
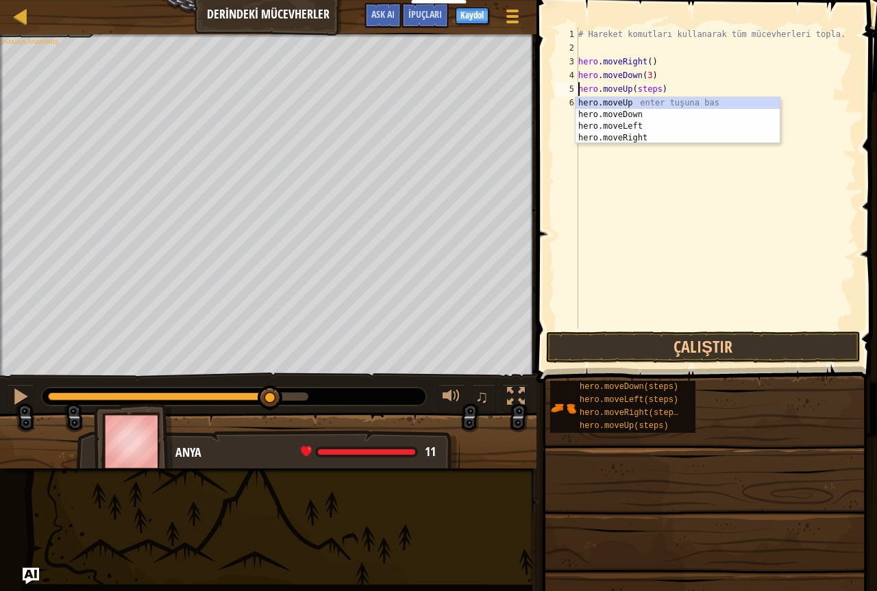
click at [656, 84] on div "# Hareket komutları kullanarak tüm mücevherleri topla. hero . moveRight ( ) her…" at bounding box center [716, 191] width 281 height 329
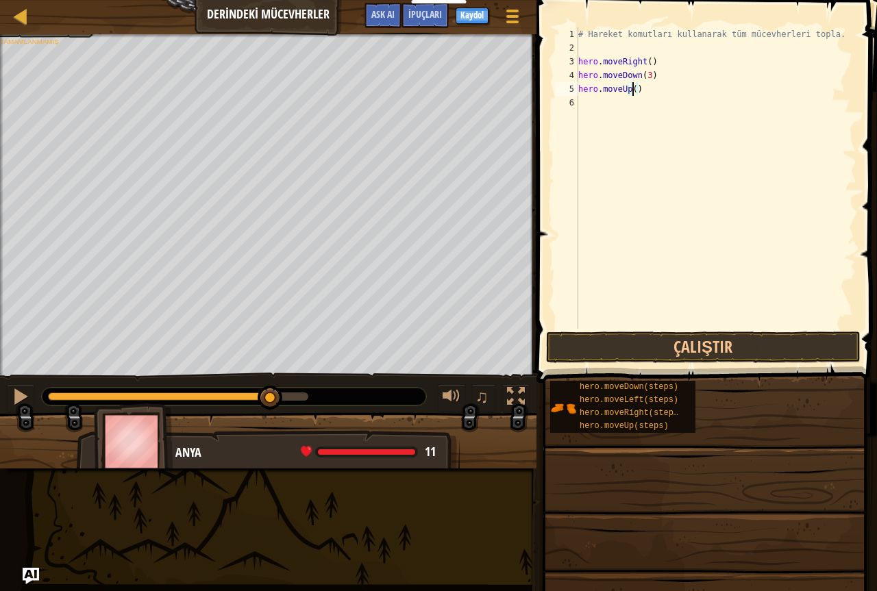
scroll to position [6, 4]
type textarea "hero.moveUp(6)"
click at [584, 108] on div "# Hareket komutları kullanarak tüm mücevherleri topla. hero . moveRight ( ) her…" at bounding box center [716, 191] width 281 height 329
type textarea "hero.moveRight(3)"
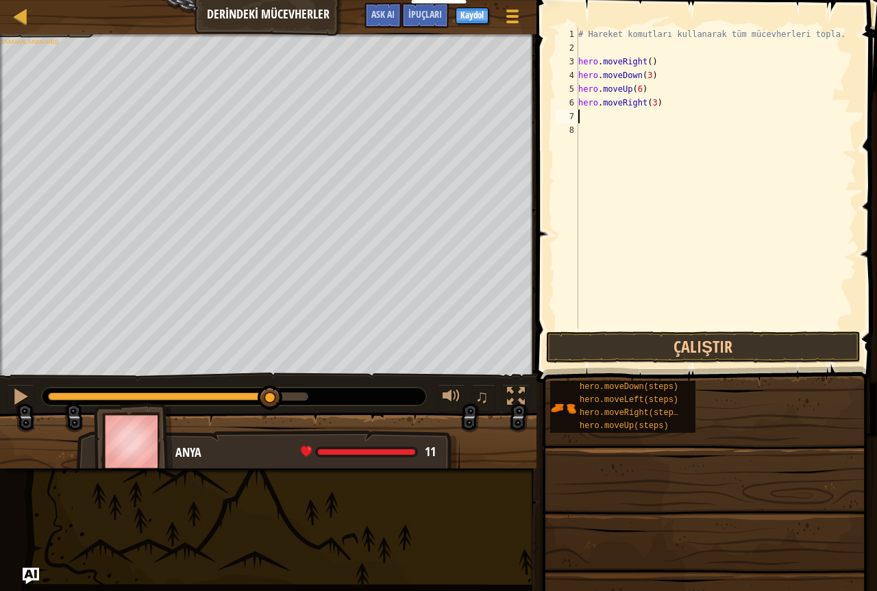
scroll to position [6, 0]
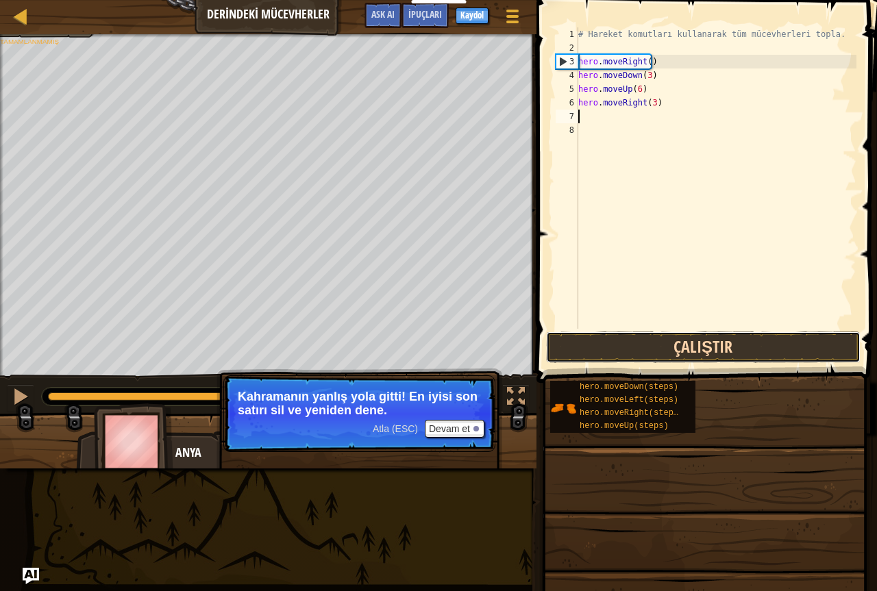
click at [715, 333] on button "Çalıştır" at bounding box center [703, 348] width 315 height 32
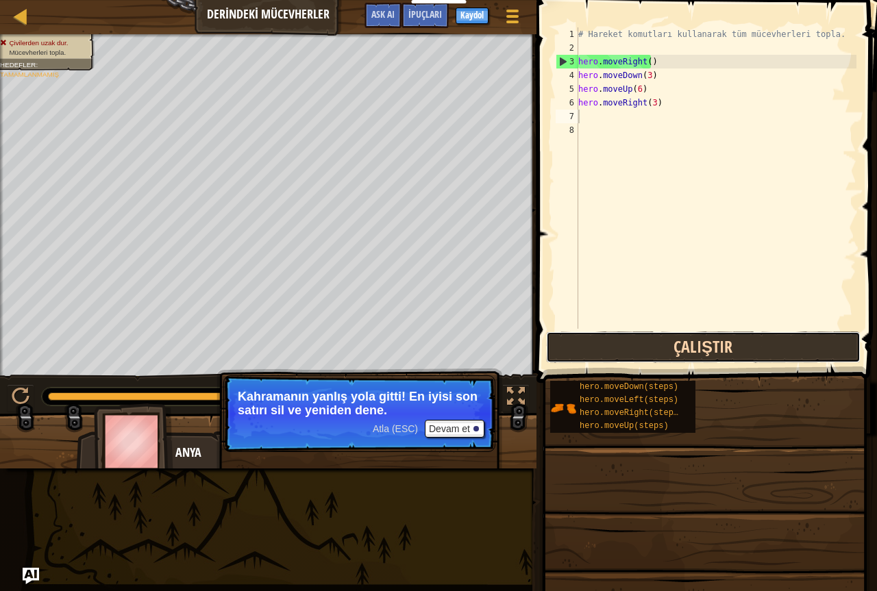
click at [665, 356] on button "Çalıştır" at bounding box center [703, 348] width 315 height 32
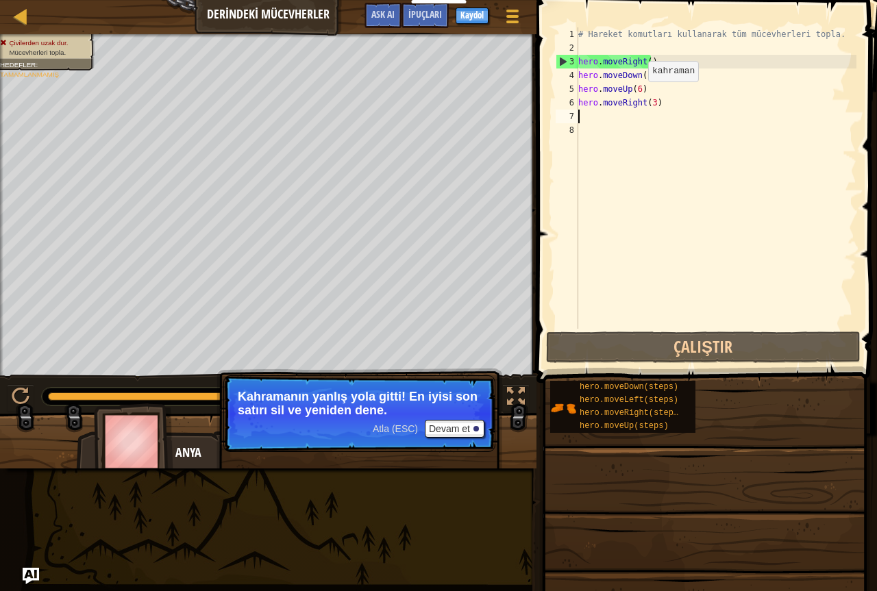
click at [637, 95] on div "# Hareket komutları kullanarak tüm mücevherleri topla. hero . moveRight ( ) her…" at bounding box center [716, 191] width 281 height 329
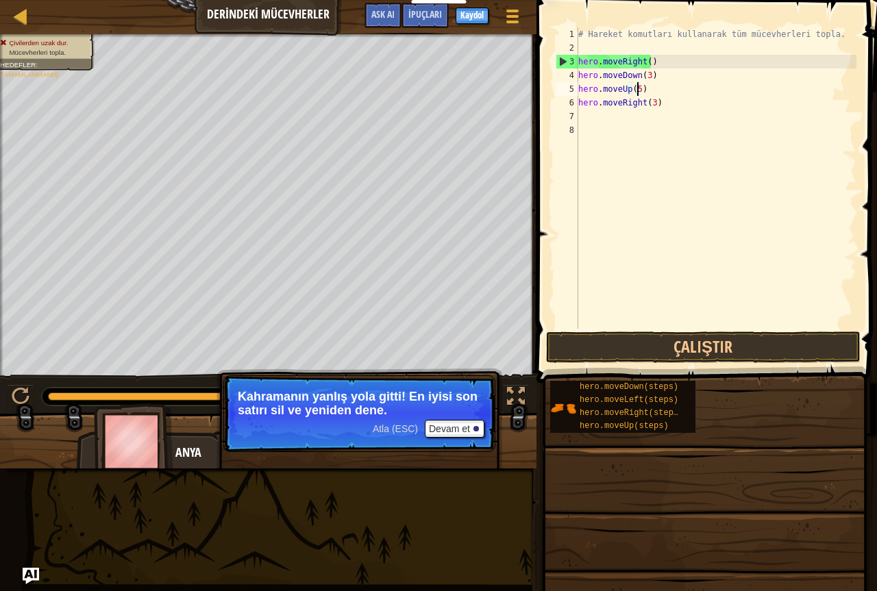
scroll to position [6, 4]
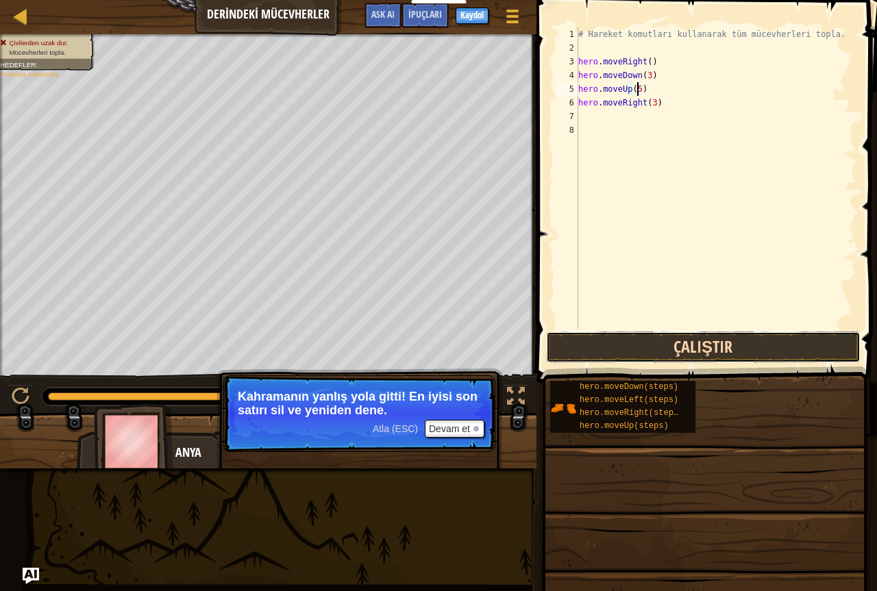
click at [639, 352] on button "Çalıştır" at bounding box center [703, 348] width 315 height 32
click at [658, 350] on button "Çalıştır" at bounding box center [703, 348] width 315 height 32
click at [667, 358] on button "Çalıştır" at bounding box center [703, 348] width 315 height 32
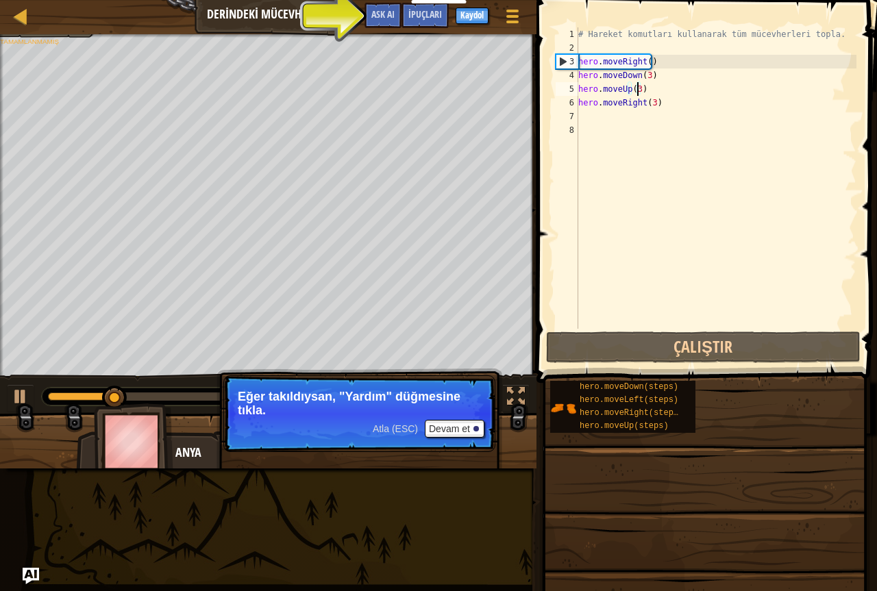
type textarea "hero.moveUp()"
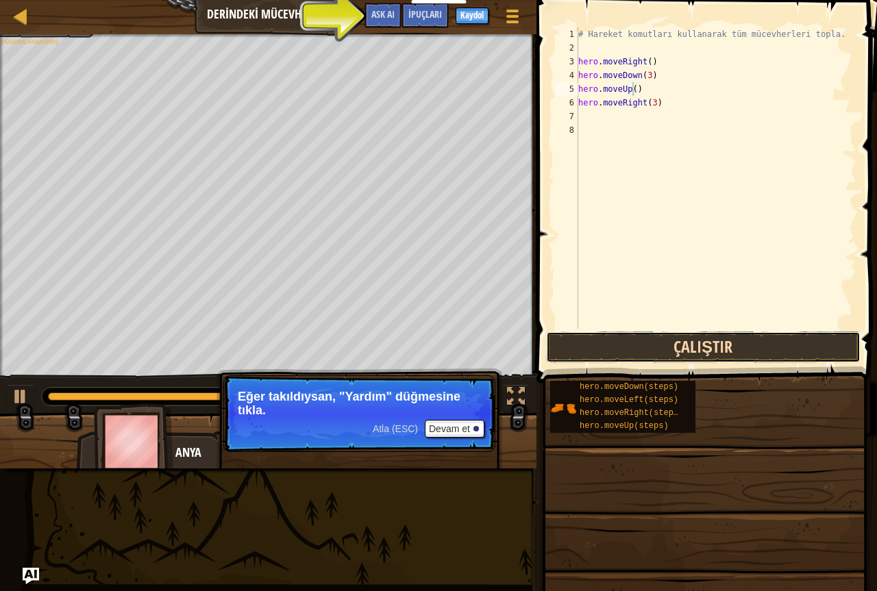
drag, startPoint x: 678, startPoint y: 335, endPoint x: 667, endPoint y: 342, distance: 13.5
click at [674, 336] on button "Çalıştır" at bounding box center [703, 348] width 315 height 32
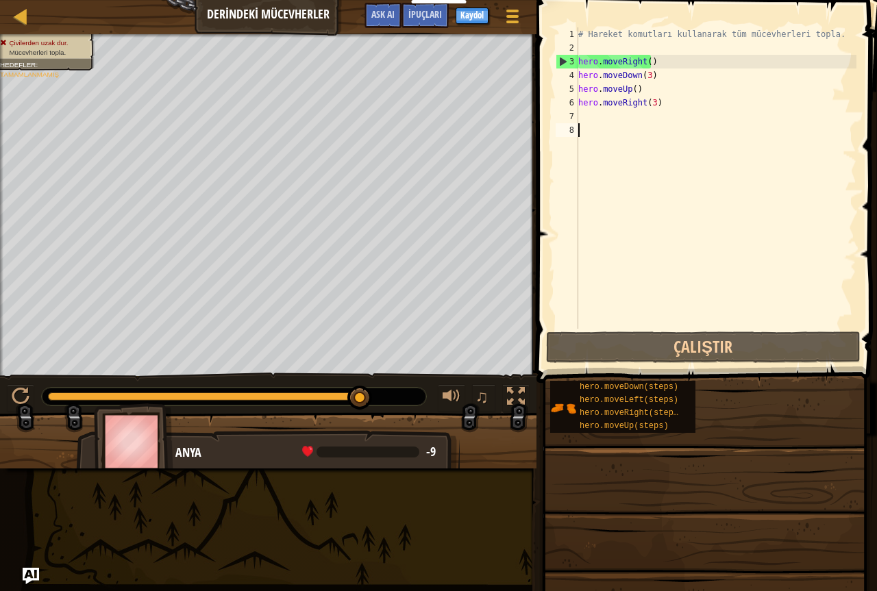
click at [710, 206] on div "# Hareket komutları kullanarak tüm mücevherleri topla. hero . moveRight ( ) her…" at bounding box center [716, 191] width 281 height 329
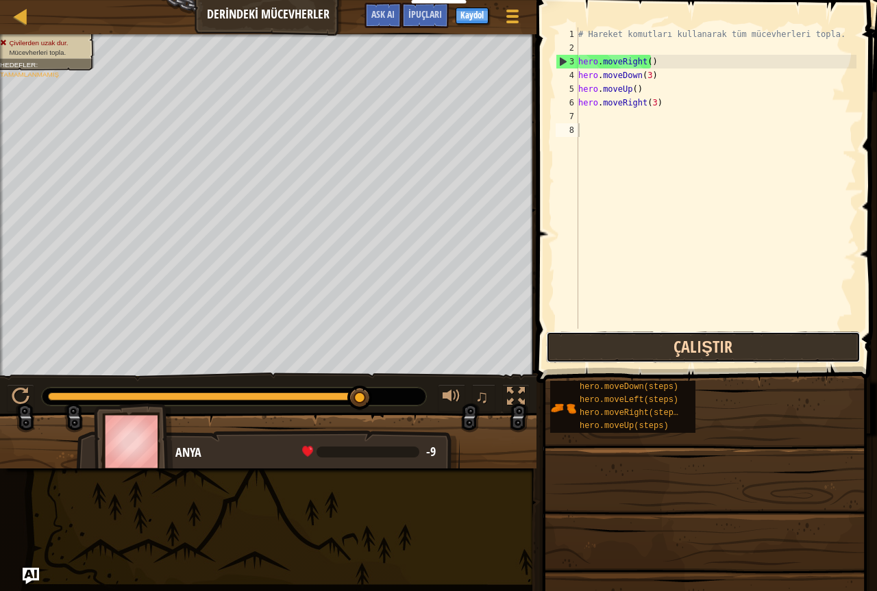
click at [722, 347] on button "Çalıştır" at bounding box center [703, 348] width 315 height 32
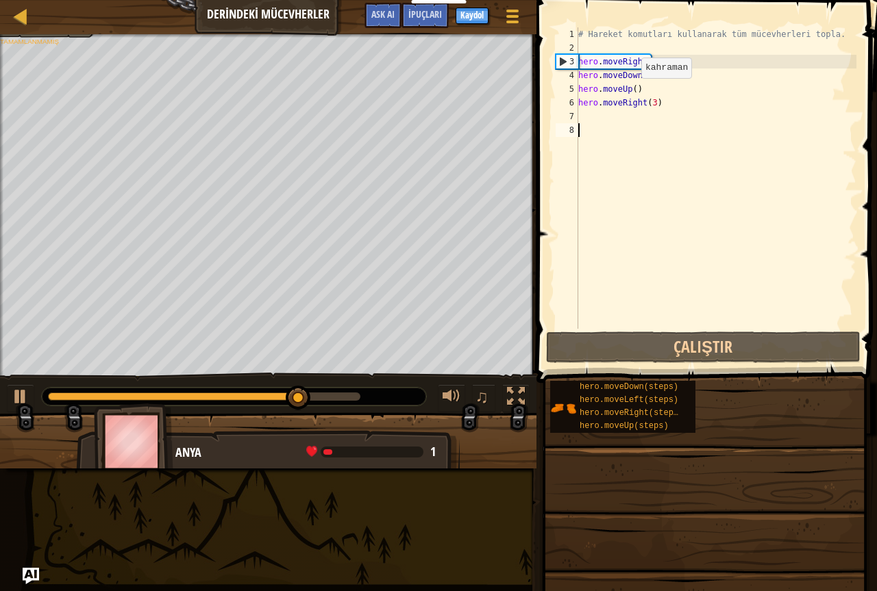
click at [639, 86] on div "# Hareket komutları kullanarak tüm mücevherleri topla. hero . moveRight ( ) her…" at bounding box center [716, 191] width 281 height 329
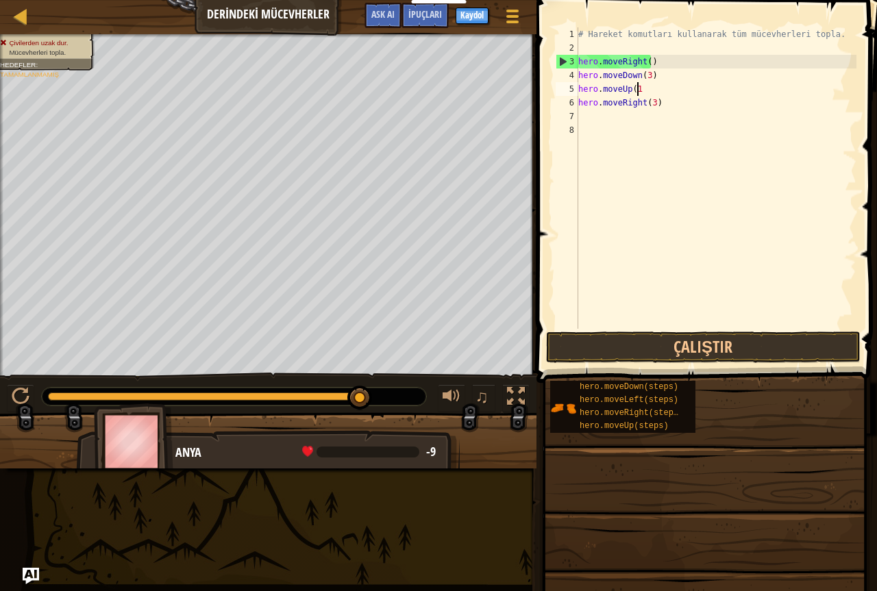
scroll to position [6, 4]
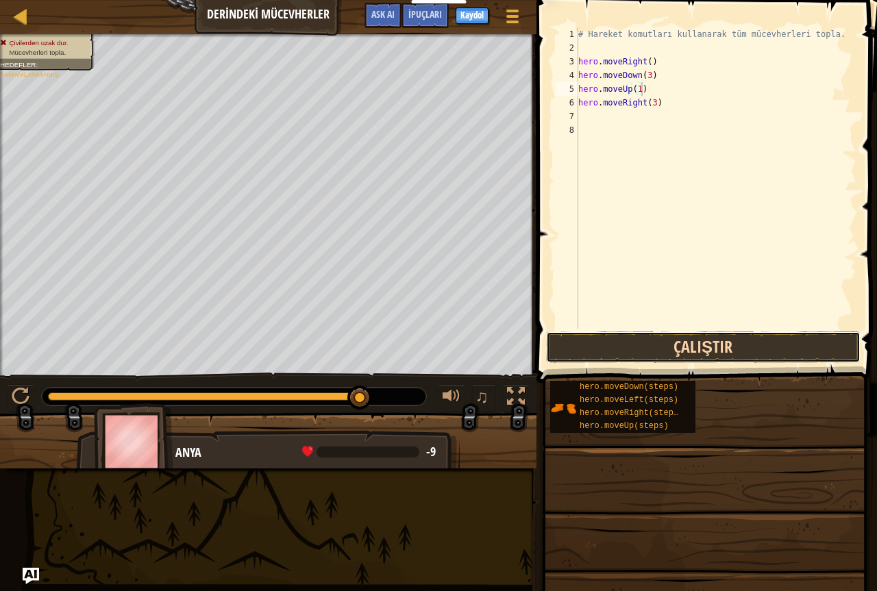
drag, startPoint x: 671, startPoint y: 350, endPoint x: 680, endPoint y: 343, distance: 10.7
click at [680, 343] on button "Çalıştır" at bounding box center [703, 348] width 315 height 32
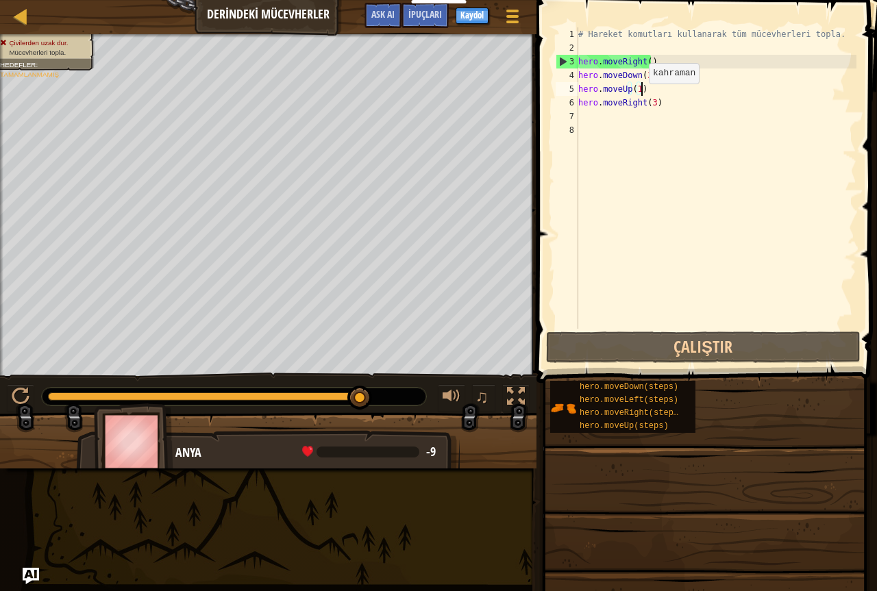
click at [637, 90] on div "# Hareket komutları kullanarak tüm mücevherleri topla. hero . moveRight ( ) her…" at bounding box center [716, 191] width 281 height 329
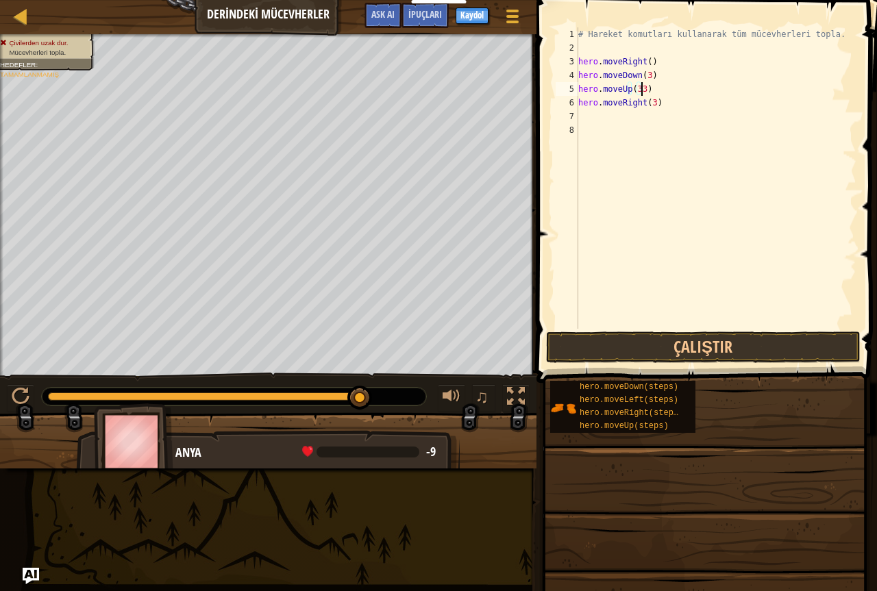
scroll to position [6, 5]
click at [692, 356] on button "Çalıştır" at bounding box center [703, 348] width 315 height 32
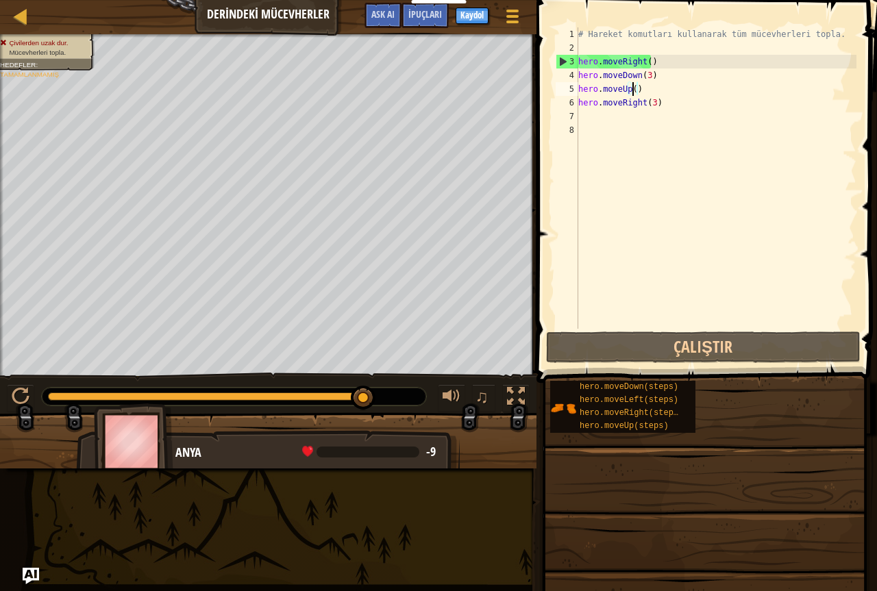
scroll to position [6, 4]
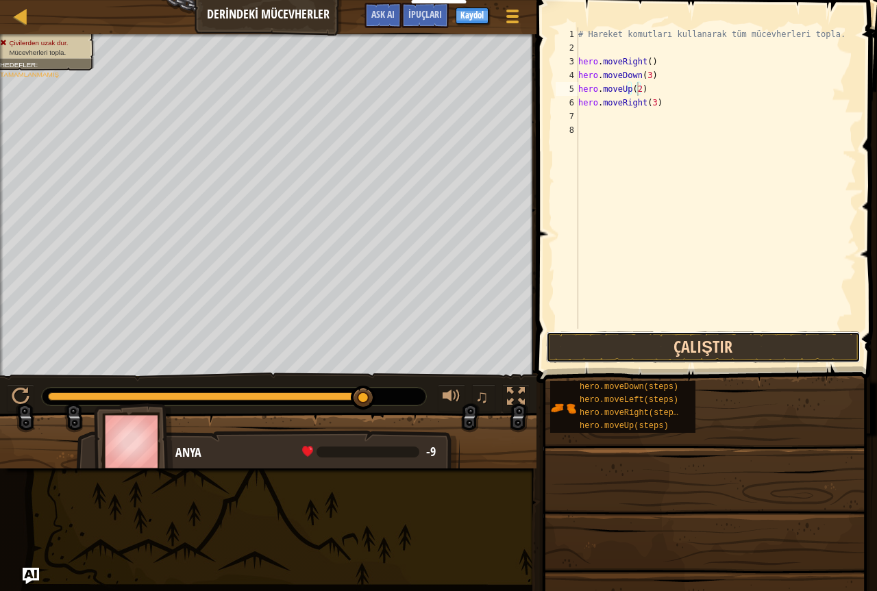
click at [673, 354] on button "Çalıştır" at bounding box center [703, 348] width 315 height 32
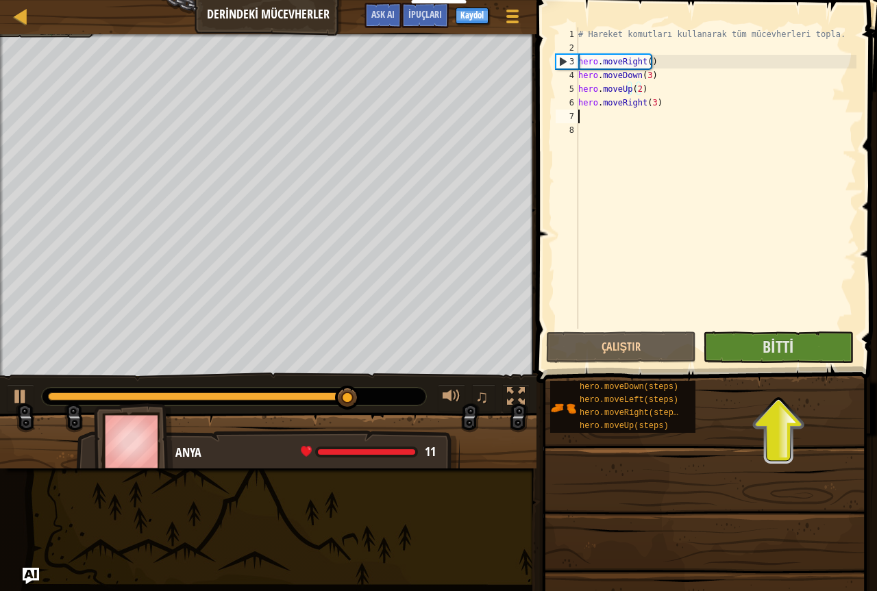
drag, startPoint x: 593, startPoint y: 119, endPoint x: 595, endPoint y: 108, distance: 11.3
click at [595, 108] on div "# Hareket komutları kullanarak tüm mücevherleri topla. hero . moveRight ( ) her…" at bounding box center [716, 191] width 281 height 329
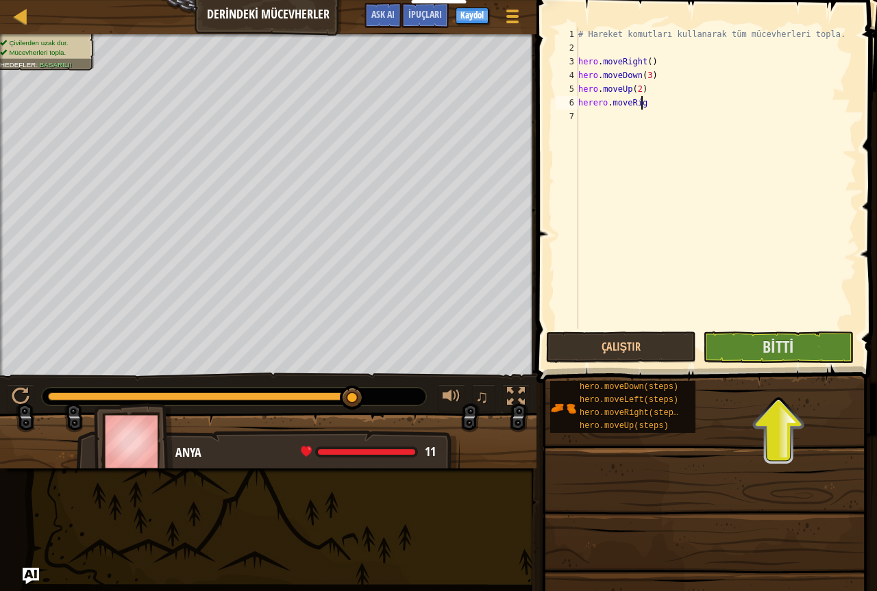
scroll to position [6, 5]
click at [605, 102] on div "# Hareket komutları kullanarak tüm mücevherleri topla. hero . moveRight ( ) her…" at bounding box center [716, 191] width 281 height 329
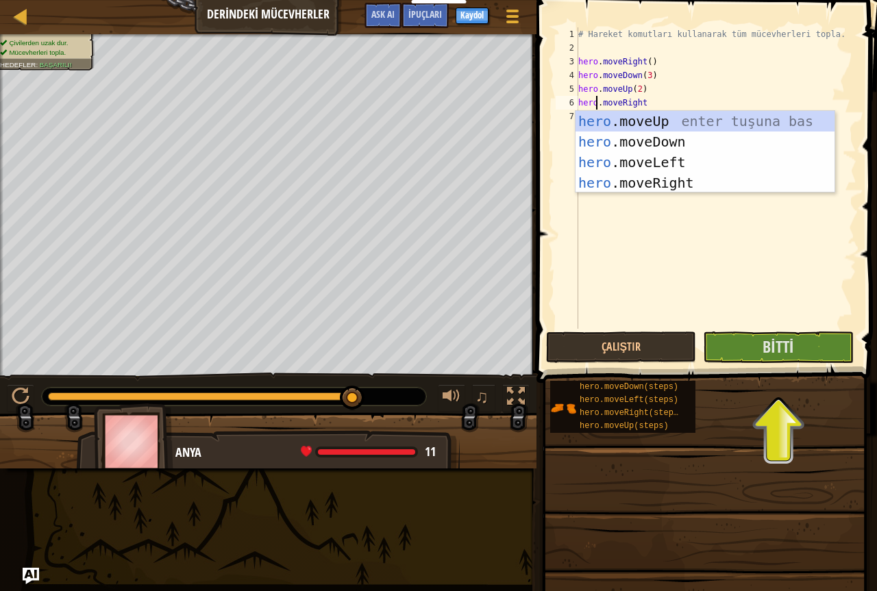
scroll to position [6, 1]
click at [642, 103] on div "# Hareket komutları kullanarak tüm mücevherleri topla. hero . moveRight ( ) her…" at bounding box center [716, 191] width 281 height 329
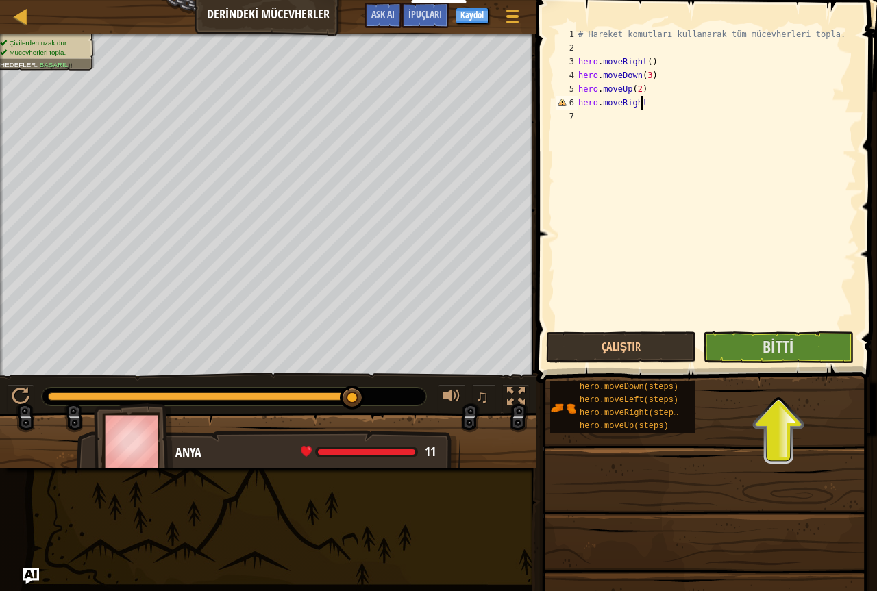
scroll to position [6, 5]
type textarea "hero.moveRight()"
click at [584, 120] on div "# Hareket komutları kullanarak tüm mücevherleri topla. hero . moveRight ( ) her…" at bounding box center [716, 191] width 281 height 329
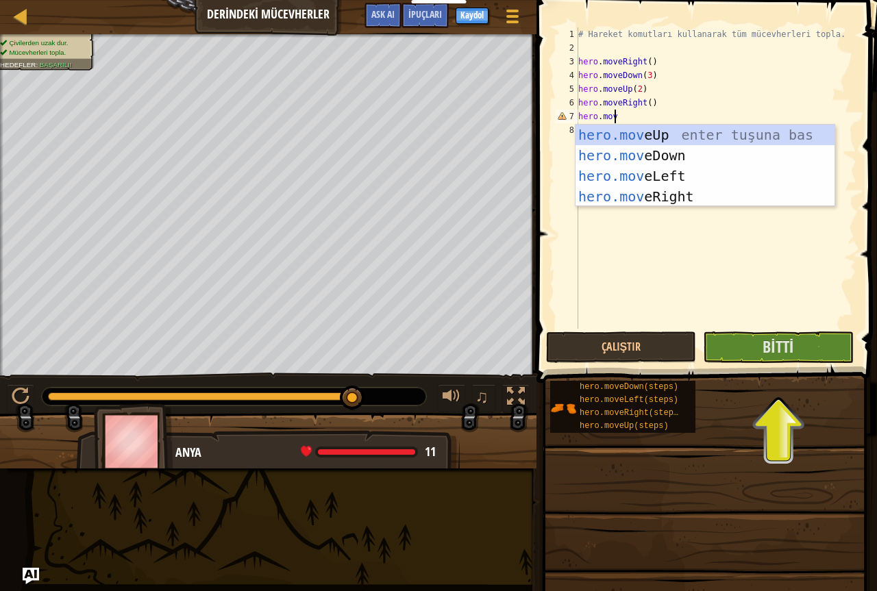
scroll to position [6, 2]
type textarea "hero.moveD"
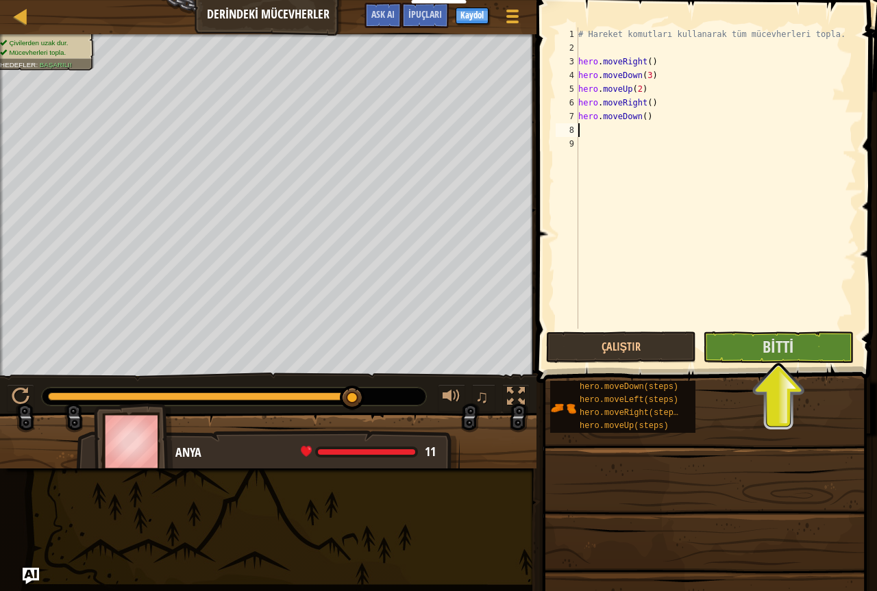
scroll to position [6, 0]
click at [639, 121] on div "# Hareket komutları kullanarak tüm mücevherleri topla. hero . moveRight ( ) her…" at bounding box center [716, 191] width 281 height 329
click at [644, 112] on div "# Hareket komutları kullanarak tüm mücevherleri topla. hero . moveRight ( ) her…" at bounding box center [716, 191] width 281 height 329
type textarea "hero.moveDown()"
click at [755, 347] on button "Bitti" at bounding box center [778, 348] width 150 height 32
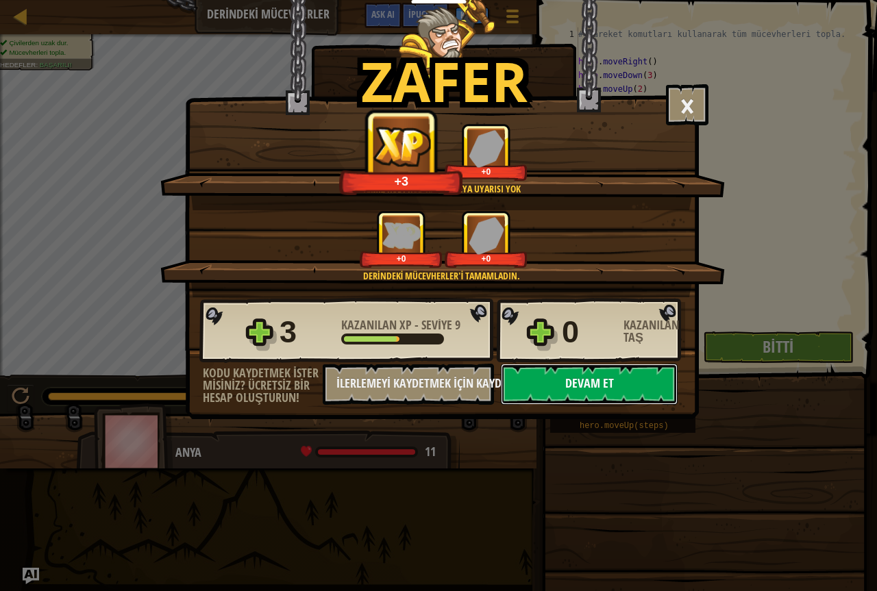
click at [549, 385] on button "Devam et" at bounding box center [589, 384] width 177 height 41
select select "tr"
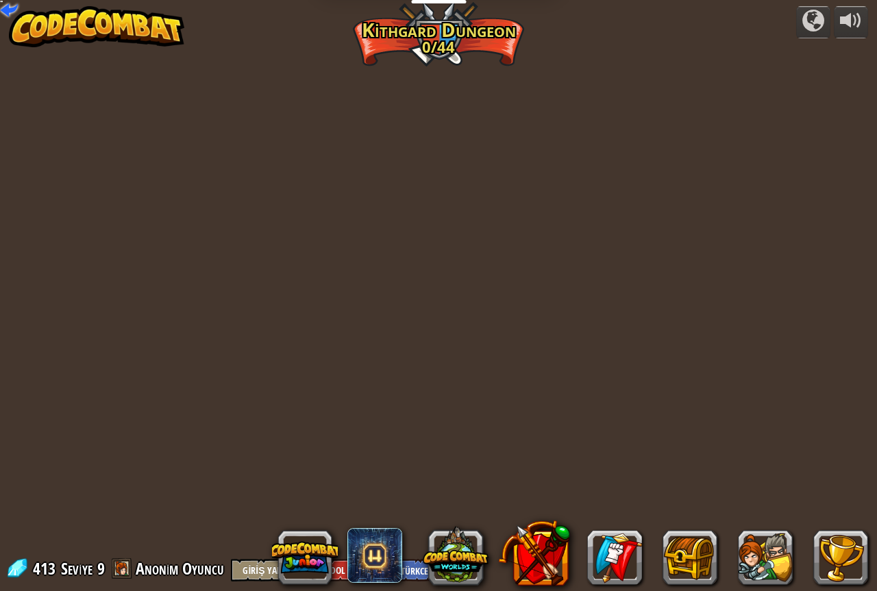
select select "tr"
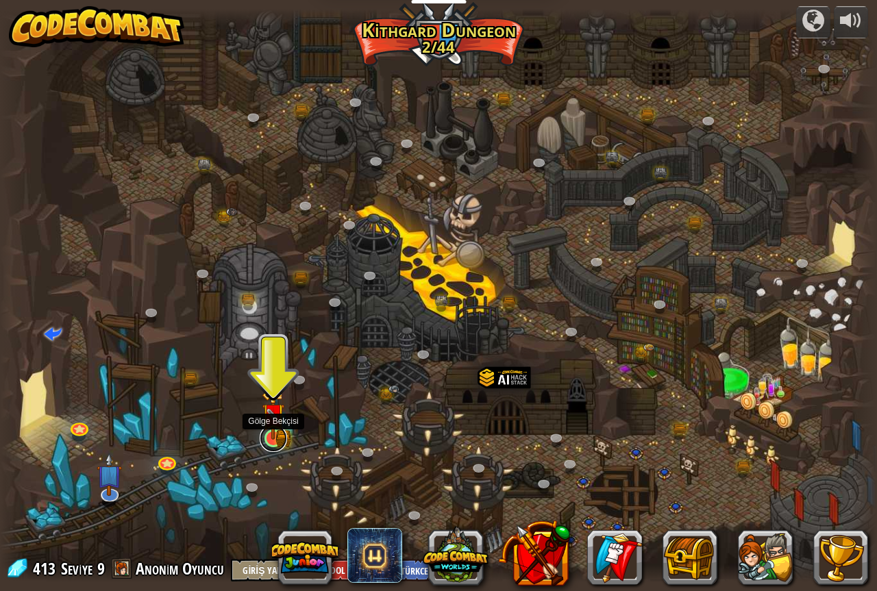
click at [261, 441] on link at bounding box center [273, 438] width 27 height 27
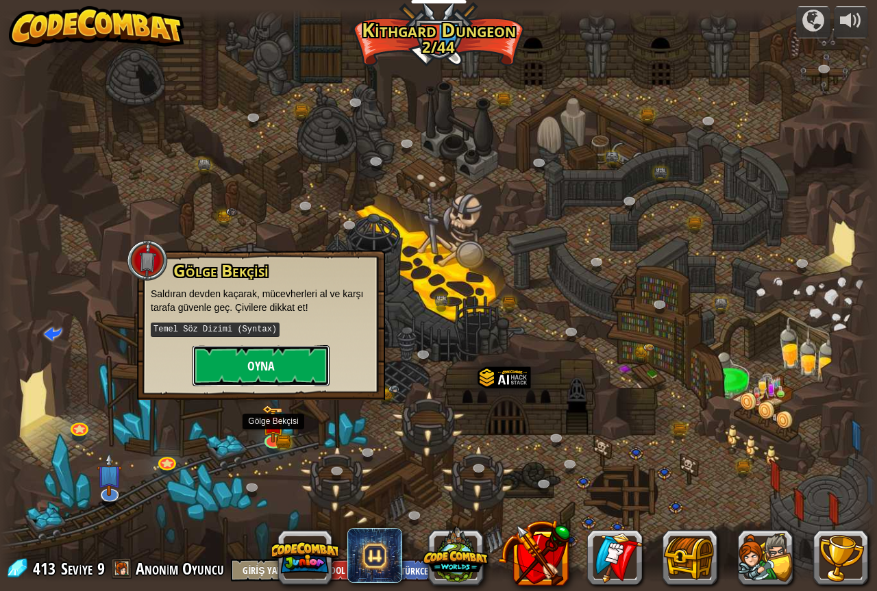
click at [265, 348] on button "Oyna" at bounding box center [261, 365] width 137 height 41
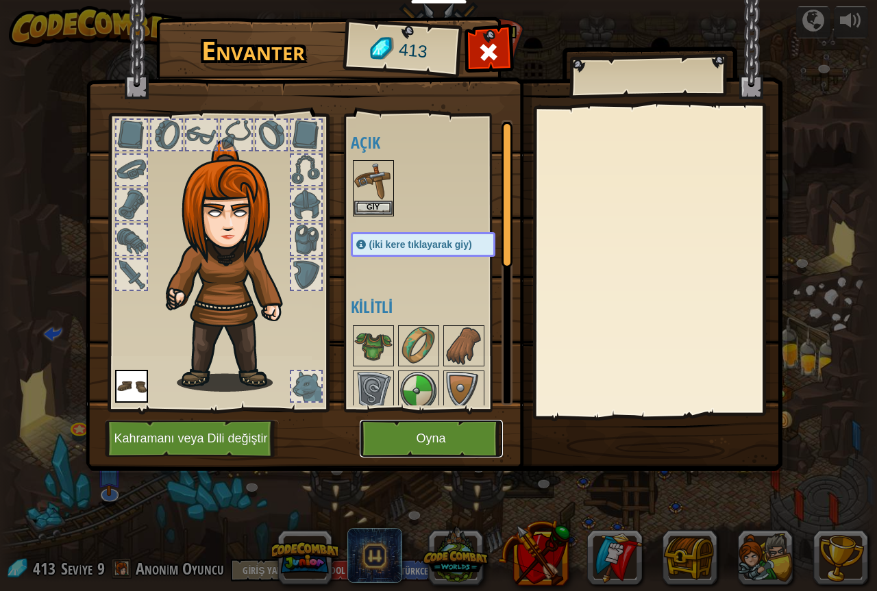
click at [375, 427] on button "Oyna" at bounding box center [431, 439] width 143 height 38
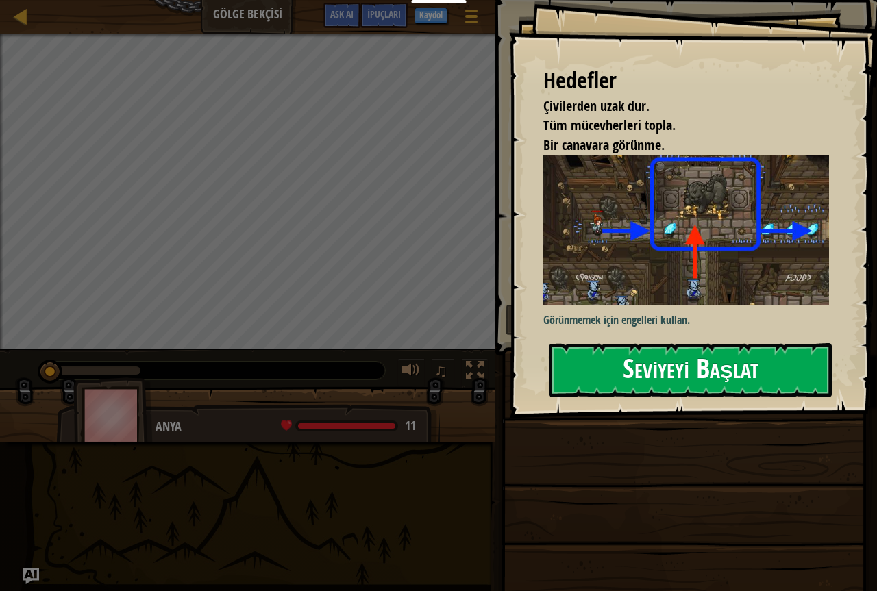
click at [663, 371] on button "Seviyeyi Başlat" at bounding box center [691, 370] width 282 height 54
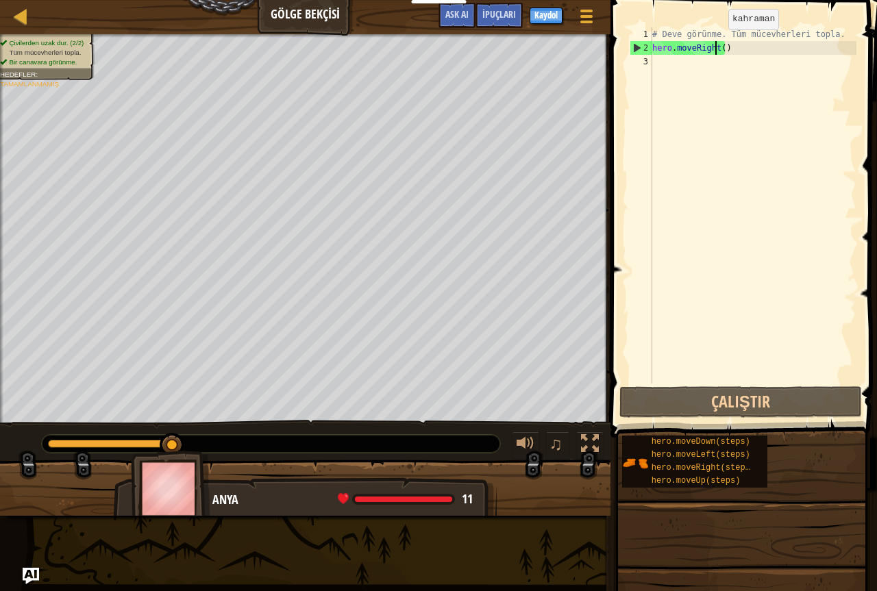
click at [717, 43] on div "# Deve görünme. Tüm mücevherleri topla. hero . moveRight ( )" at bounding box center [753, 219] width 207 height 384
click at [718, 42] on div "# Deve görünme. Tüm mücevherleri topla. hero . moveRight ( )" at bounding box center [753, 219] width 207 height 384
type textarea "hero.moveRight(2)"
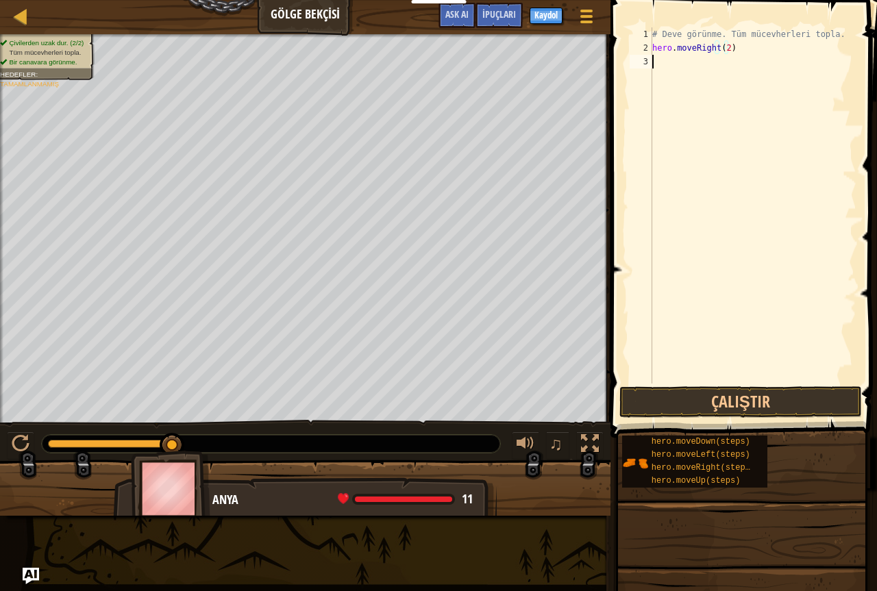
click at [663, 64] on div "# Deve görünme. Tüm mücevherleri topla. hero . moveRight ( 2 )" at bounding box center [753, 219] width 207 height 384
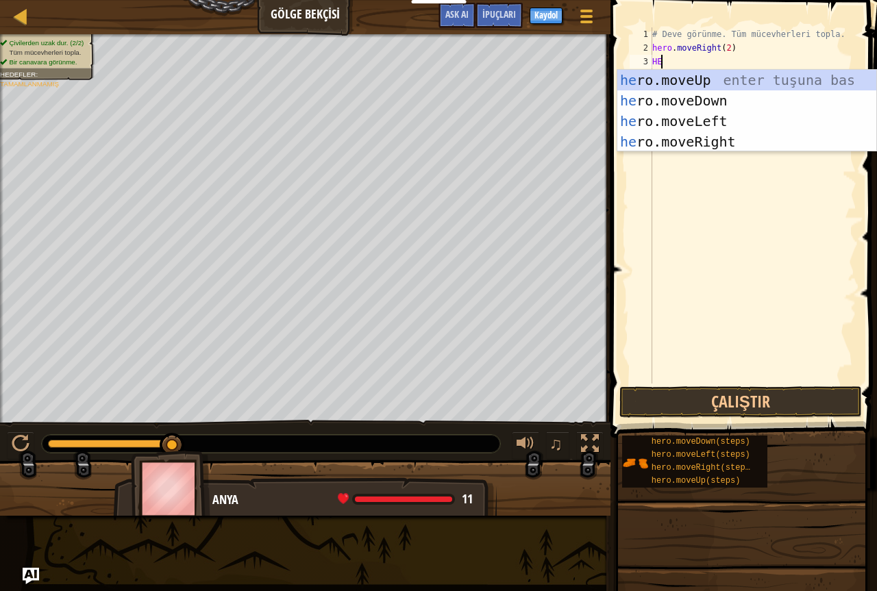
type textarea "H"
type textarea "her"
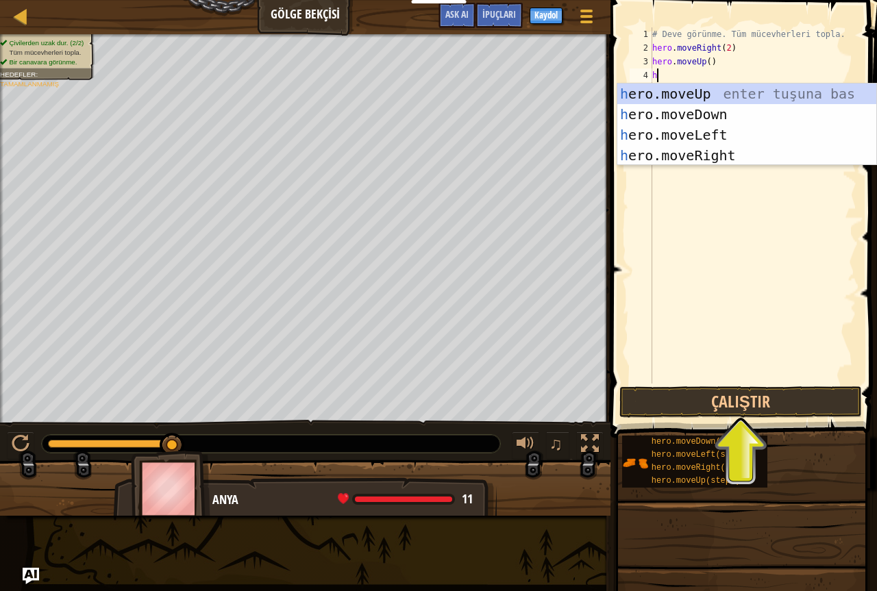
type textarea "h"
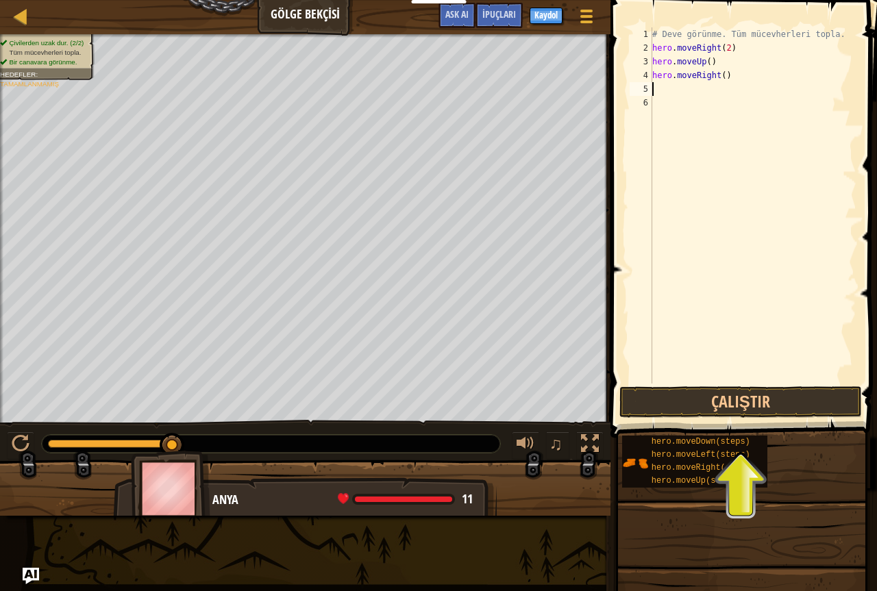
type textarea "h"
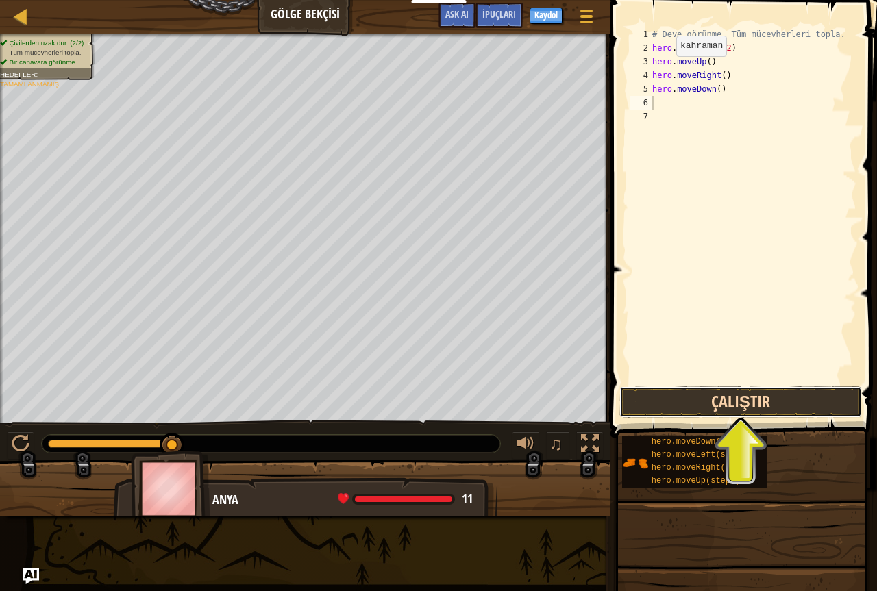
click at [629, 397] on button "Çalıştır" at bounding box center [740, 402] width 243 height 32
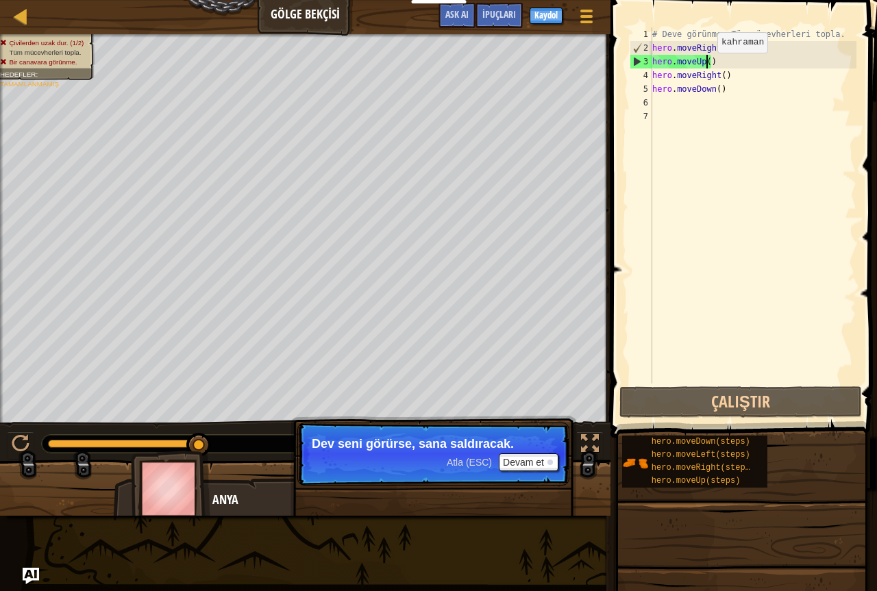
click at [706, 66] on div "# Deve görünme. Tüm mücevherleri topla. hero . moveRight ( 2 ) hero . moveUp ( …" at bounding box center [753, 219] width 207 height 384
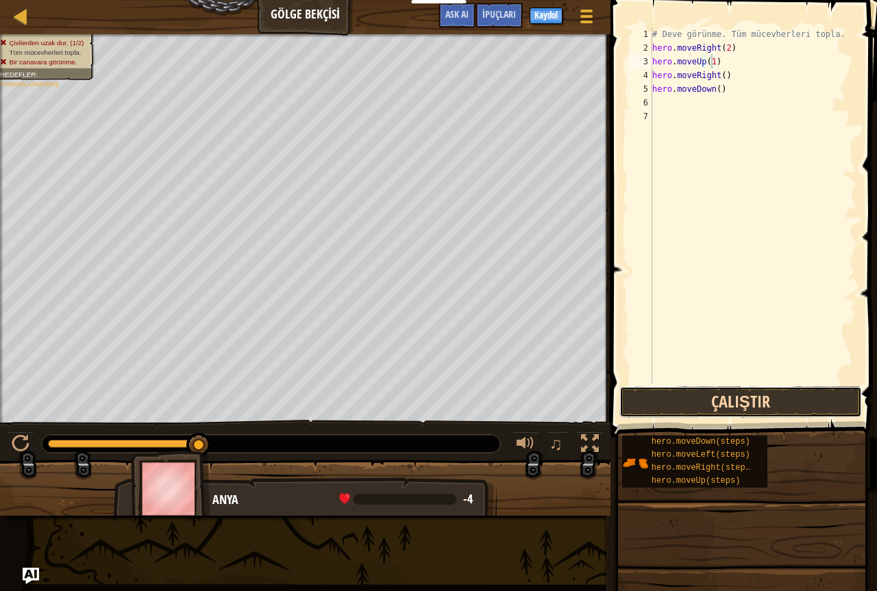
click at [668, 409] on button "Çalıştır" at bounding box center [740, 402] width 243 height 32
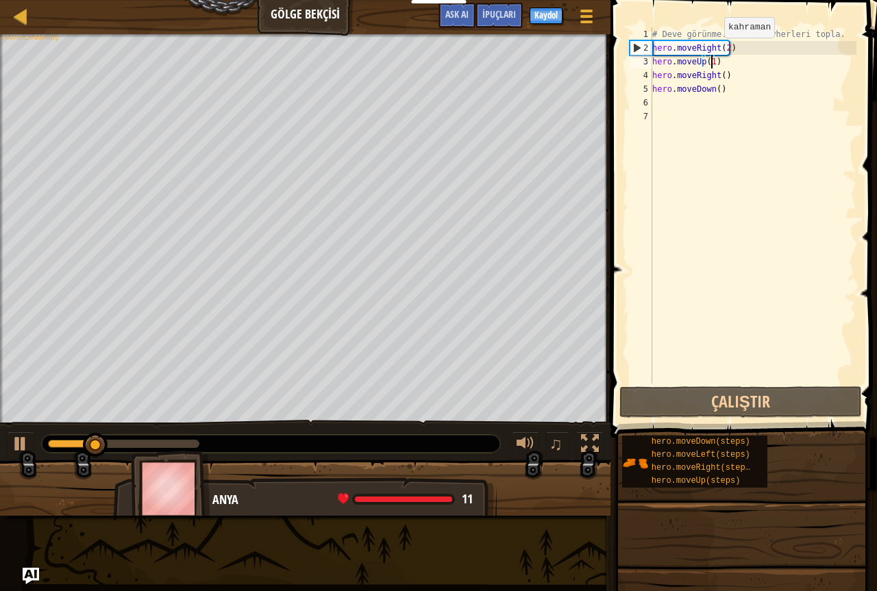
click at [713, 49] on div "# Deve görünme. Tüm mücevherleri topla. hero . moveRight ( 2 ) hero . moveUp ( …" at bounding box center [753, 219] width 207 height 384
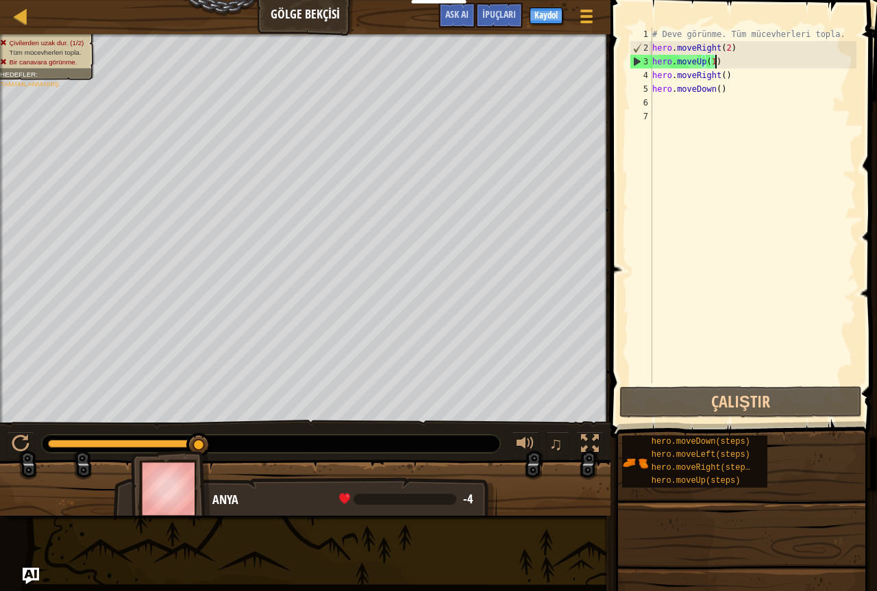
drag, startPoint x: 722, startPoint y: 58, endPoint x: 711, endPoint y: 63, distance: 12.3
click at [715, 61] on div "# Deve görünme. Tüm mücevherleri topla. hero . moveRight ( 2 ) hero . moveUp ( …" at bounding box center [753, 219] width 207 height 384
click at [718, 61] on div "# Deve görünme. Tüm mücevherleri topla. hero . moveRight ( 2 ) hero . moveUp ( …" at bounding box center [753, 219] width 207 height 384
click at [710, 65] on div "# Deve görünme. Tüm mücevherleri topla. hero . moveRight ( 2 ) hero . moveUp ( …" at bounding box center [753, 219] width 207 height 384
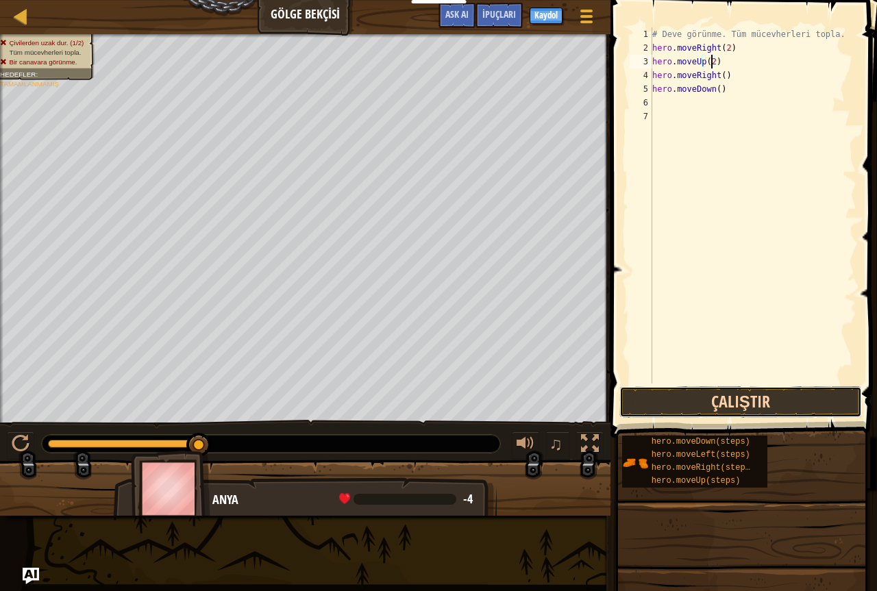
click at [626, 391] on button "Çalıştır" at bounding box center [740, 402] width 243 height 32
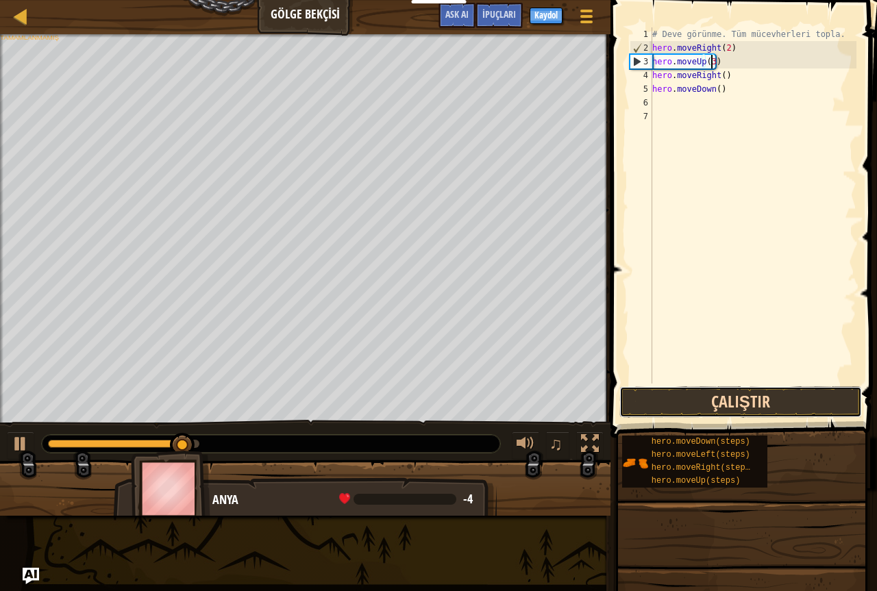
click at [743, 404] on button "Çalıştır" at bounding box center [740, 402] width 243 height 32
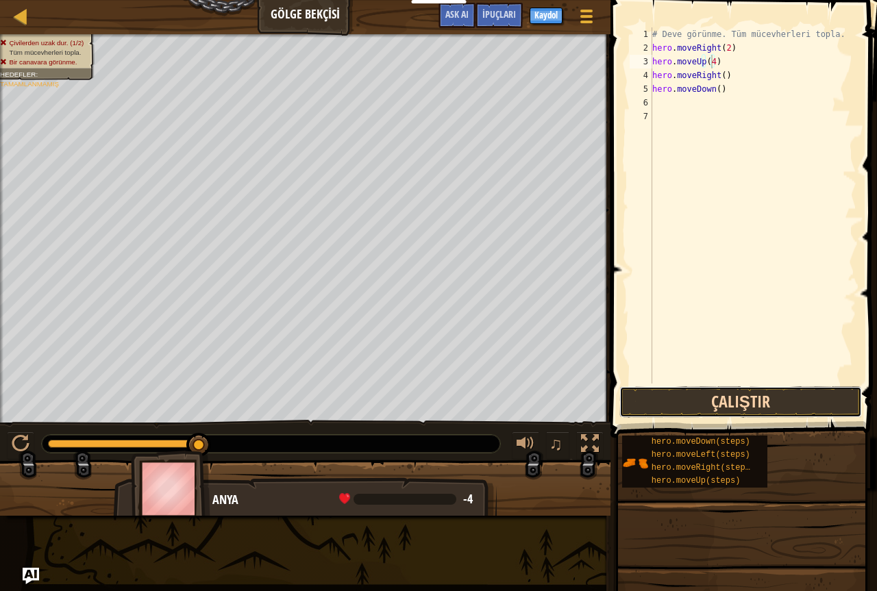
click at [769, 387] on button "Çalıştır" at bounding box center [740, 402] width 243 height 32
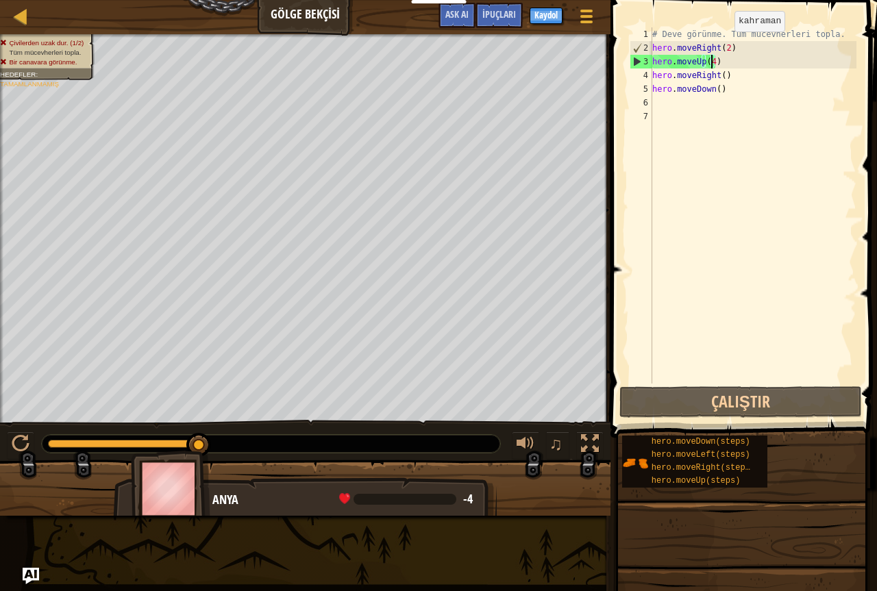
click at [723, 45] on div "# Deve görünme. Tüm mücevherleri topla. hero . moveRight ( 2 ) hero . moveUp ( …" at bounding box center [753, 219] width 207 height 384
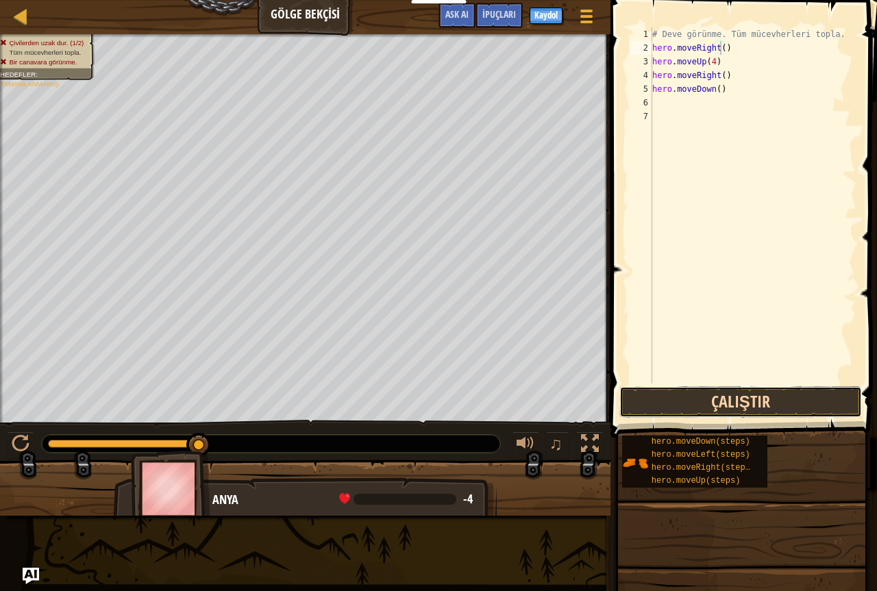
click at [728, 405] on button "Çalıştır" at bounding box center [740, 402] width 243 height 32
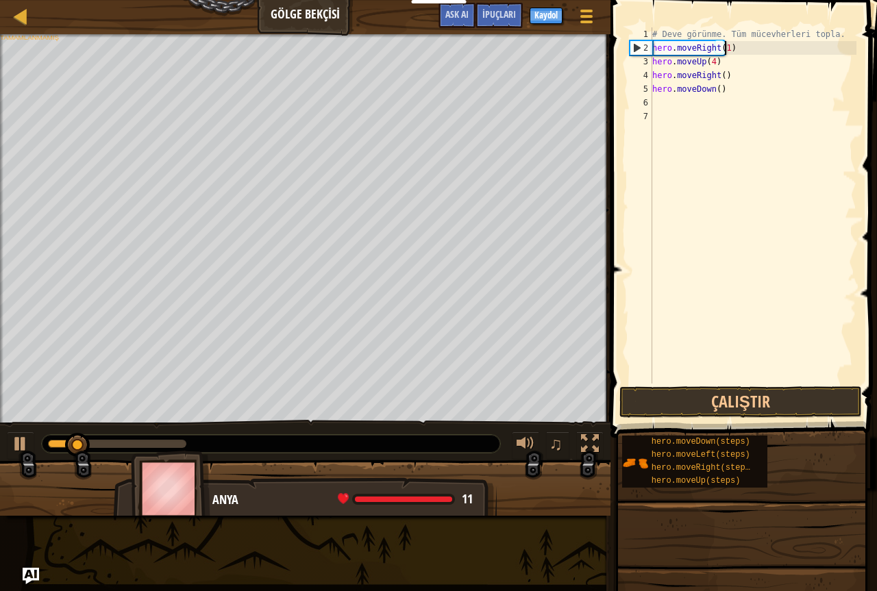
scroll to position [6, 5]
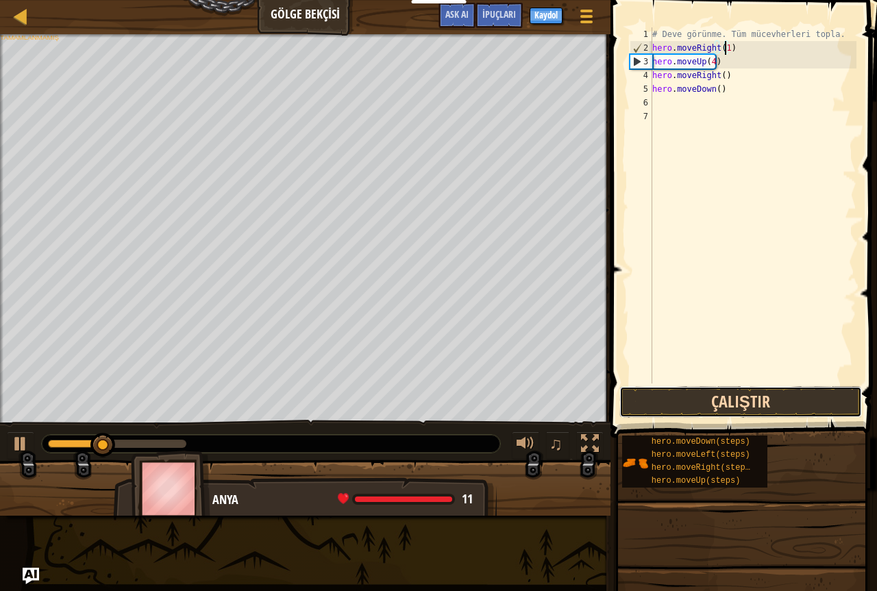
click at [675, 391] on button "Çalıştır" at bounding box center [740, 402] width 243 height 32
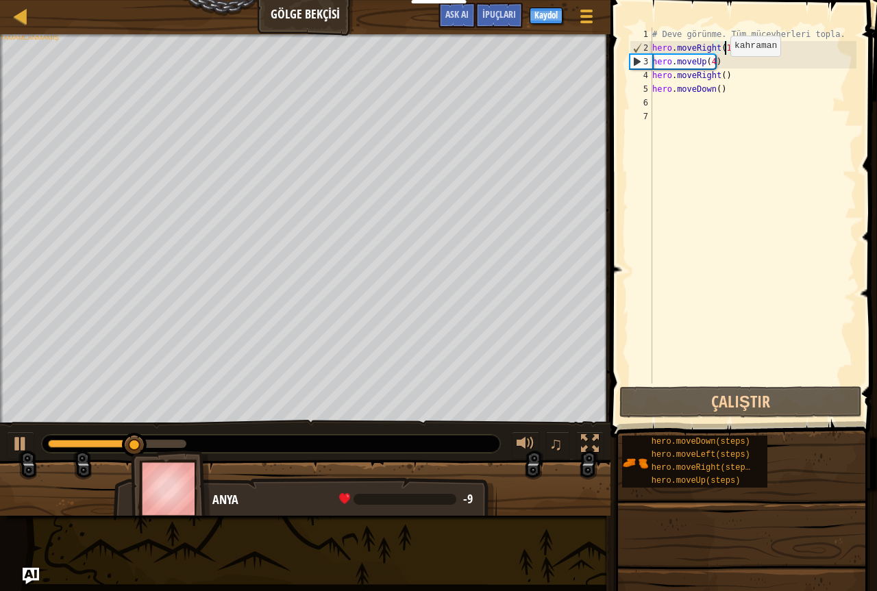
click at [719, 70] on div "# Deve görünme. Tüm mücevherleri topla. hero . moveRight ( 1 ) hero . moveUp ( …" at bounding box center [753, 219] width 207 height 384
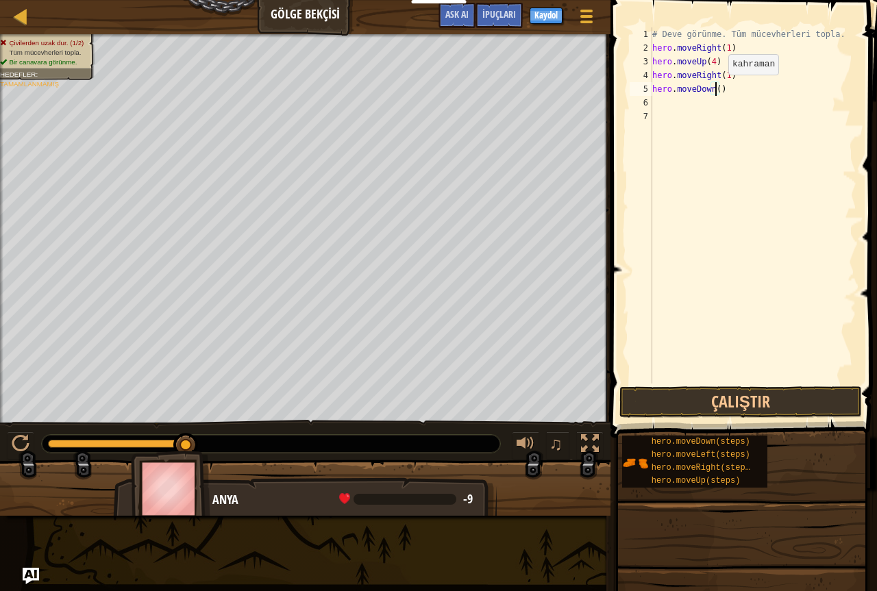
click at [717, 88] on div "# Deve görünme. Tüm mücevherleri topla. hero . moveRight ( 1 ) hero . moveUp ( …" at bounding box center [753, 219] width 207 height 384
click at [713, 396] on button "Çalıştır" at bounding box center [740, 402] width 243 height 32
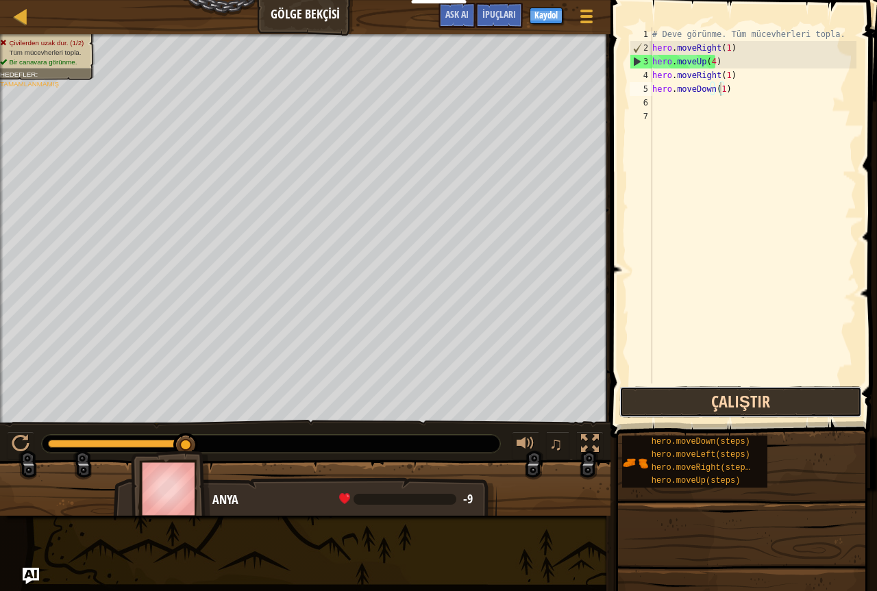
click at [728, 397] on button "Çalıştır" at bounding box center [740, 402] width 243 height 32
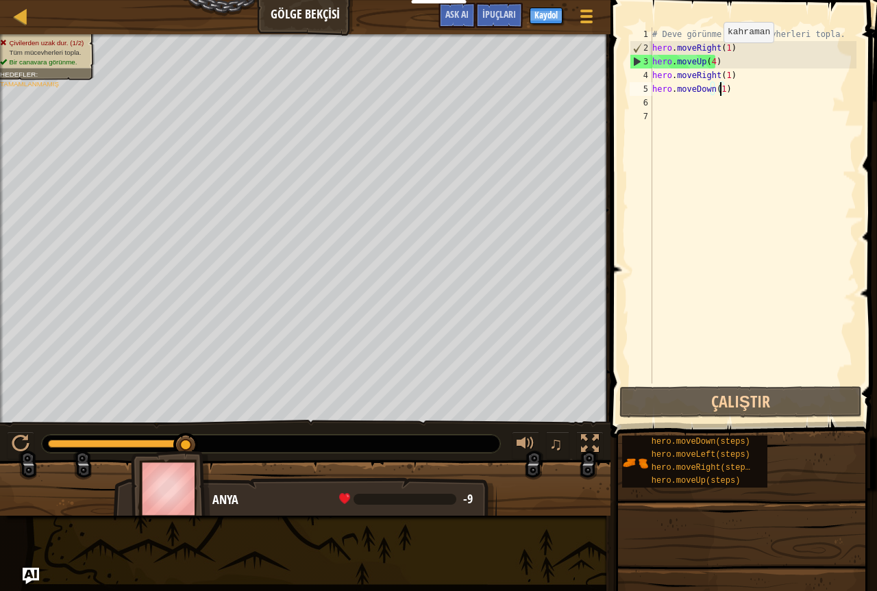
click at [712, 59] on div "# Deve görünme. Tüm mücevherleri topla. hero . moveRight ( 1 ) hero . moveUp ( …" at bounding box center [753, 219] width 207 height 384
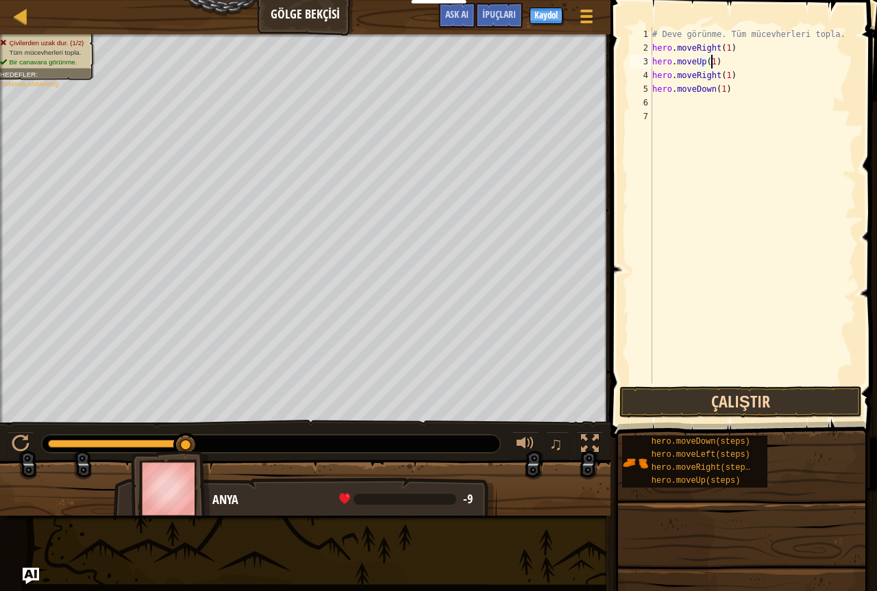
type textarea "hero.moveUp(1)"
click at [722, 397] on button "Çalıştır" at bounding box center [740, 402] width 243 height 32
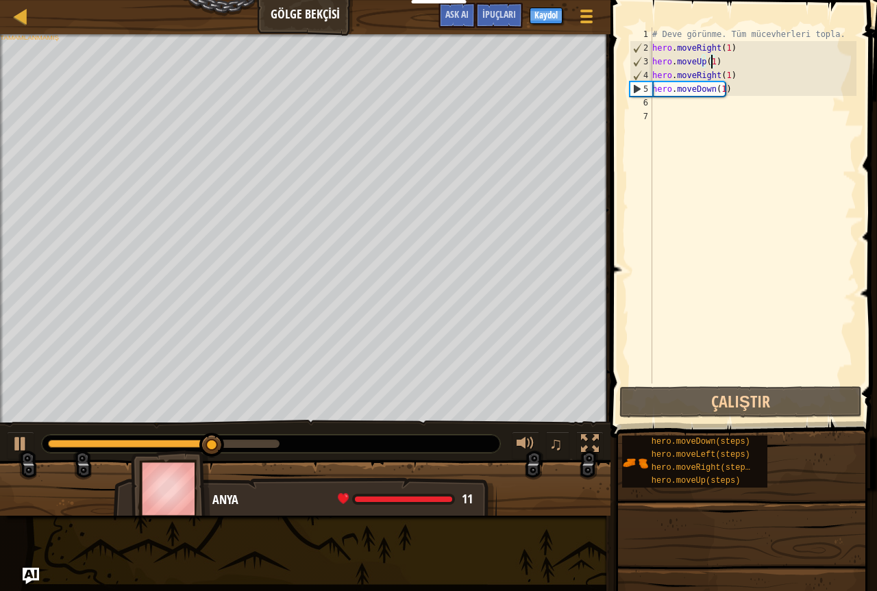
click at [663, 103] on div "# Deve görünme. Tüm mücevherleri topla. hero . moveRight ( 1 ) hero . moveUp ( …" at bounding box center [753, 219] width 207 height 384
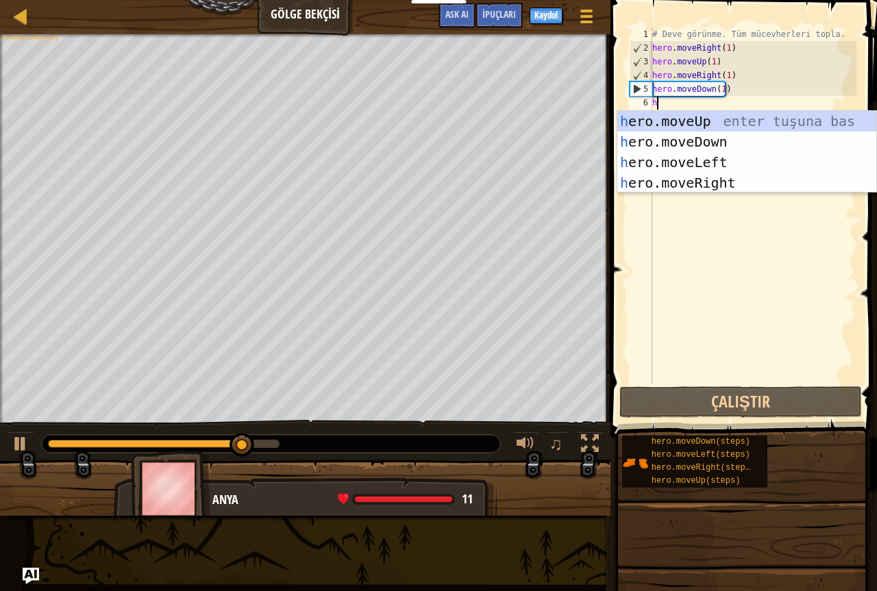
type textarea "her"
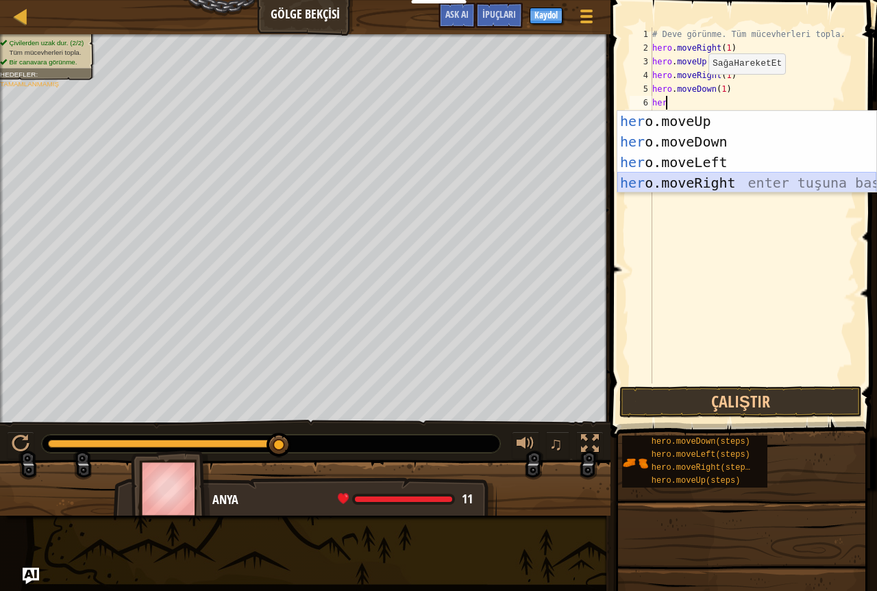
click at [666, 186] on div "her o.moveUp enter tuşuna bas her o.moveDown enter tuşuna bas her o.moveLeft en…" at bounding box center [746, 172] width 259 height 123
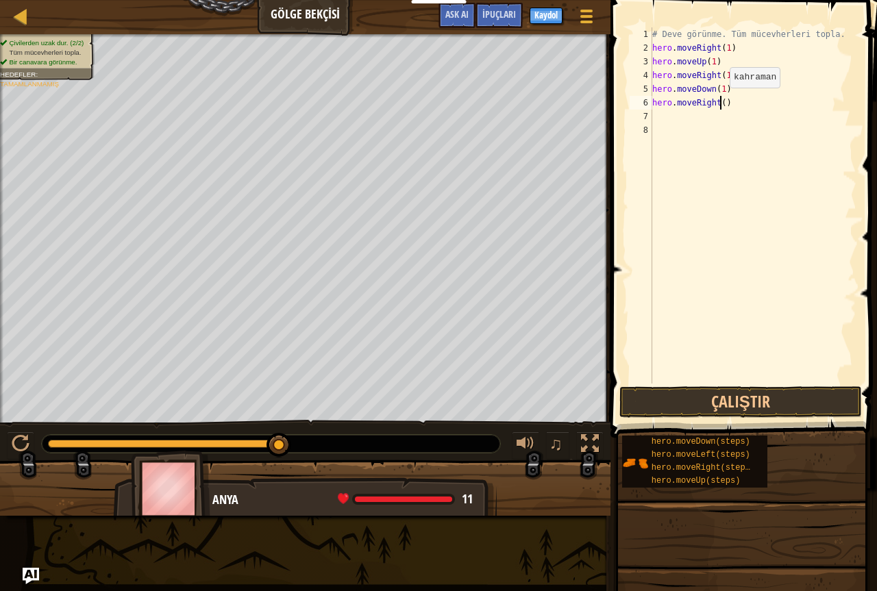
click at [720, 101] on div "# Deve görünme. Tüm mücevherleri topla. hero . moveRight ( 1 ) hero . moveUp ( …" at bounding box center [753, 219] width 207 height 384
click at [737, 397] on button "Çalıştır" at bounding box center [740, 402] width 243 height 32
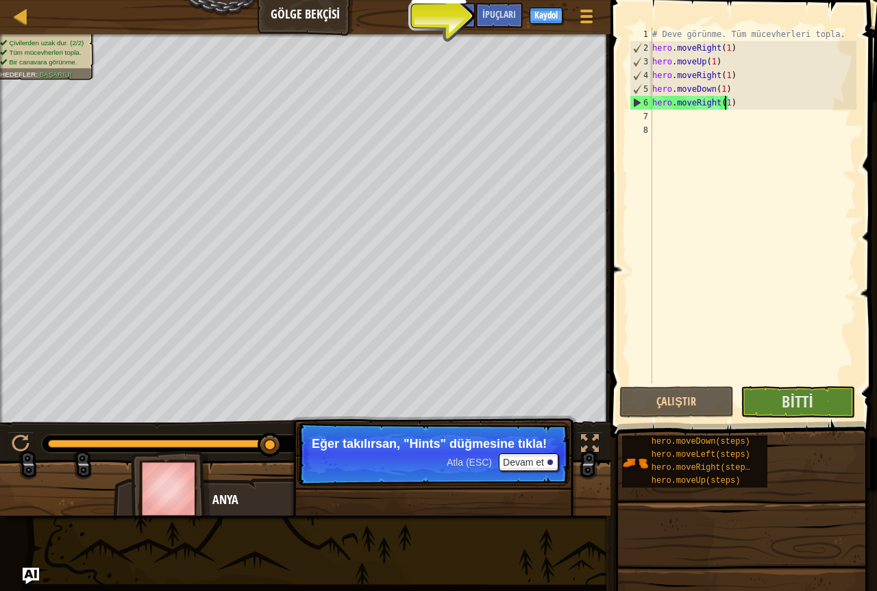
type textarea "hero.moveRight(1)"
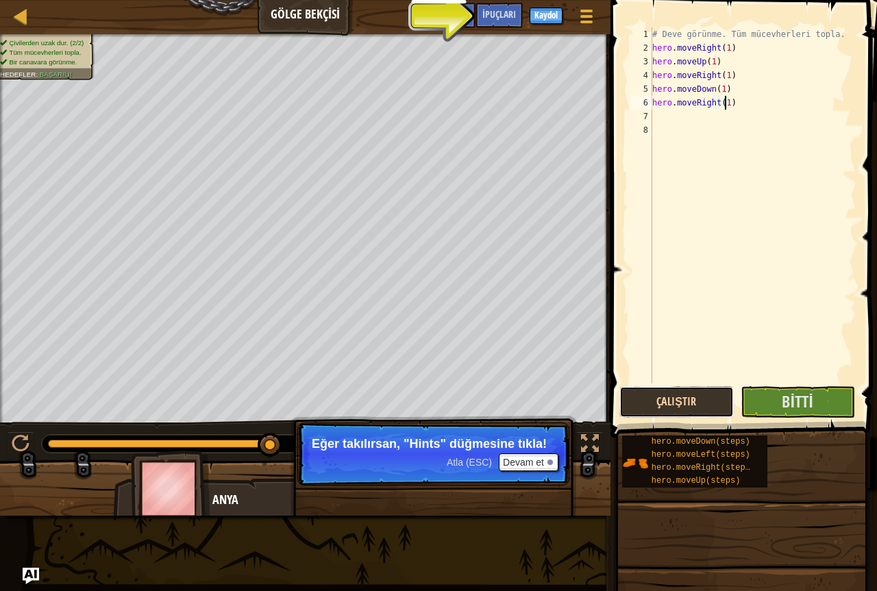
drag, startPoint x: 674, startPoint y: 401, endPoint x: 682, endPoint y: 399, distance: 7.7
click at [682, 399] on button "Çalıştır" at bounding box center [676, 402] width 114 height 32
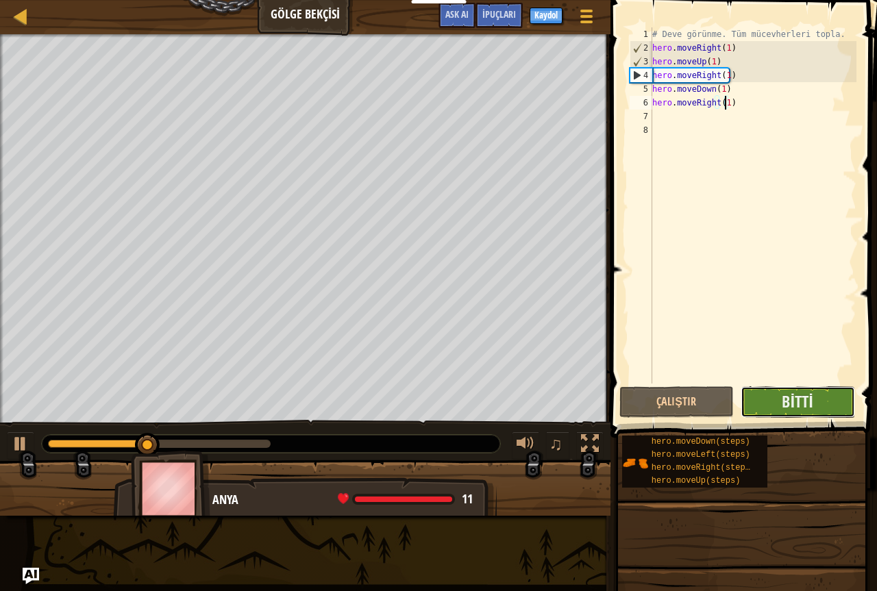
click at [769, 401] on button "Bitti" at bounding box center [798, 402] width 114 height 32
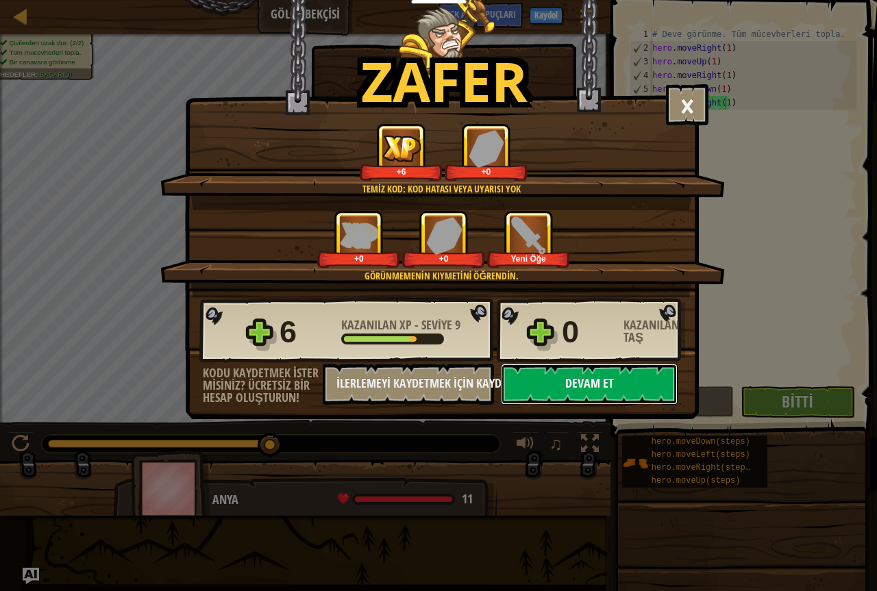
click at [554, 366] on button "Devam et" at bounding box center [589, 384] width 177 height 41
select select "tr"
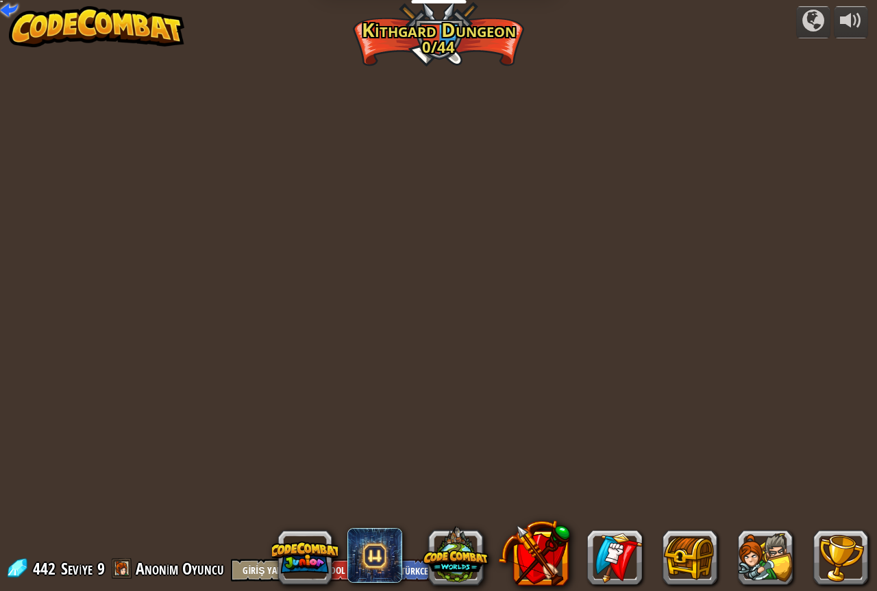
select select "tr"
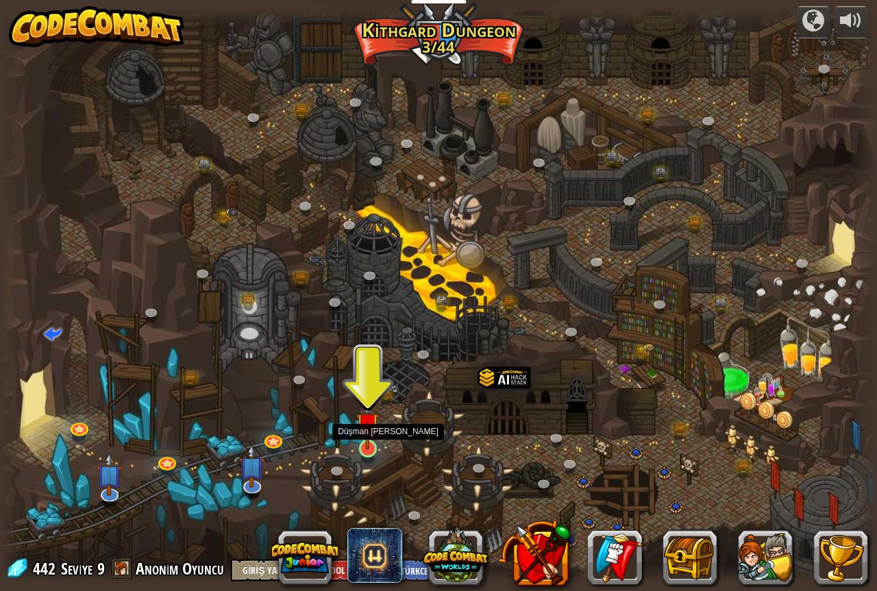
click at [367, 443] on img at bounding box center [367, 424] width 23 height 52
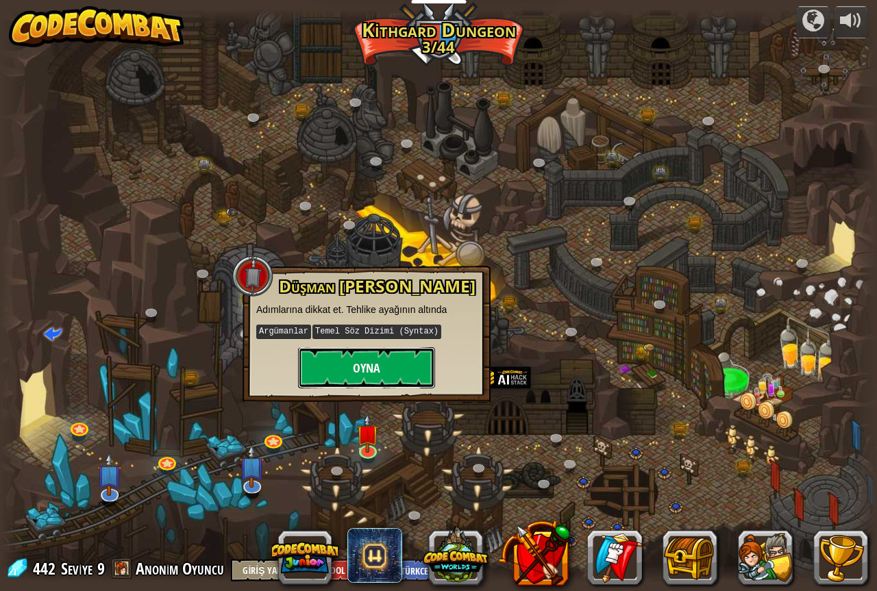
click at [386, 377] on button "Oyna" at bounding box center [366, 367] width 137 height 41
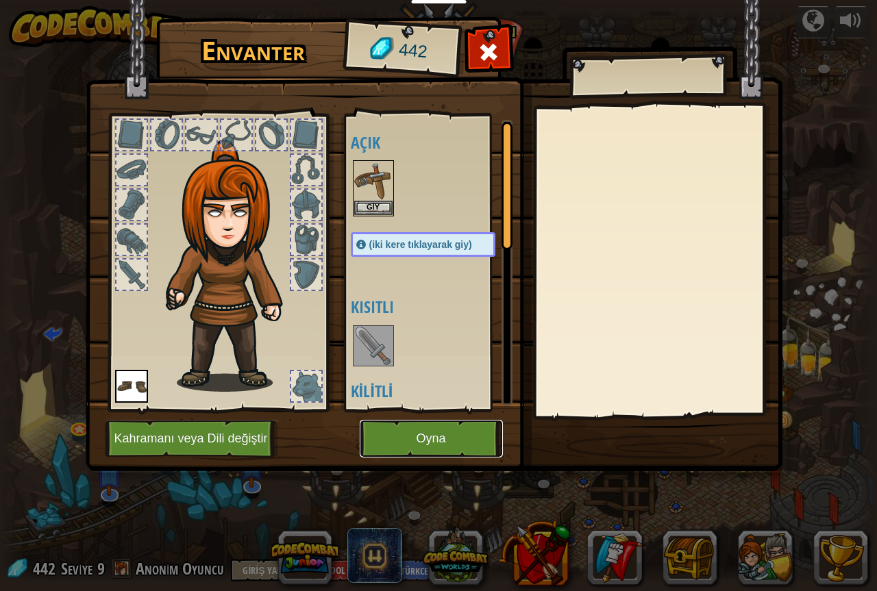
click at [406, 437] on button "Oyna" at bounding box center [431, 439] width 143 height 38
